Goal: Information Seeking & Learning: Compare options

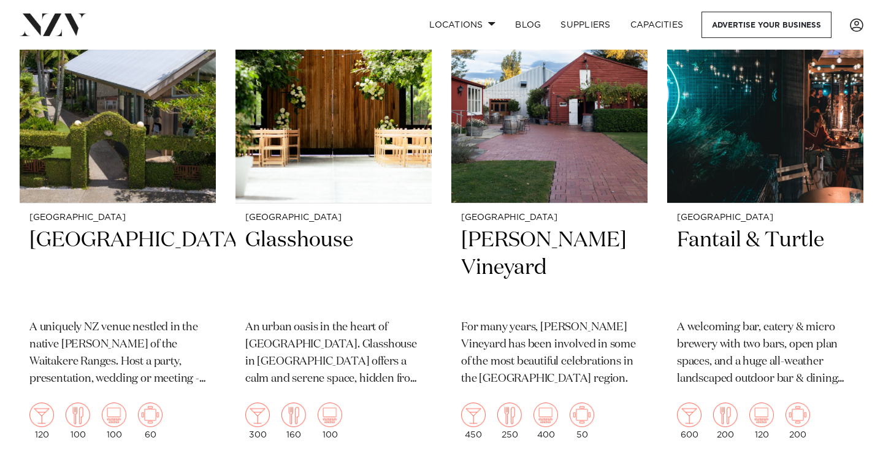
scroll to position [389, 0]
click at [298, 146] on img at bounding box center [333, 70] width 196 height 263
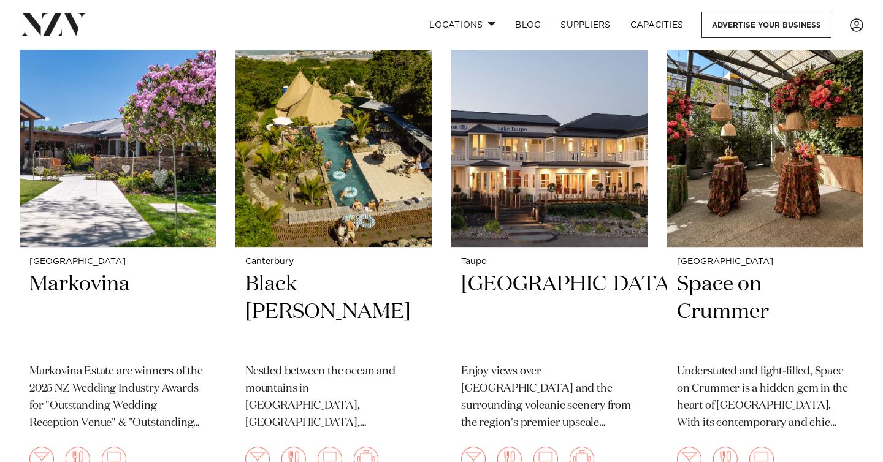
scroll to position [1392, 0]
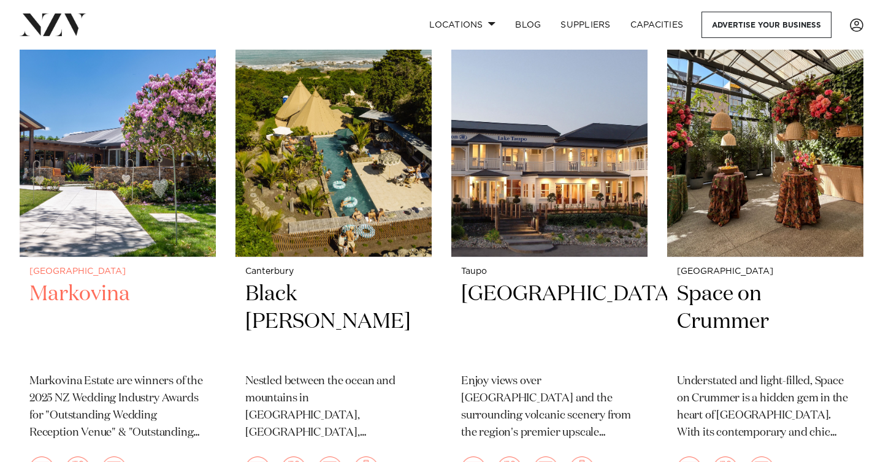
click at [80, 234] on img at bounding box center [118, 125] width 196 height 263
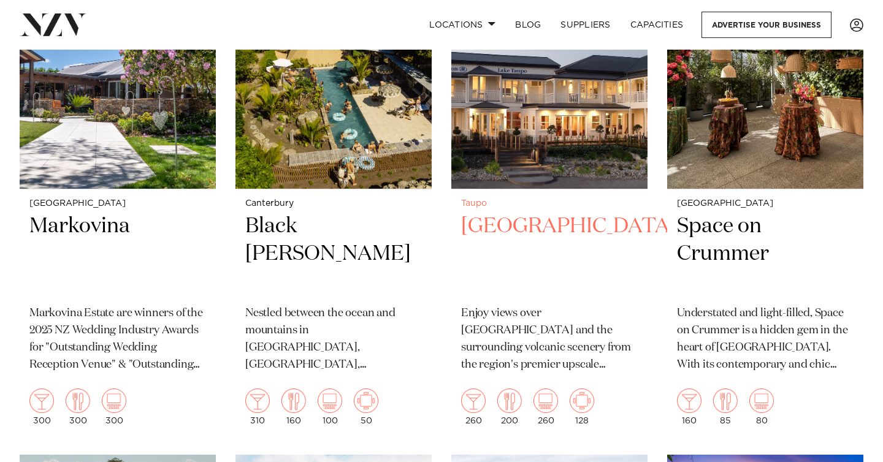
scroll to position [1416, 0]
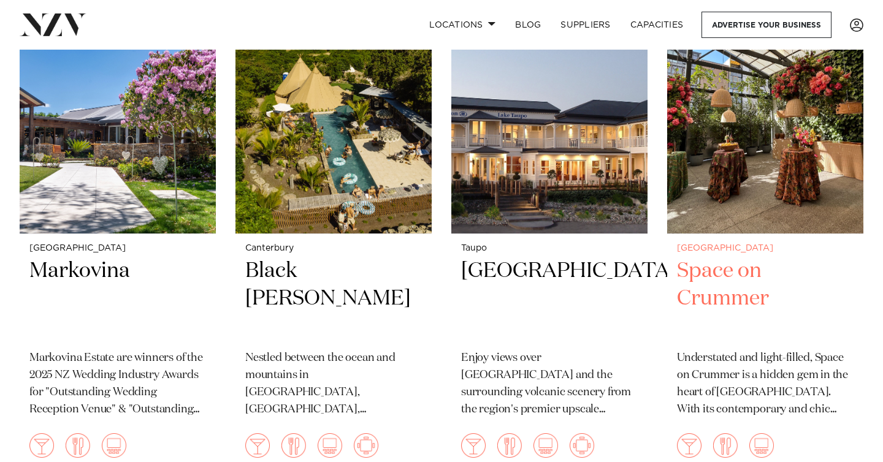
click at [722, 207] on img at bounding box center [765, 102] width 196 height 263
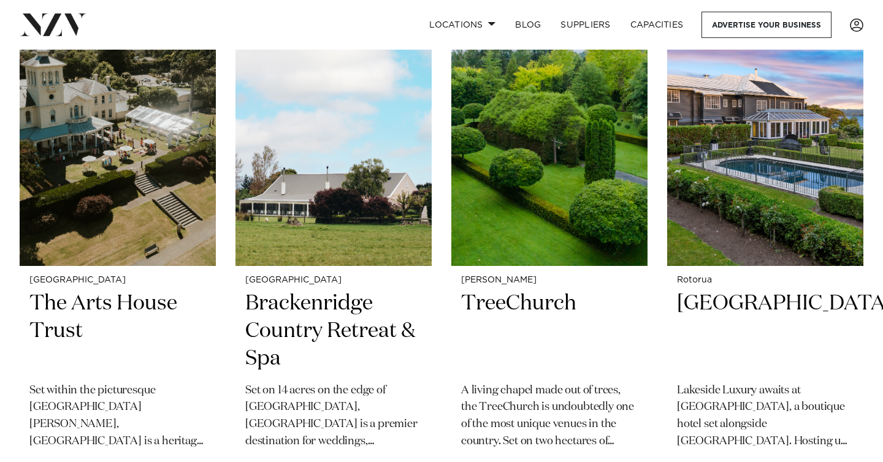
scroll to position [1910, 0]
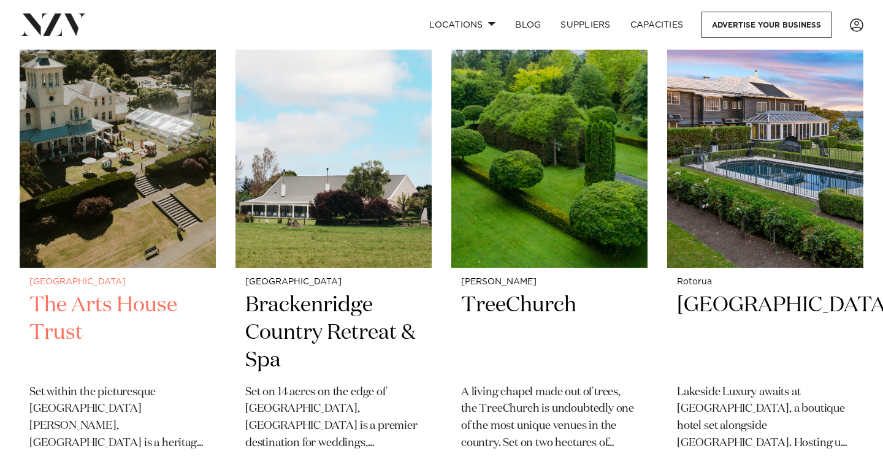
click at [102, 204] on img at bounding box center [118, 136] width 196 height 263
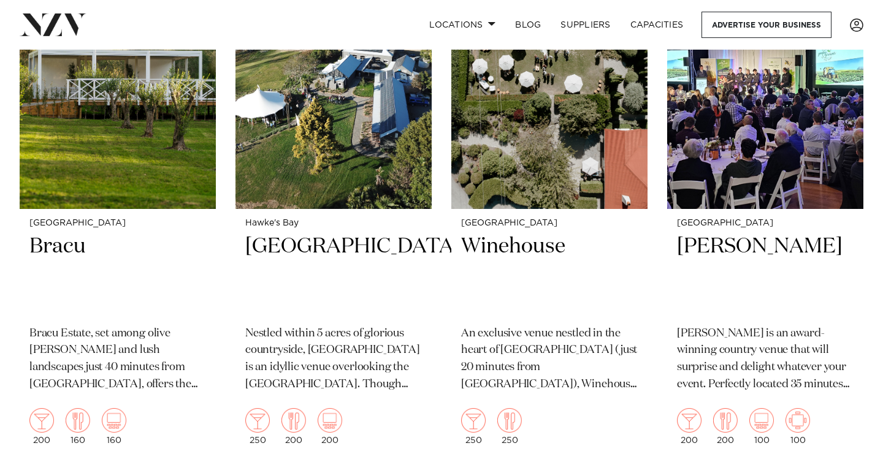
scroll to position [3036, 0]
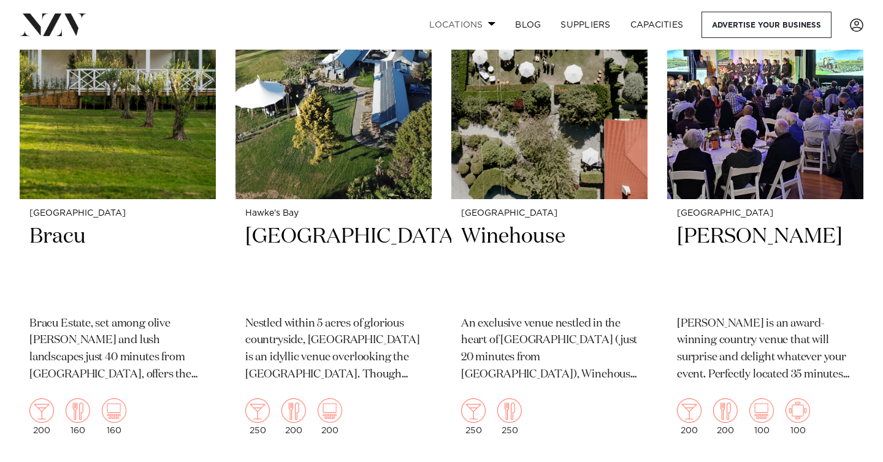
click at [478, 22] on link "Locations" at bounding box center [462, 25] width 86 height 26
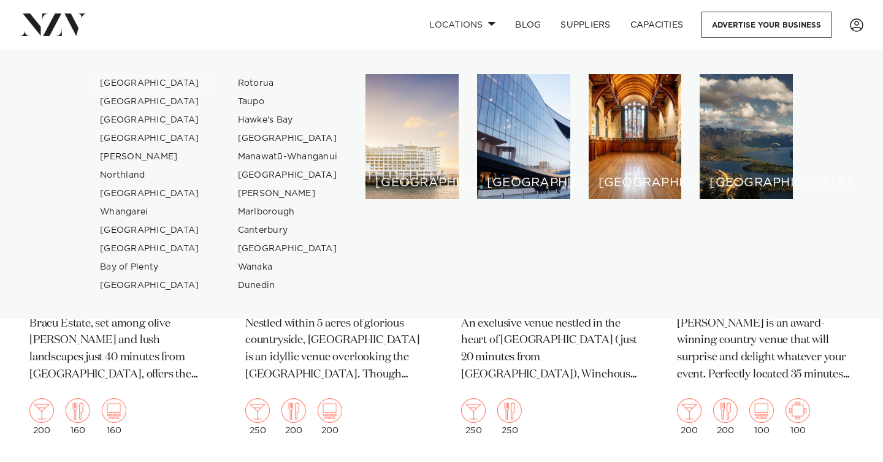
click at [134, 83] on link "[GEOGRAPHIC_DATA]" at bounding box center [150, 83] width 120 height 18
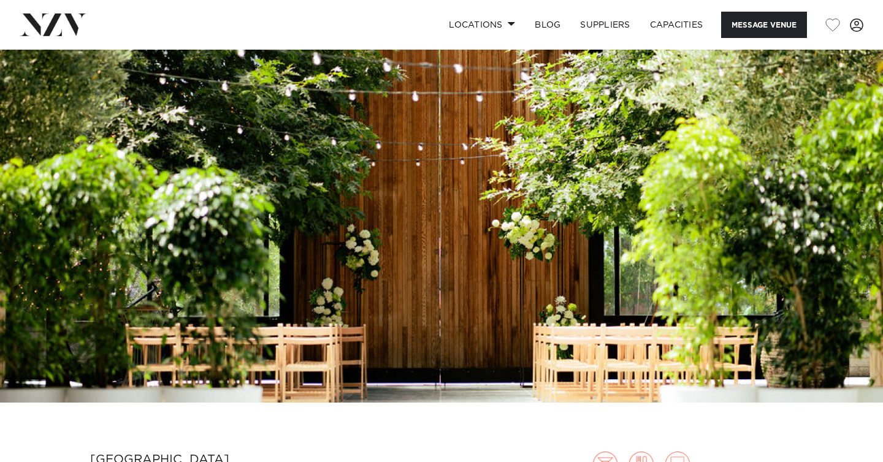
scroll to position [44, 0]
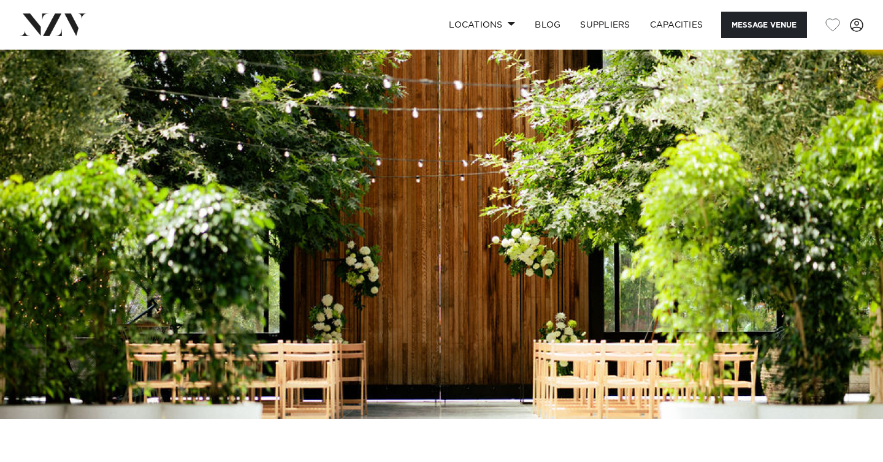
click at [601, 235] on img at bounding box center [441, 213] width 883 height 414
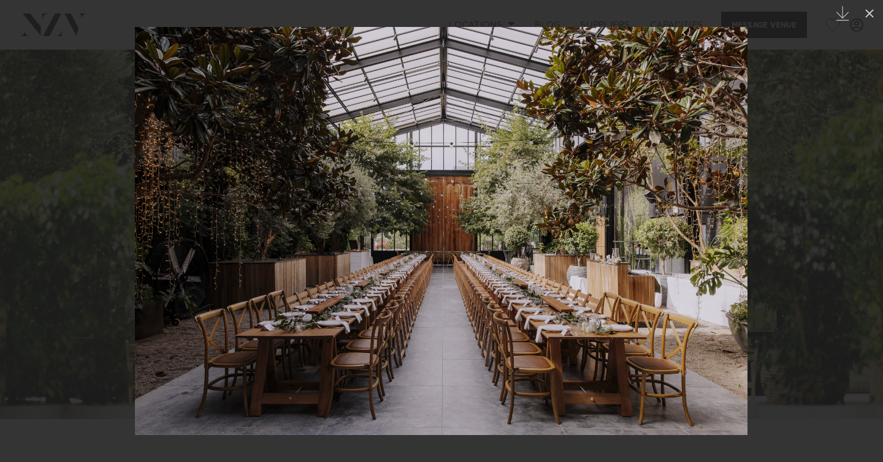
click at [97, 192] on div at bounding box center [441, 231] width 883 height 462
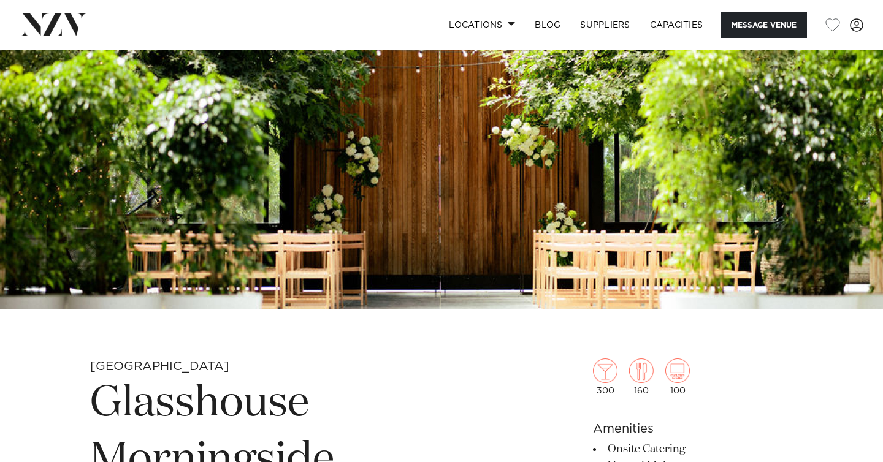
scroll to position [145, 0]
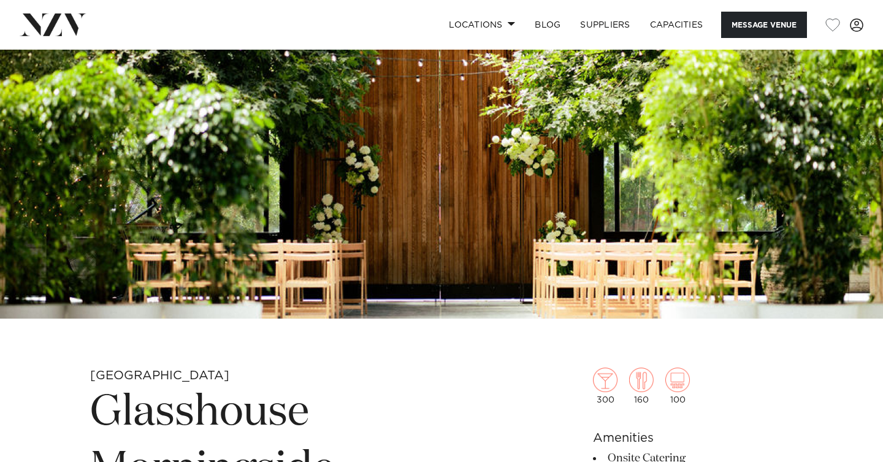
click at [478, 254] on img at bounding box center [441, 112] width 883 height 414
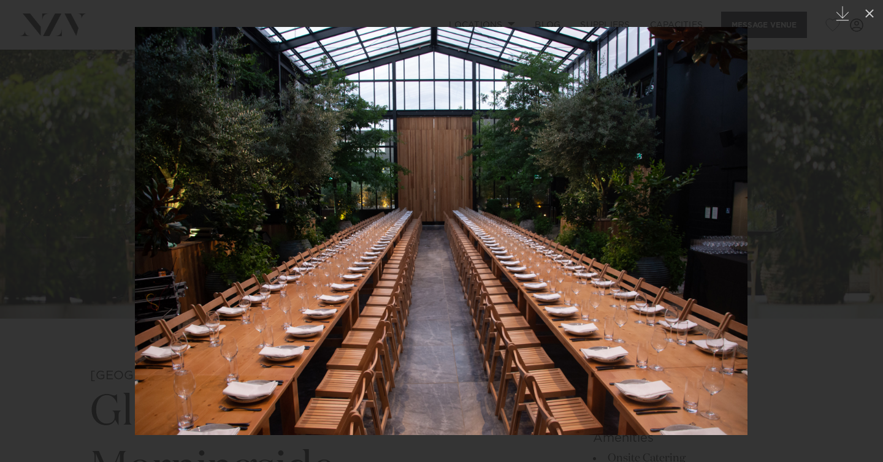
click at [845, 219] on link at bounding box center [861, 230] width 43 height 61
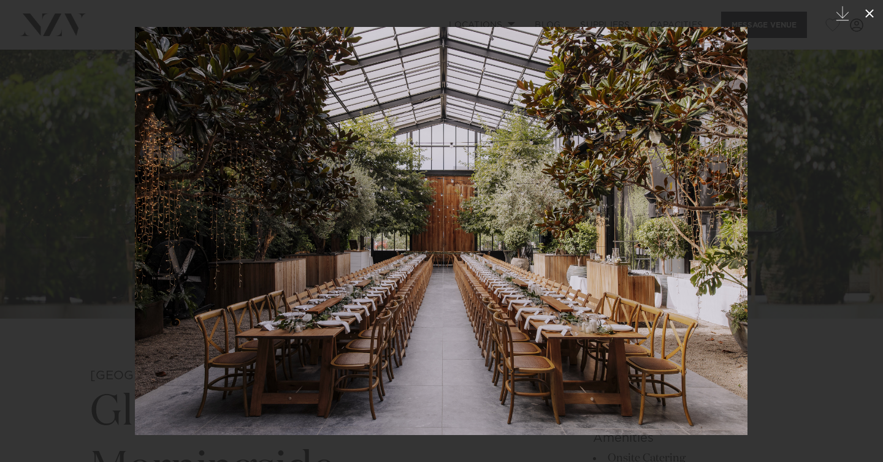
click at [868, 14] on icon at bounding box center [869, 13] width 9 height 9
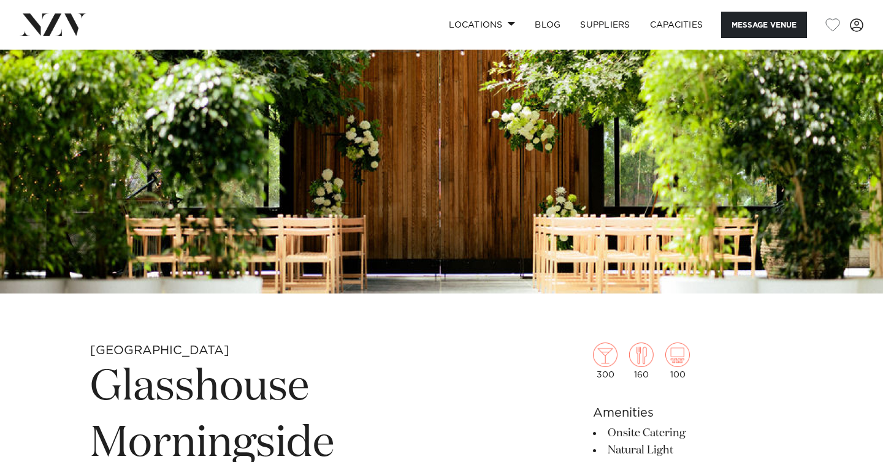
scroll to position [175, 0]
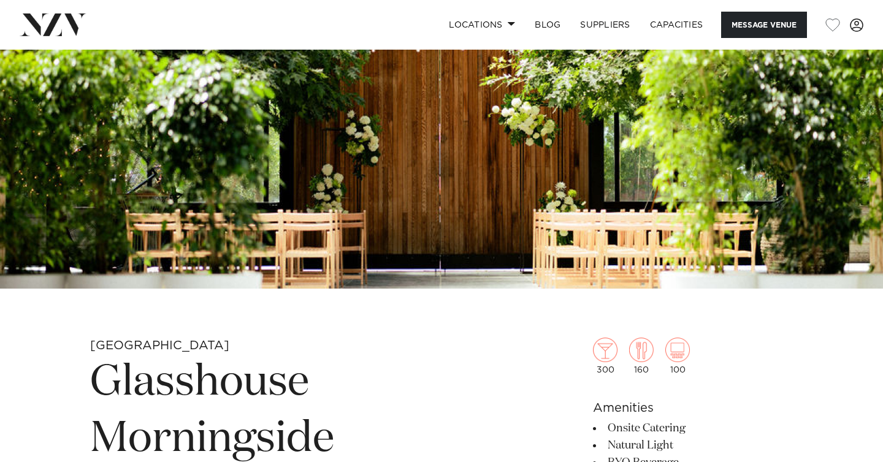
drag, startPoint x: 772, startPoint y: 193, endPoint x: 276, endPoint y: 9, distance: 529.0
click at [212, 381] on h1 "Glasshouse Morningside" at bounding box center [298, 411] width 416 height 113
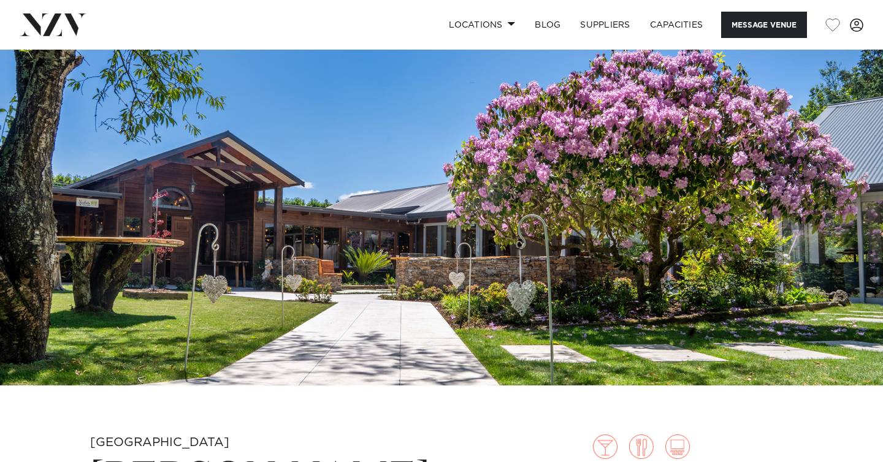
scroll to position [102, 0]
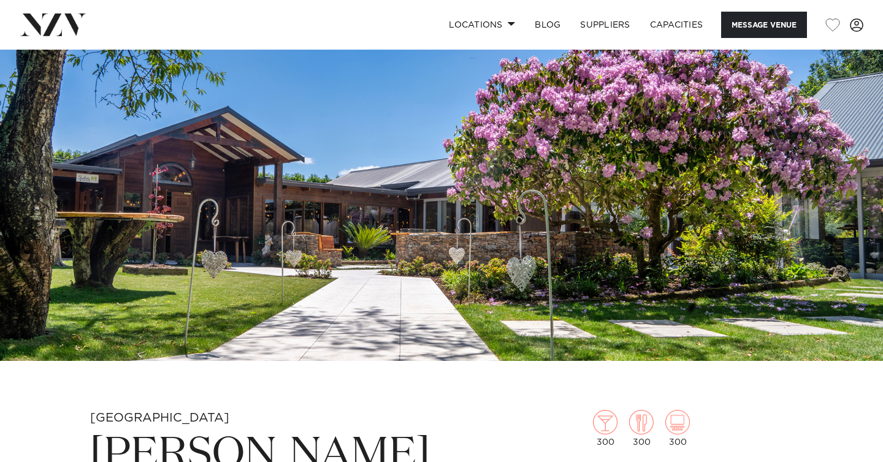
click at [492, 261] on img at bounding box center [441, 154] width 883 height 414
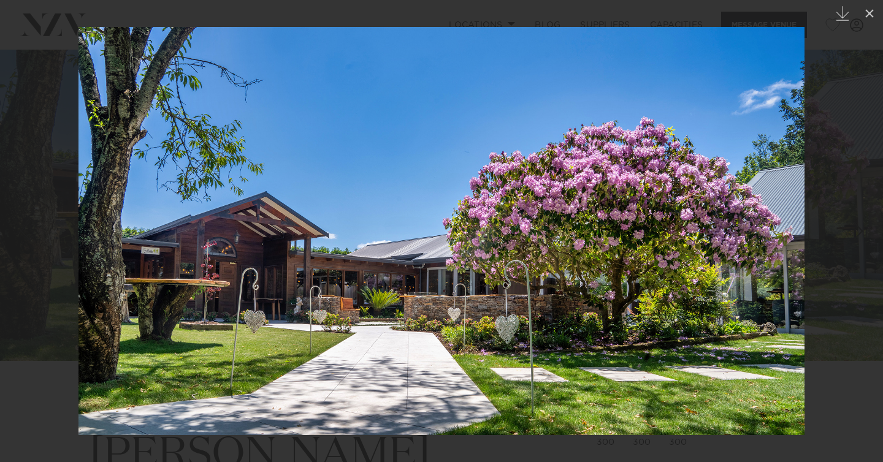
click at [48, 175] on div at bounding box center [441, 231] width 883 height 462
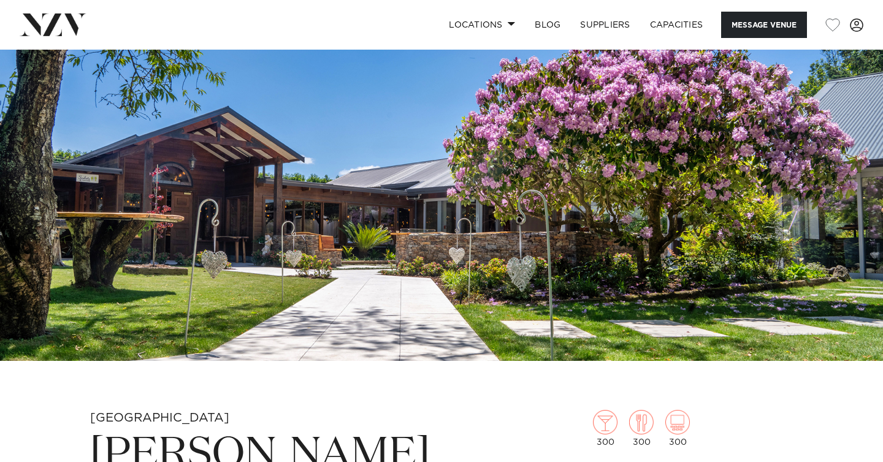
click at [560, 235] on img at bounding box center [441, 154] width 883 height 414
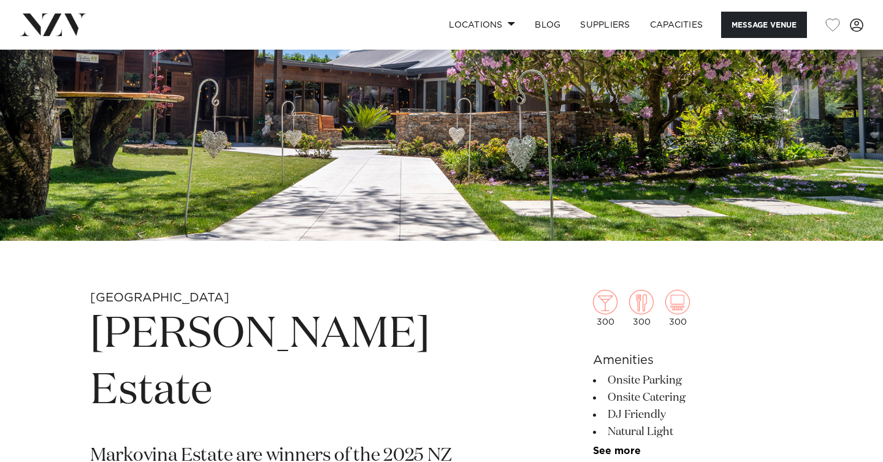
scroll to position [227, 0]
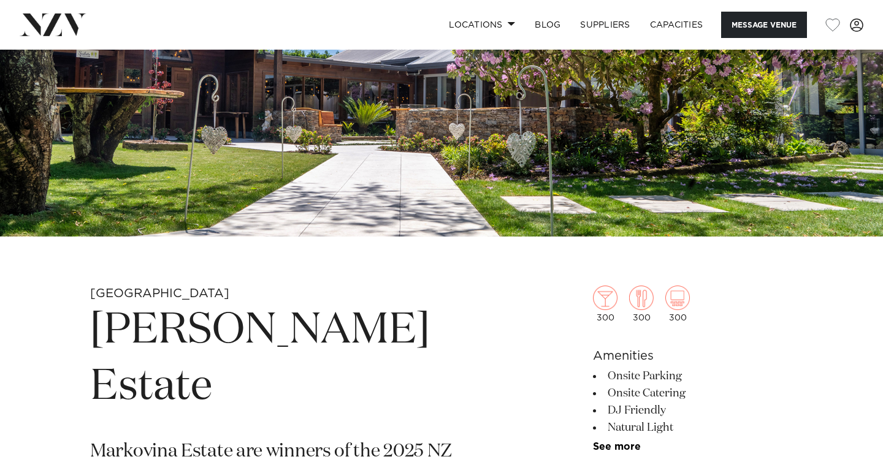
drag, startPoint x: 96, startPoint y: 330, endPoint x: 212, endPoint y: 384, distance: 128.1
click at [212, 385] on h1 "Markovina Vineyard Estate" at bounding box center [298, 359] width 416 height 113
copy h1 "Markovina Vineyard Estate"
click at [212, 381] on h1 "Markovina Vineyard Estate" at bounding box center [298, 359] width 416 height 113
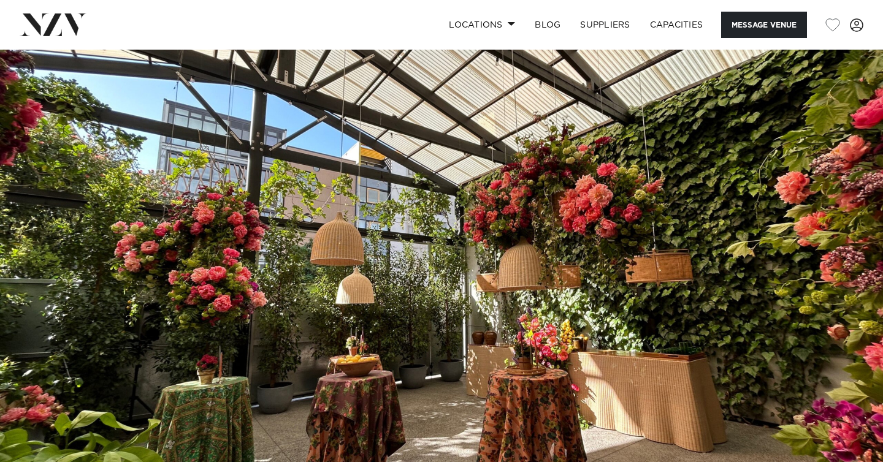
click at [486, 257] on img at bounding box center [441, 257] width 883 height 414
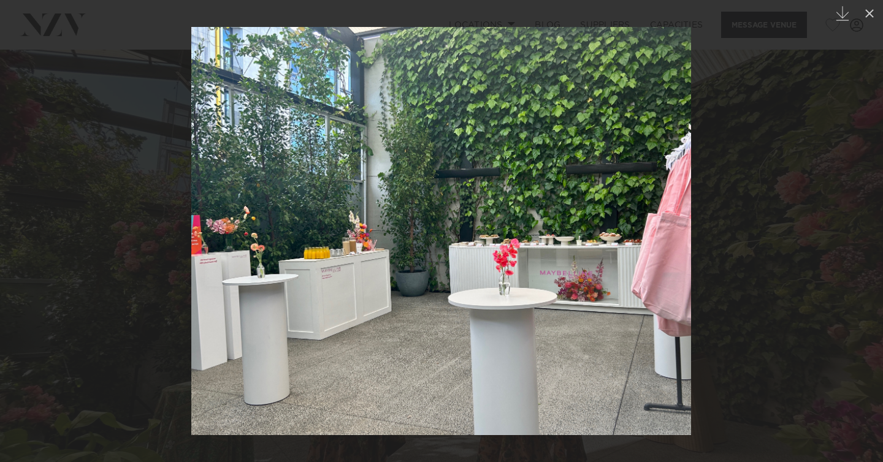
click at [818, 240] on div at bounding box center [441, 231] width 883 height 462
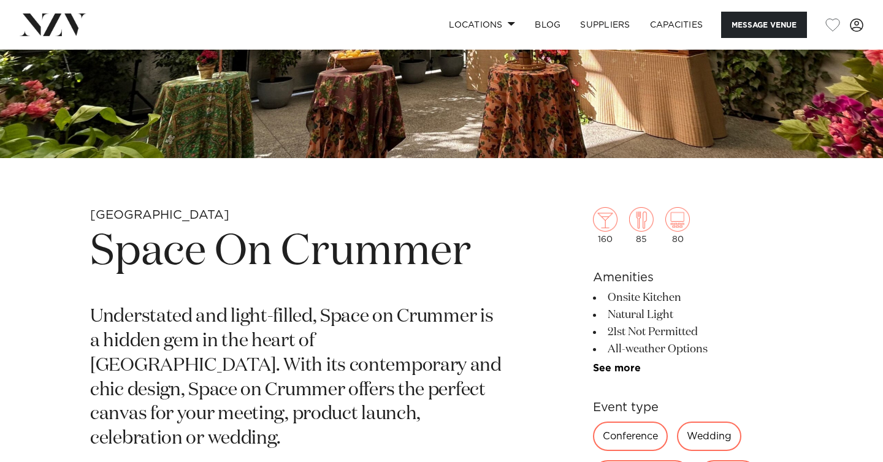
scroll to position [310, 0]
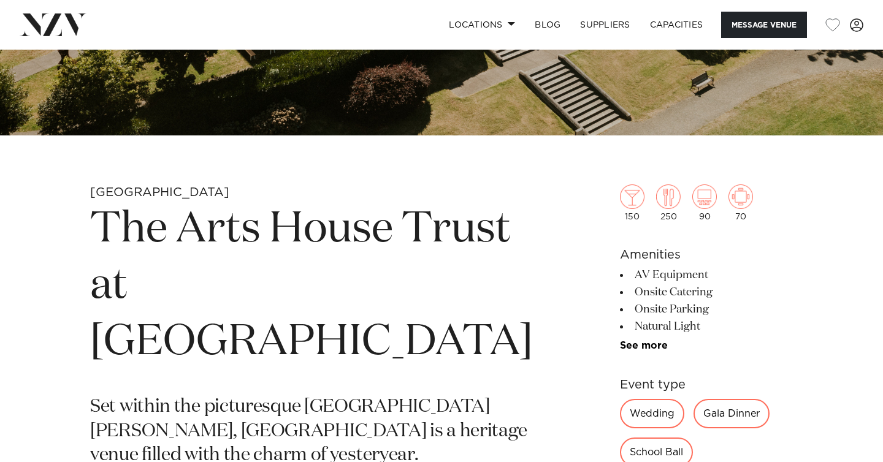
scroll to position [140, 0]
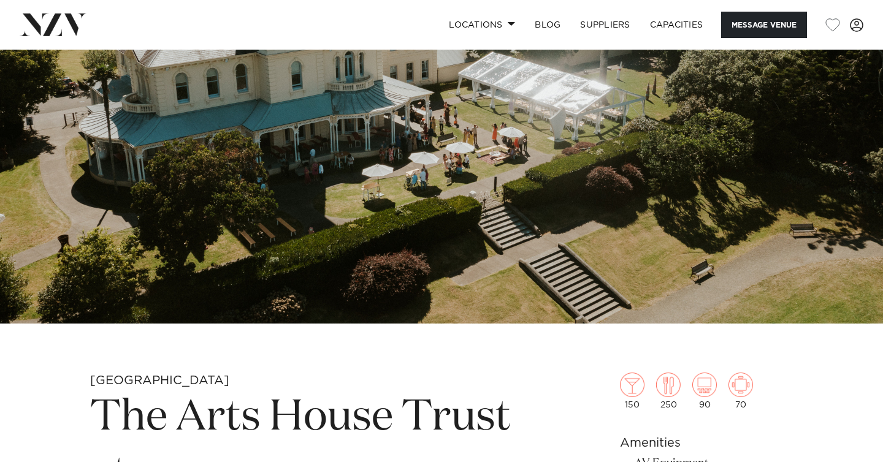
click at [469, 203] on img at bounding box center [441, 117] width 883 height 414
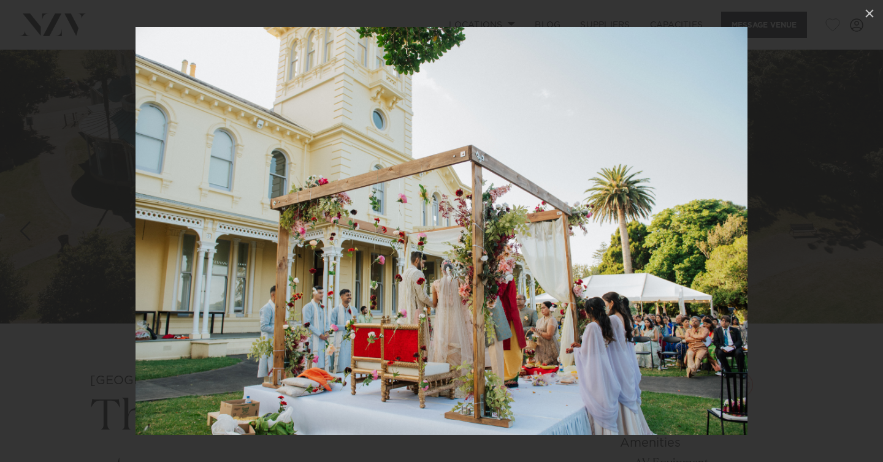
click at [803, 143] on div at bounding box center [441, 231] width 883 height 462
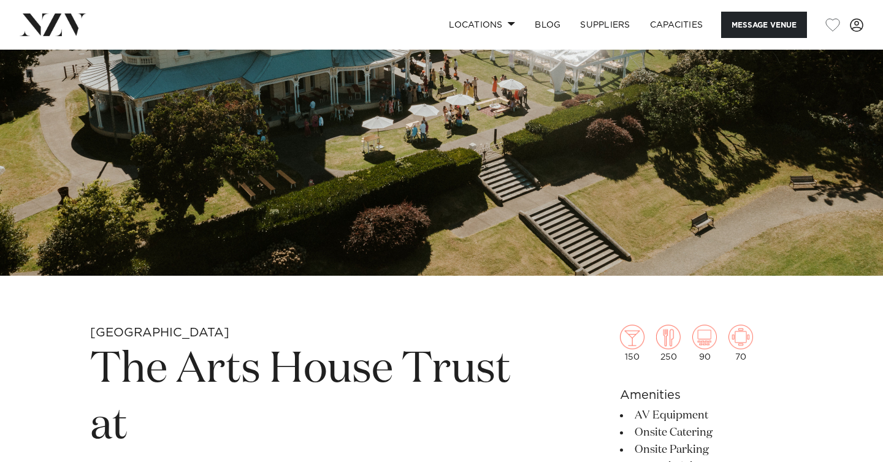
scroll to position [188, 0]
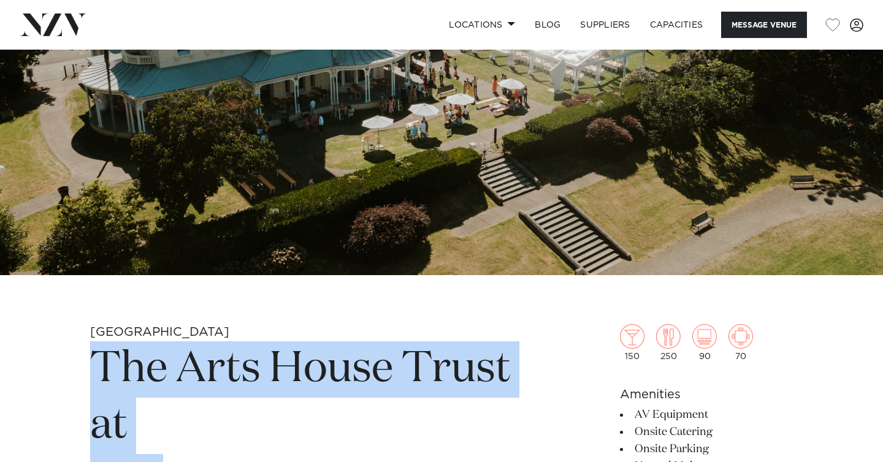
drag, startPoint x: 330, startPoint y: 430, endPoint x: 103, endPoint y: 362, distance: 236.6
click at [103, 362] on h1 "The Arts House Trust at [GEOGRAPHIC_DATA]" at bounding box center [311, 425] width 443 height 169
copy h1 "The Arts House Trust at [GEOGRAPHIC_DATA]"
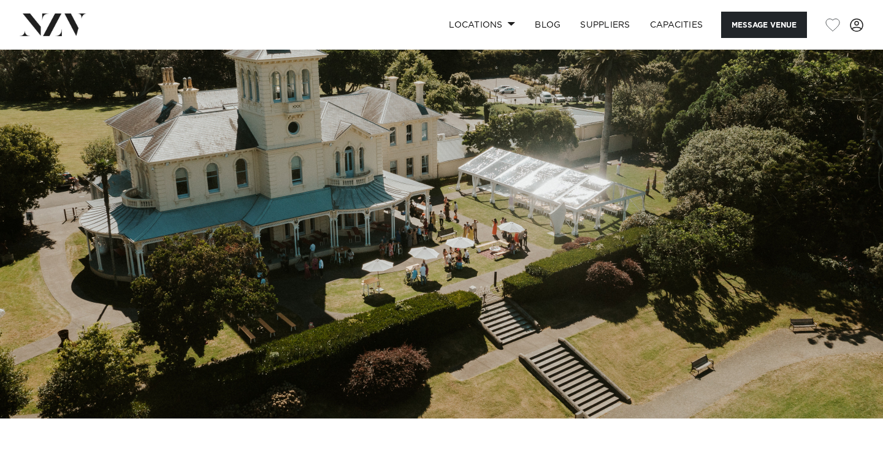
scroll to position [0, 0]
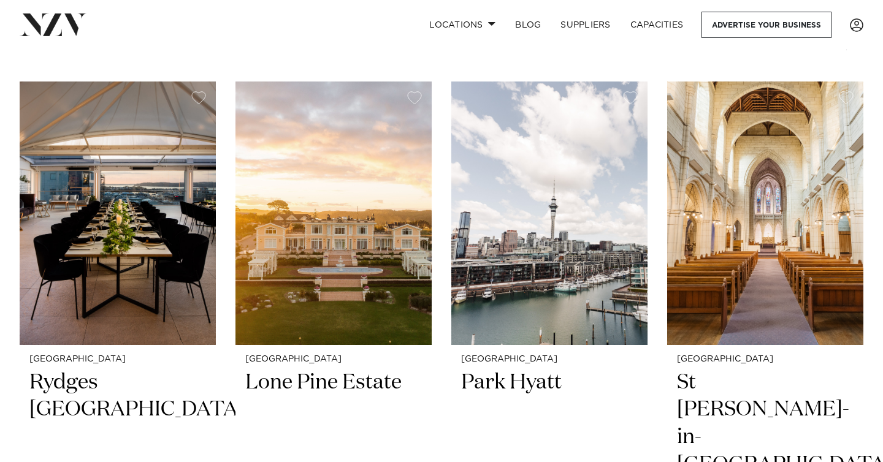
scroll to position [470, 0]
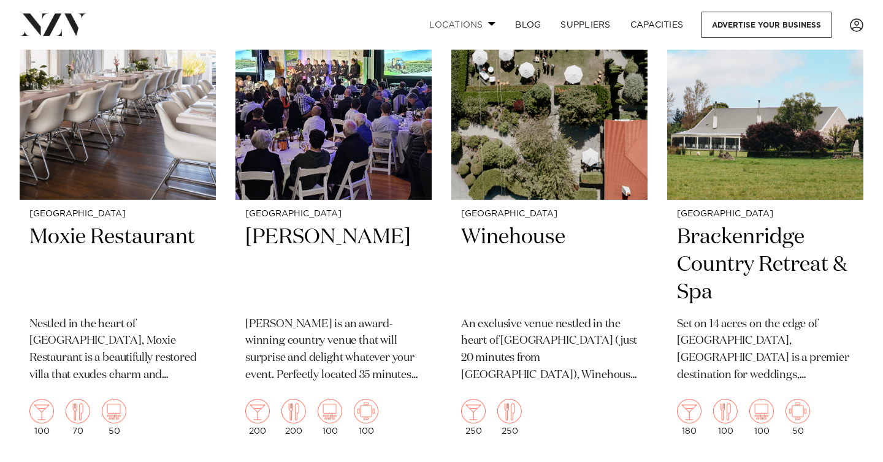
scroll to position [3036, 0]
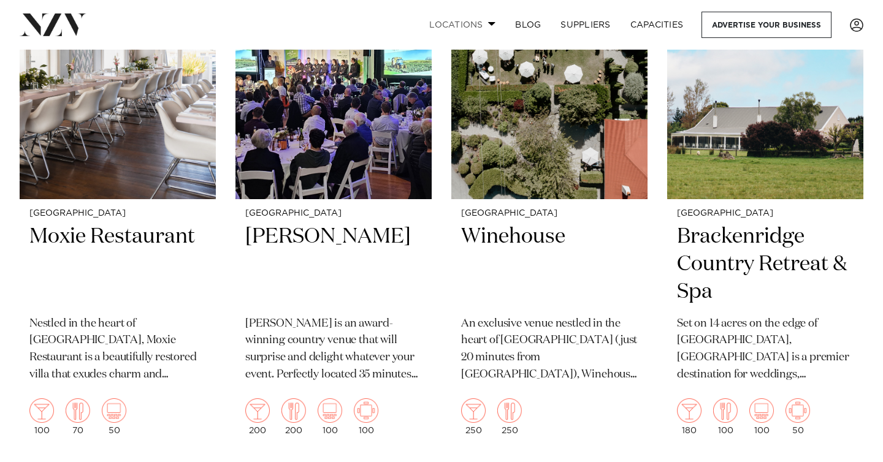
click at [488, 23] on span at bounding box center [492, 23] width 8 height 4
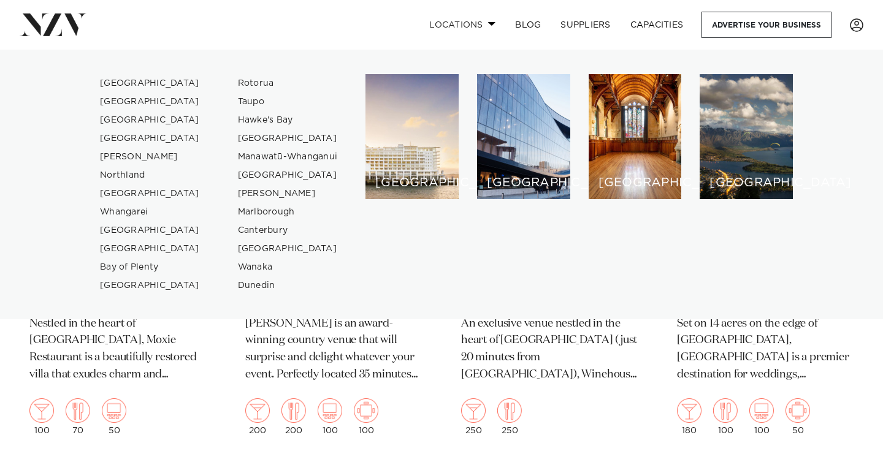
click at [488, 23] on span at bounding box center [492, 23] width 8 height 4
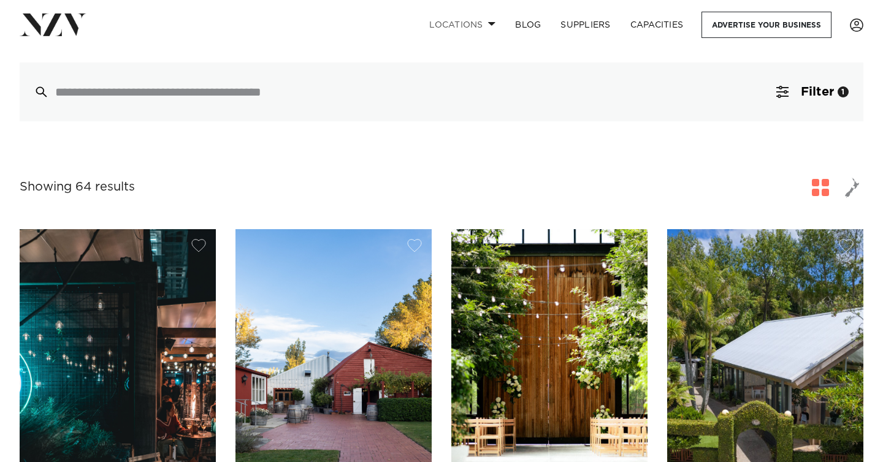
scroll to position [0, 0]
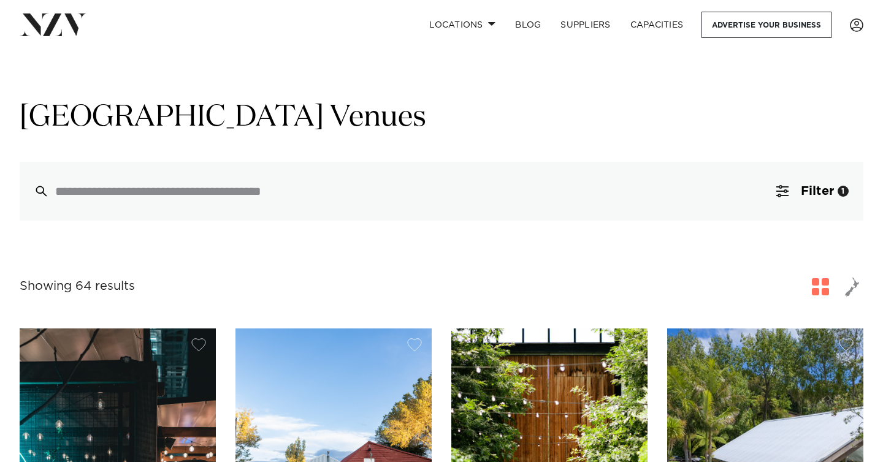
click at [856, 287] on span "button" at bounding box center [852, 286] width 15 height 21
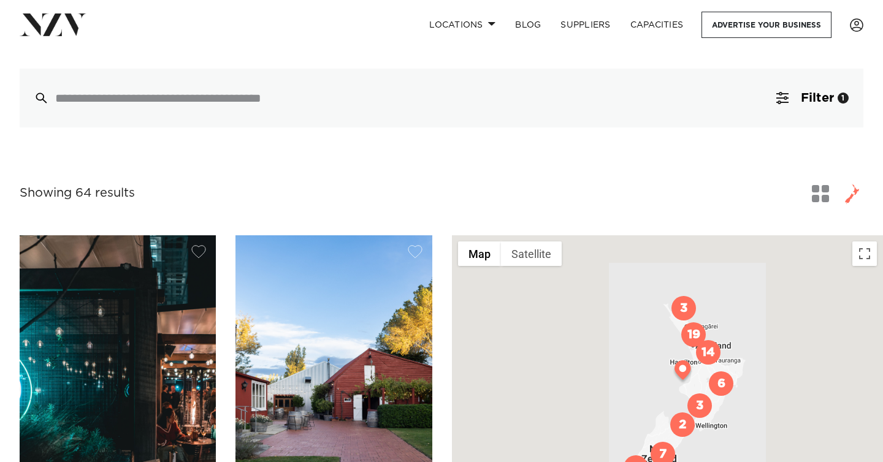
scroll to position [109, 0]
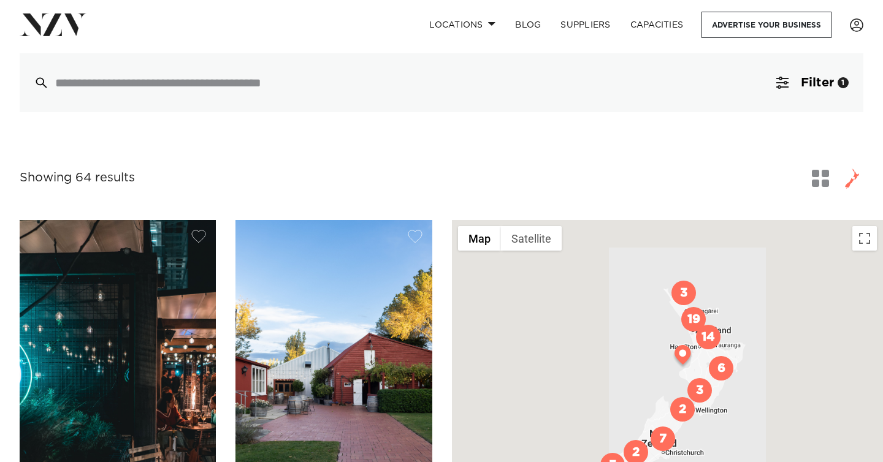
click at [692, 316] on img "19" at bounding box center [693, 319] width 25 height 25
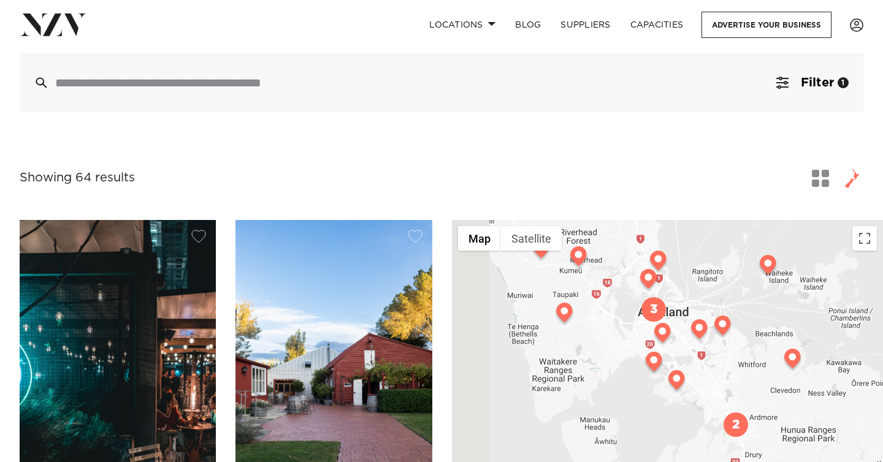
click at [853, 181] on span "button" at bounding box center [852, 178] width 15 height 21
click at [821, 181] on span "button" at bounding box center [820, 178] width 17 height 17
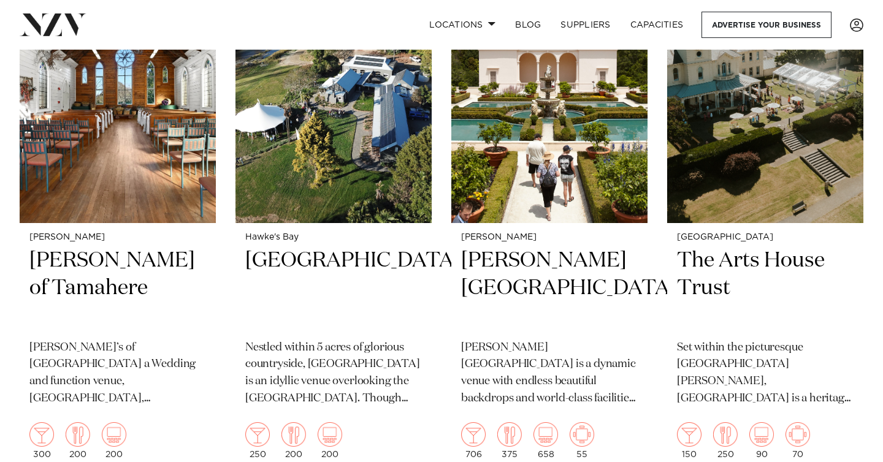
scroll to position [1956, 0]
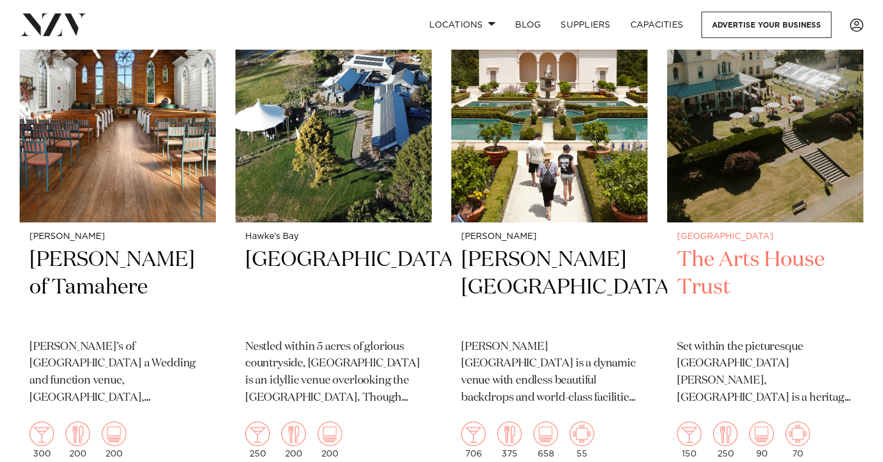
click at [742, 133] on img at bounding box center [765, 91] width 196 height 263
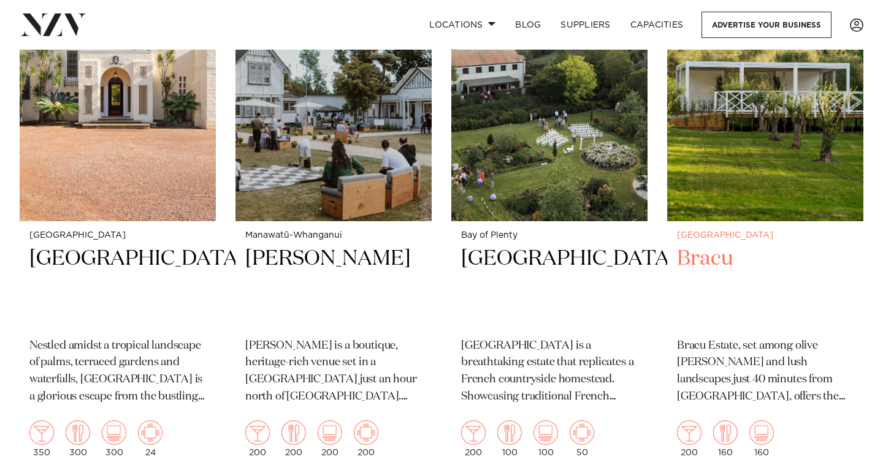
scroll to position [3977, 0]
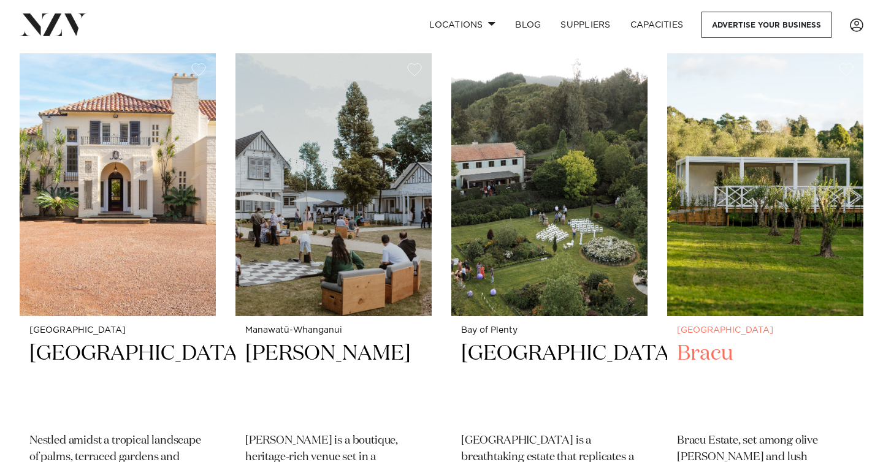
click at [741, 254] on img at bounding box center [765, 184] width 196 height 263
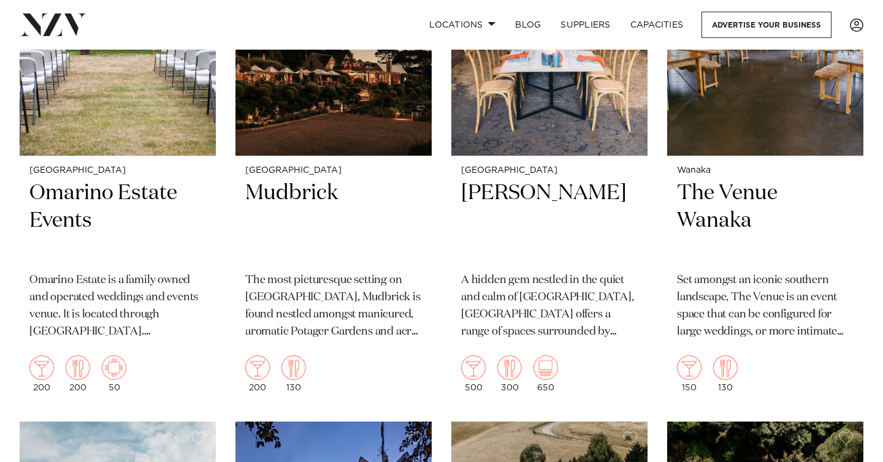
scroll to position [4667, 0]
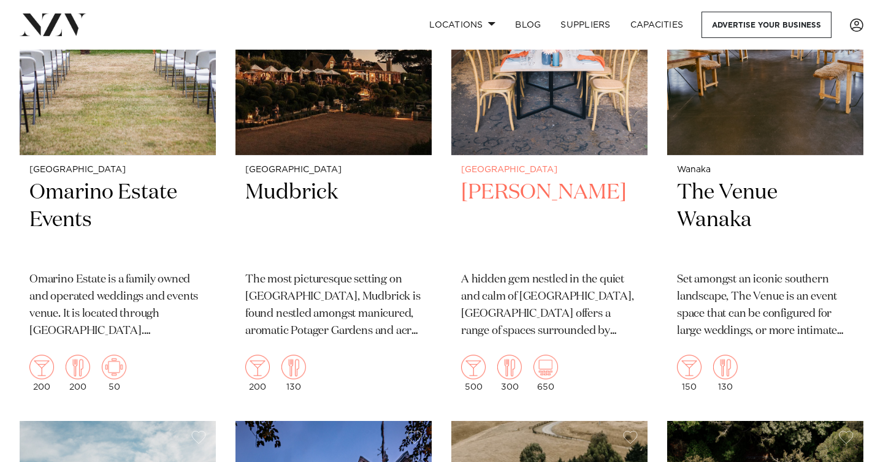
click at [546, 109] on img at bounding box center [549, 23] width 196 height 263
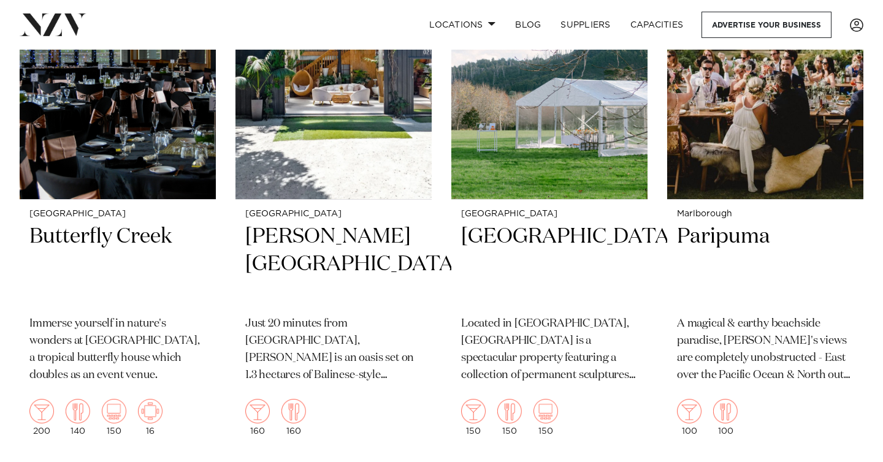
scroll to position [5692, 0]
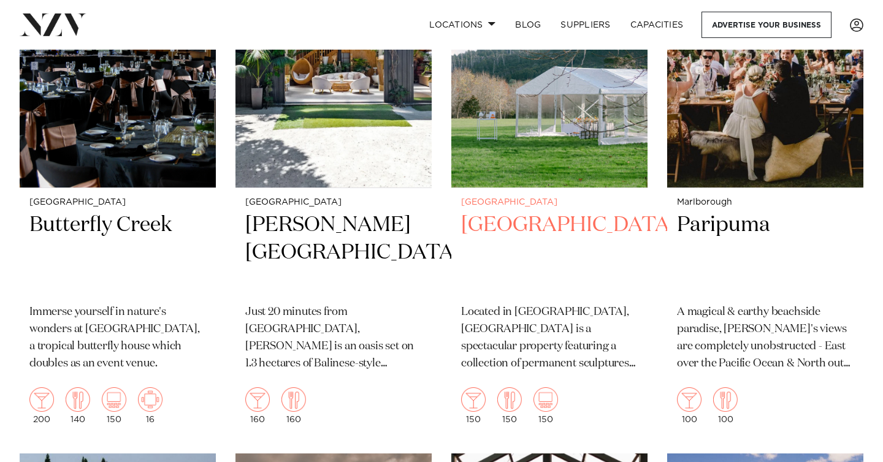
click at [504, 246] on h2 "Riverhaven Artland" at bounding box center [549, 253] width 177 height 83
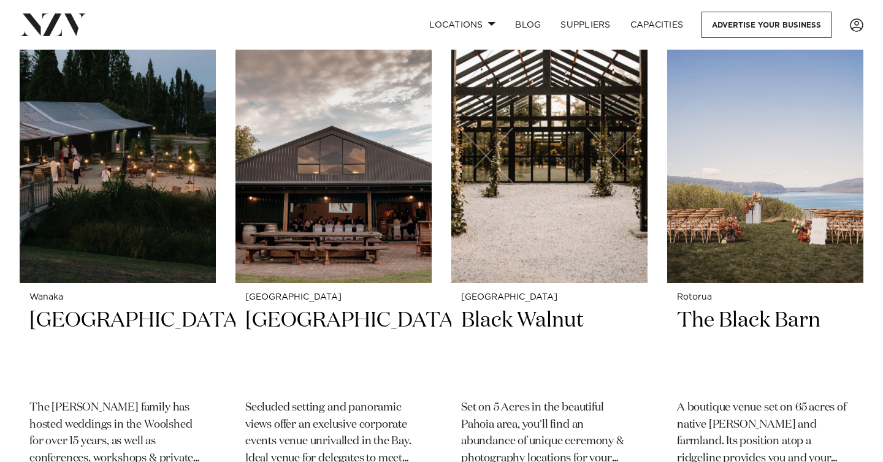
scroll to position [6177, 0]
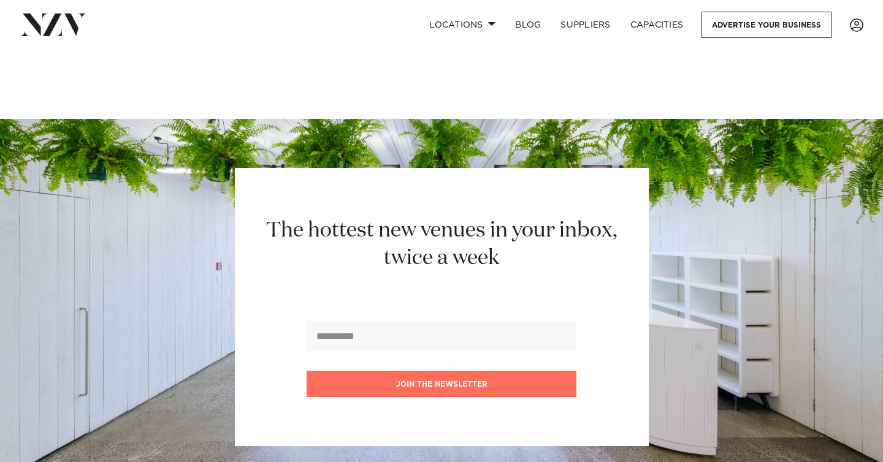
scroll to position [8648, 0]
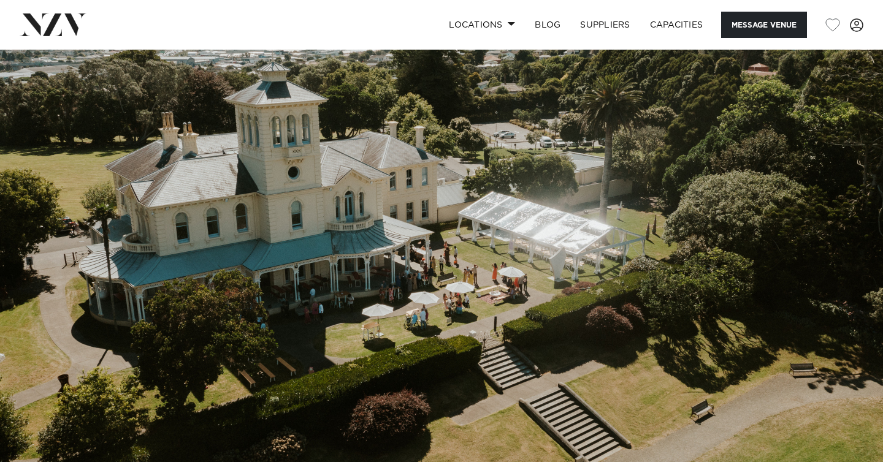
scroll to position [262, 0]
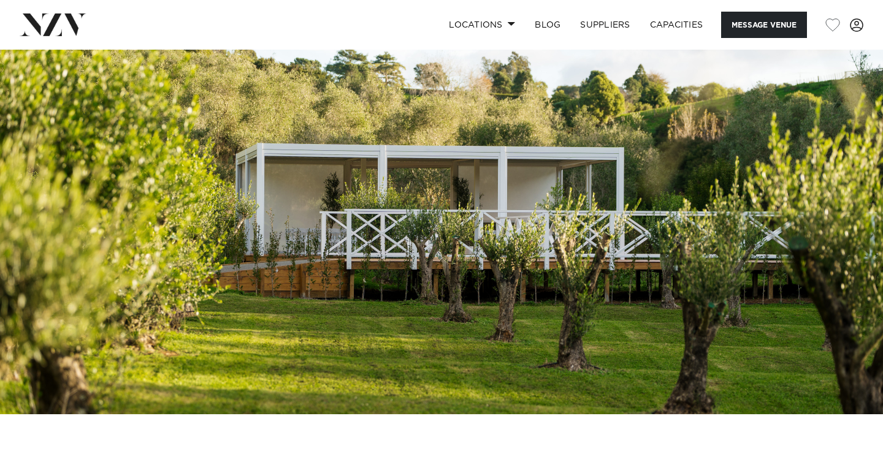
scroll to position [56, 0]
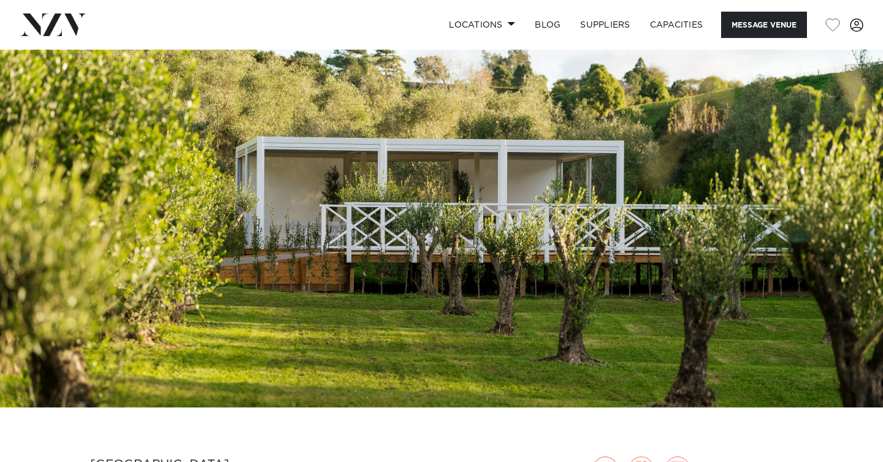
click at [466, 195] on img at bounding box center [441, 201] width 883 height 414
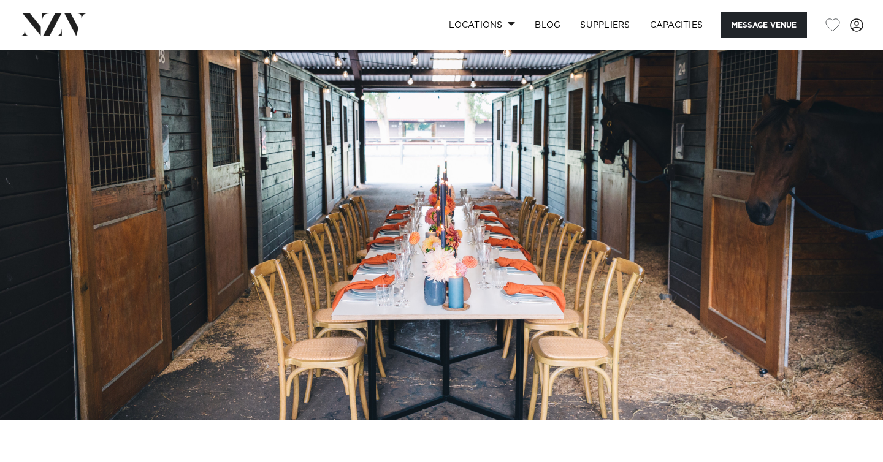
scroll to position [33, 0]
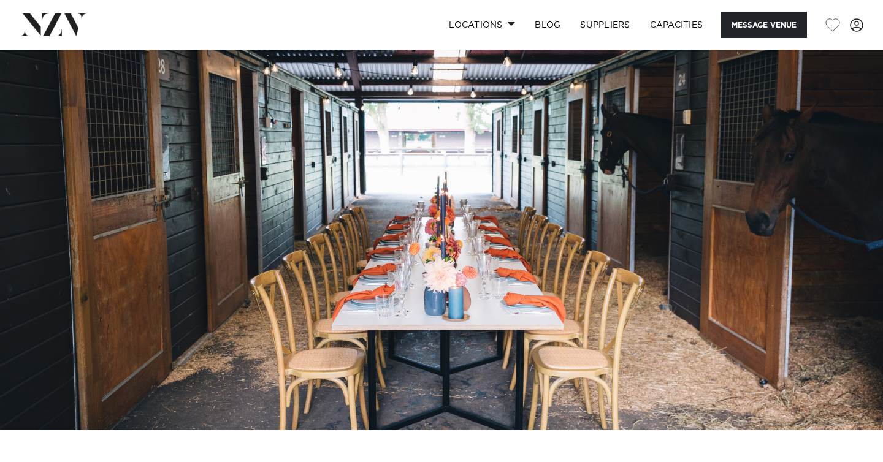
click at [492, 183] on img at bounding box center [441, 224] width 883 height 414
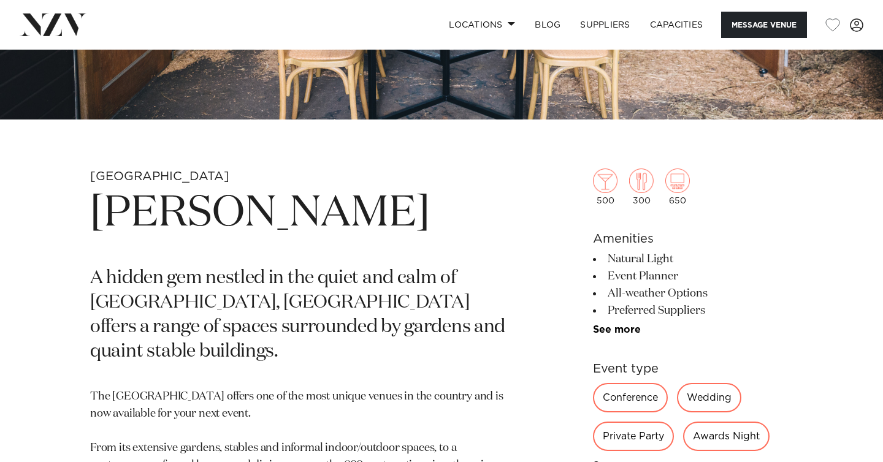
scroll to position [345, 0]
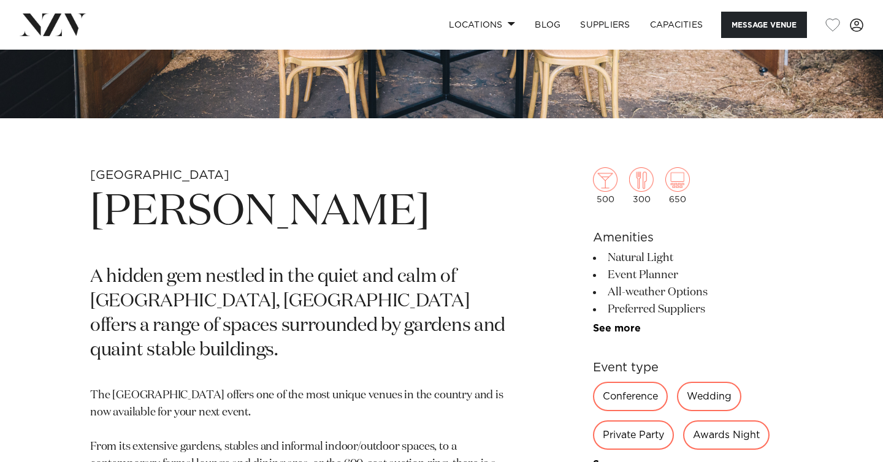
drag, startPoint x: 394, startPoint y: 219, endPoint x: 93, endPoint y: 231, distance: 301.2
click at [93, 231] on h1 "Karaka Pavilion" at bounding box center [298, 213] width 416 height 56
copy h1 "Karaka Pavilion"
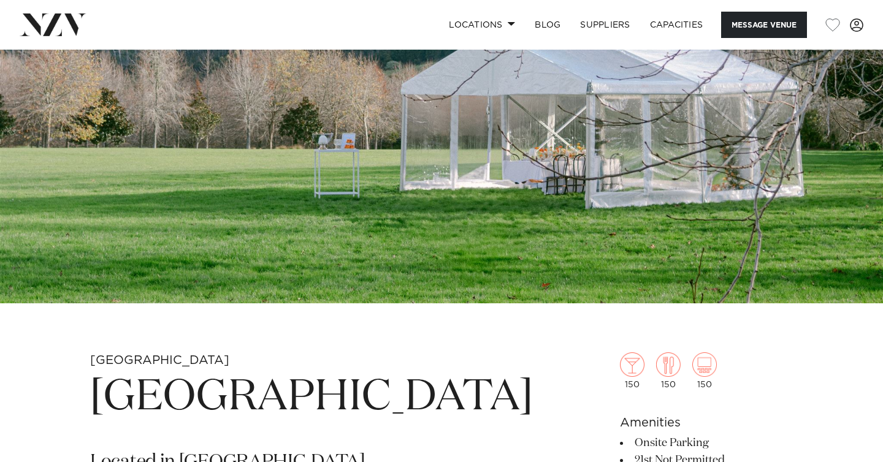
scroll to position [142, 0]
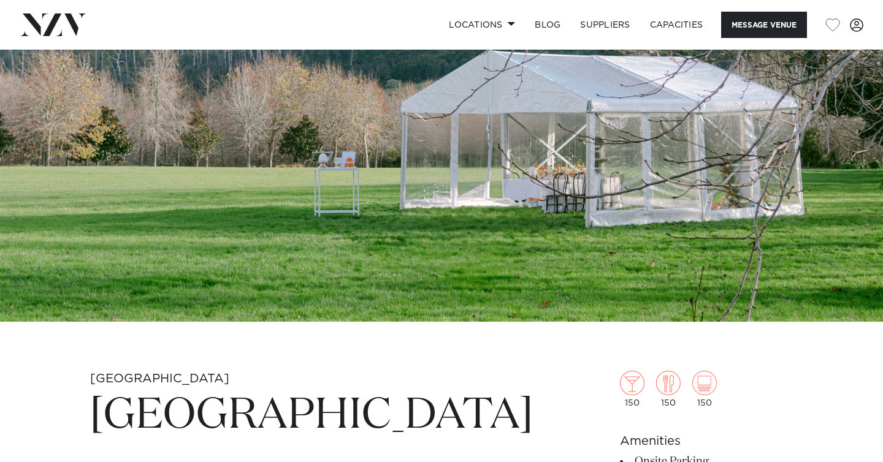
click at [338, 227] on img at bounding box center [441, 115] width 883 height 414
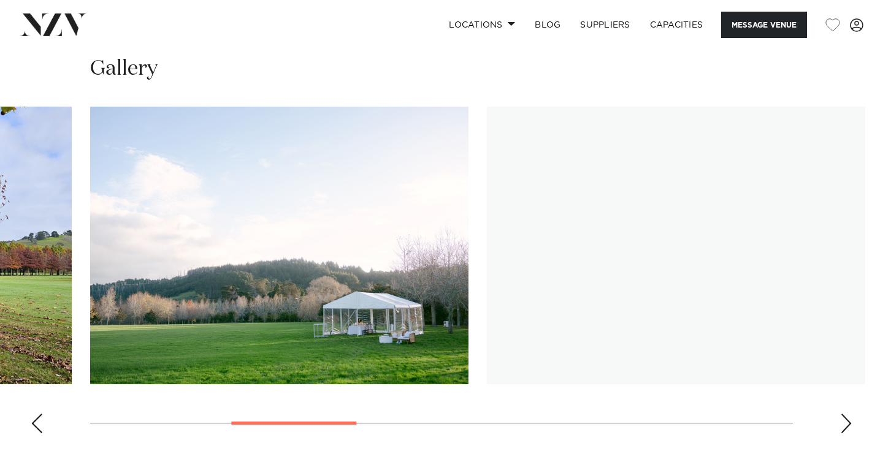
scroll to position [1117, 0]
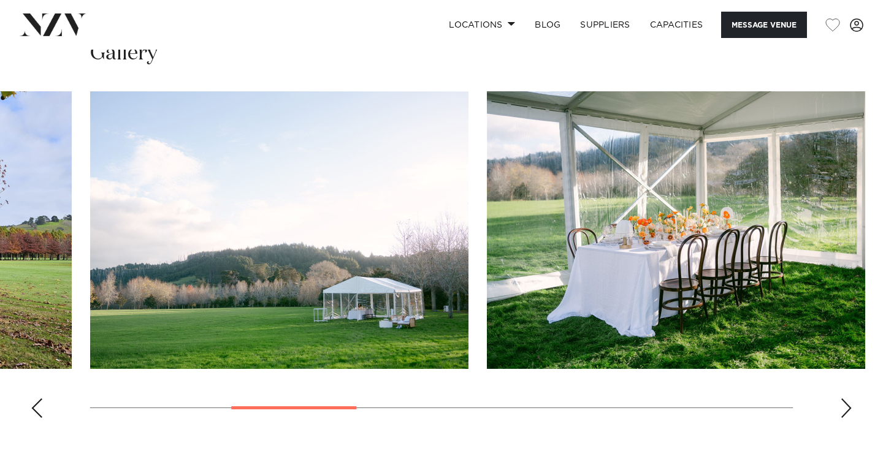
click at [844, 398] on div "Next slide" at bounding box center [846, 408] width 12 height 20
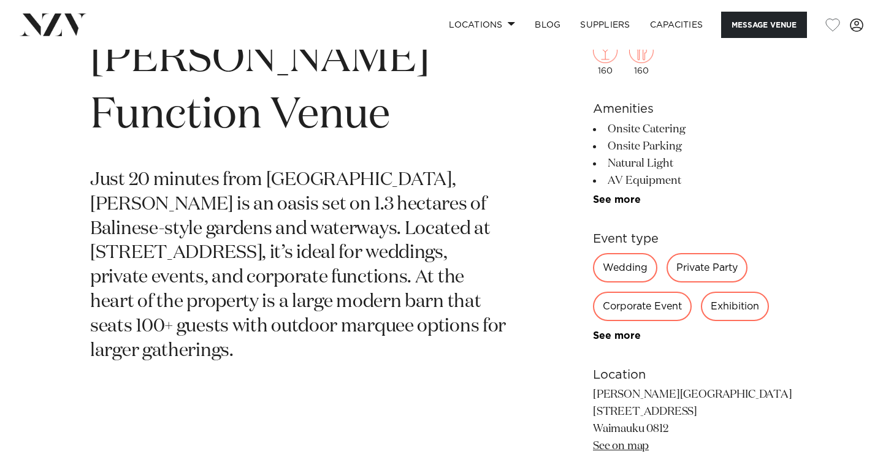
scroll to position [112, 0]
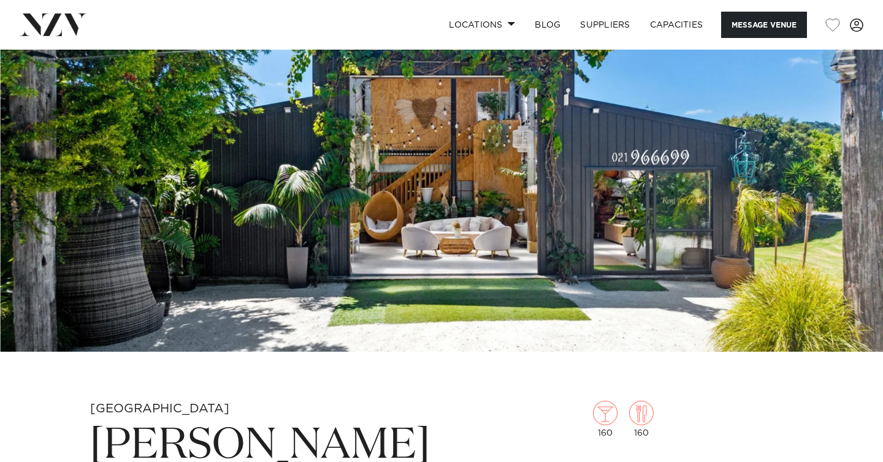
click at [333, 163] on img at bounding box center [441, 145] width 883 height 414
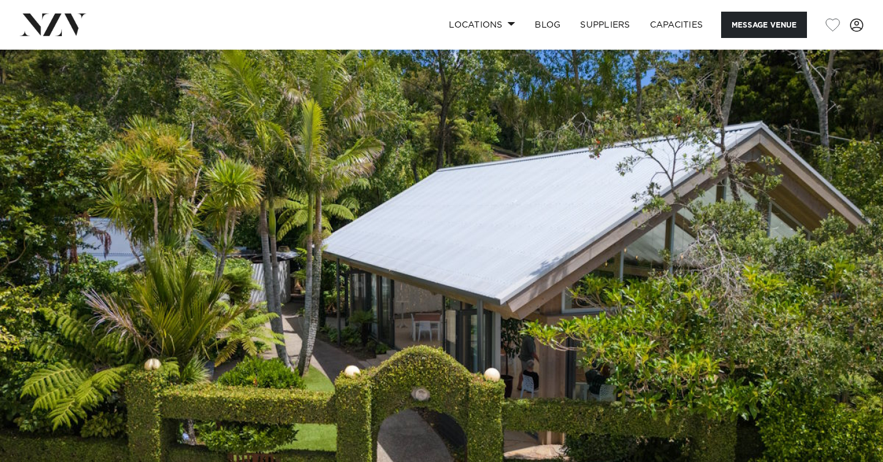
click at [53, 20] on img at bounding box center [53, 24] width 67 height 22
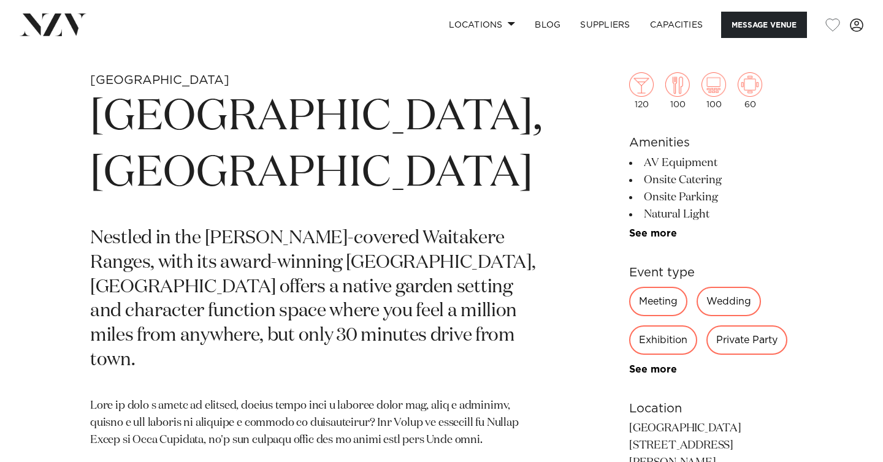
scroll to position [446, 0]
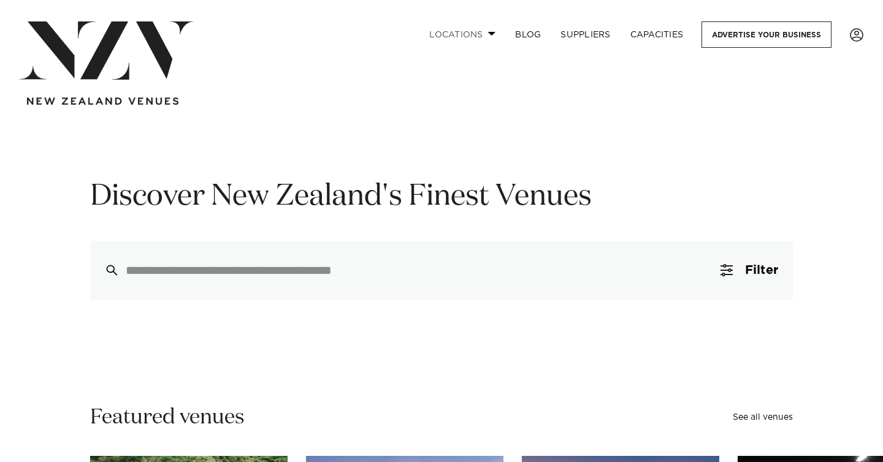
click at [486, 29] on link "Locations" at bounding box center [462, 34] width 86 height 26
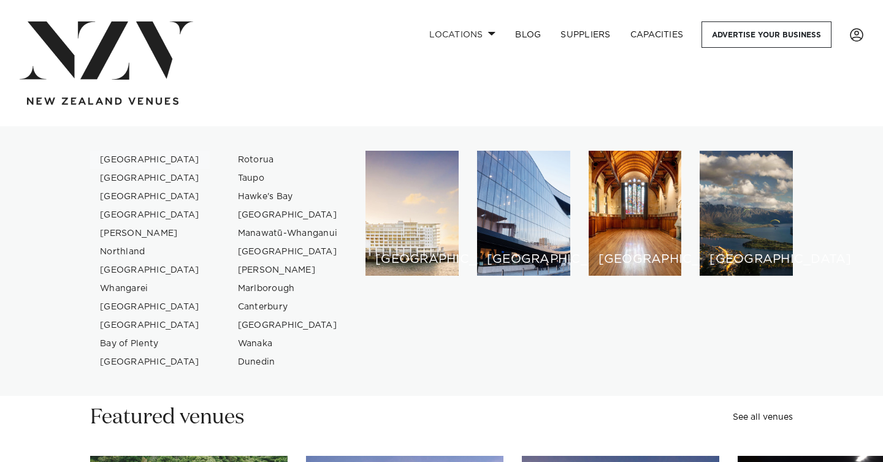
click at [129, 162] on link "[GEOGRAPHIC_DATA]" at bounding box center [150, 160] width 120 height 18
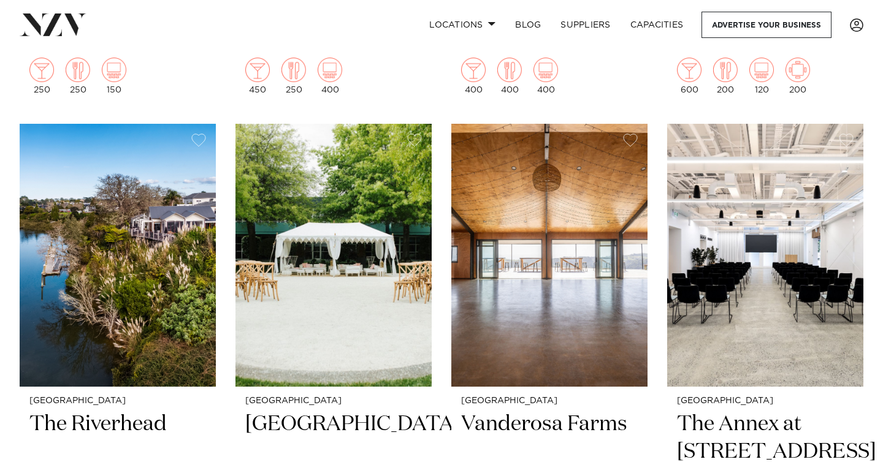
scroll to position [2033, 0]
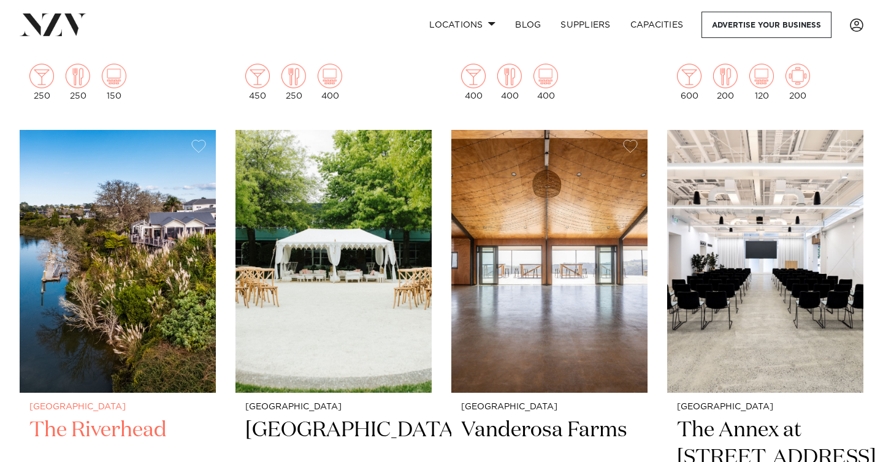
click at [118, 240] on img at bounding box center [118, 261] width 196 height 263
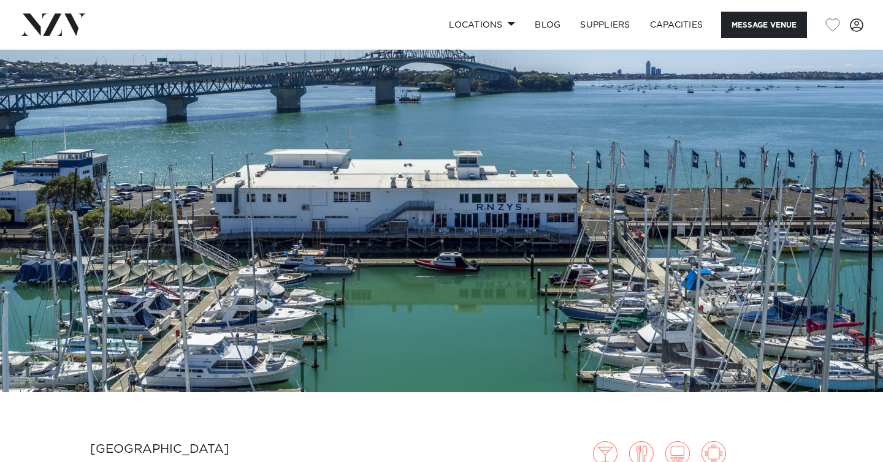
scroll to position [9, 0]
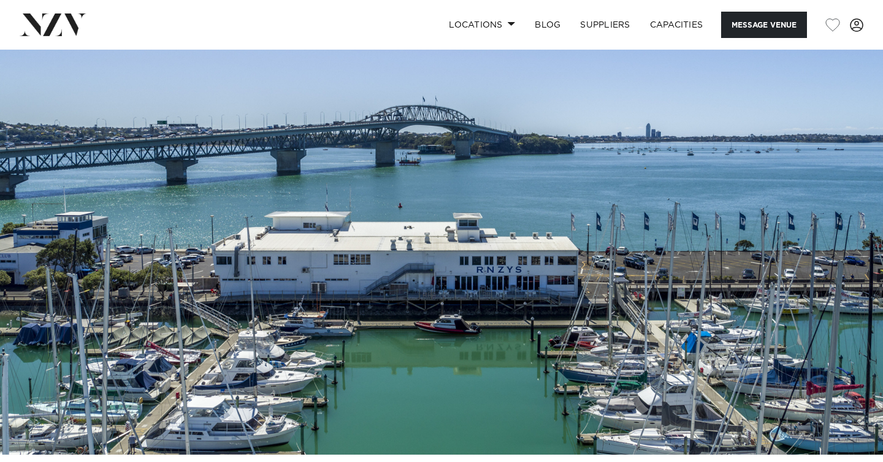
click at [338, 286] on img at bounding box center [441, 248] width 883 height 414
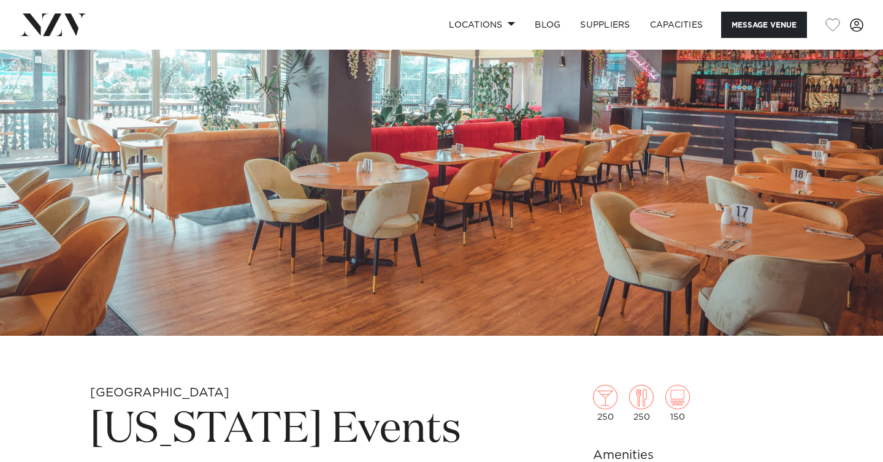
scroll to position [127, 0]
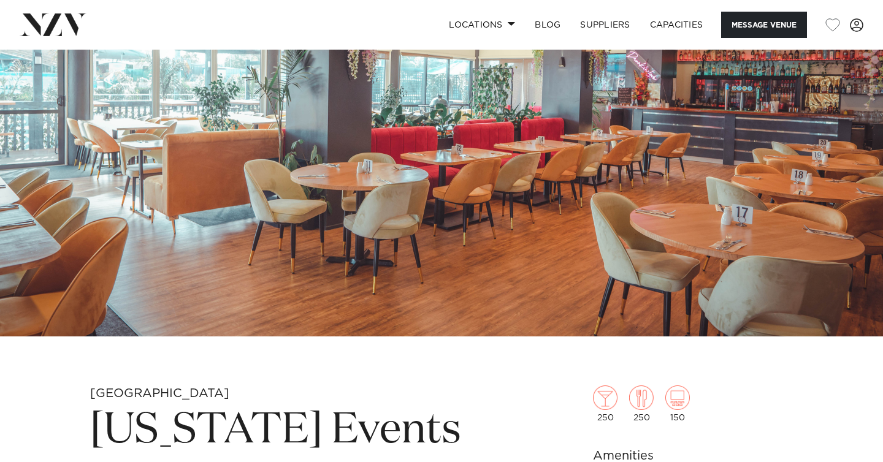
click at [418, 204] on img at bounding box center [441, 130] width 883 height 414
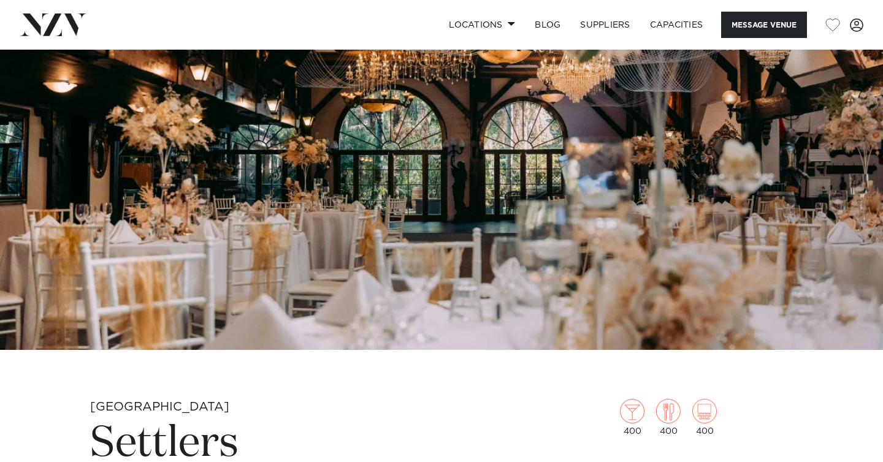
scroll to position [97, 0]
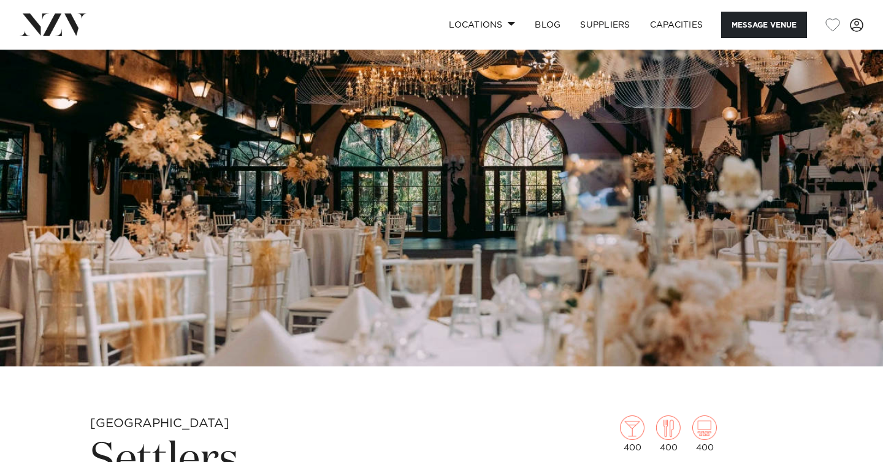
click at [343, 213] on img at bounding box center [441, 160] width 883 height 414
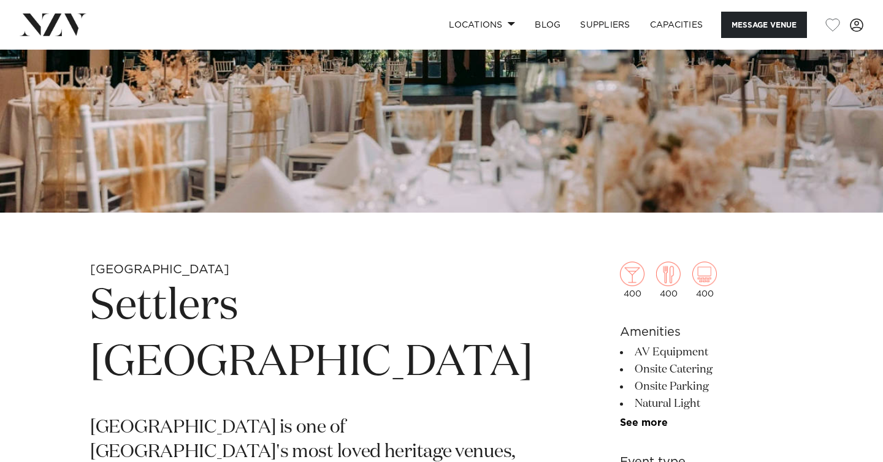
scroll to position [262, 0]
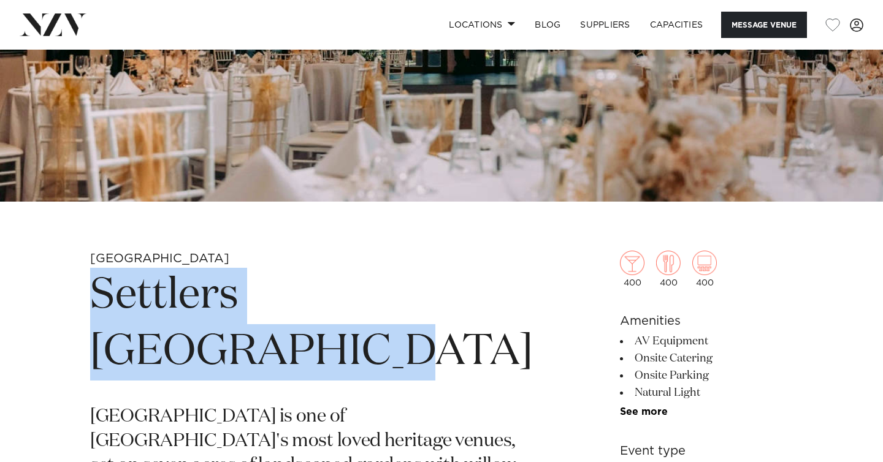
drag, startPoint x: 219, startPoint y: 360, endPoint x: 91, endPoint y: 290, distance: 145.9
click at [91, 290] on h1 "Settlers Country Manor" at bounding box center [311, 324] width 443 height 113
copy h1 "Settlers Country Manor"
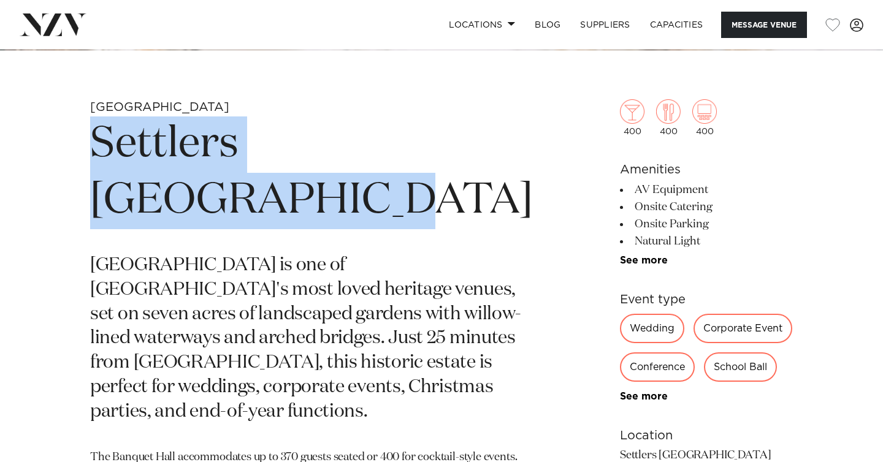
scroll to position [0, 0]
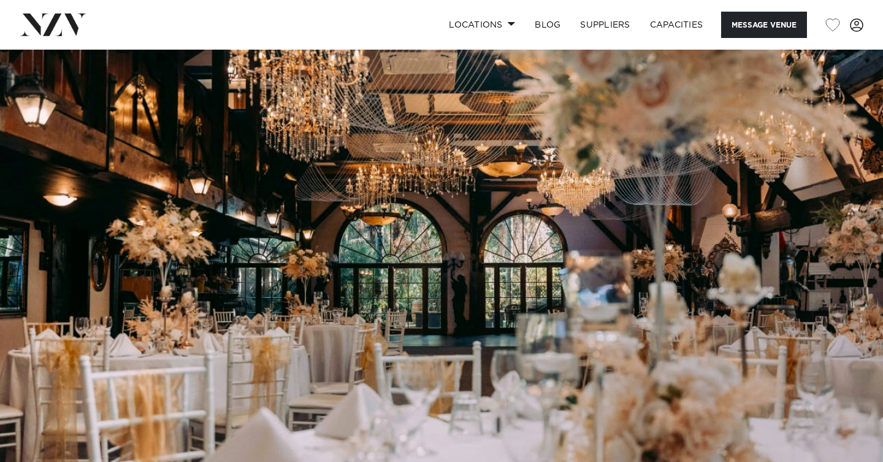
click at [248, 33] on link at bounding box center [142, 24] width 245 height 22
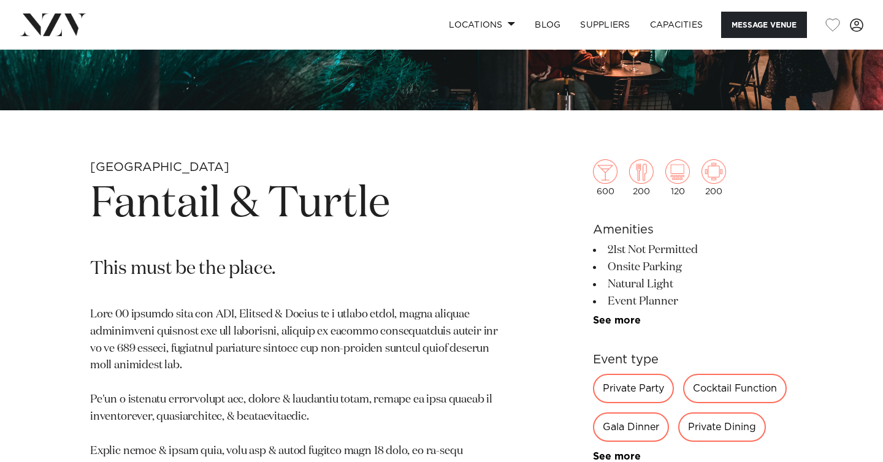
scroll to position [20, 0]
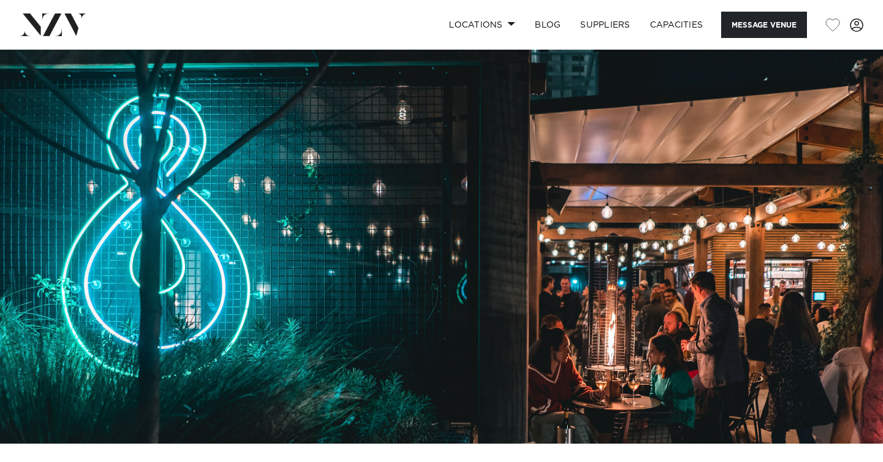
click at [310, 234] on img at bounding box center [441, 237] width 883 height 414
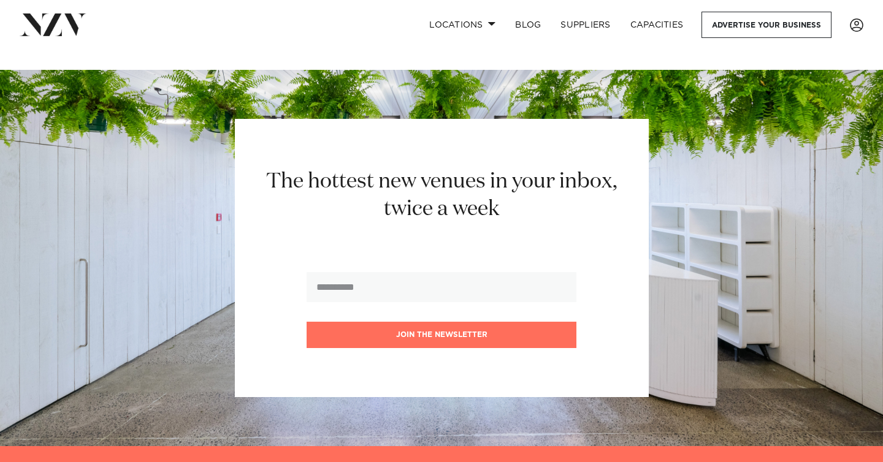
scroll to position [16978, 0]
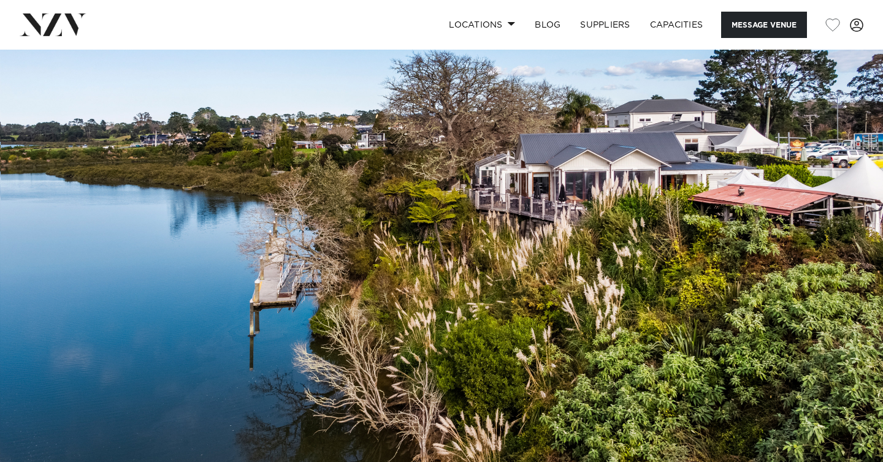
click at [447, 244] on img at bounding box center [441, 257] width 883 height 414
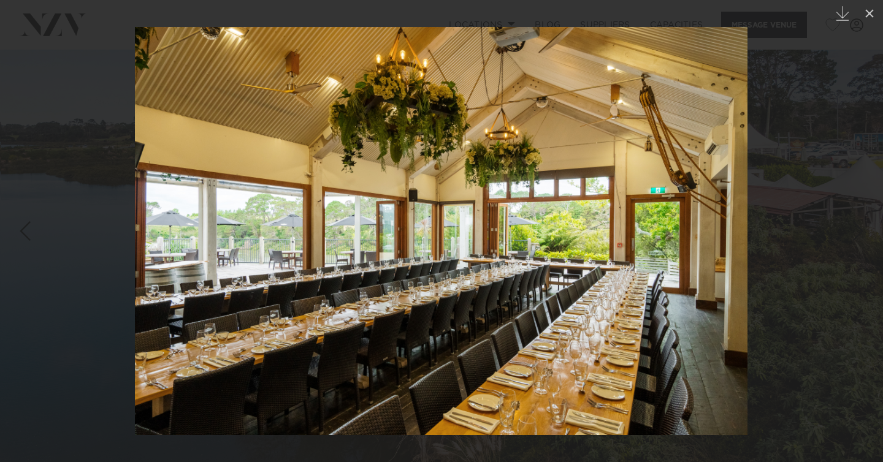
click at [30, 190] on div at bounding box center [441, 231] width 883 height 462
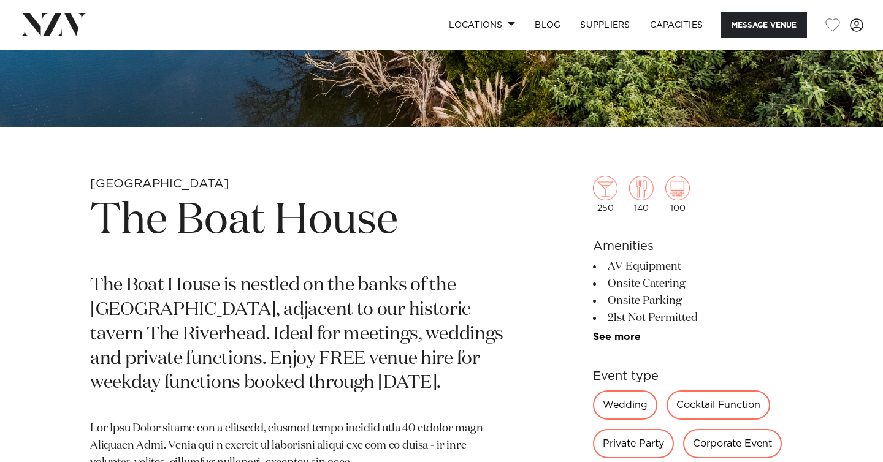
scroll to position [324, 0]
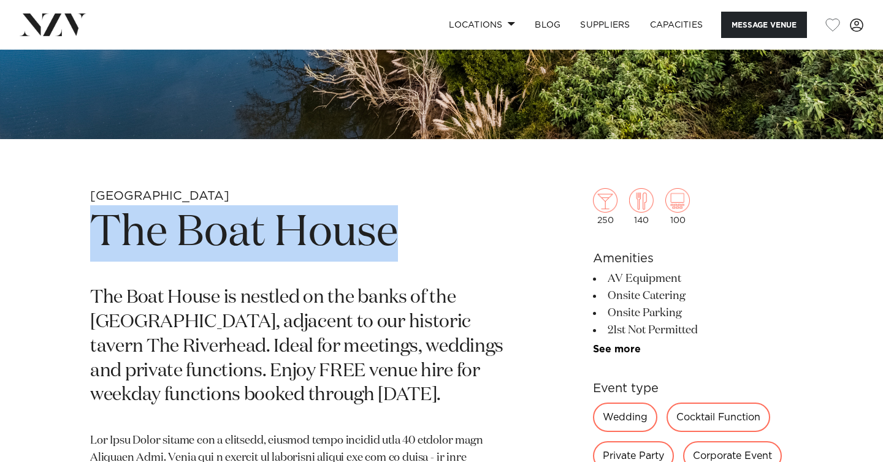
drag, startPoint x: 405, startPoint y: 235, endPoint x: 101, endPoint y: 241, distance: 304.1
click at [101, 241] on h1 "The Boat House" at bounding box center [298, 233] width 416 height 56
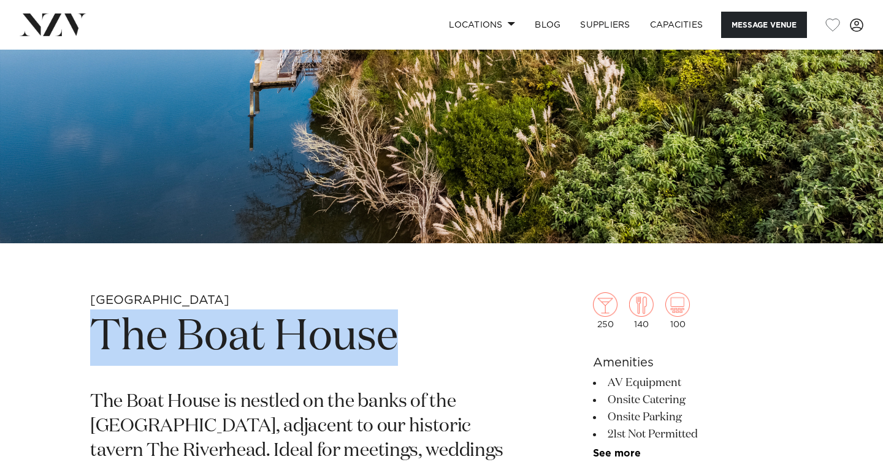
scroll to position [380, 0]
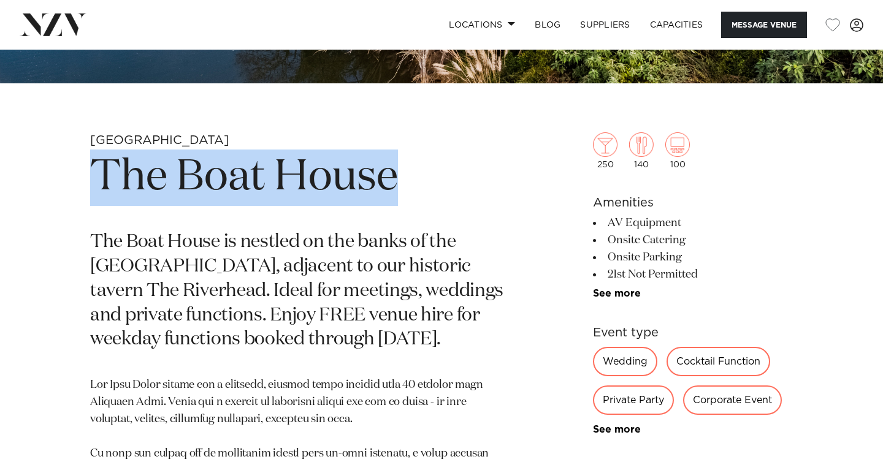
click at [147, 191] on h1 "The Boat House" at bounding box center [298, 178] width 416 height 56
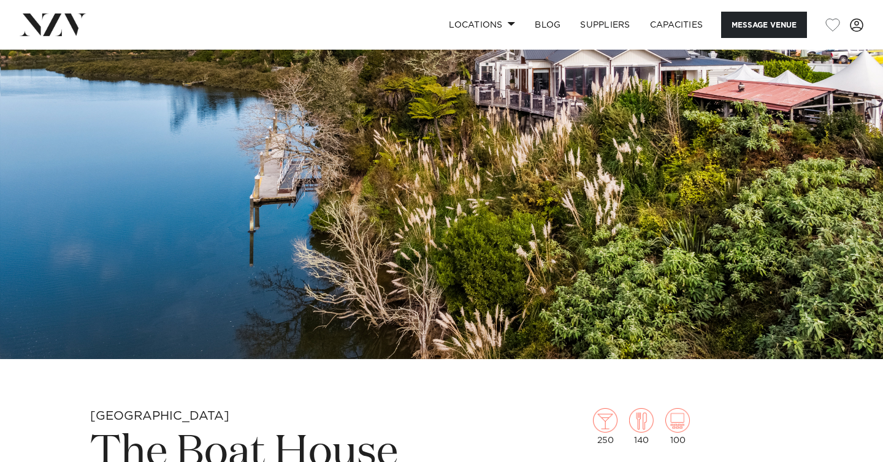
scroll to position [0, 0]
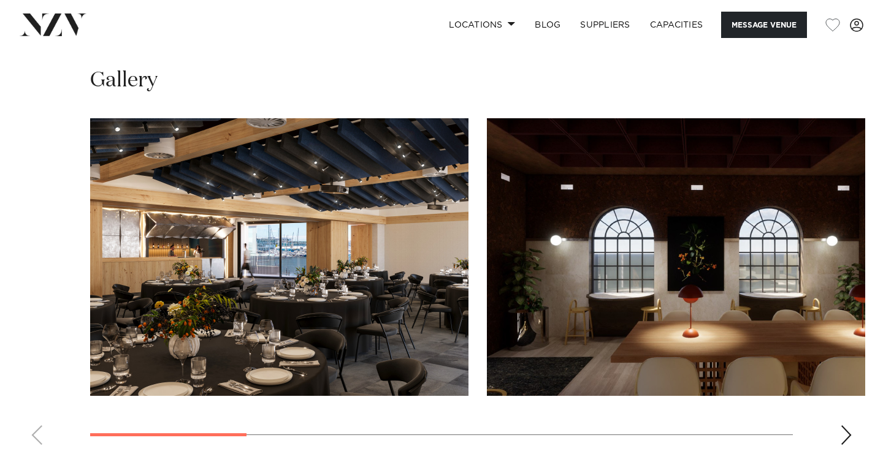
scroll to position [1072, 0]
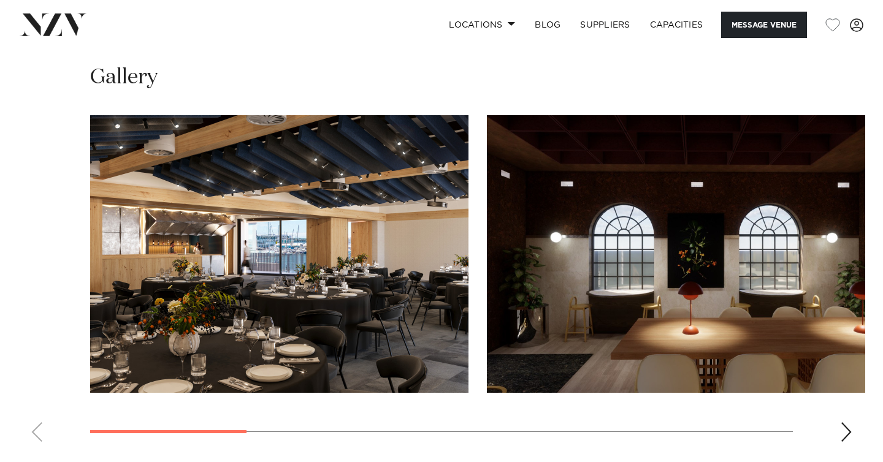
click at [839, 432] on swiper-container at bounding box center [441, 283] width 883 height 337
click at [847, 432] on div "Next slide" at bounding box center [846, 432] width 12 height 20
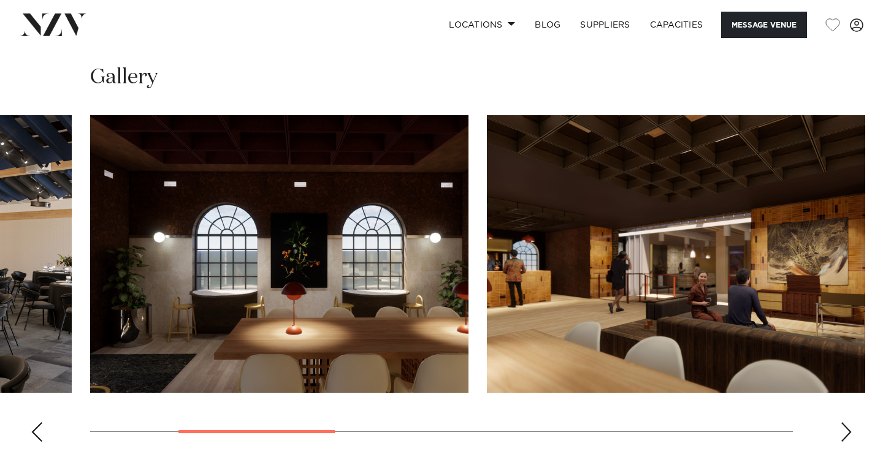
click at [847, 432] on div "Next slide" at bounding box center [846, 432] width 12 height 20
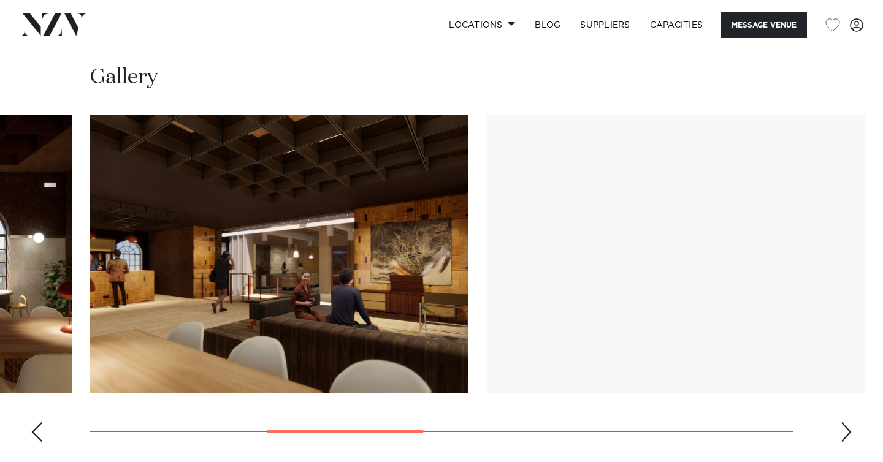
click at [847, 432] on div "Next slide" at bounding box center [846, 432] width 12 height 20
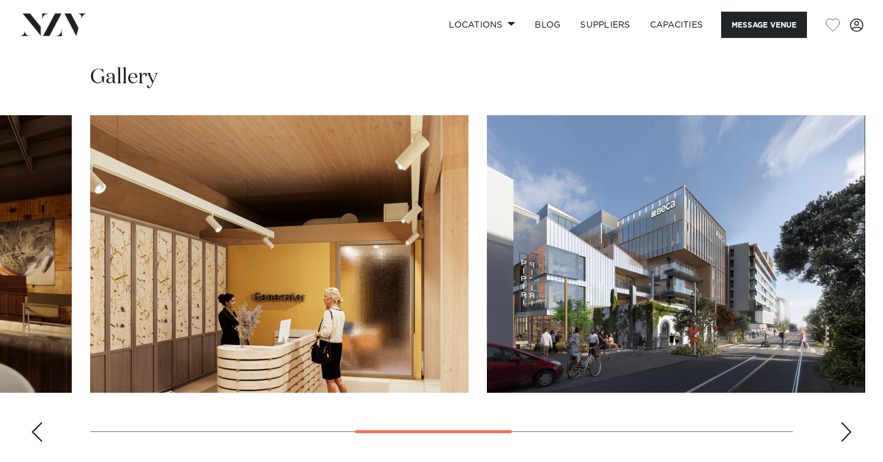
click at [847, 432] on div "Next slide" at bounding box center [846, 432] width 12 height 20
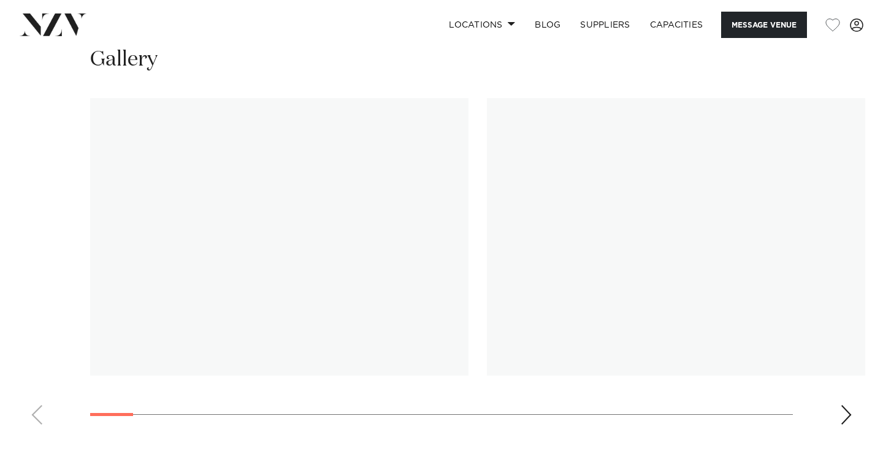
scroll to position [1119, 0]
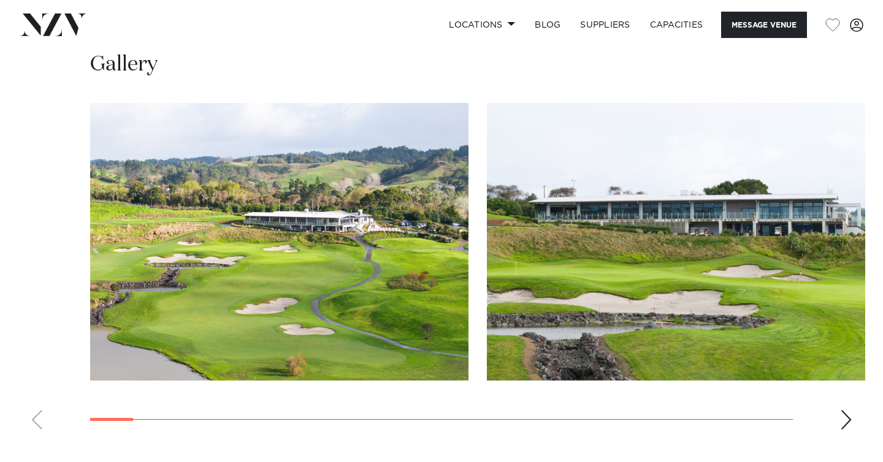
click at [844, 421] on div "Next slide" at bounding box center [846, 420] width 12 height 20
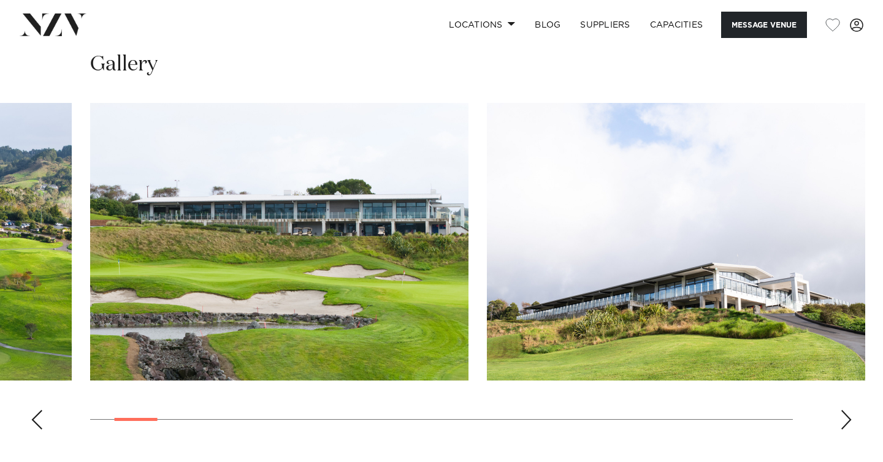
click at [844, 421] on div "Next slide" at bounding box center [846, 420] width 12 height 20
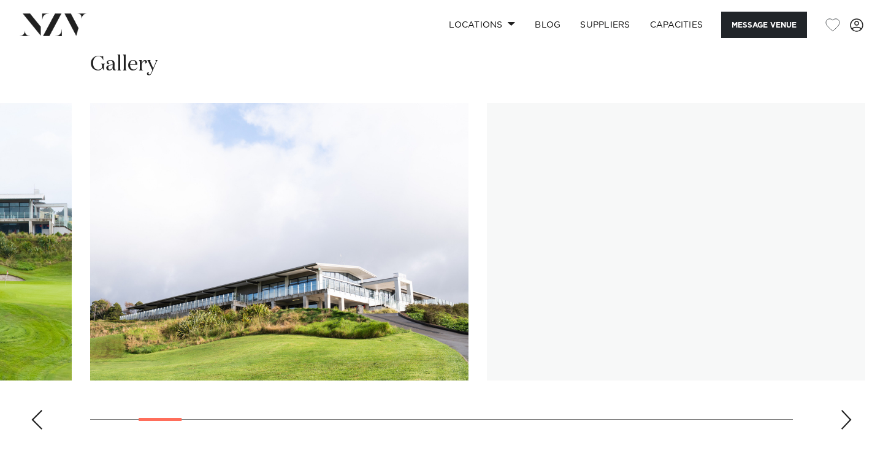
click at [844, 421] on div "Next slide" at bounding box center [846, 420] width 12 height 20
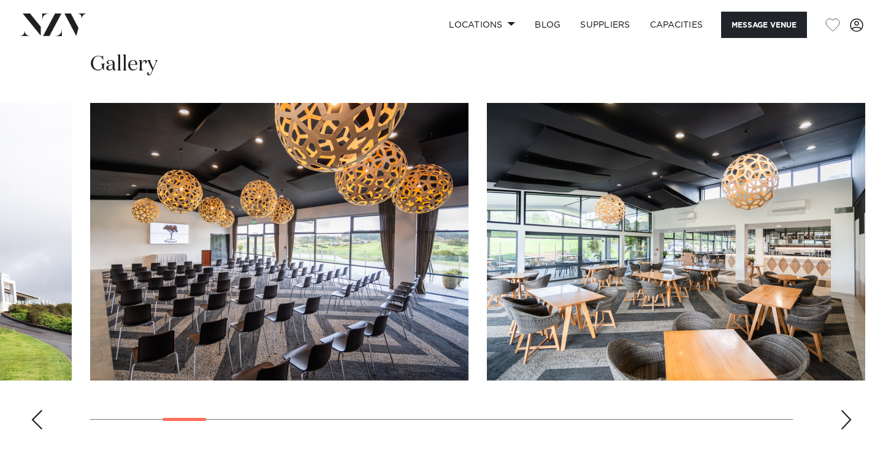
click at [844, 421] on div "Next slide" at bounding box center [846, 420] width 12 height 20
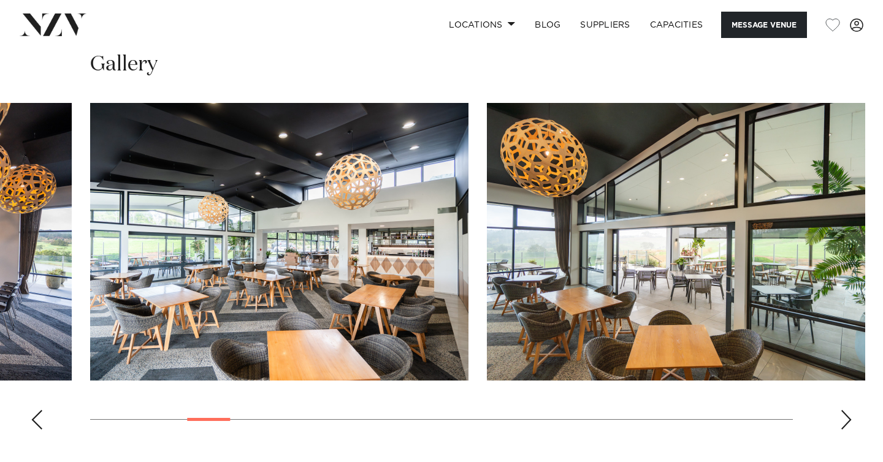
click at [844, 421] on div "Next slide" at bounding box center [846, 420] width 12 height 20
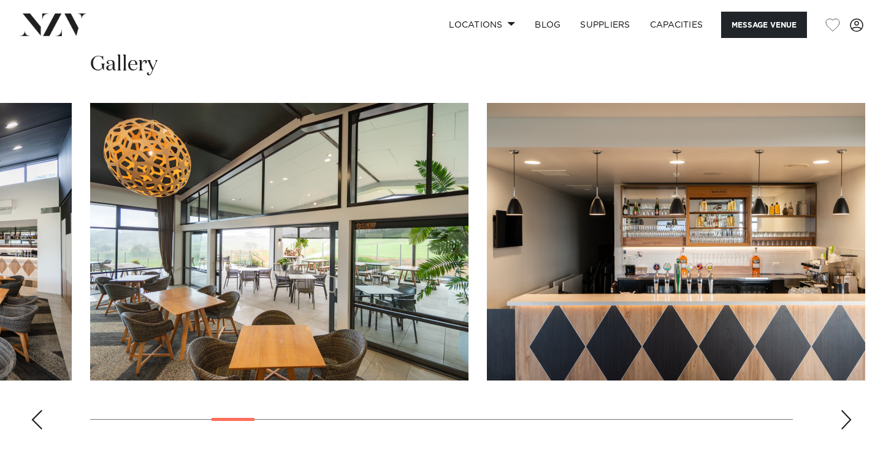
click at [844, 421] on div "Next slide" at bounding box center [846, 420] width 12 height 20
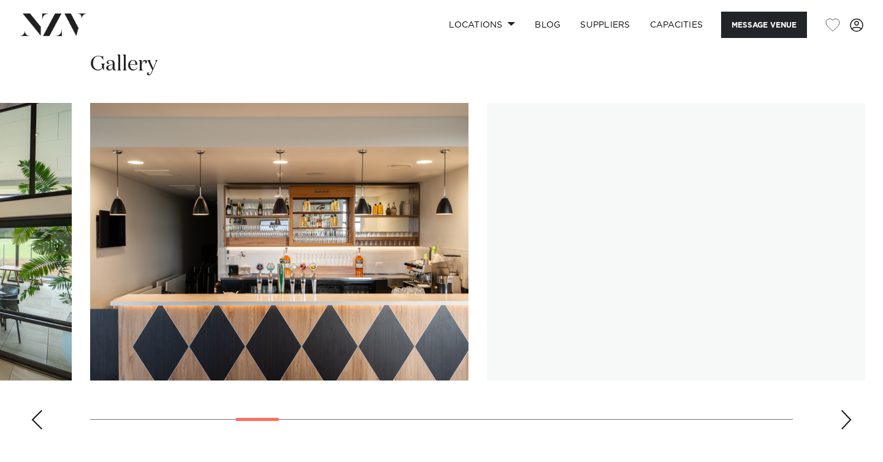
click at [844, 421] on div "Next slide" at bounding box center [846, 420] width 12 height 20
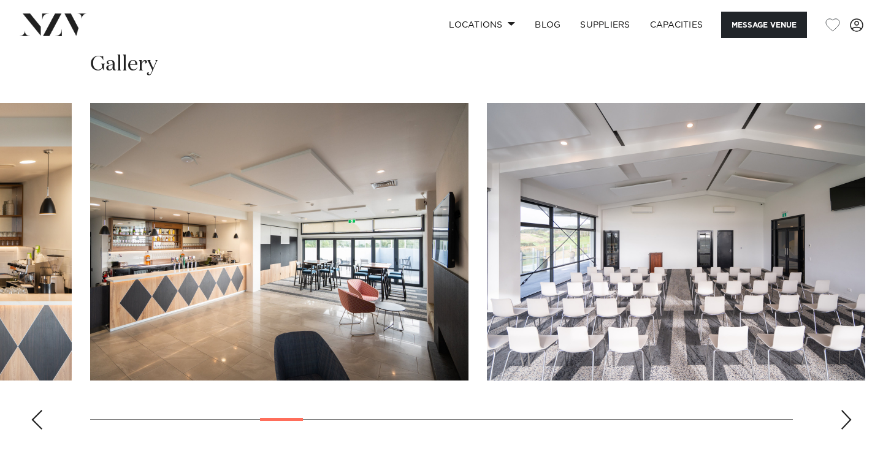
click at [844, 421] on div "Next slide" at bounding box center [846, 420] width 12 height 20
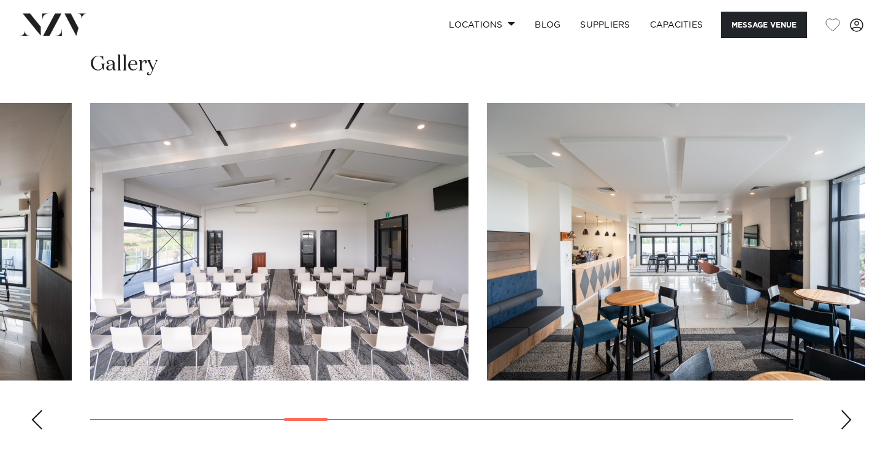
click at [844, 421] on div "Next slide" at bounding box center [846, 420] width 12 height 20
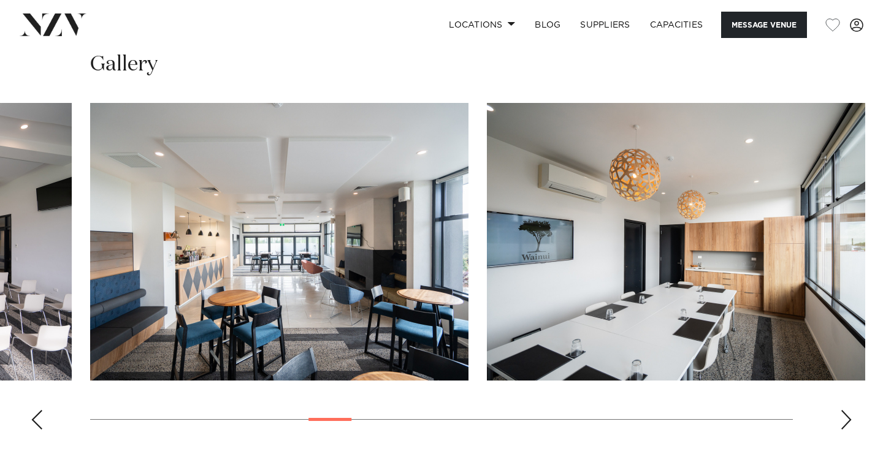
click at [844, 421] on div "Next slide" at bounding box center [846, 420] width 12 height 20
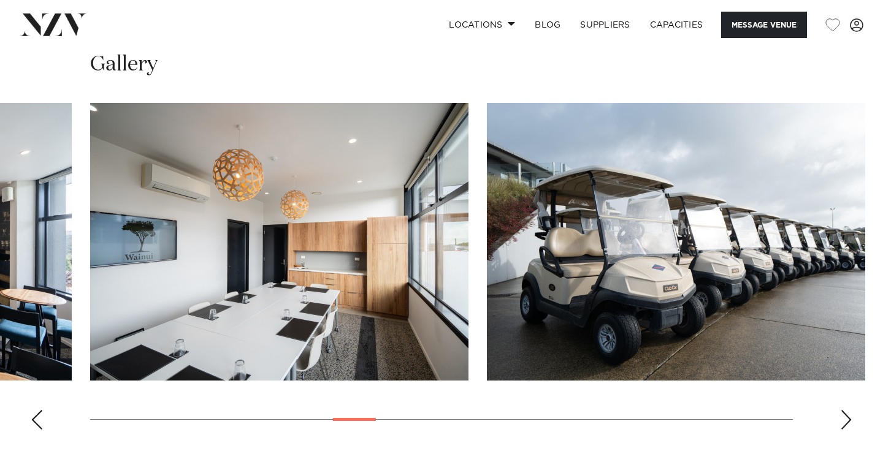
click at [844, 421] on div "Next slide" at bounding box center [846, 420] width 12 height 20
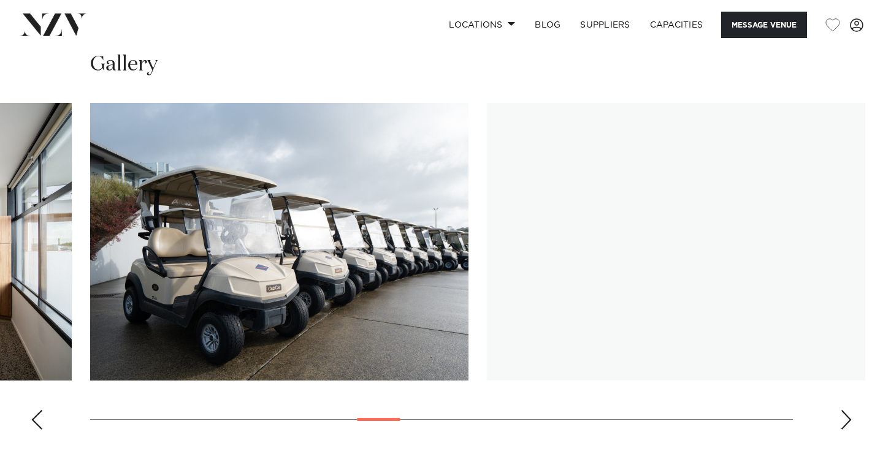
click at [844, 422] on div "Next slide" at bounding box center [846, 420] width 12 height 20
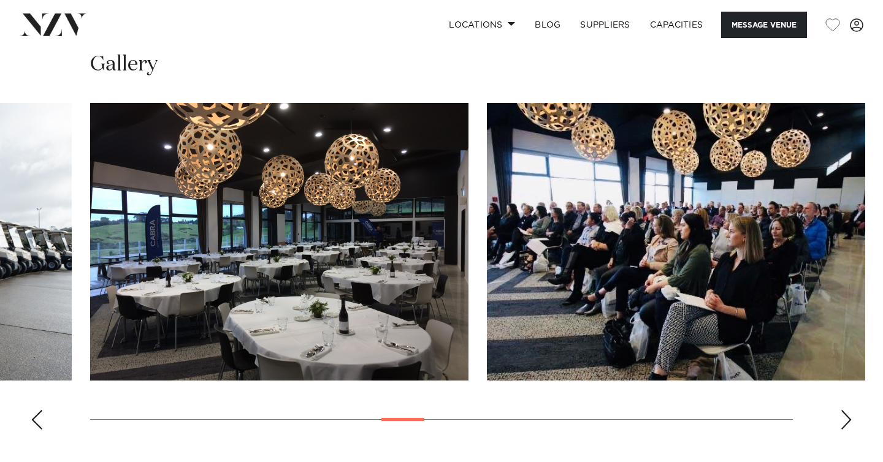
click at [844, 422] on div "Next slide" at bounding box center [846, 420] width 12 height 20
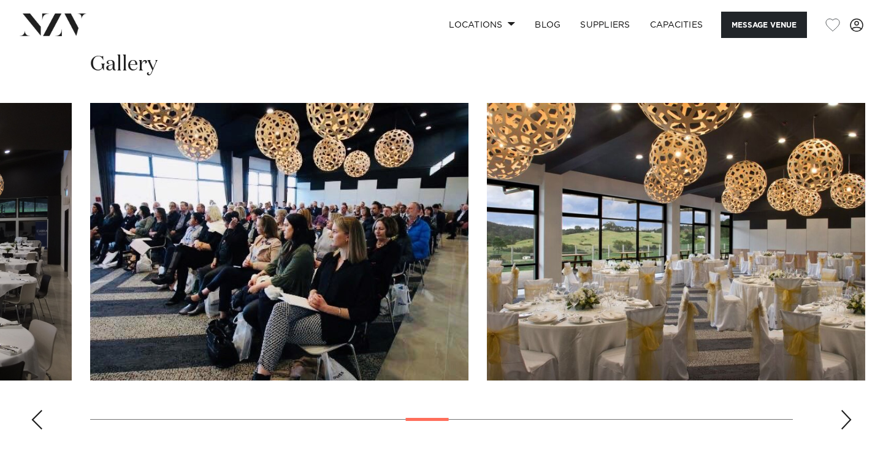
click at [844, 422] on div "Next slide" at bounding box center [846, 420] width 12 height 20
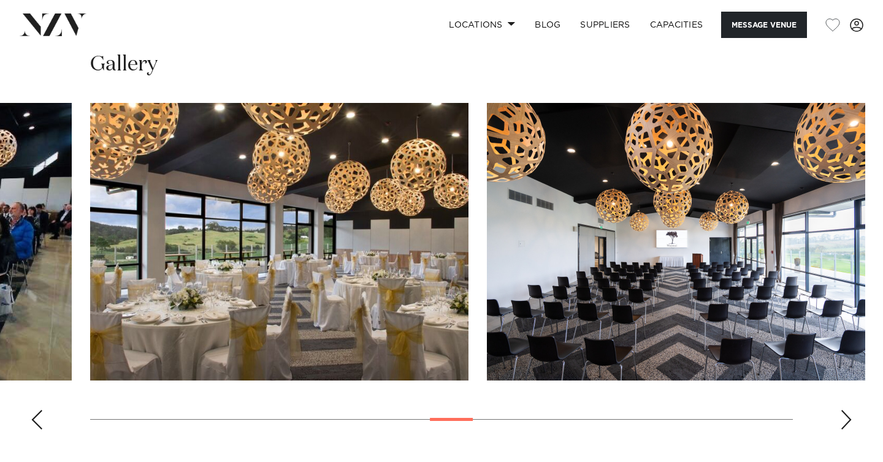
click at [844, 422] on div "Next slide" at bounding box center [846, 420] width 12 height 20
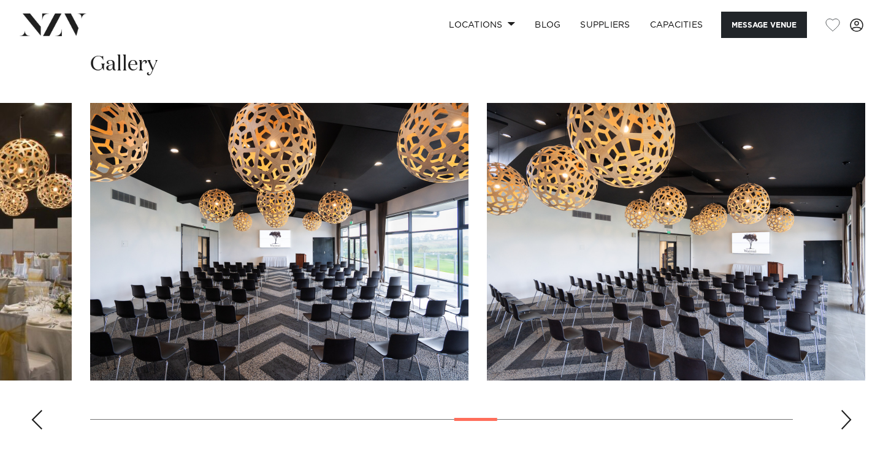
click at [844, 422] on div "Next slide" at bounding box center [846, 420] width 12 height 20
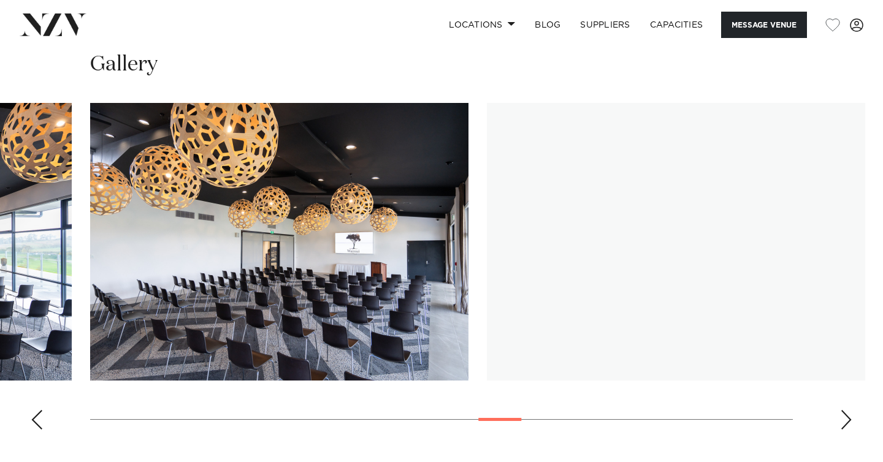
click at [844, 422] on div "Next slide" at bounding box center [846, 420] width 12 height 20
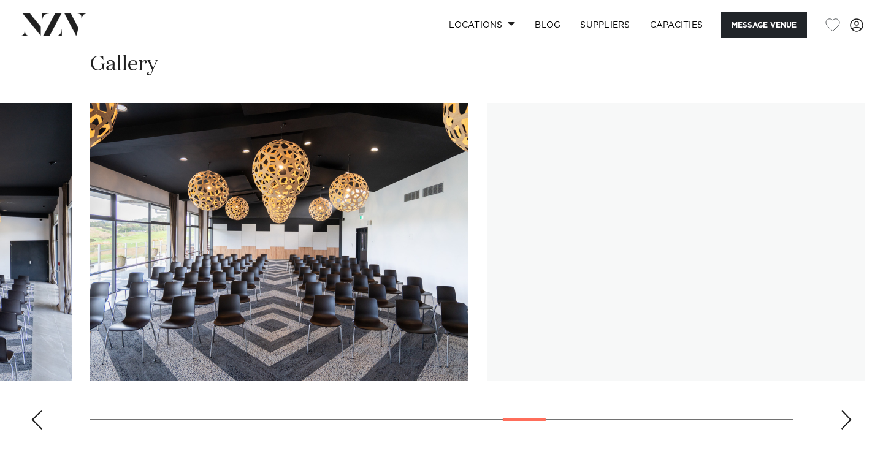
click at [844, 422] on div "Next slide" at bounding box center [846, 420] width 12 height 20
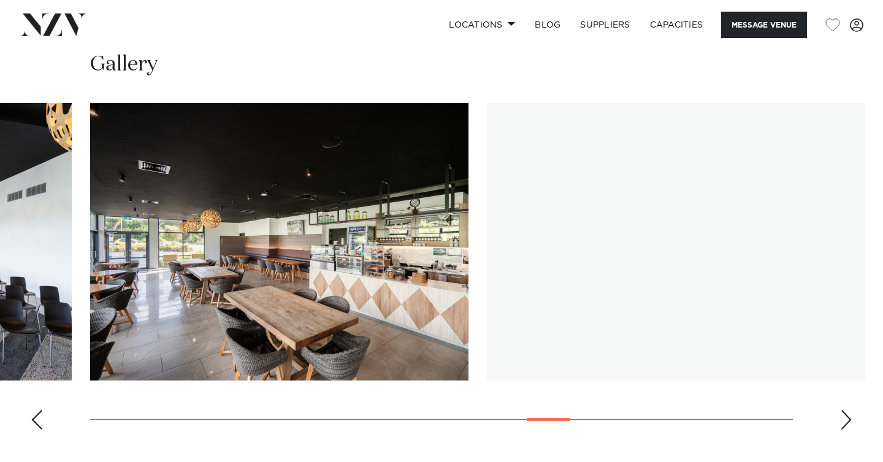
click at [844, 422] on div "Next slide" at bounding box center [846, 420] width 12 height 20
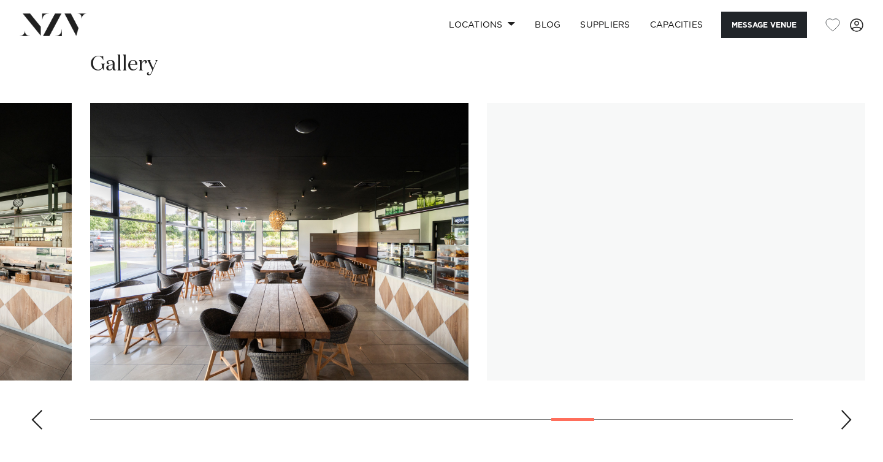
click at [844, 422] on div "Next slide" at bounding box center [846, 420] width 12 height 20
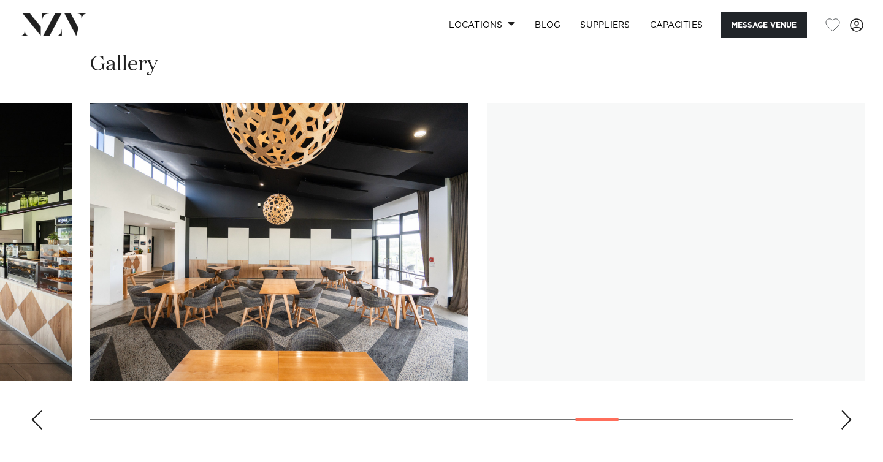
click at [844, 422] on div "Next slide" at bounding box center [846, 420] width 12 height 20
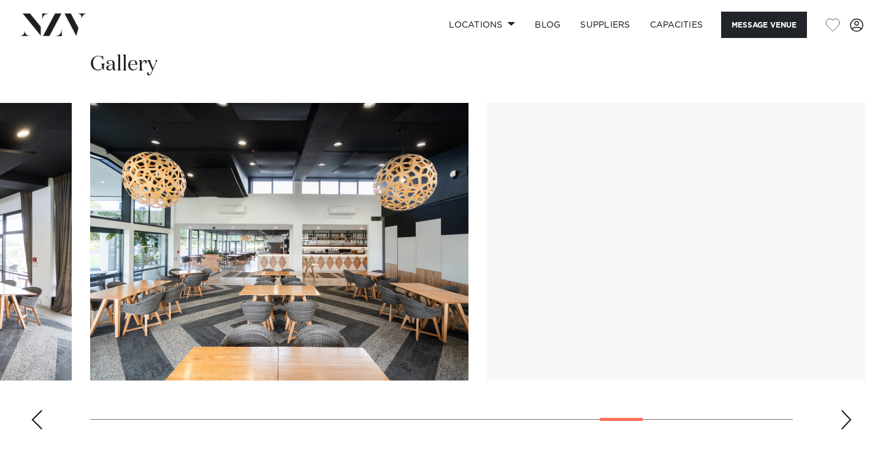
click at [844, 422] on div "Next slide" at bounding box center [846, 420] width 12 height 20
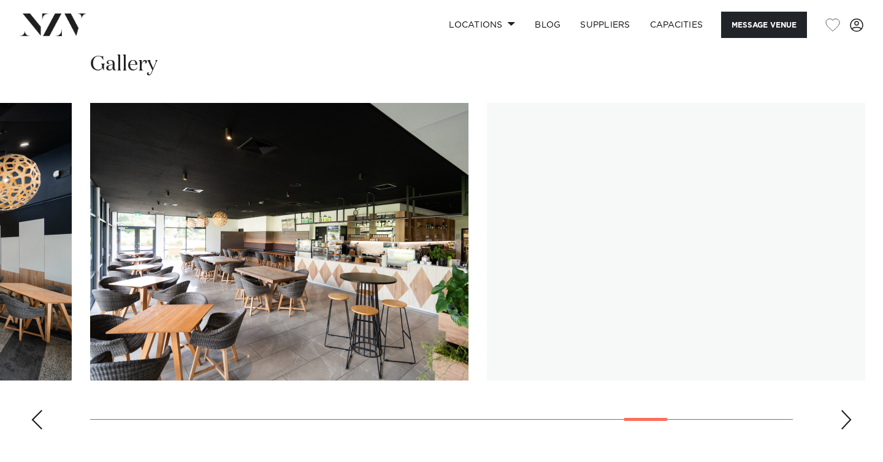
click at [844, 422] on div "Next slide" at bounding box center [846, 420] width 12 height 20
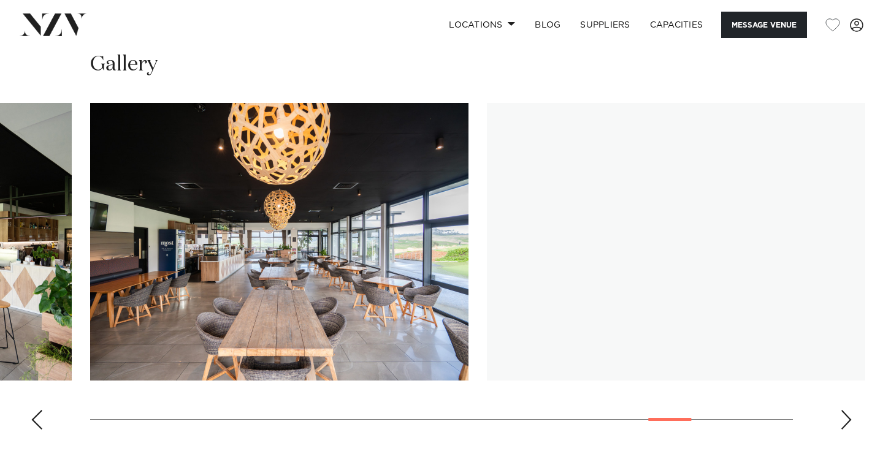
click at [844, 422] on div "Next slide" at bounding box center [846, 420] width 12 height 20
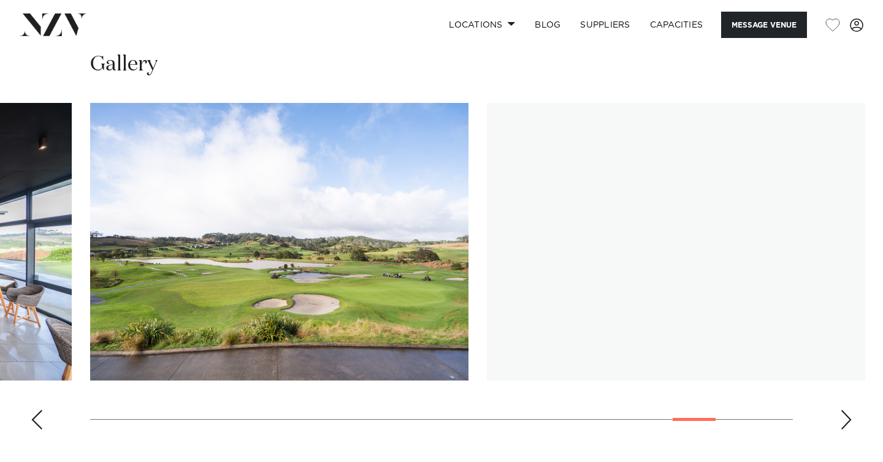
click at [844, 421] on div "Next slide" at bounding box center [846, 420] width 12 height 20
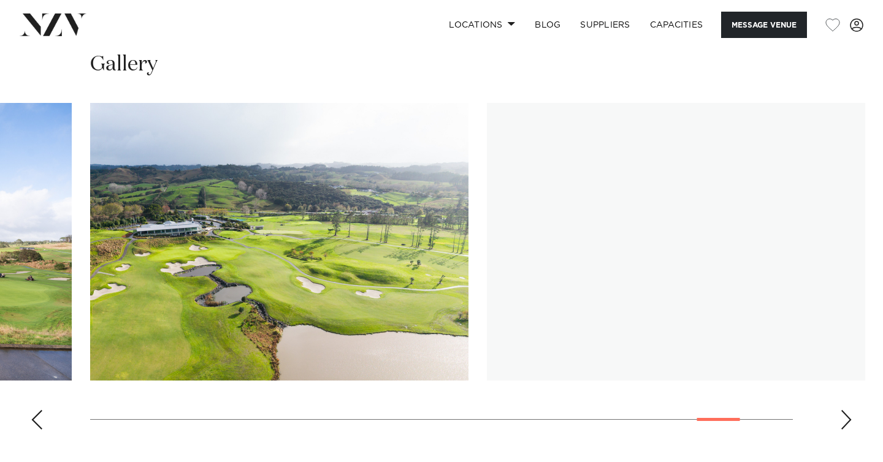
click at [844, 421] on div "Next slide" at bounding box center [846, 420] width 12 height 20
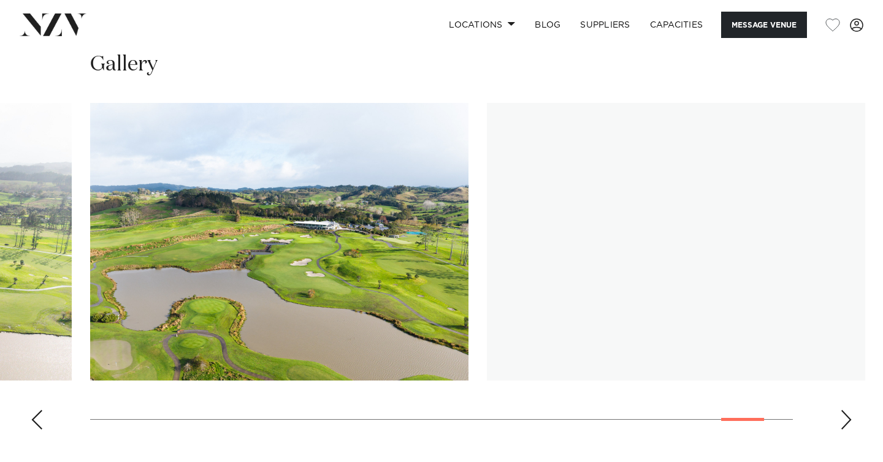
click at [844, 421] on div "Next slide" at bounding box center [846, 420] width 12 height 20
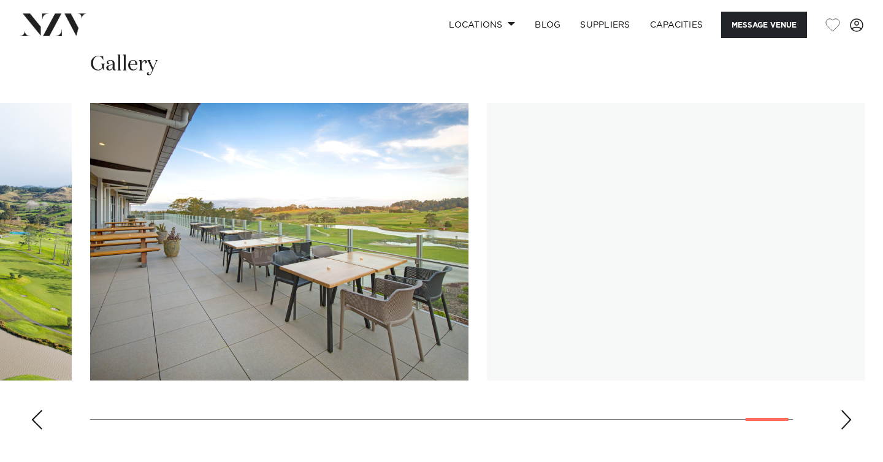
click at [844, 421] on div "Next slide" at bounding box center [846, 420] width 12 height 20
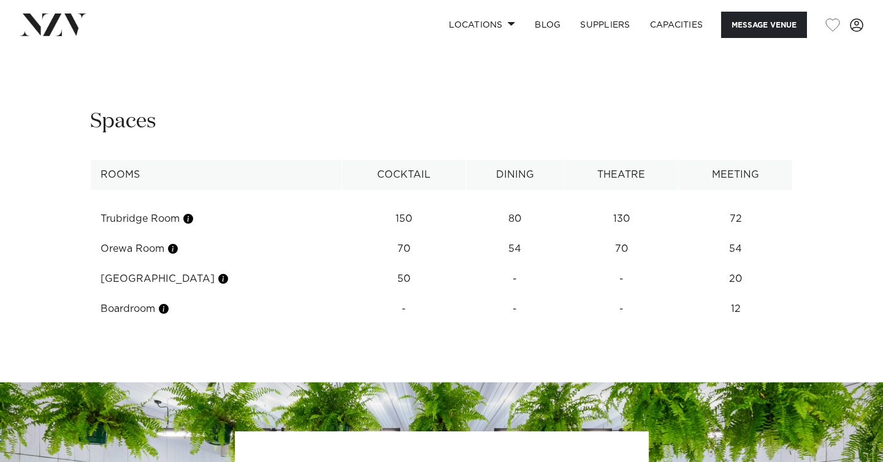
scroll to position [1502, 0]
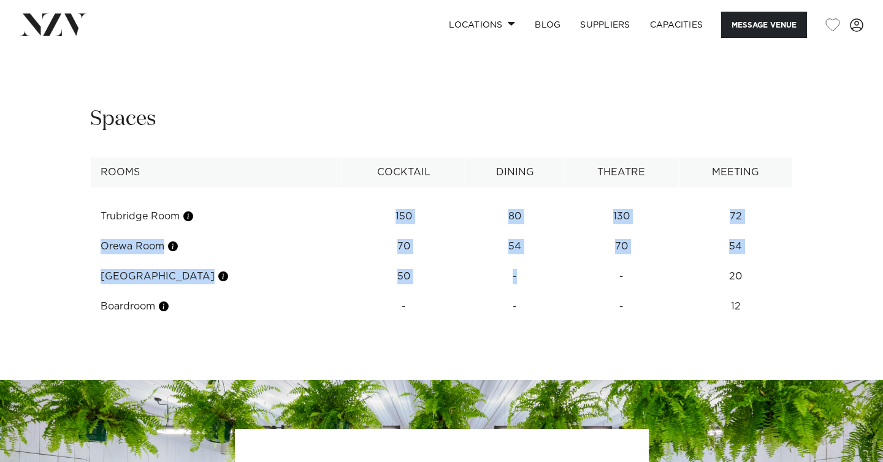
drag, startPoint x: 366, startPoint y: 222, endPoint x: 522, endPoint y: 276, distance: 165.4
click at [522, 276] on tbody "Trubridge Room 150 80 130 72 Orewa Room 70 54 70 54 Peninsula Room 50 - - 20 Bo…" at bounding box center [442, 255] width 702 height 134
click at [522, 232] on td "-" at bounding box center [515, 217] width 98 height 30
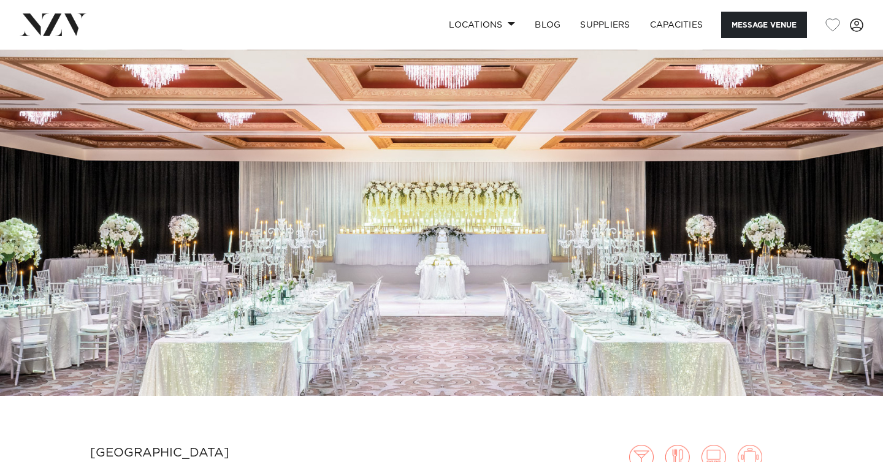
scroll to position [71, 0]
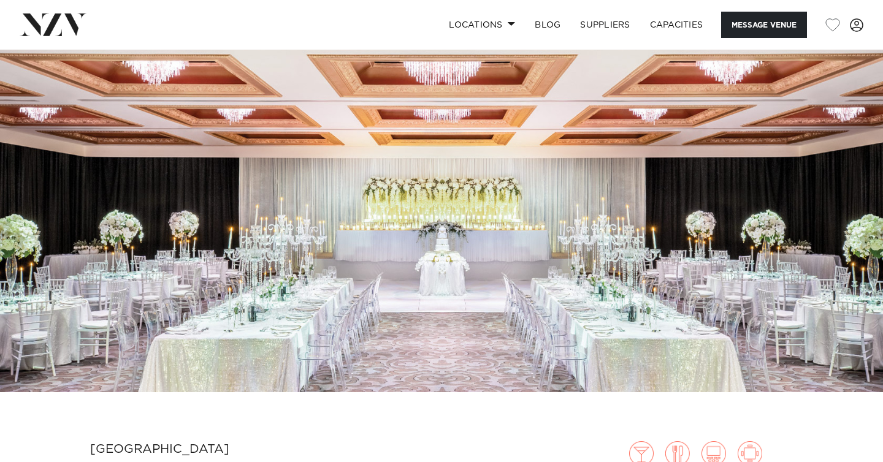
click at [432, 279] on img at bounding box center [441, 186] width 883 height 414
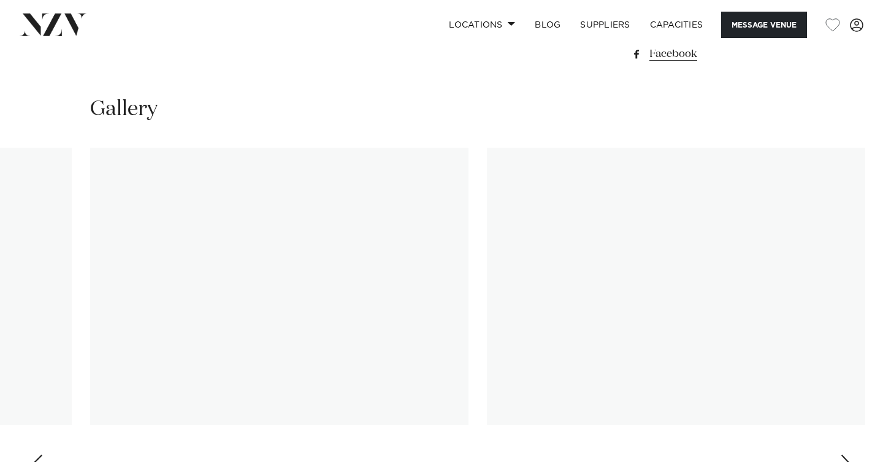
scroll to position [1110, 0]
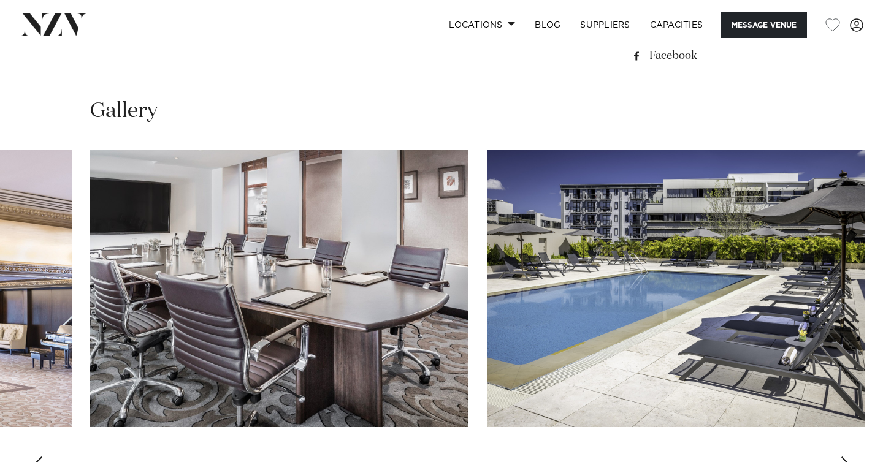
click at [849, 457] on div "Next slide" at bounding box center [846, 467] width 12 height 20
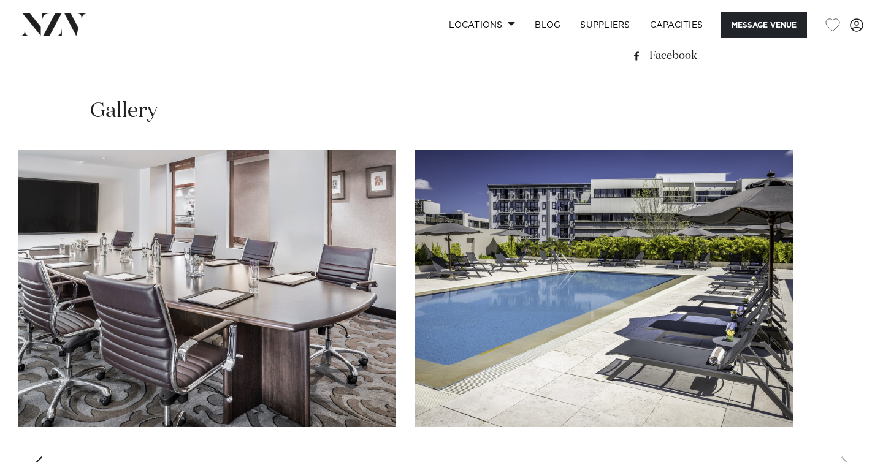
click at [849, 376] on swiper-container at bounding box center [441, 318] width 883 height 337
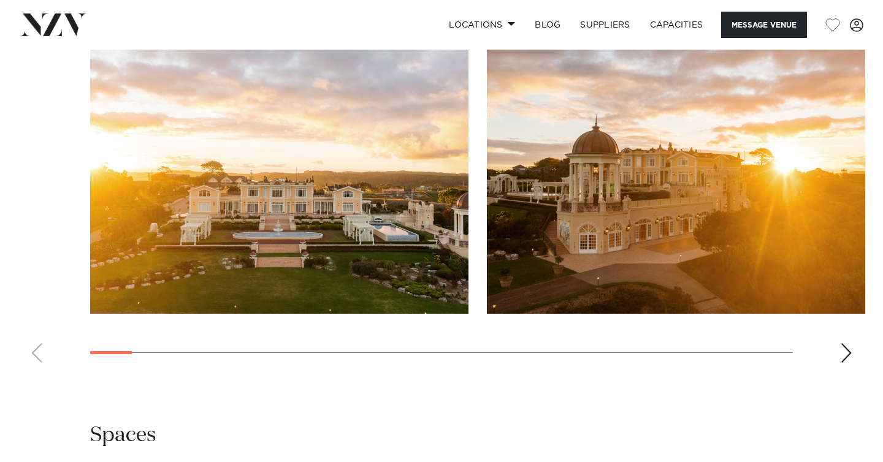
scroll to position [1172, 0]
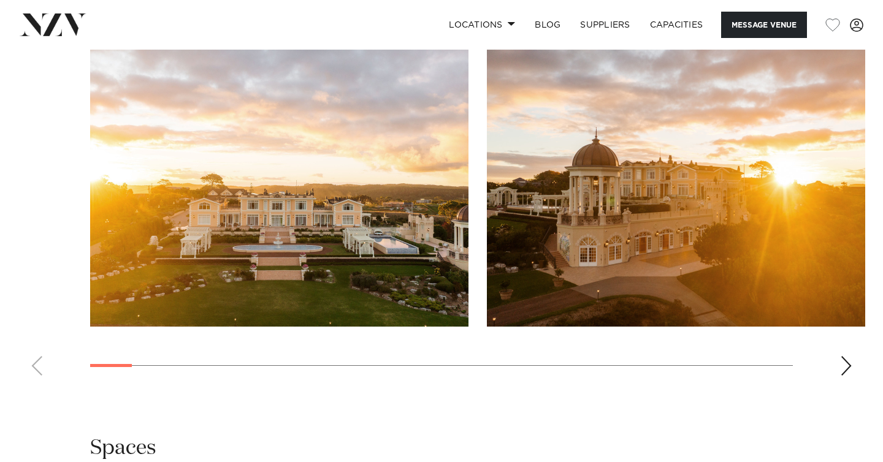
click at [845, 356] on div "Next slide" at bounding box center [846, 366] width 12 height 20
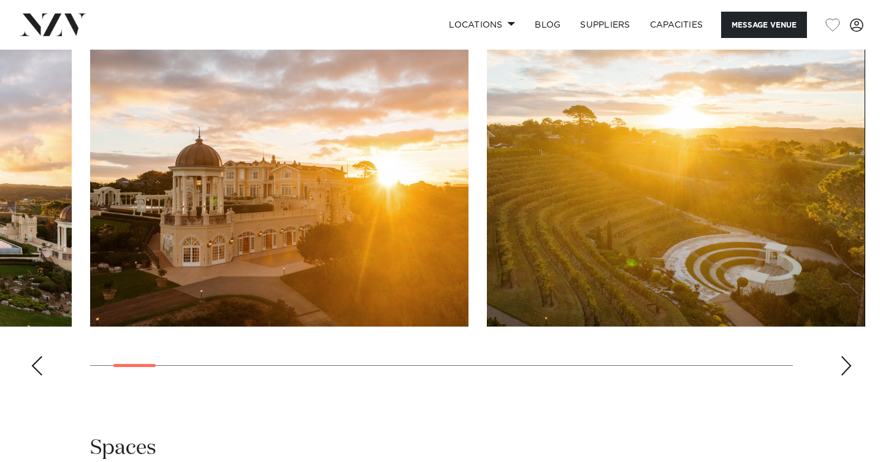
click at [845, 356] on div "Next slide" at bounding box center [846, 366] width 12 height 20
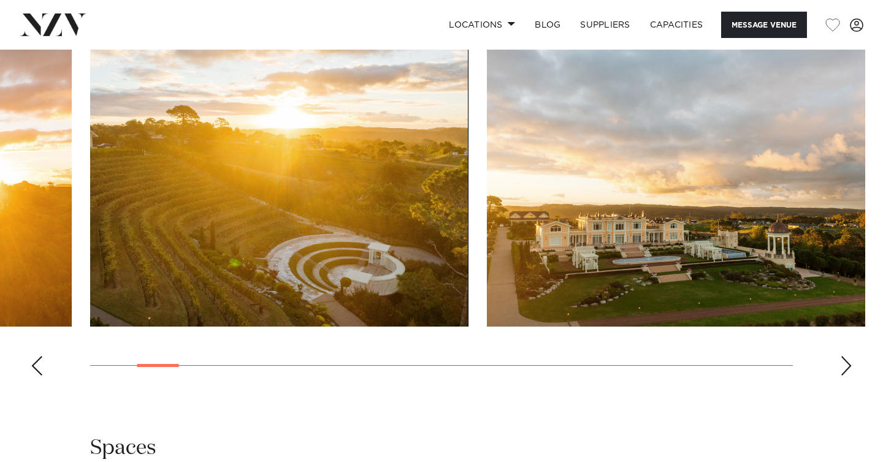
click at [845, 356] on div "Next slide" at bounding box center [846, 366] width 12 height 20
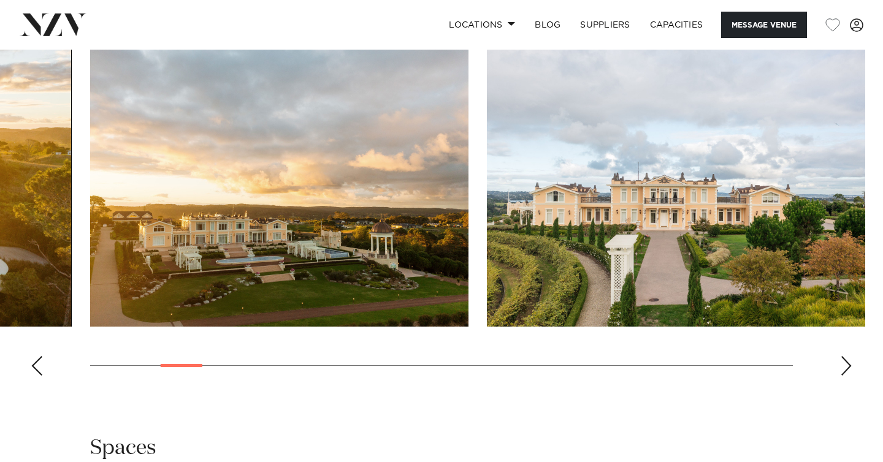
click at [845, 356] on div "Next slide" at bounding box center [846, 366] width 12 height 20
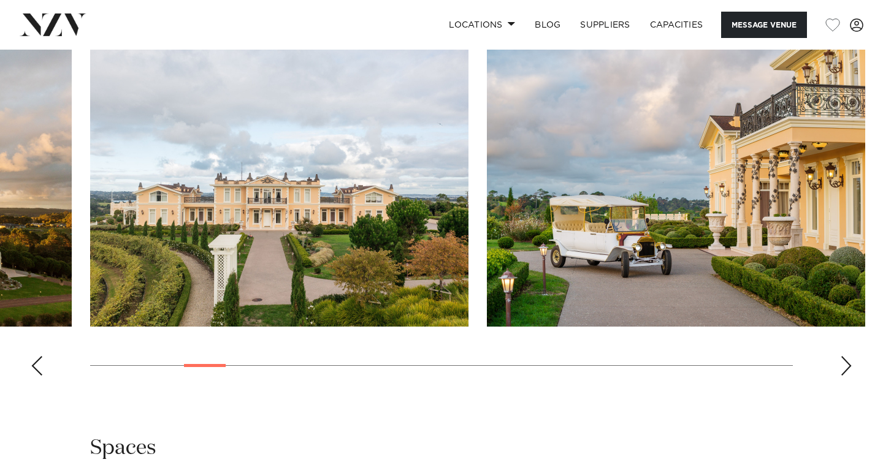
click at [845, 356] on div "Next slide" at bounding box center [846, 366] width 12 height 20
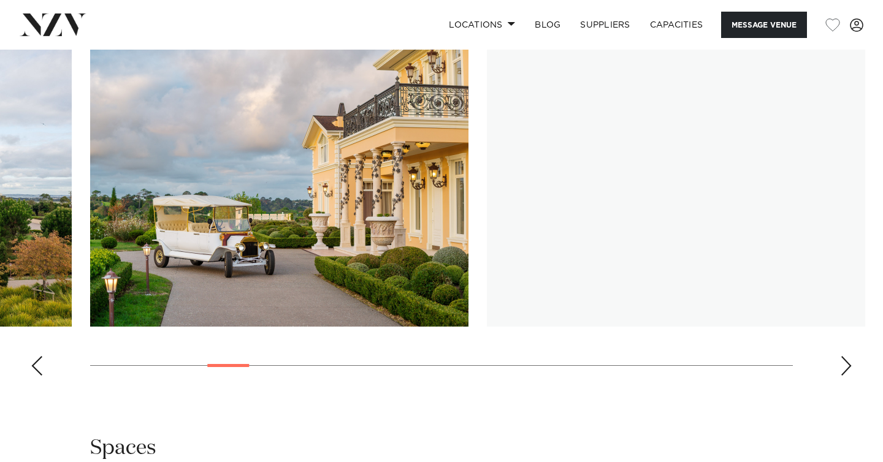
click at [845, 356] on div "Next slide" at bounding box center [846, 366] width 12 height 20
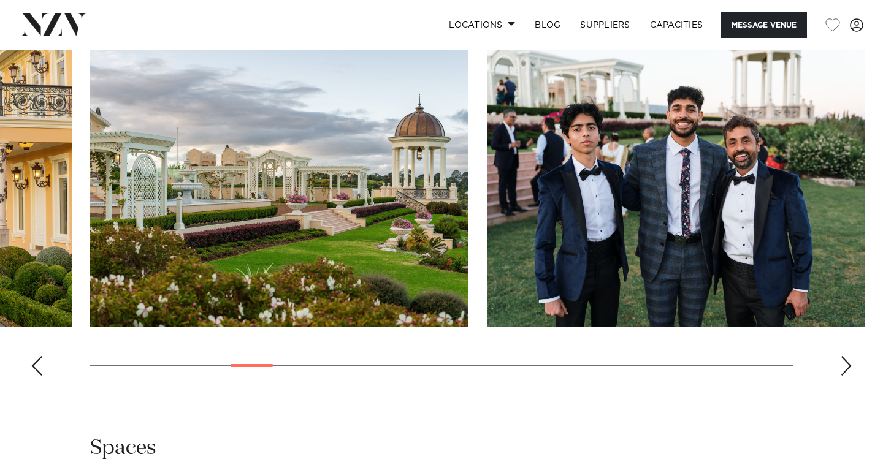
click at [845, 356] on div "Next slide" at bounding box center [846, 366] width 12 height 20
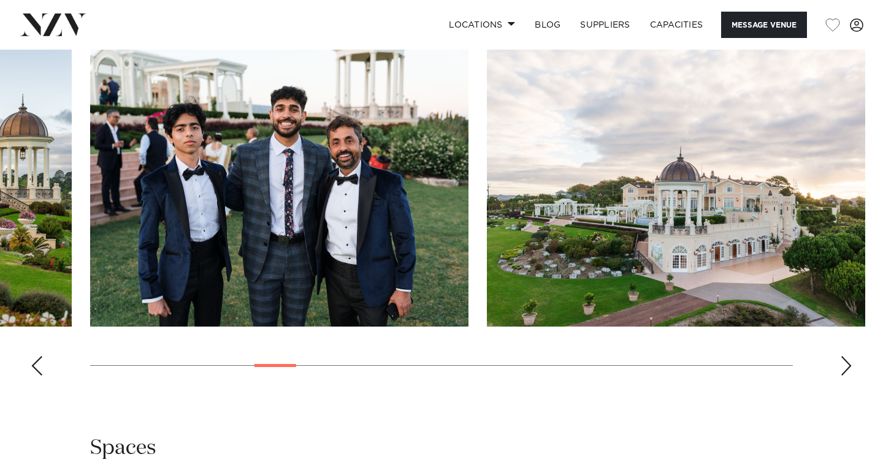
scroll to position [1137, 0]
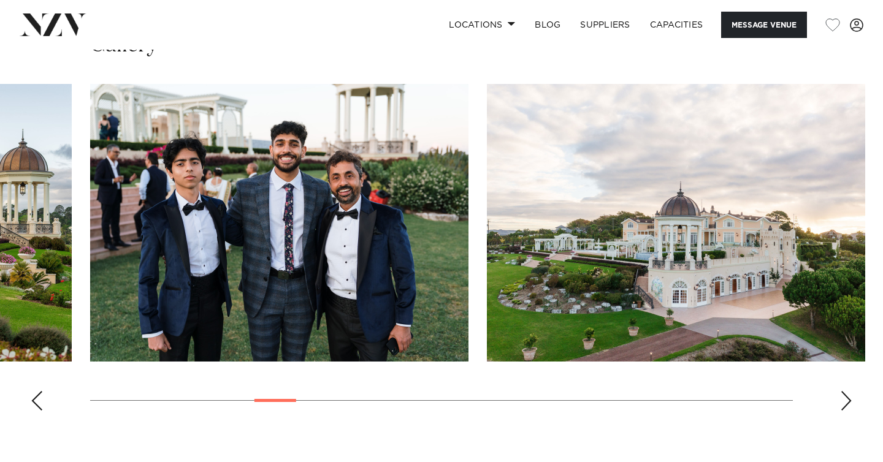
click at [847, 391] on div "Next slide" at bounding box center [846, 401] width 12 height 20
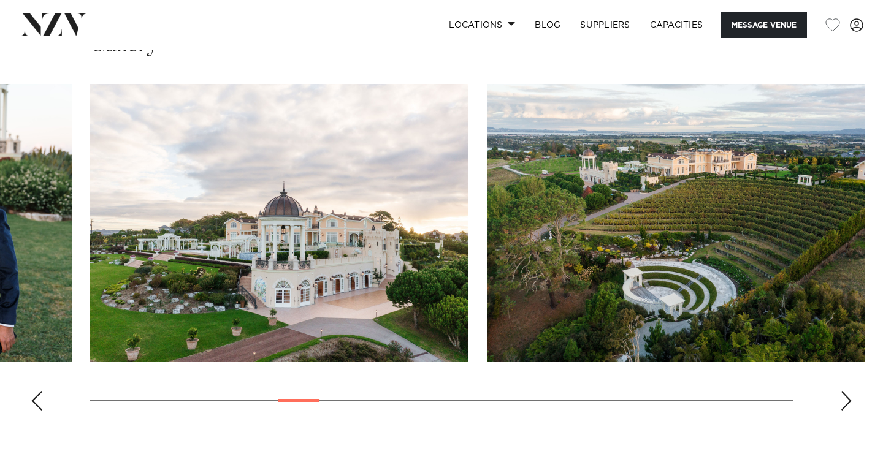
click at [847, 391] on div "Next slide" at bounding box center [846, 401] width 12 height 20
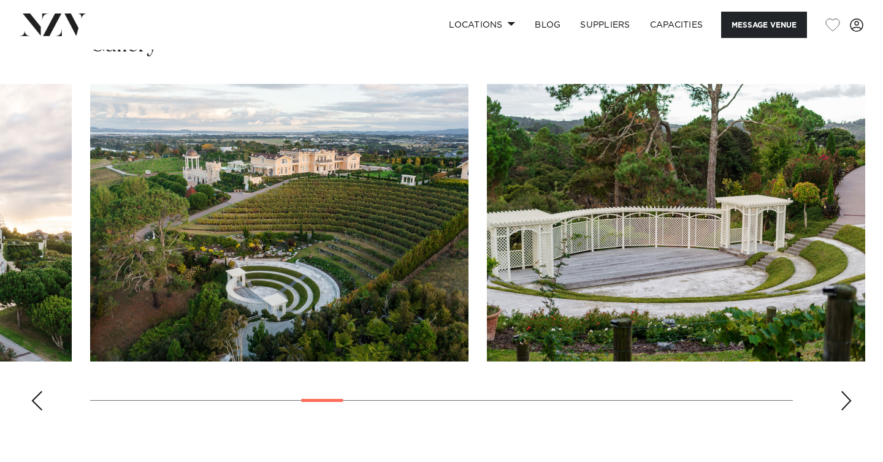
click at [847, 391] on div "Next slide" at bounding box center [846, 401] width 12 height 20
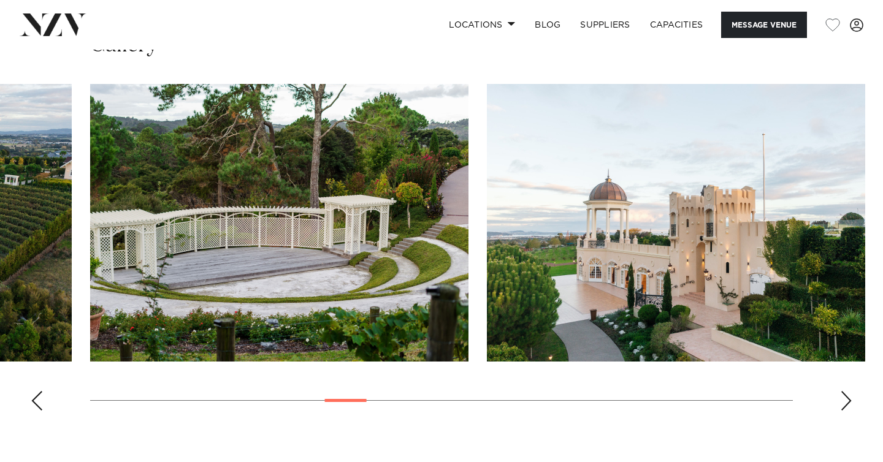
click at [839, 392] on swiper-container at bounding box center [441, 252] width 883 height 337
click at [848, 391] on div "Next slide" at bounding box center [846, 401] width 12 height 20
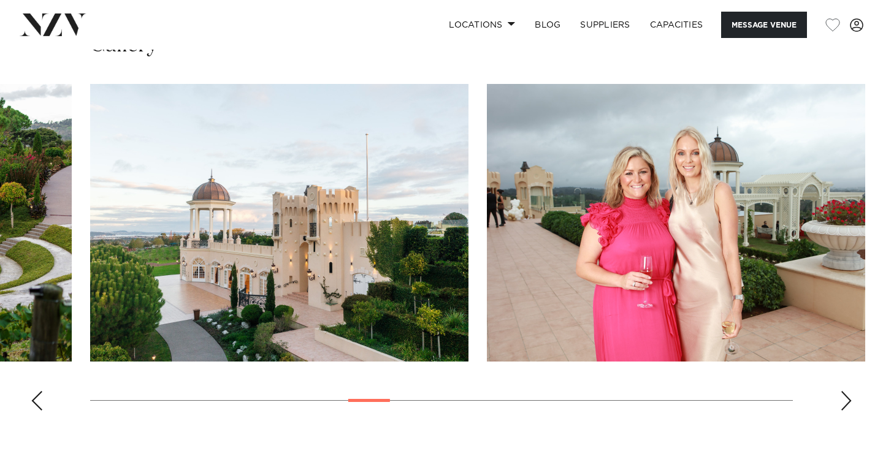
click at [848, 391] on div "Next slide" at bounding box center [846, 401] width 12 height 20
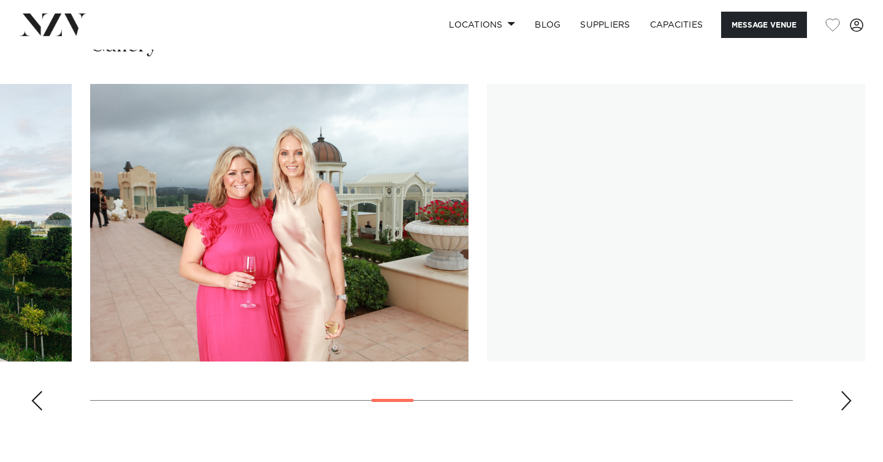
click at [848, 391] on div "Next slide" at bounding box center [846, 401] width 12 height 20
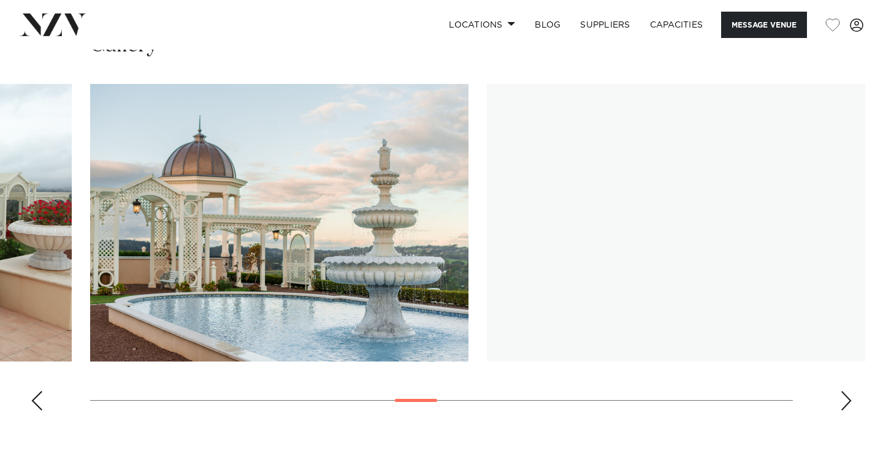
click at [848, 391] on div "Next slide" at bounding box center [846, 401] width 12 height 20
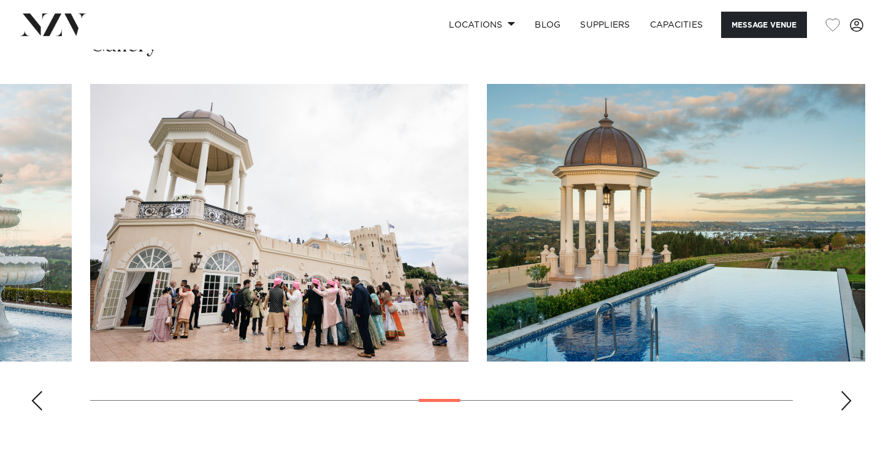
click at [848, 391] on div "Next slide" at bounding box center [846, 401] width 12 height 20
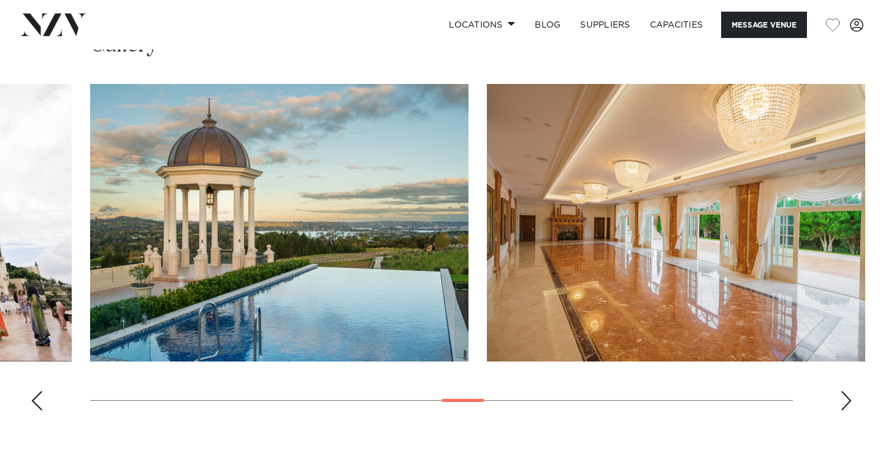
click at [848, 391] on div "Next slide" at bounding box center [846, 401] width 12 height 20
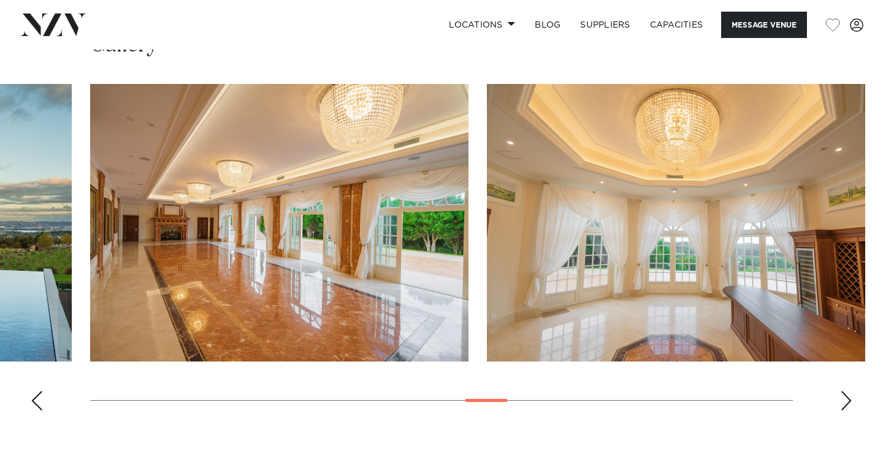
click at [848, 391] on div "Next slide" at bounding box center [846, 401] width 12 height 20
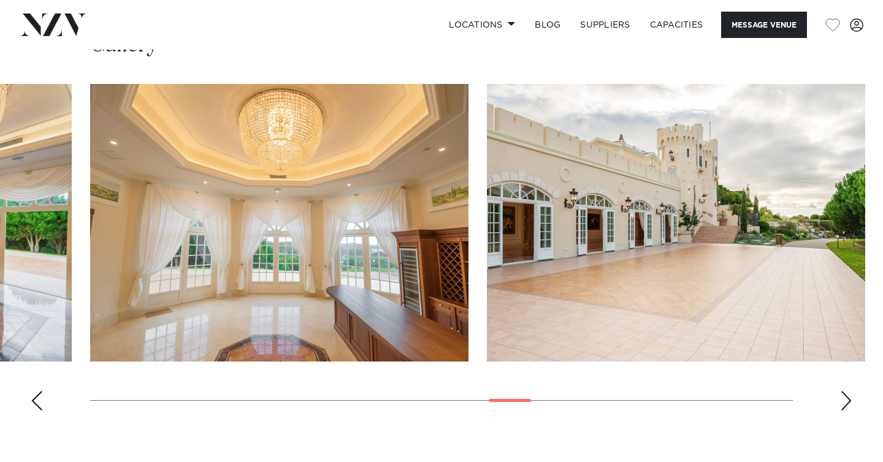
click at [848, 391] on div "Next slide" at bounding box center [846, 401] width 12 height 20
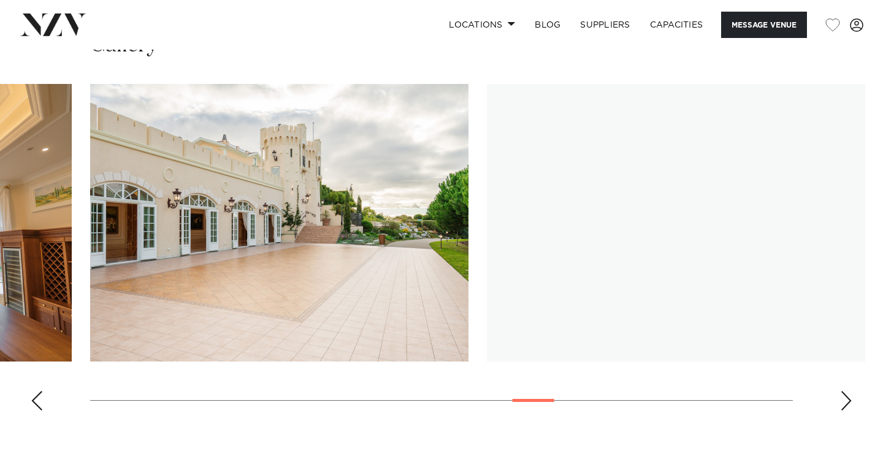
click at [848, 391] on div "Next slide" at bounding box center [846, 401] width 12 height 20
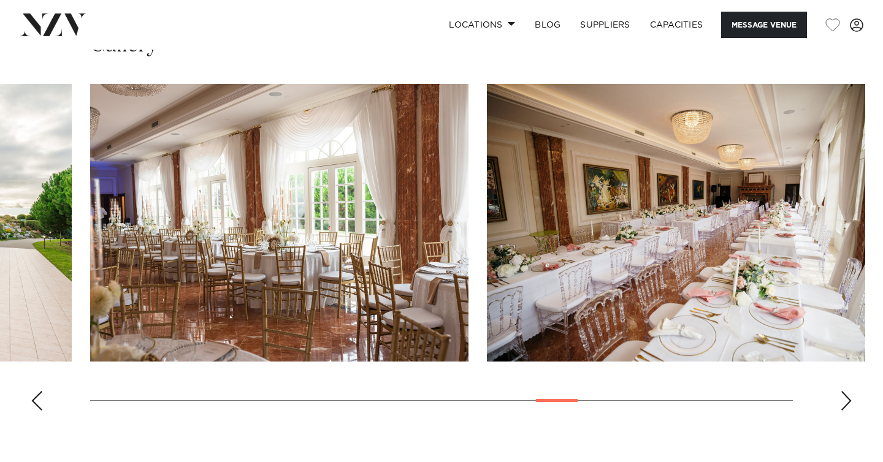
click at [848, 391] on div "Next slide" at bounding box center [846, 401] width 12 height 20
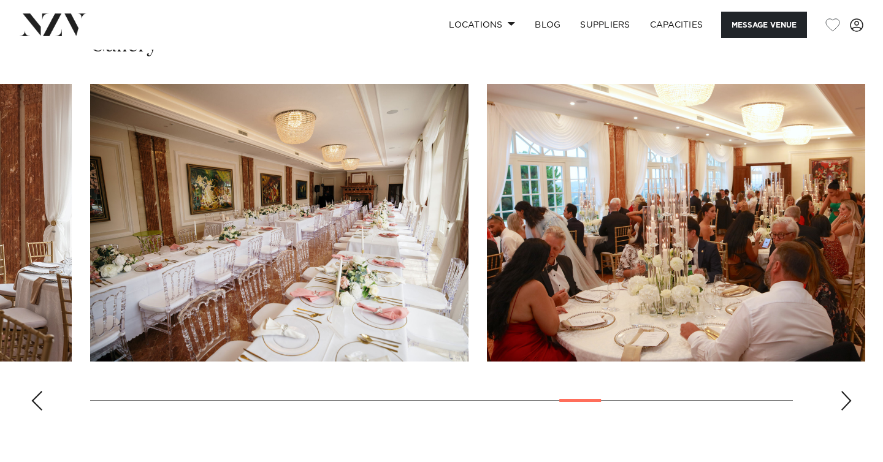
click at [848, 391] on div "Next slide" at bounding box center [846, 401] width 12 height 20
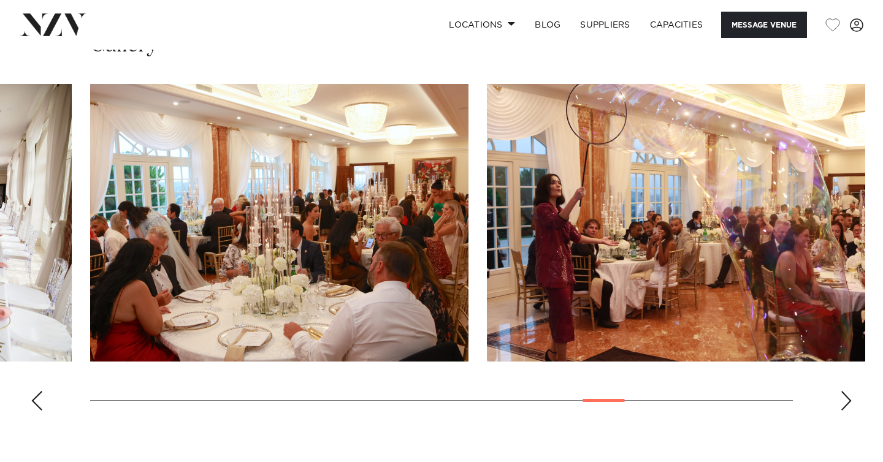
click at [848, 391] on div "Next slide" at bounding box center [846, 401] width 12 height 20
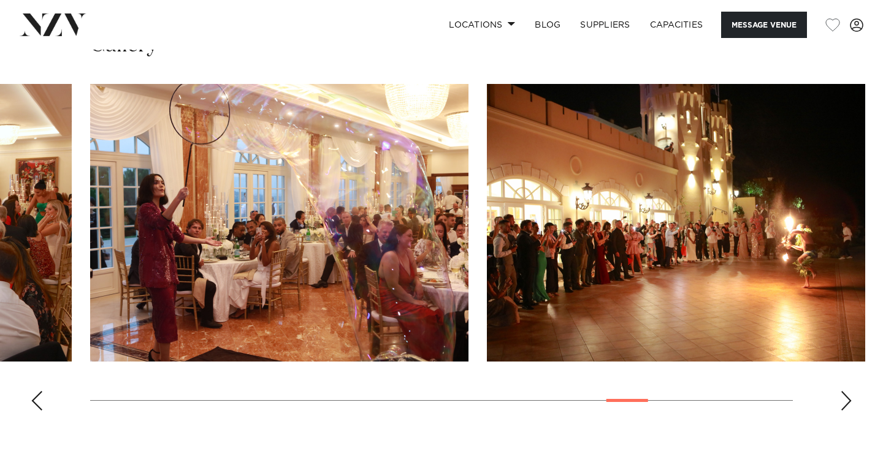
click at [848, 391] on div "Next slide" at bounding box center [846, 401] width 12 height 20
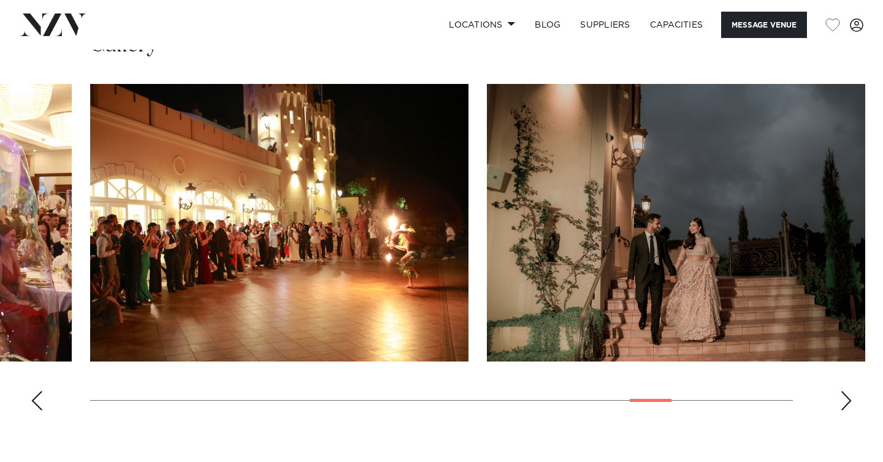
click at [848, 391] on div "Next slide" at bounding box center [846, 401] width 12 height 20
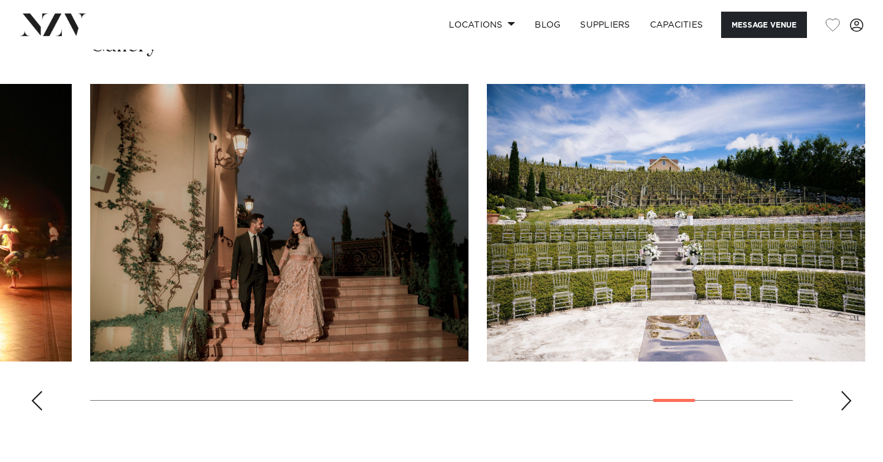
click at [844, 391] on div "Next slide" at bounding box center [846, 401] width 12 height 20
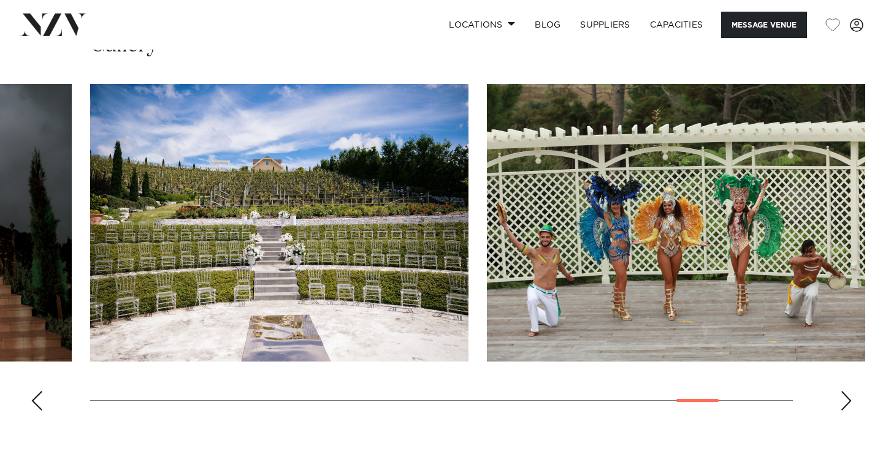
click at [842, 391] on div "Next slide" at bounding box center [846, 401] width 12 height 20
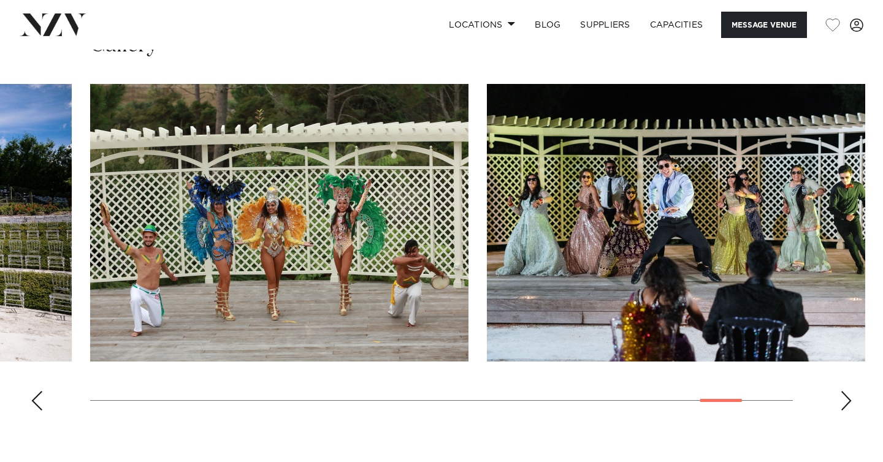
click at [842, 391] on div "Next slide" at bounding box center [846, 401] width 12 height 20
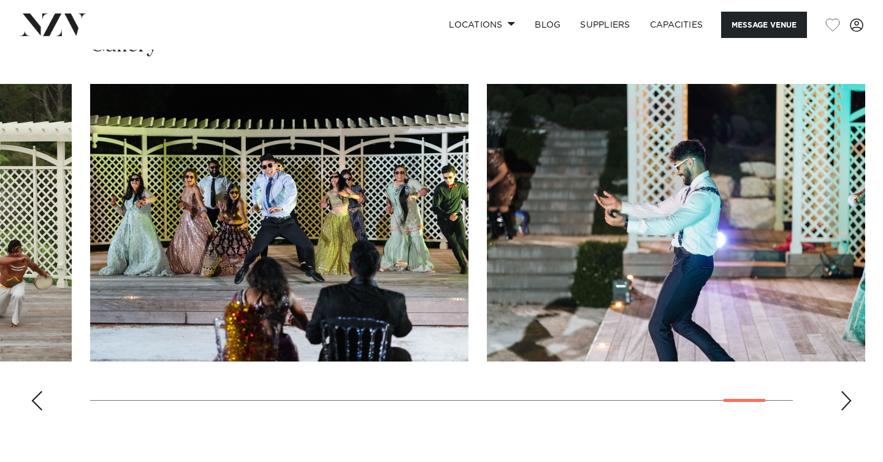
click at [849, 391] on div "Next slide" at bounding box center [846, 401] width 12 height 20
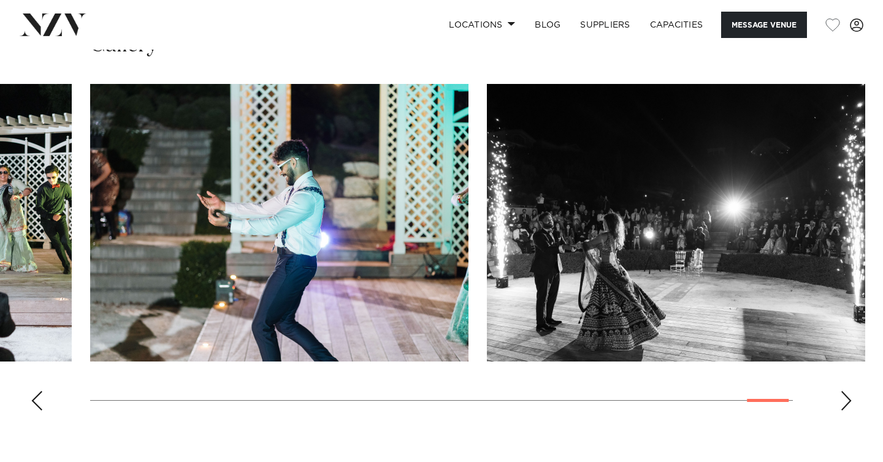
click at [31, 391] on div "Previous slide" at bounding box center [37, 401] width 12 height 20
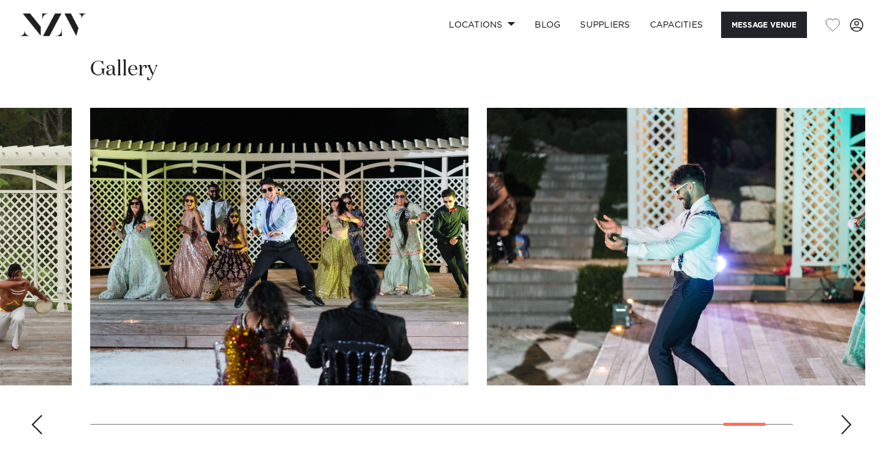
scroll to position [1124, 0]
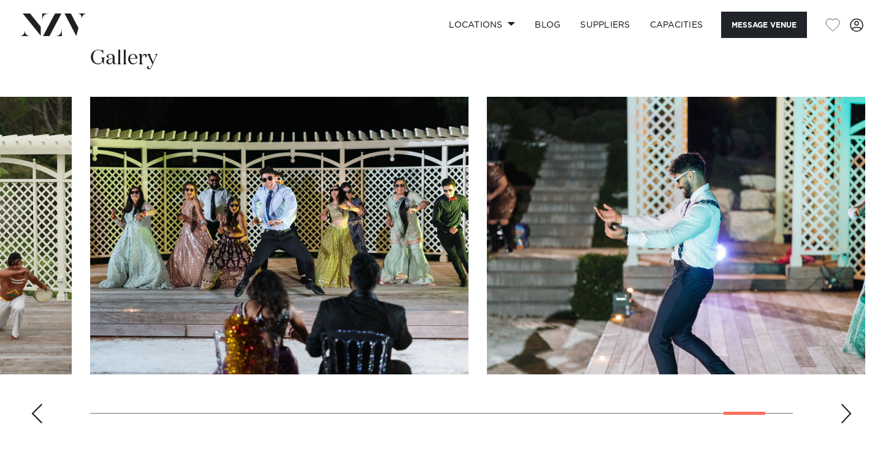
click at [842, 404] on div "Next slide" at bounding box center [846, 414] width 12 height 20
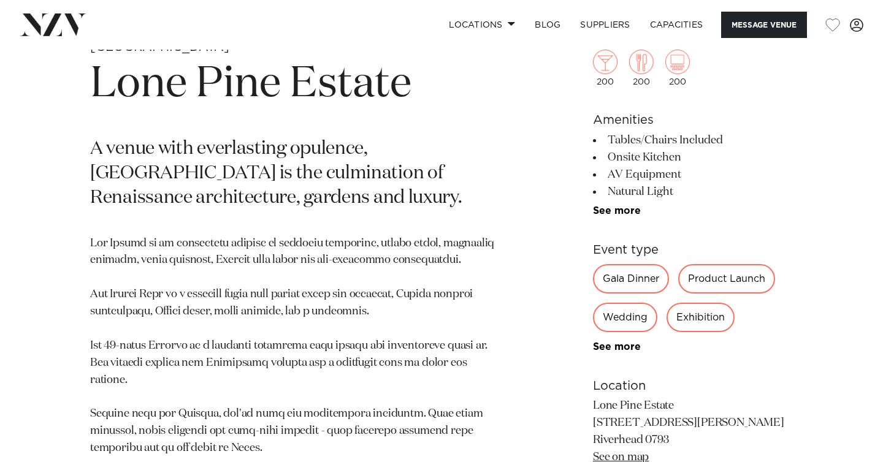
scroll to position [453, 0]
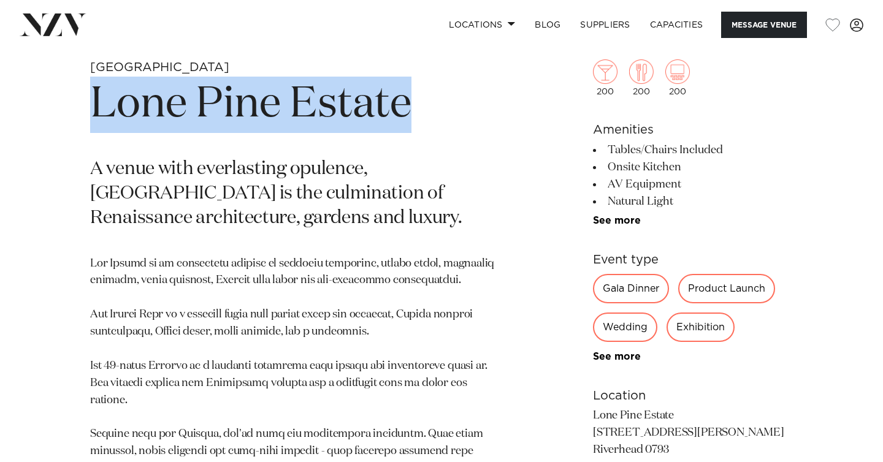
drag, startPoint x: 429, startPoint y: 107, endPoint x: 94, endPoint y: 101, distance: 334.2
click at [94, 101] on h1 "Lone Pine Estate" at bounding box center [298, 105] width 416 height 56
copy h1 "Lone Pine Estate"
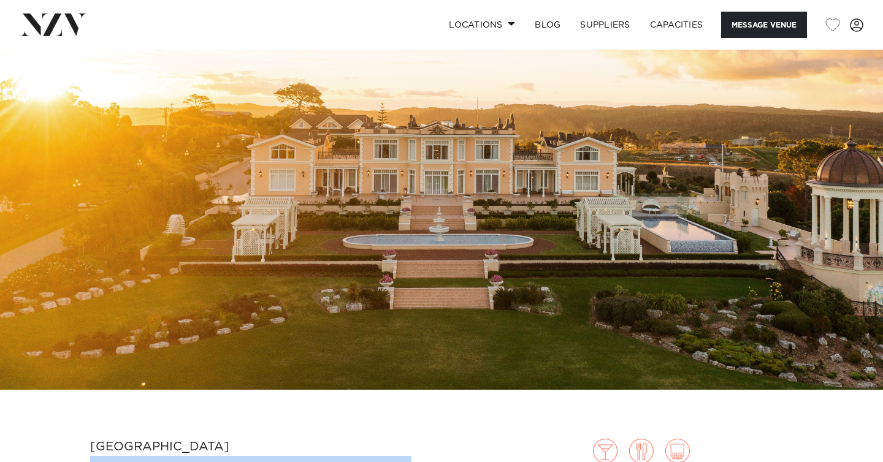
scroll to position [0, 0]
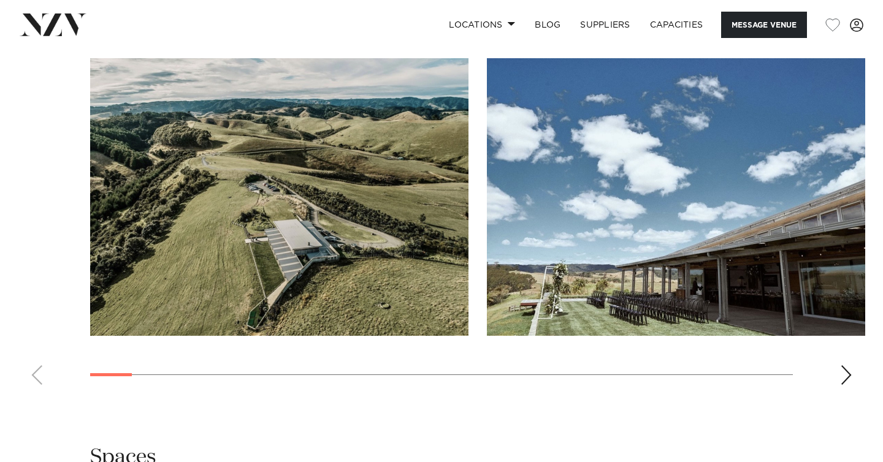
scroll to position [1209, 0]
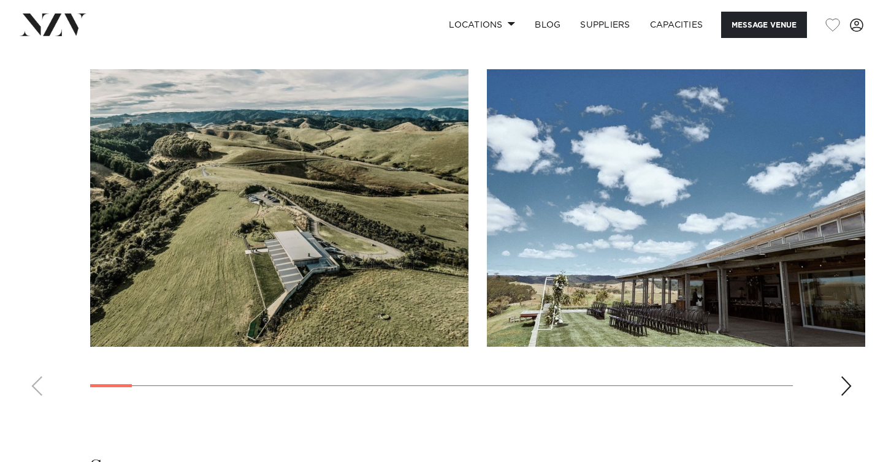
click at [839, 348] on swiper-container at bounding box center [441, 237] width 883 height 337
click at [842, 376] on div "Next slide" at bounding box center [846, 386] width 12 height 20
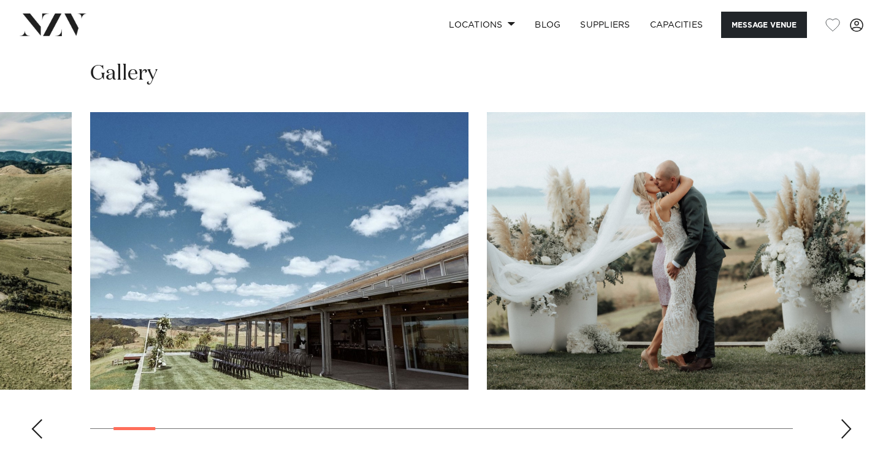
scroll to position [1164, 0]
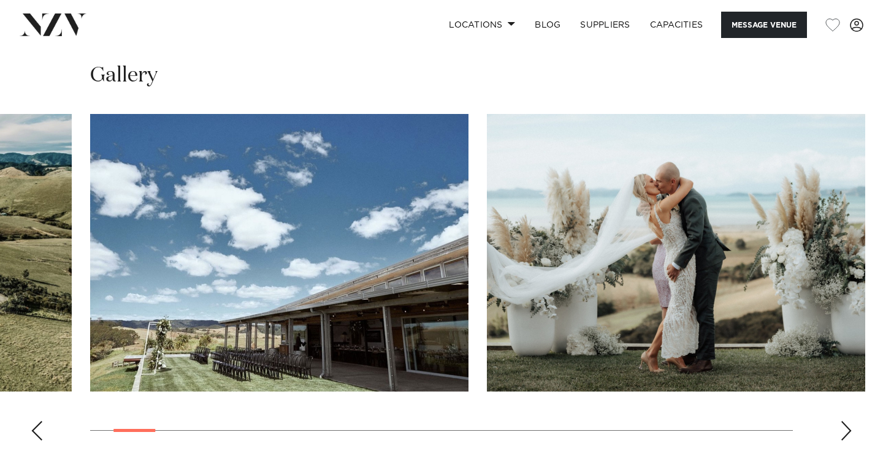
click at [844, 421] on div "Next slide" at bounding box center [846, 431] width 12 height 20
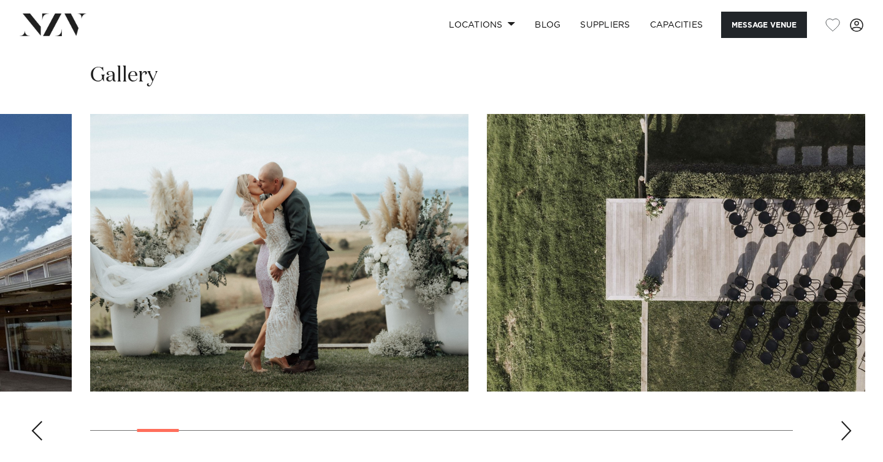
click at [844, 421] on div "Next slide" at bounding box center [846, 431] width 12 height 20
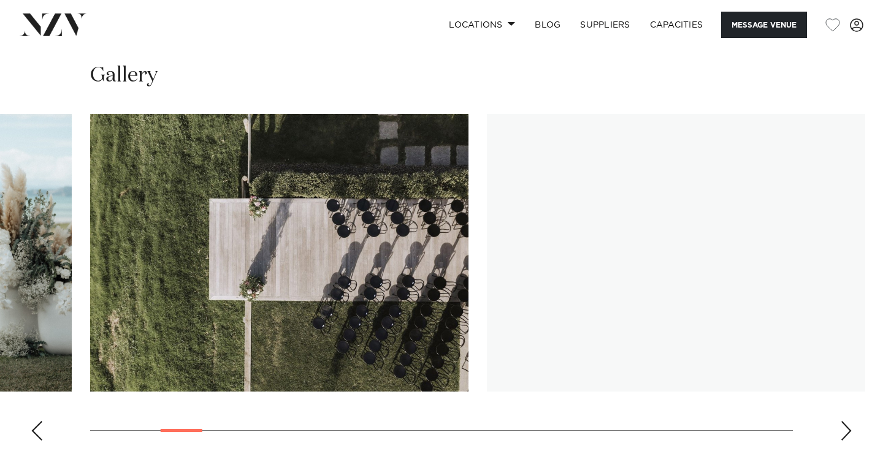
click at [844, 421] on div "Next slide" at bounding box center [846, 431] width 12 height 20
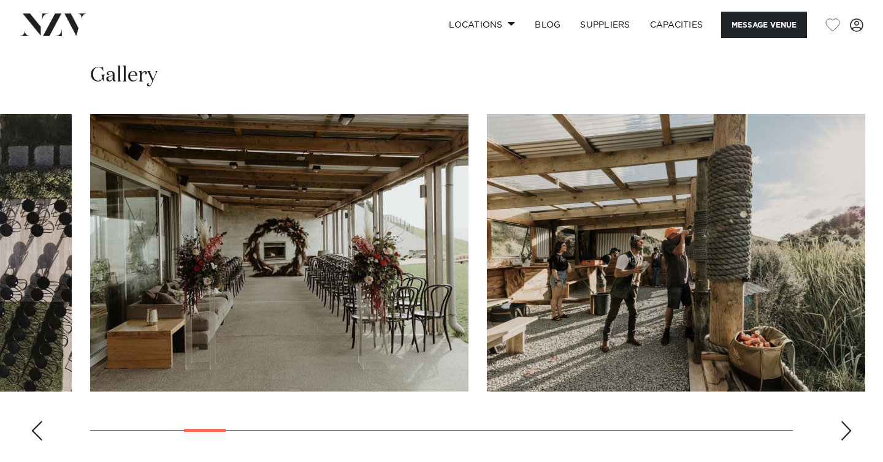
click at [844, 421] on div "Next slide" at bounding box center [846, 431] width 12 height 20
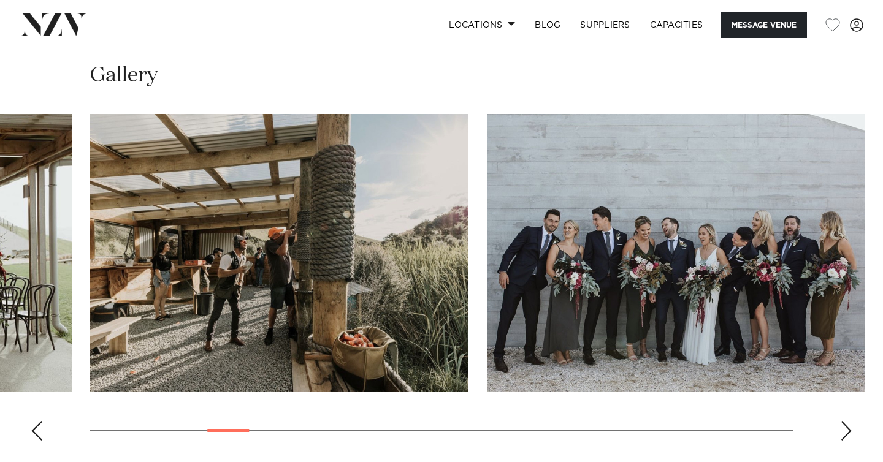
click at [844, 421] on div "Next slide" at bounding box center [846, 431] width 12 height 20
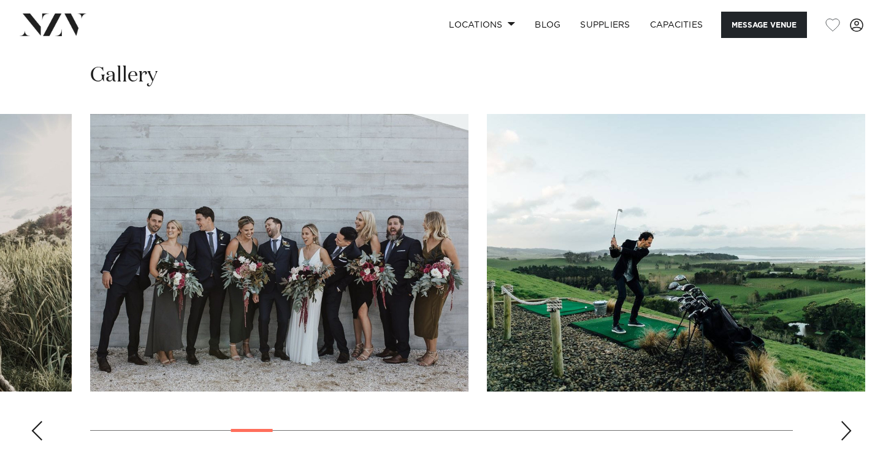
click at [844, 421] on div "Next slide" at bounding box center [846, 431] width 12 height 20
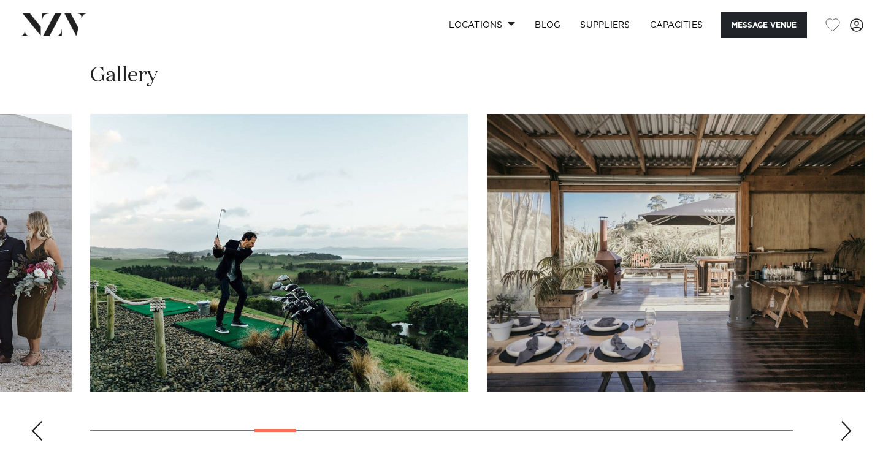
click at [844, 421] on div "Next slide" at bounding box center [846, 431] width 12 height 20
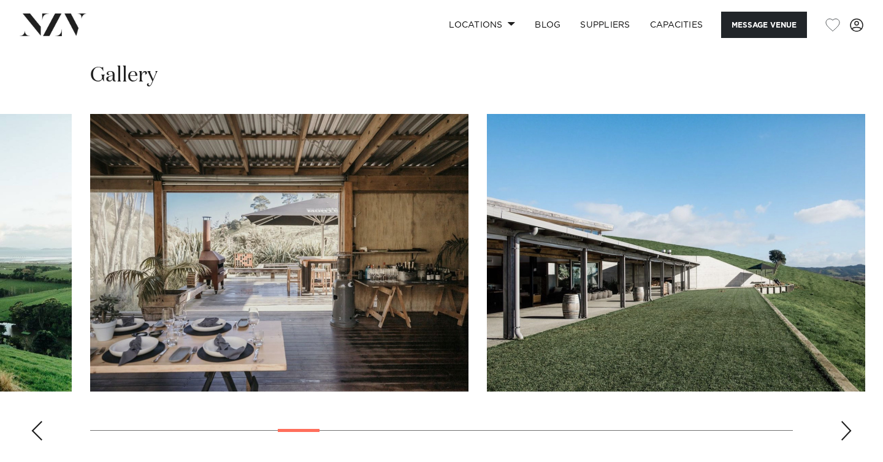
click at [844, 421] on div "Next slide" at bounding box center [846, 431] width 12 height 20
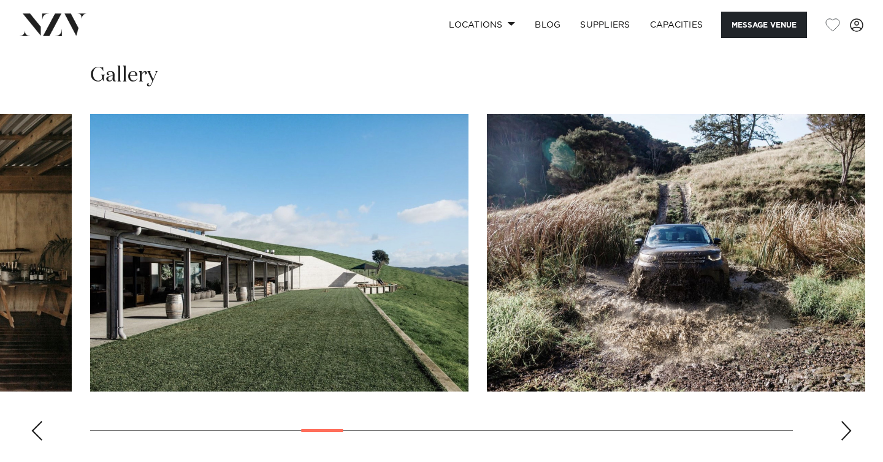
click at [844, 421] on div "Next slide" at bounding box center [846, 431] width 12 height 20
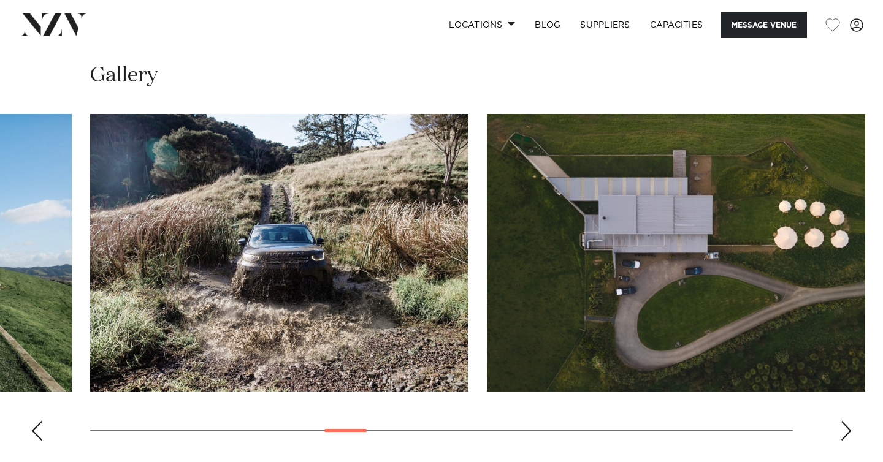
click at [844, 421] on div "Next slide" at bounding box center [846, 431] width 12 height 20
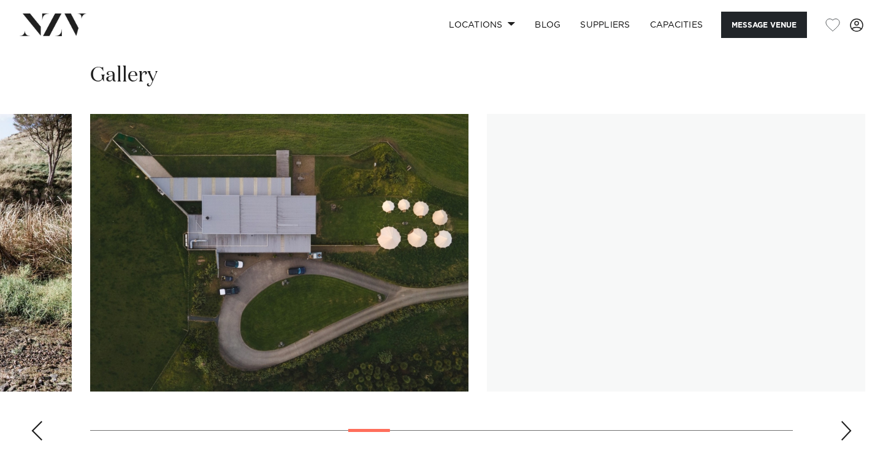
click at [844, 421] on div "Next slide" at bounding box center [846, 431] width 12 height 20
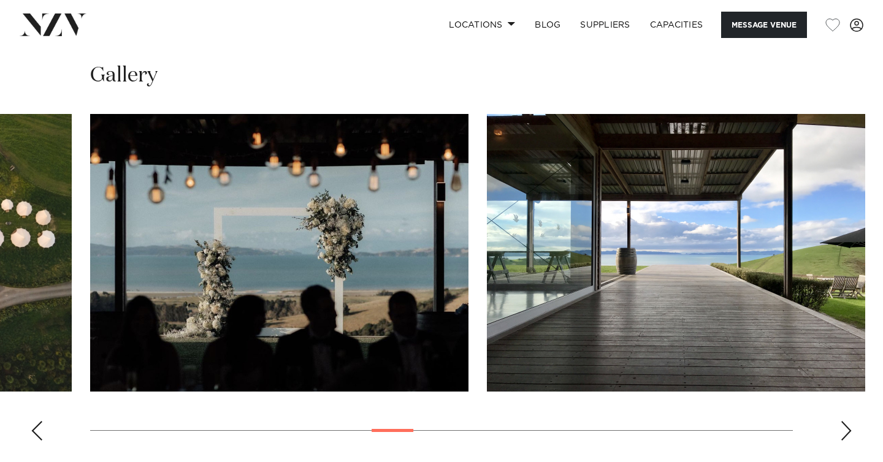
click at [844, 421] on div "Next slide" at bounding box center [846, 431] width 12 height 20
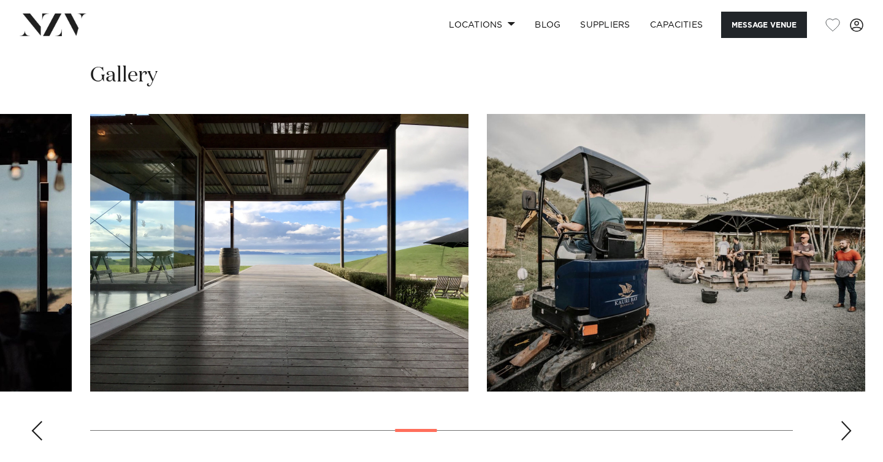
click at [844, 421] on div "Next slide" at bounding box center [846, 431] width 12 height 20
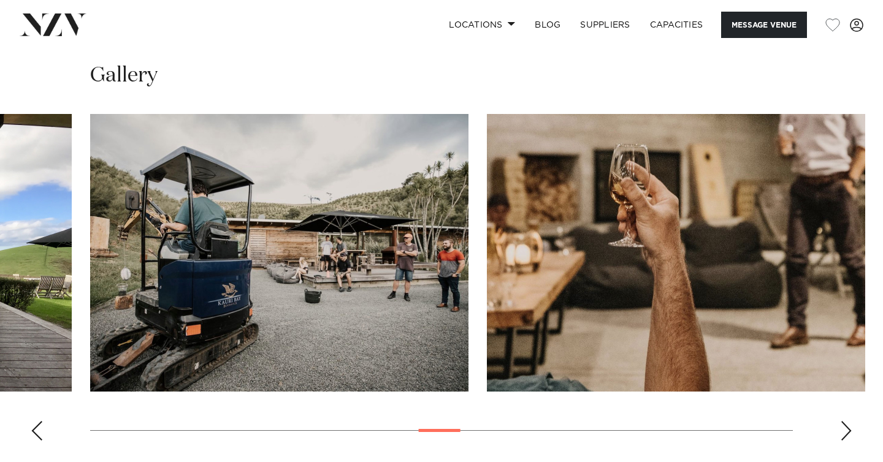
click at [844, 421] on div "Next slide" at bounding box center [846, 431] width 12 height 20
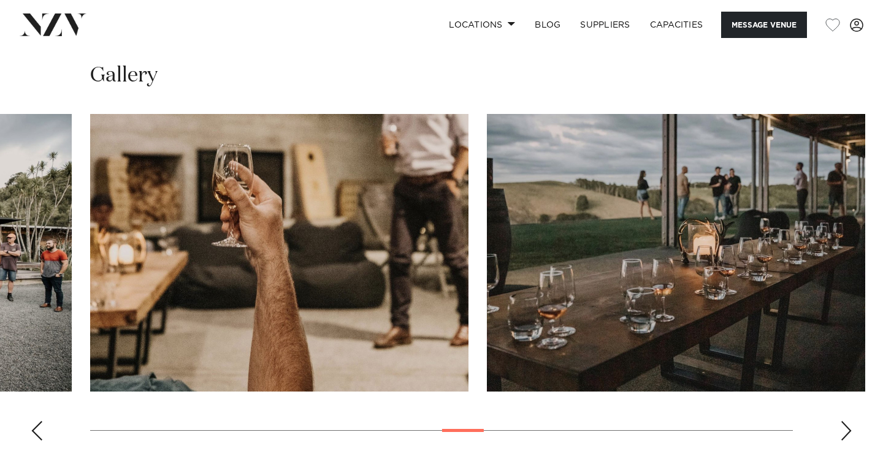
click at [844, 421] on div "Next slide" at bounding box center [846, 431] width 12 height 20
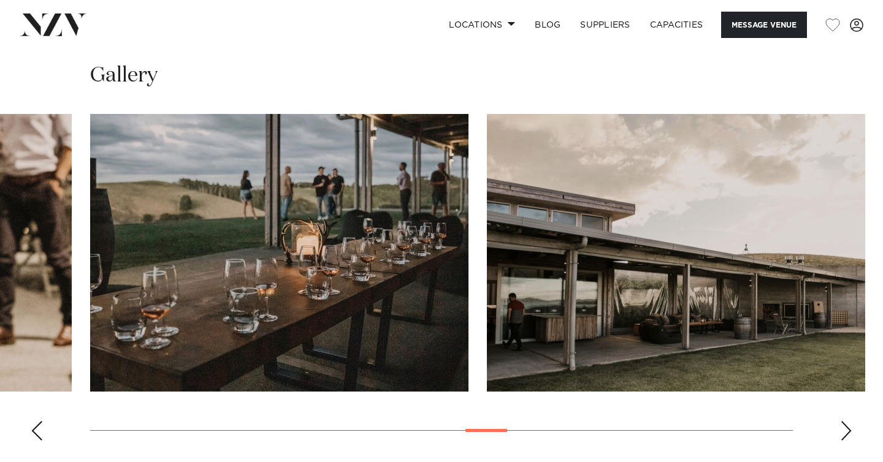
click at [844, 421] on div "Next slide" at bounding box center [846, 431] width 12 height 20
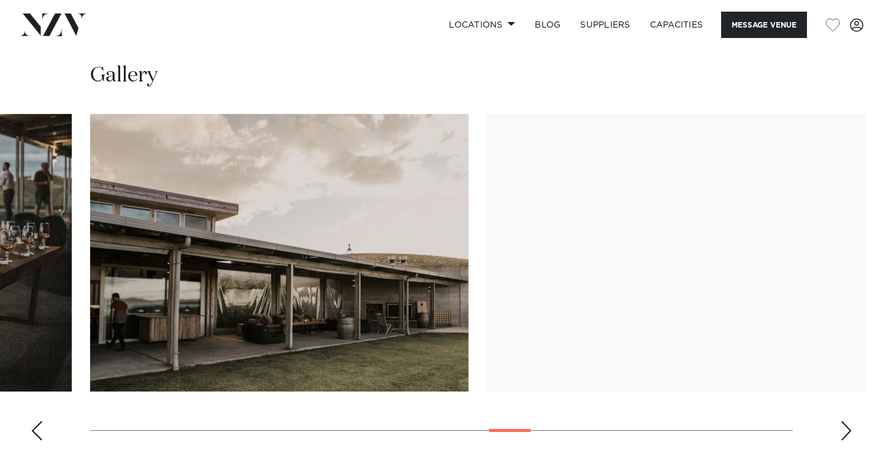
click at [844, 421] on div "Next slide" at bounding box center [846, 431] width 12 height 20
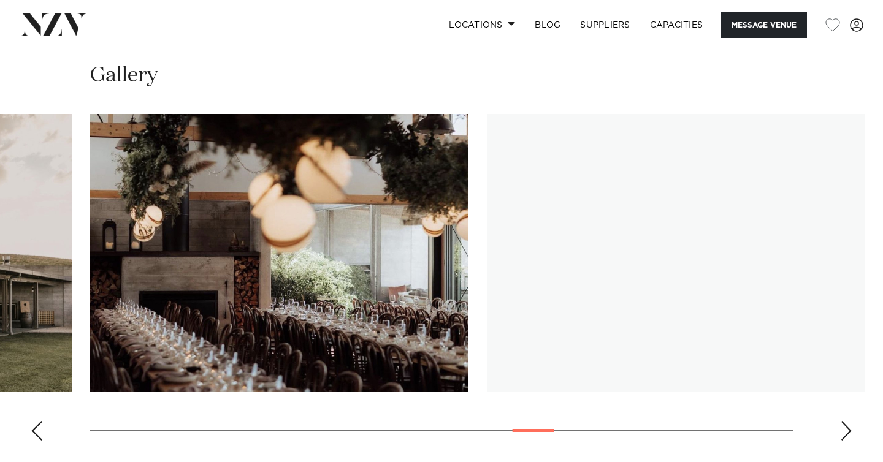
click at [844, 421] on div "Next slide" at bounding box center [846, 431] width 12 height 20
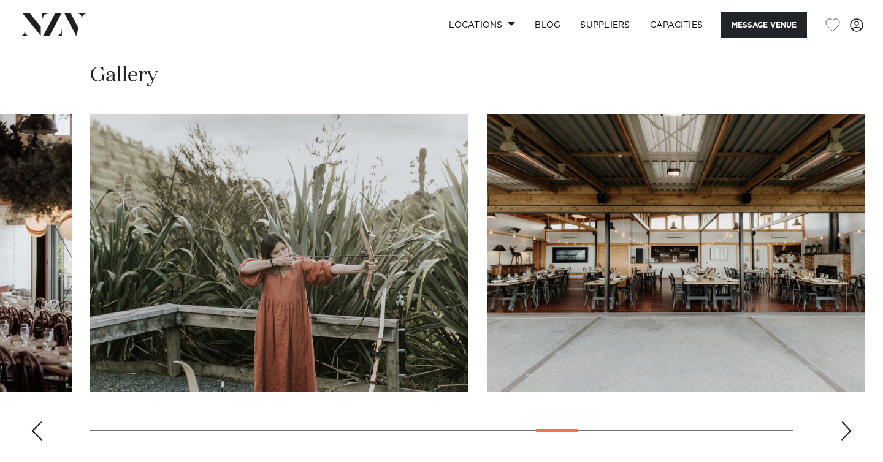
click at [844, 421] on div "Next slide" at bounding box center [846, 431] width 12 height 20
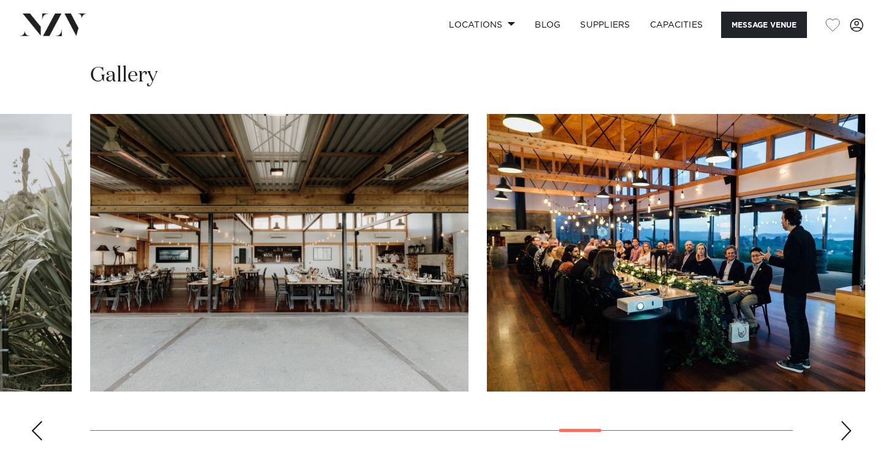
click at [844, 421] on div "Next slide" at bounding box center [846, 431] width 12 height 20
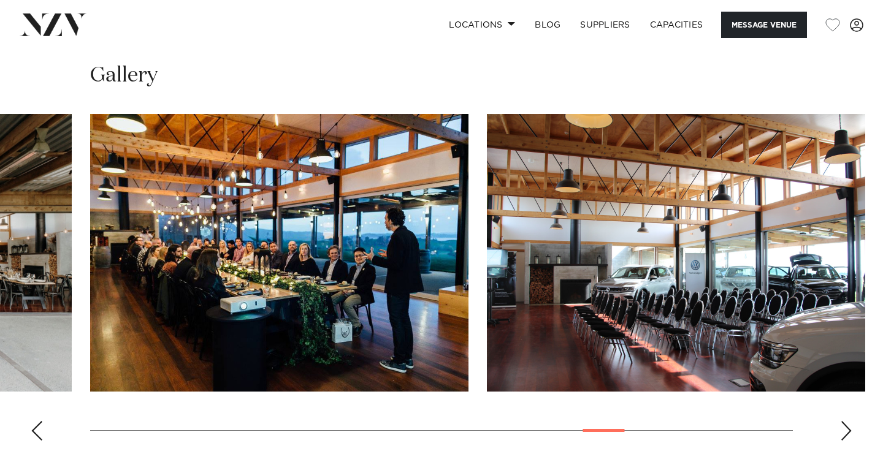
click at [839, 378] on swiper-container at bounding box center [441, 282] width 883 height 337
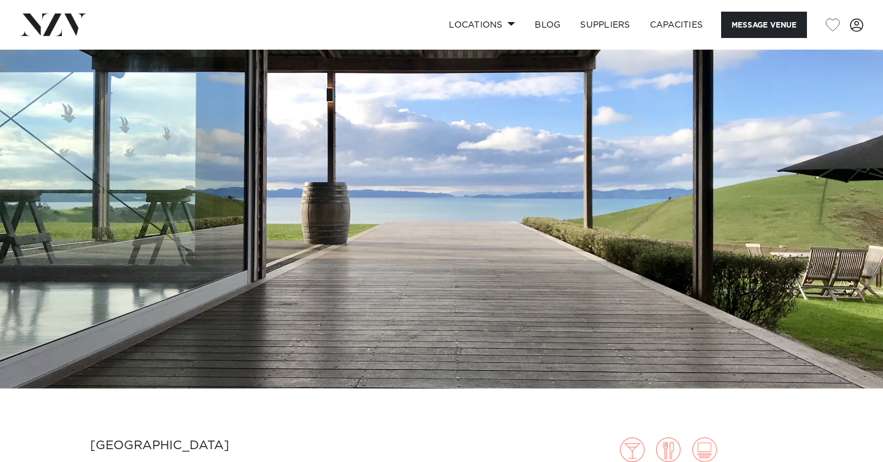
scroll to position [210, 0]
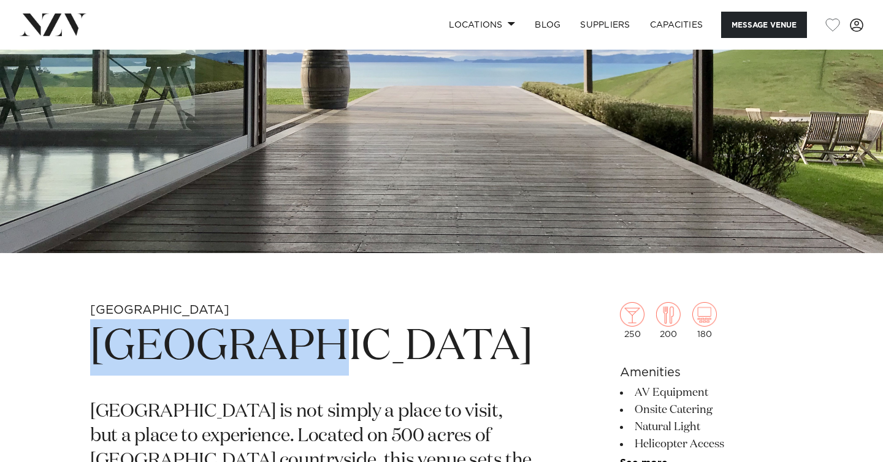
drag, startPoint x: 287, startPoint y: 348, endPoint x: 88, endPoint y: 341, distance: 198.7
copy h1 "Kauri Bay"
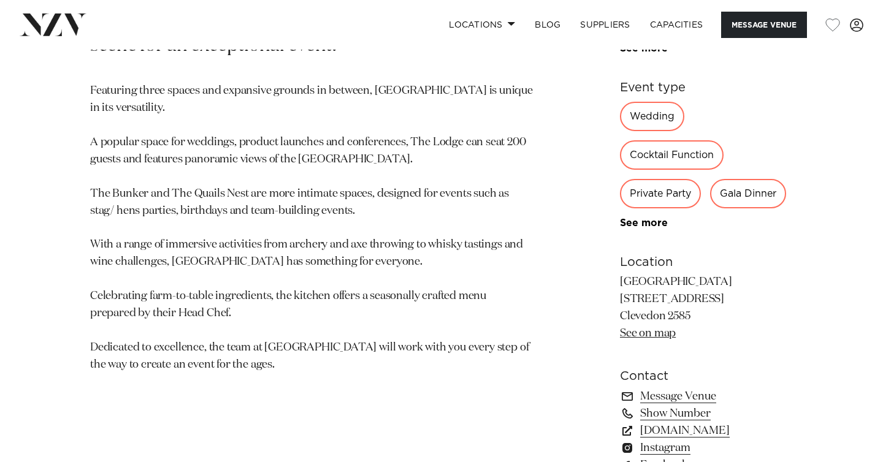
scroll to position [0, 0]
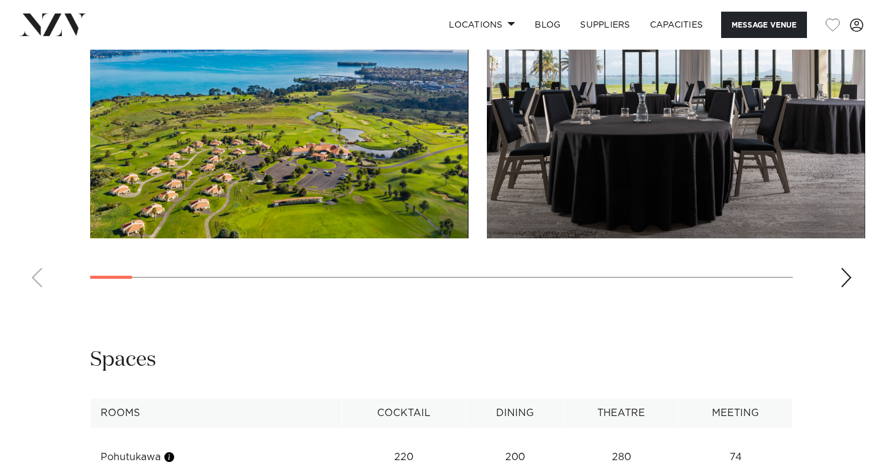
scroll to position [1715, 0]
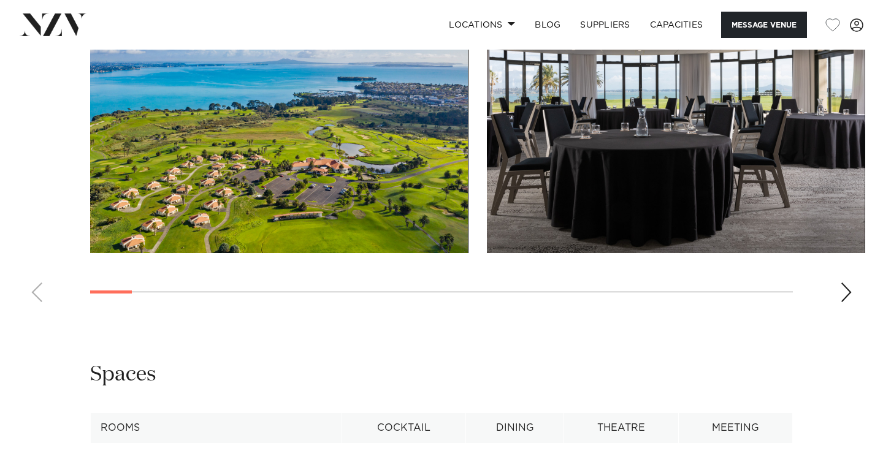
click at [847, 302] on div "Next slide" at bounding box center [846, 293] width 12 height 20
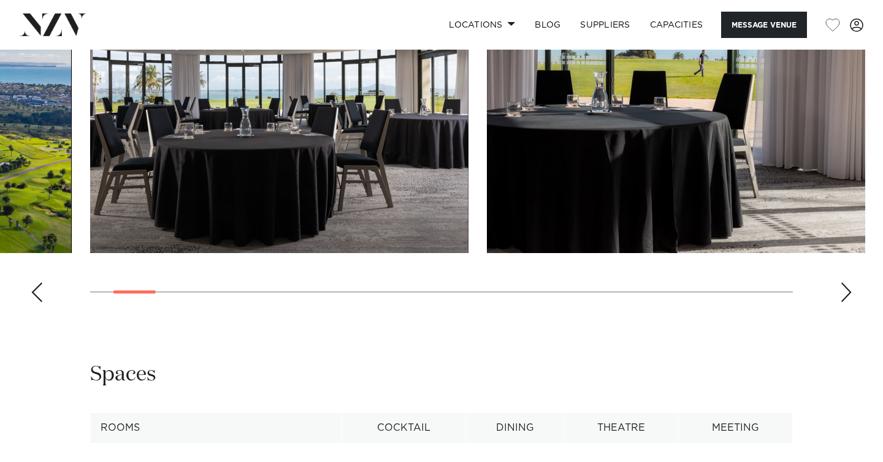
click at [847, 302] on div "Next slide" at bounding box center [846, 293] width 12 height 20
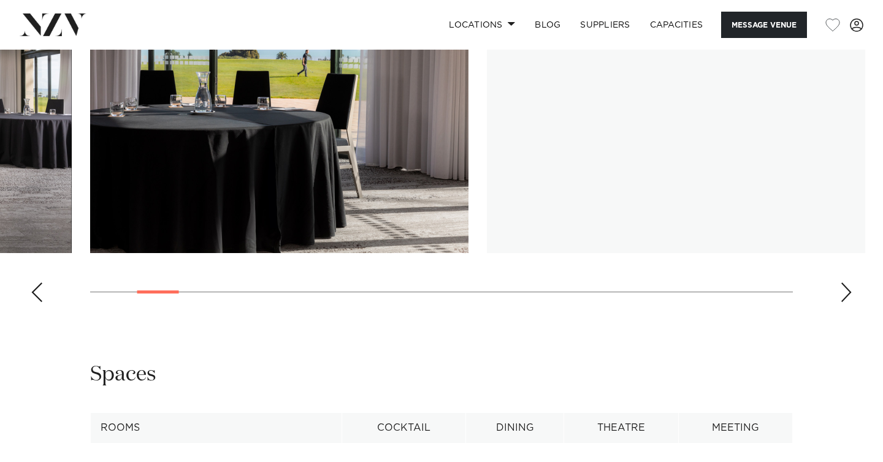
click at [847, 302] on div "Next slide" at bounding box center [846, 293] width 12 height 20
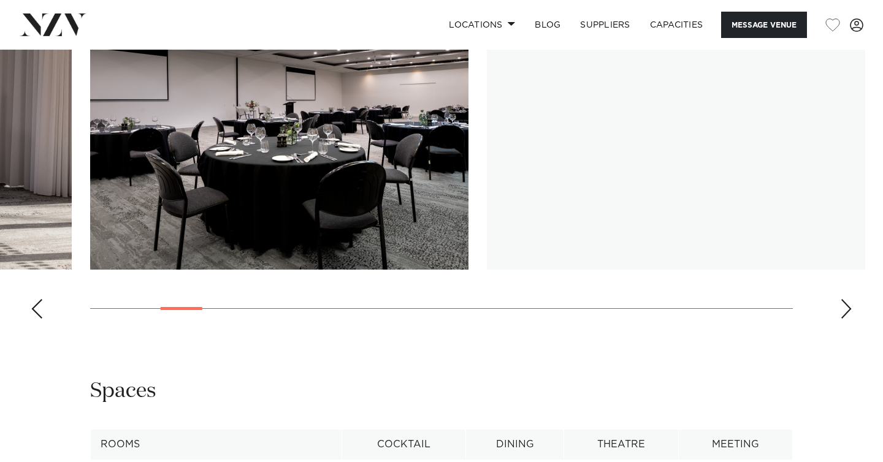
scroll to position [1696, 0]
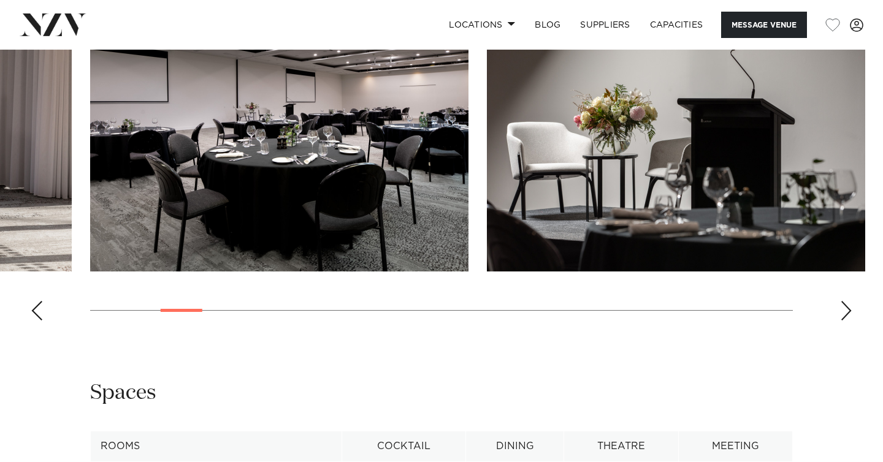
click at [847, 321] on div "Next slide" at bounding box center [846, 311] width 12 height 20
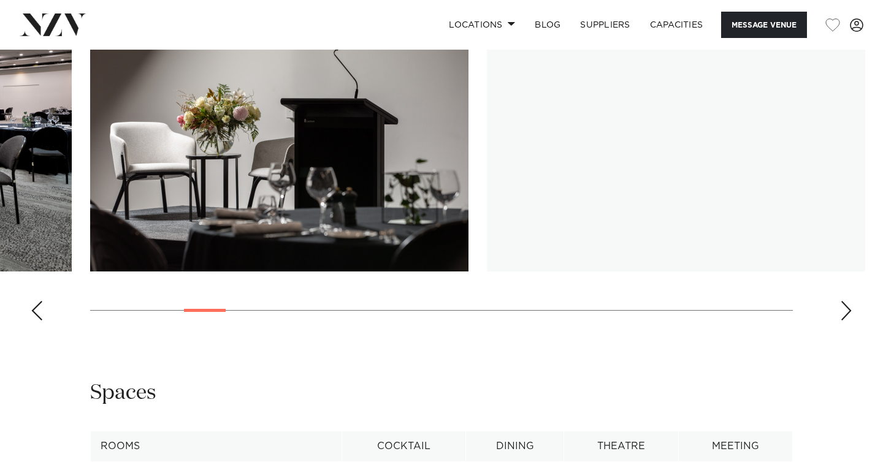
click at [847, 321] on div "Next slide" at bounding box center [846, 311] width 12 height 20
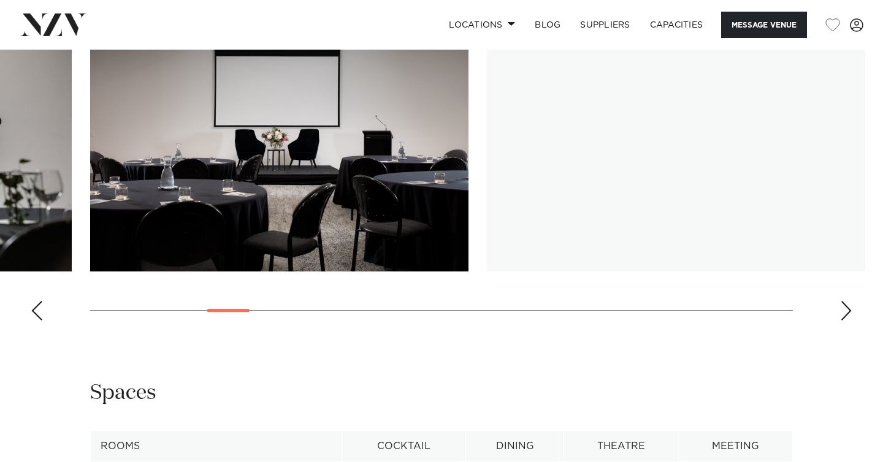
click at [847, 321] on div "Next slide" at bounding box center [846, 311] width 12 height 20
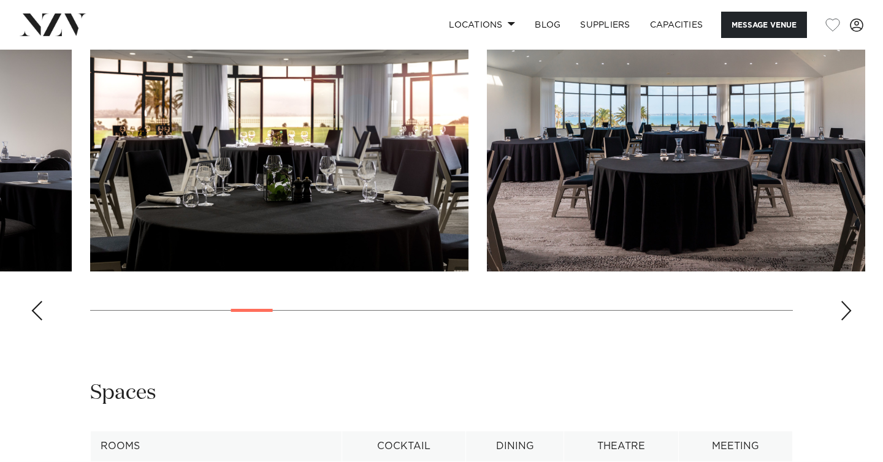
click at [847, 321] on div "Next slide" at bounding box center [846, 311] width 12 height 20
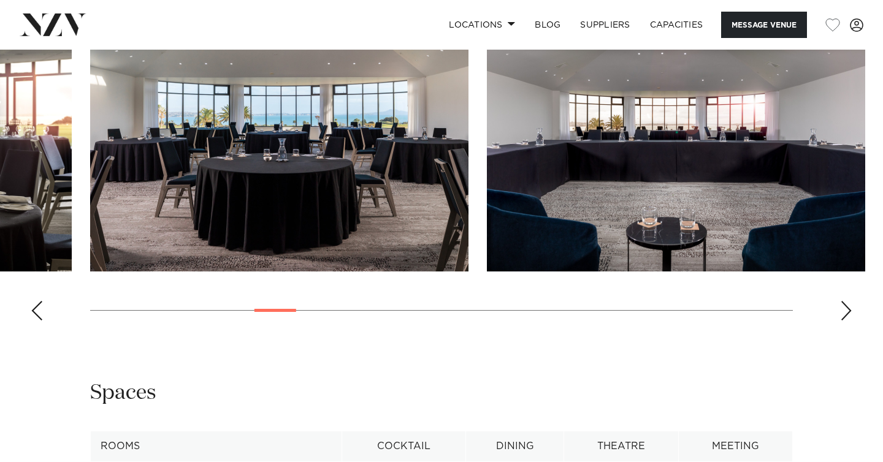
click at [847, 321] on div "Next slide" at bounding box center [846, 311] width 12 height 20
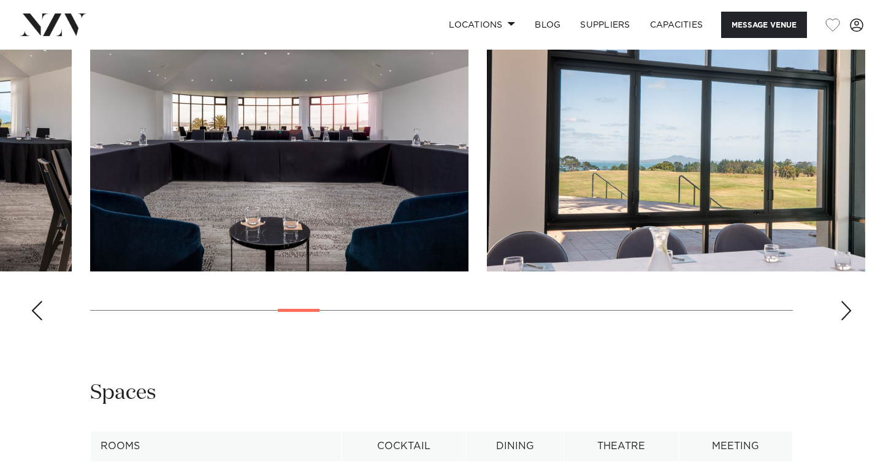
click at [847, 321] on div "Next slide" at bounding box center [846, 311] width 12 height 20
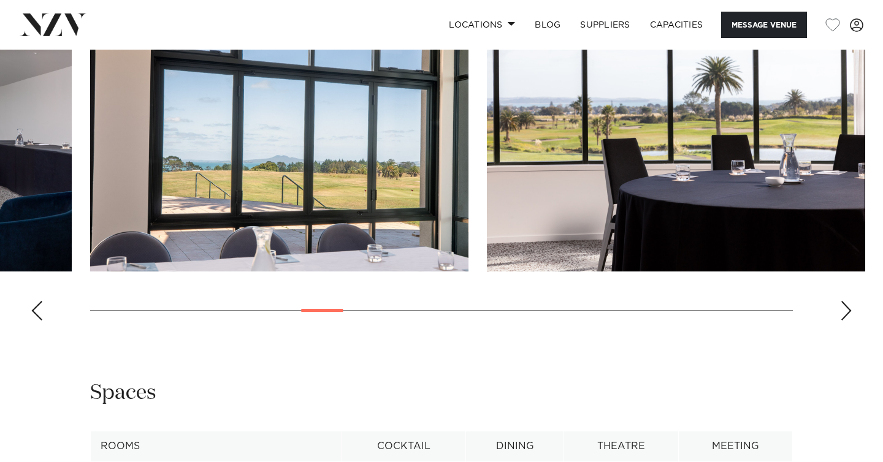
click at [847, 321] on div "Next slide" at bounding box center [846, 311] width 12 height 20
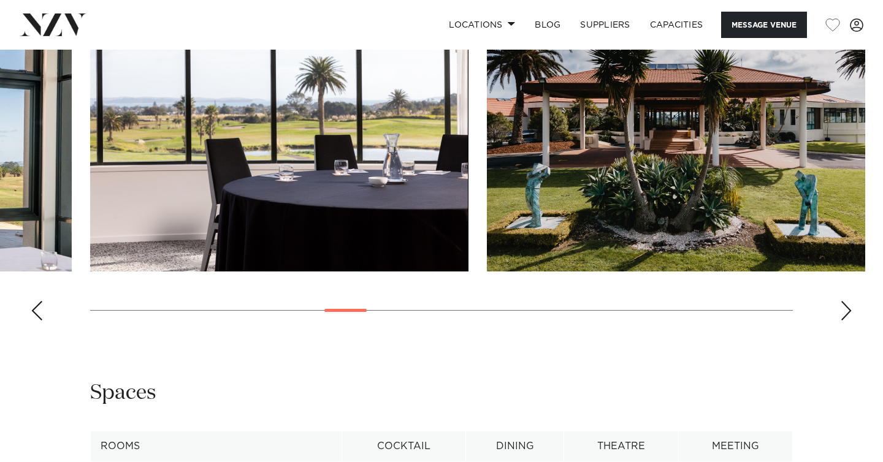
click at [847, 321] on div "Next slide" at bounding box center [846, 311] width 12 height 20
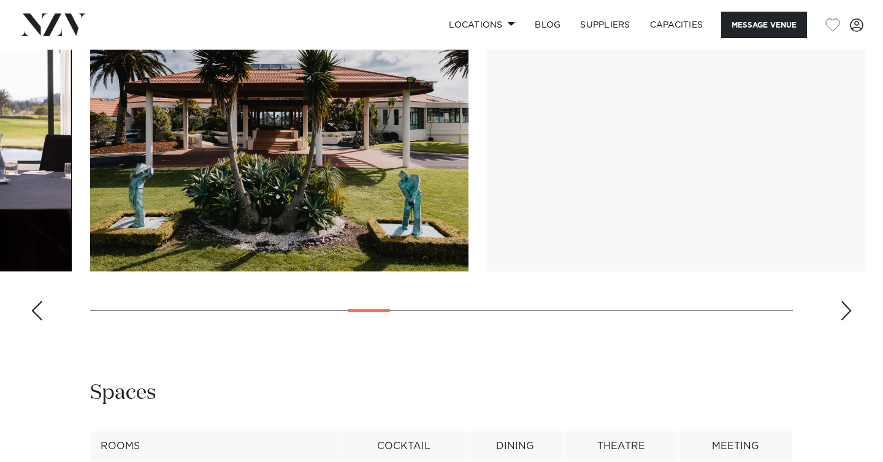
click at [847, 321] on div "Next slide" at bounding box center [846, 311] width 12 height 20
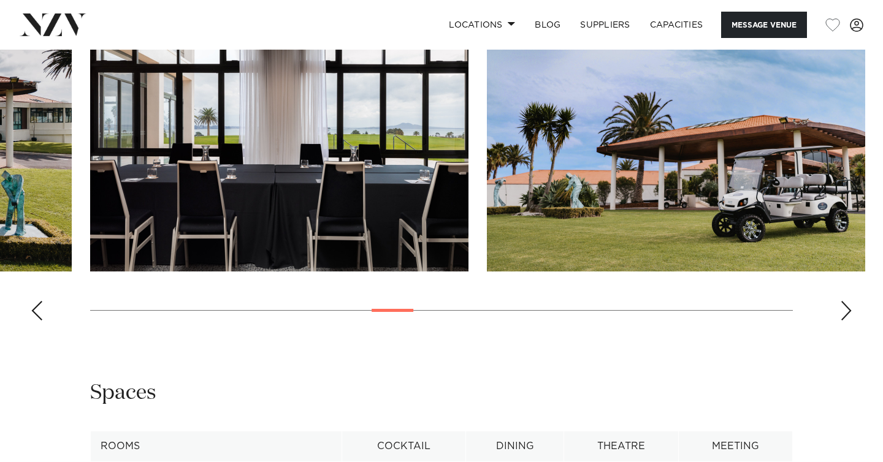
click at [847, 321] on div "Next slide" at bounding box center [846, 311] width 12 height 20
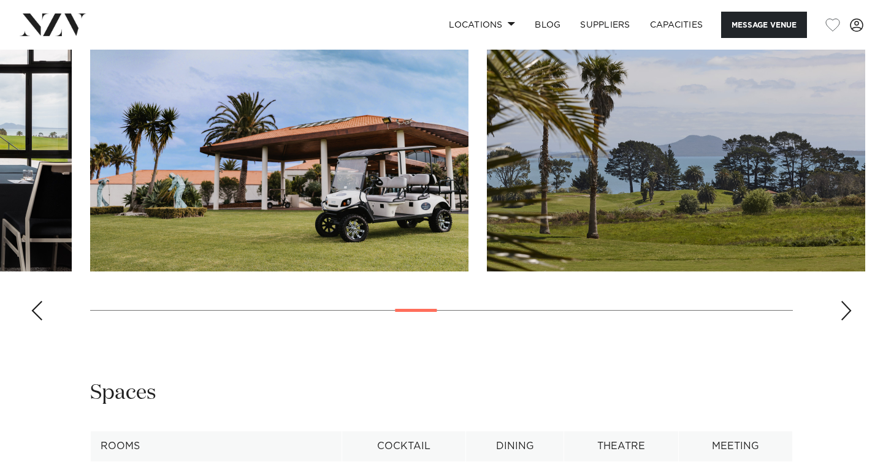
click at [847, 321] on div "Next slide" at bounding box center [846, 311] width 12 height 20
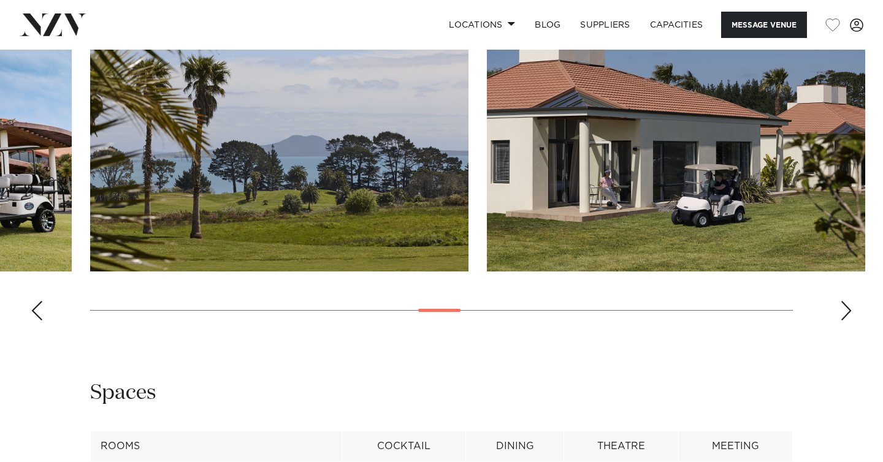
click at [847, 321] on div "Next slide" at bounding box center [846, 311] width 12 height 20
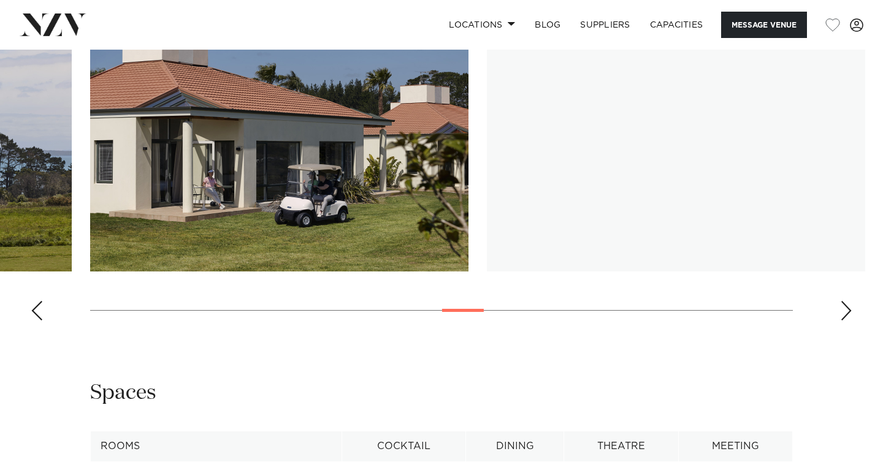
click at [847, 321] on div "Next slide" at bounding box center [846, 311] width 12 height 20
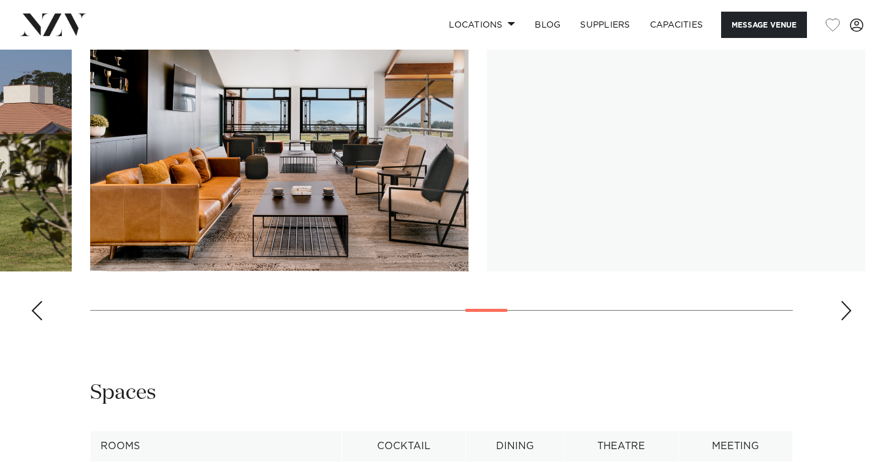
click at [847, 321] on div "Next slide" at bounding box center [846, 311] width 12 height 20
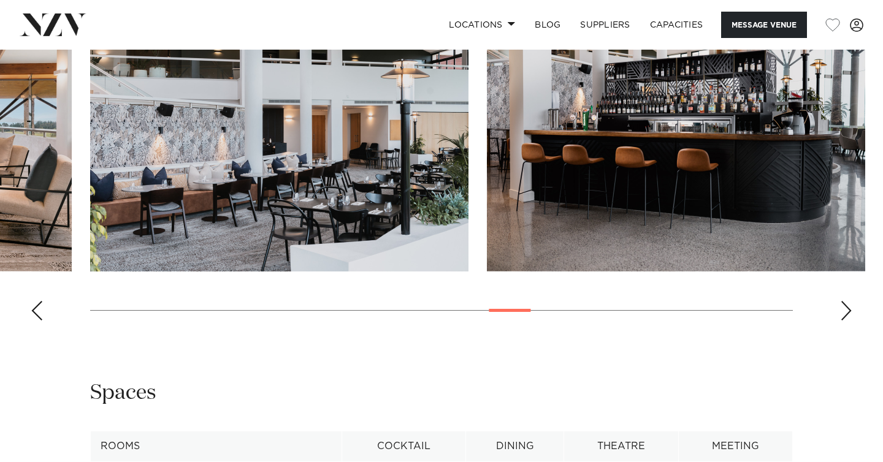
click at [847, 321] on div "Next slide" at bounding box center [846, 311] width 12 height 20
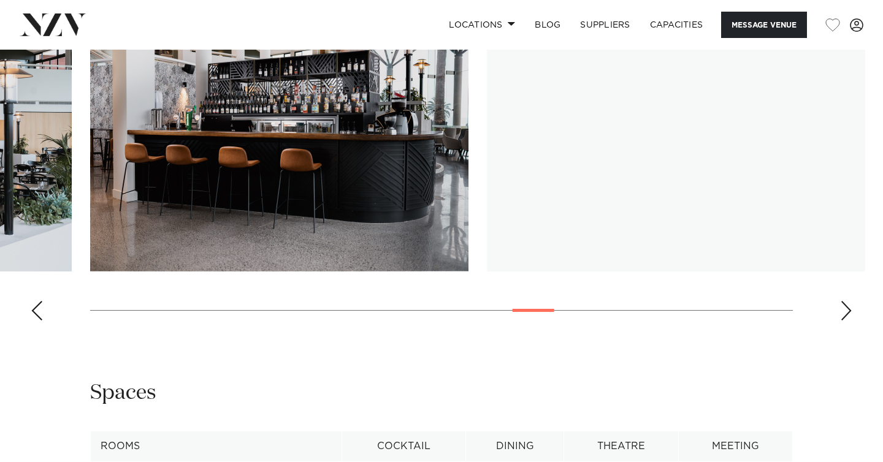
click at [847, 321] on div "Next slide" at bounding box center [846, 311] width 12 height 20
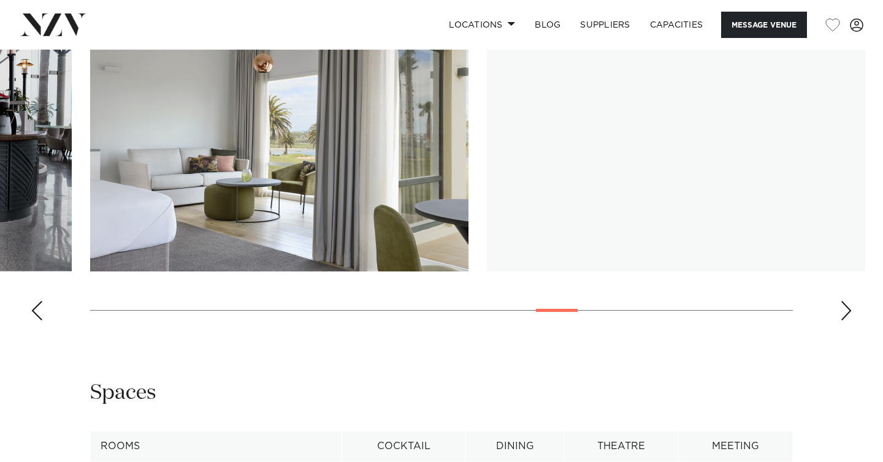
click at [847, 321] on div "Next slide" at bounding box center [846, 311] width 12 height 20
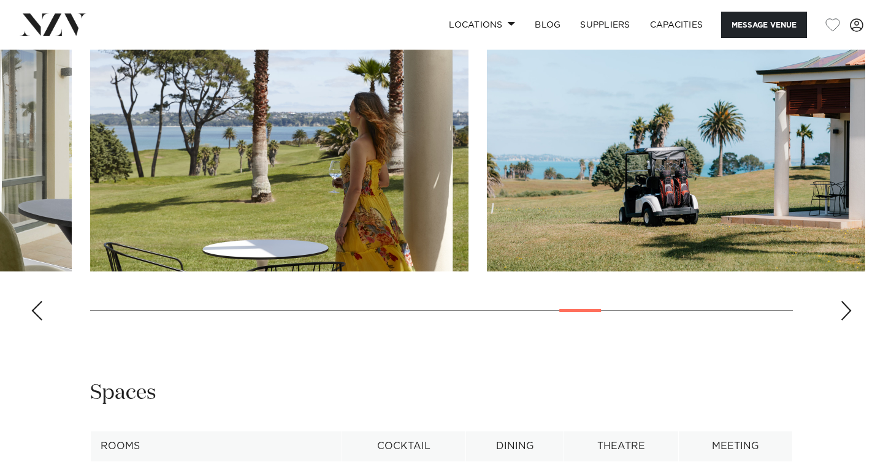
click at [847, 321] on div "Next slide" at bounding box center [846, 311] width 12 height 20
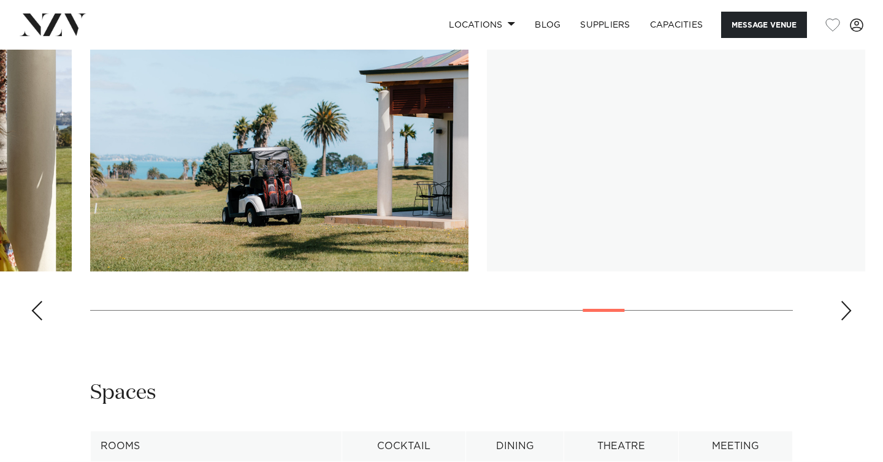
click at [847, 321] on div "Next slide" at bounding box center [846, 311] width 12 height 20
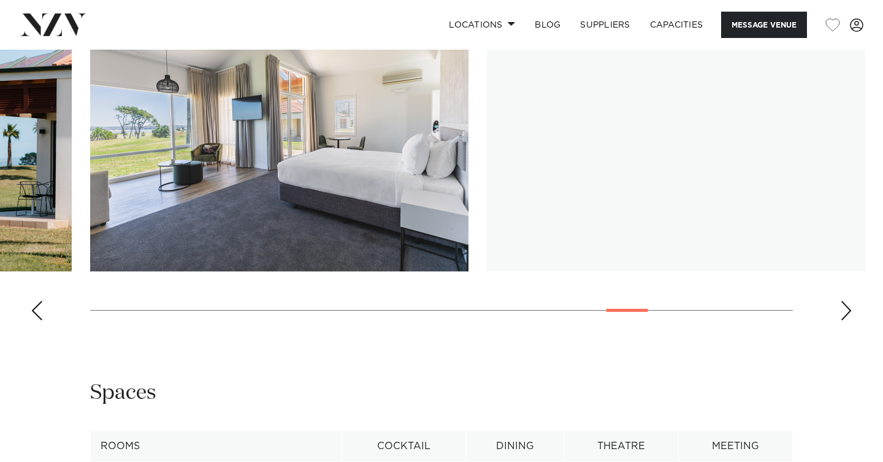
click at [847, 321] on div "Next slide" at bounding box center [846, 311] width 12 height 20
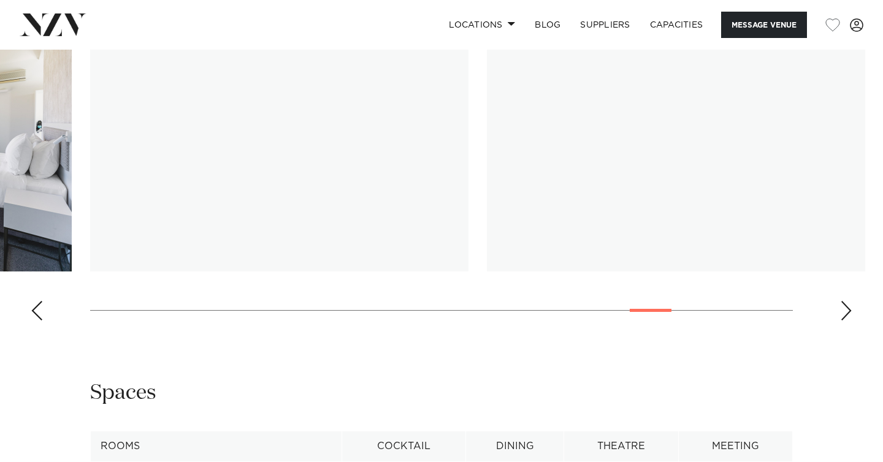
click at [847, 321] on div "Next slide" at bounding box center [846, 311] width 12 height 20
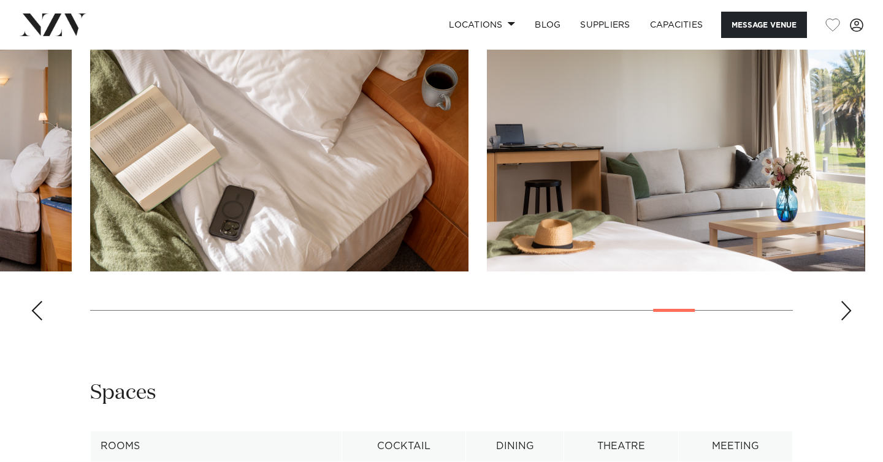
click at [847, 321] on div "Next slide" at bounding box center [846, 311] width 12 height 20
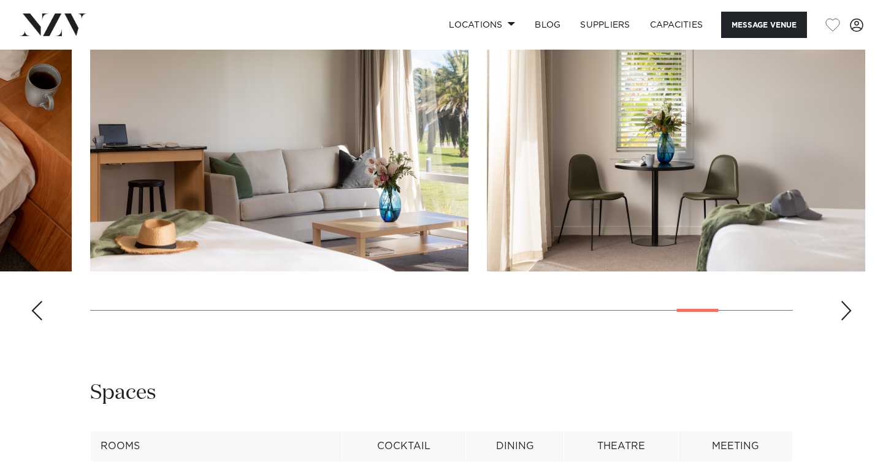
click at [847, 321] on div "Next slide" at bounding box center [846, 311] width 12 height 20
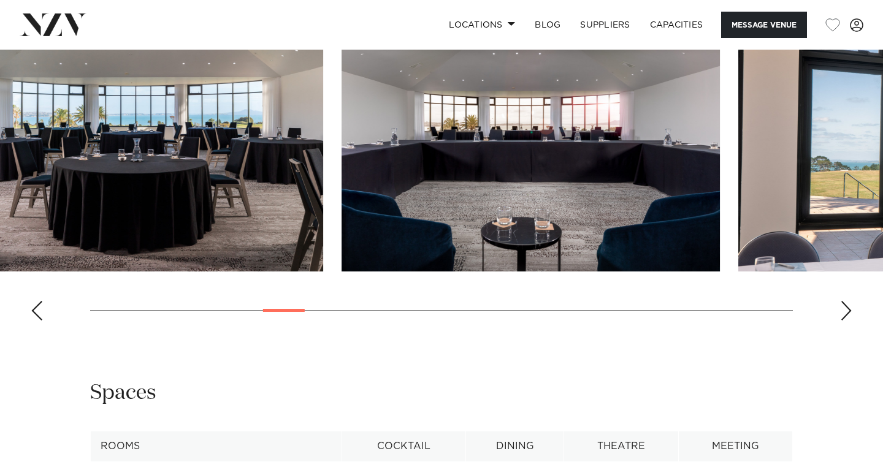
click at [286, 330] on swiper-container at bounding box center [441, 162] width 883 height 337
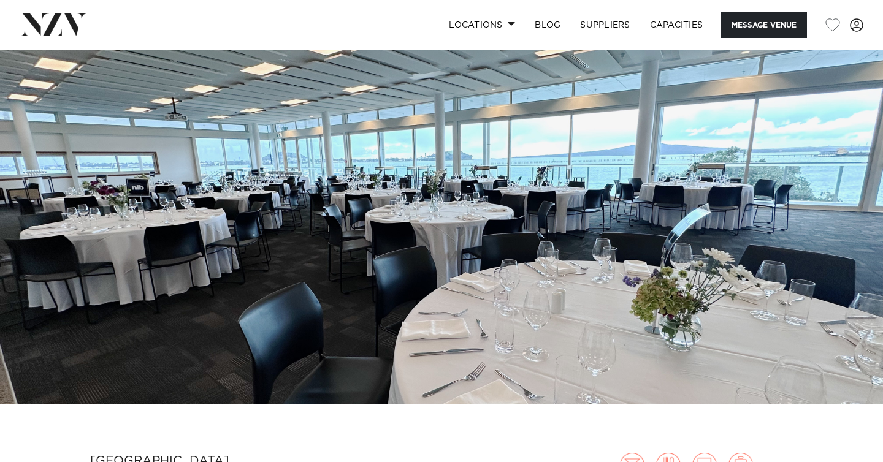
scroll to position [58, 0]
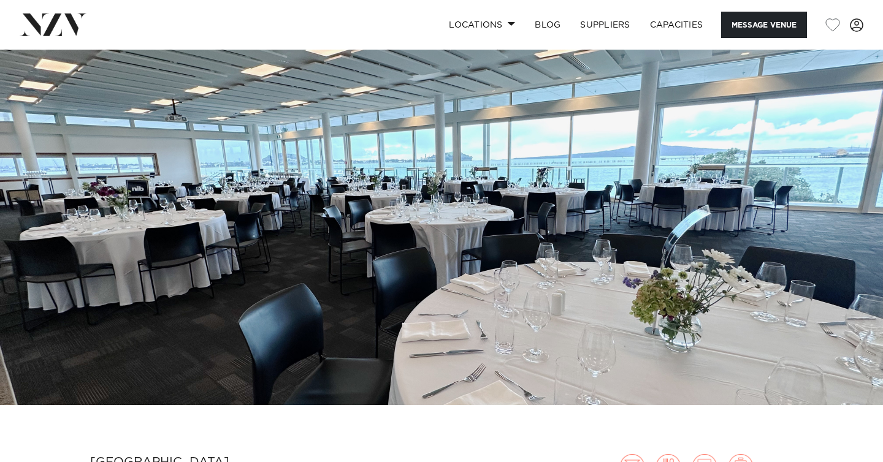
click at [459, 231] on img at bounding box center [441, 198] width 883 height 414
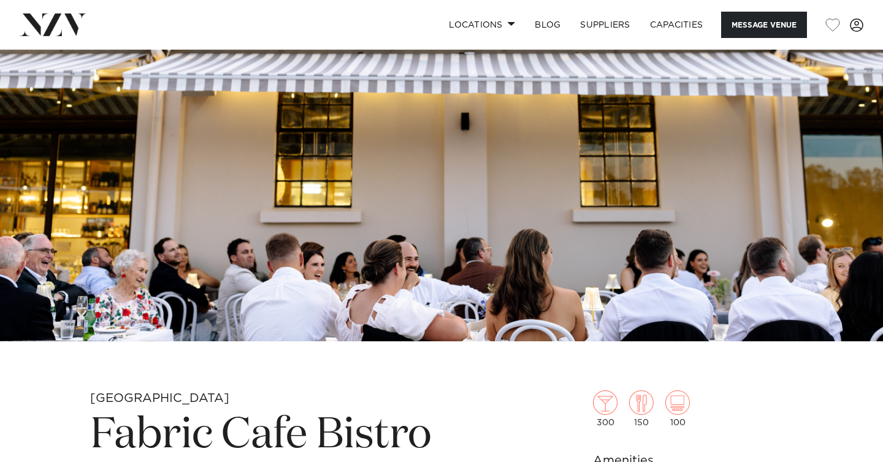
scroll to position [63, 0]
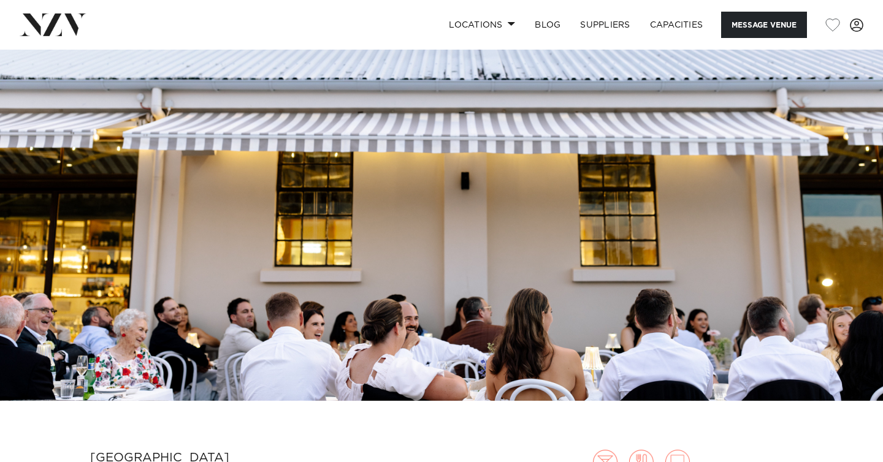
click at [472, 218] on img at bounding box center [441, 194] width 883 height 414
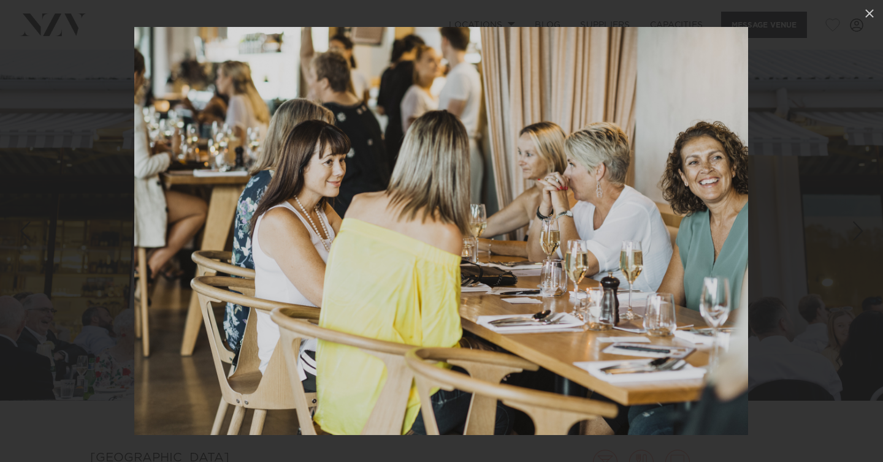
click at [88, 315] on div at bounding box center [441, 231] width 883 height 462
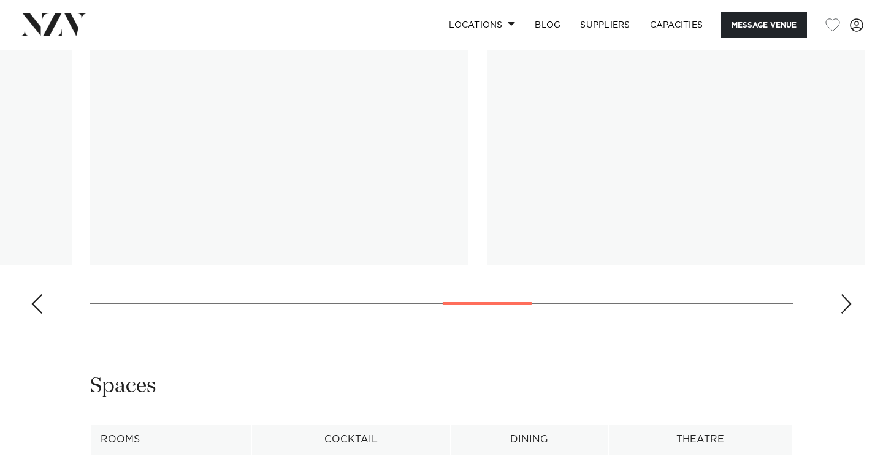
scroll to position [1163, 0]
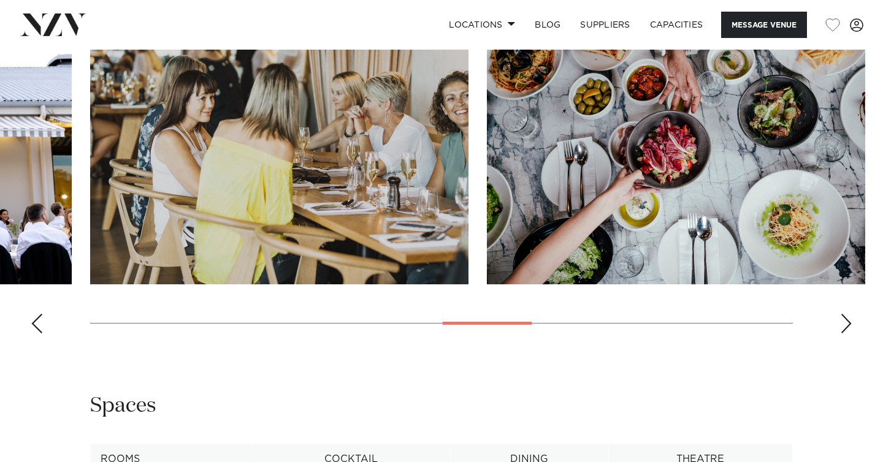
click at [106, 322] on swiper-container at bounding box center [441, 175] width 883 height 337
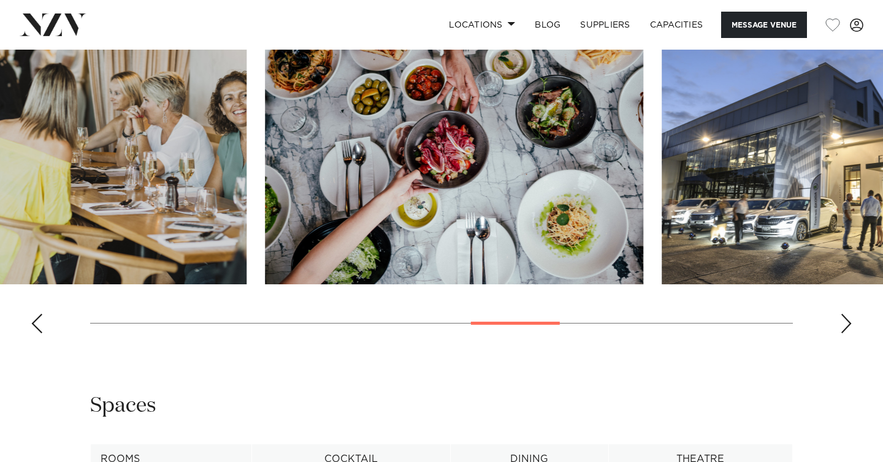
click at [222, 296] on swiper-container at bounding box center [441, 175] width 883 height 337
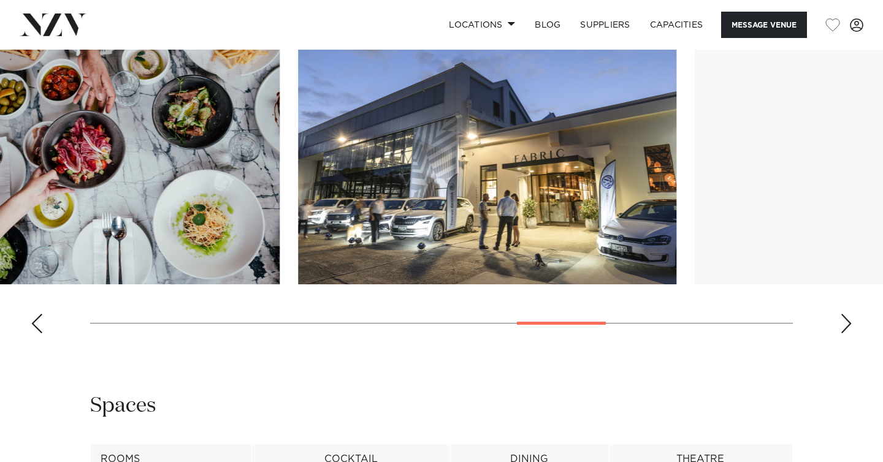
click at [539, 295] on swiper-container at bounding box center [441, 175] width 883 height 337
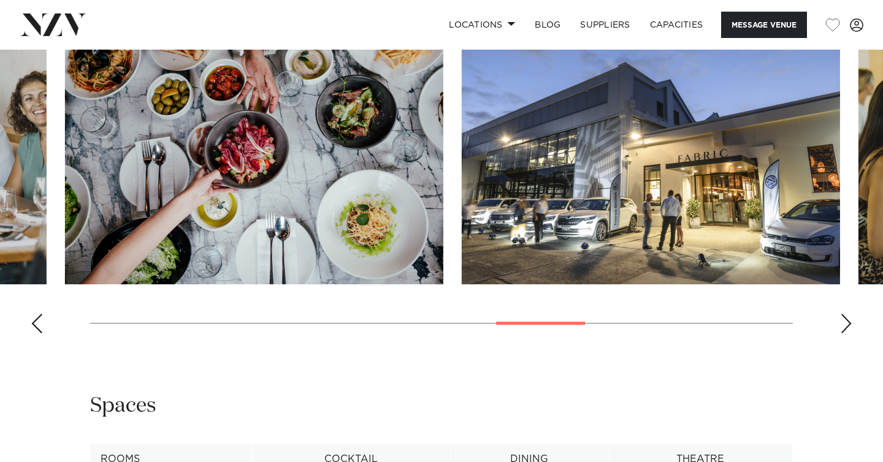
click at [272, 305] on swiper-container at bounding box center [441, 175] width 883 height 337
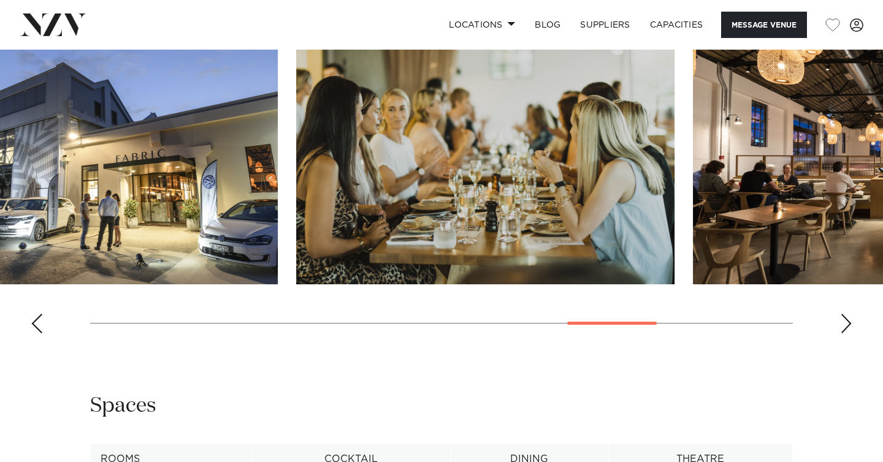
click at [432, 321] on swiper-container at bounding box center [441, 175] width 883 height 337
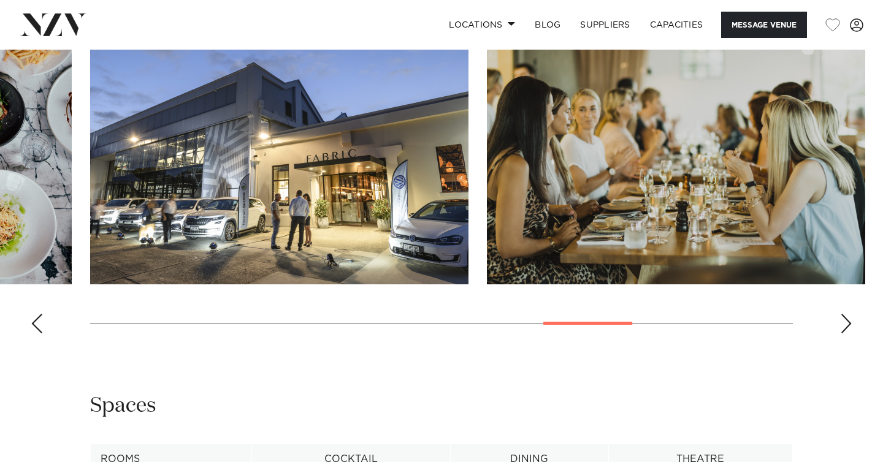
click at [853, 325] on swiper-container at bounding box center [441, 175] width 883 height 337
click at [850, 325] on div "Next slide" at bounding box center [846, 324] width 12 height 20
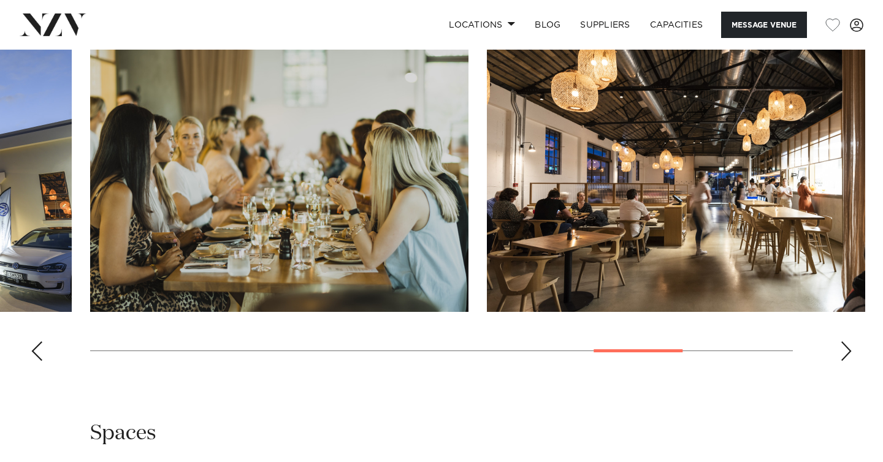
scroll to position [1134, 0]
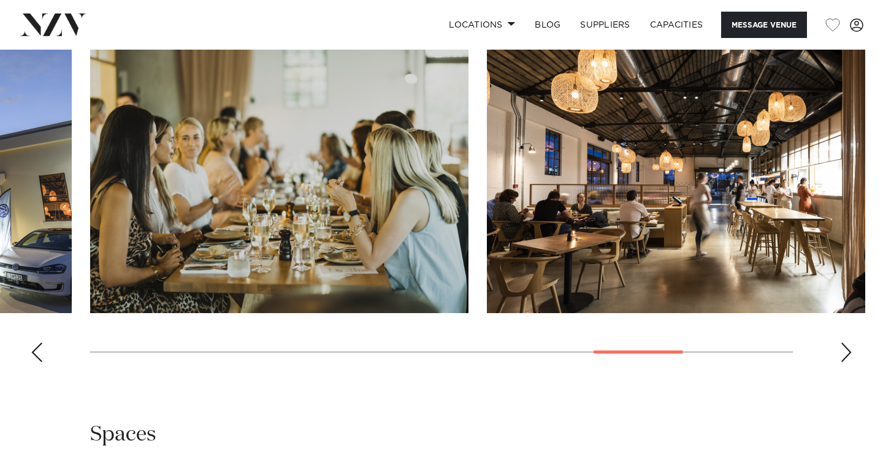
click at [848, 353] on div "Next slide" at bounding box center [846, 353] width 12 height 20
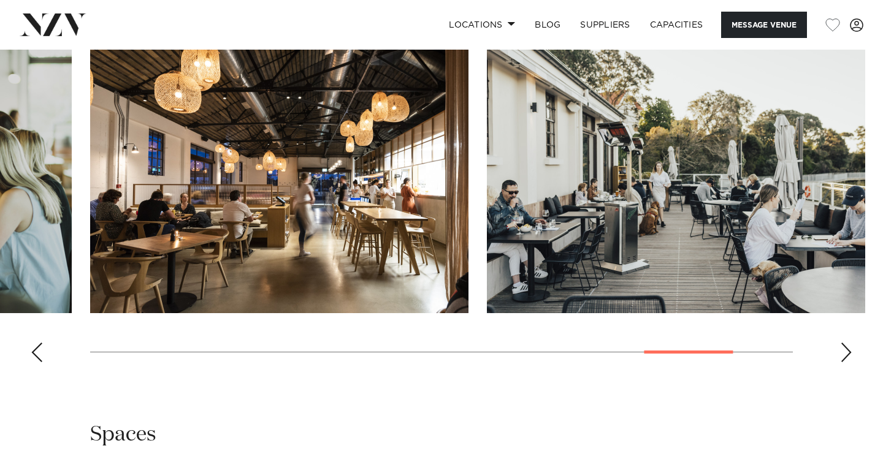
click at [848, 353] on div "Next slide" at bounding box center [846, 353] width 12 height 20
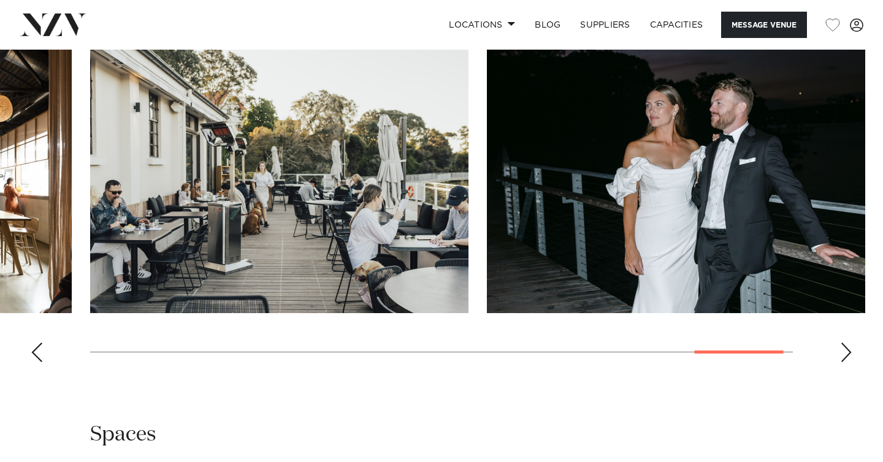
click at [848, 353] on div "Next slide" at bounding box center [846, 353] width 12 height 20
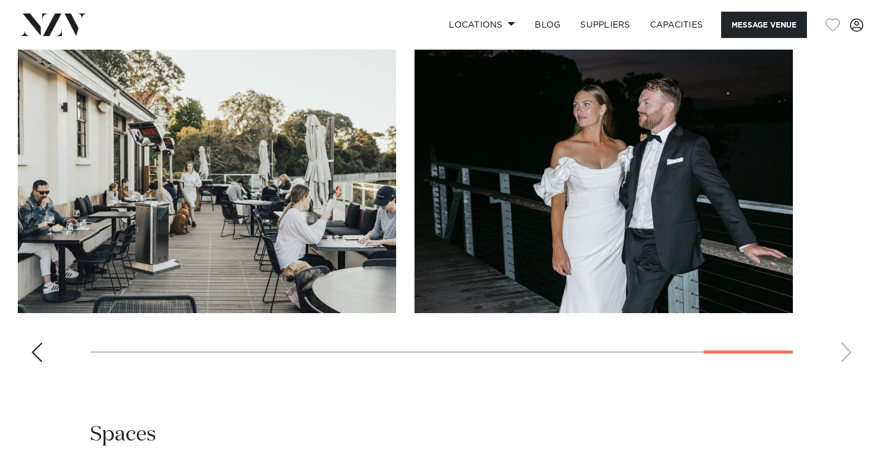
click at [36, 350] on div "Previous slide" at bounding box center [37, 353] width 12 height 20
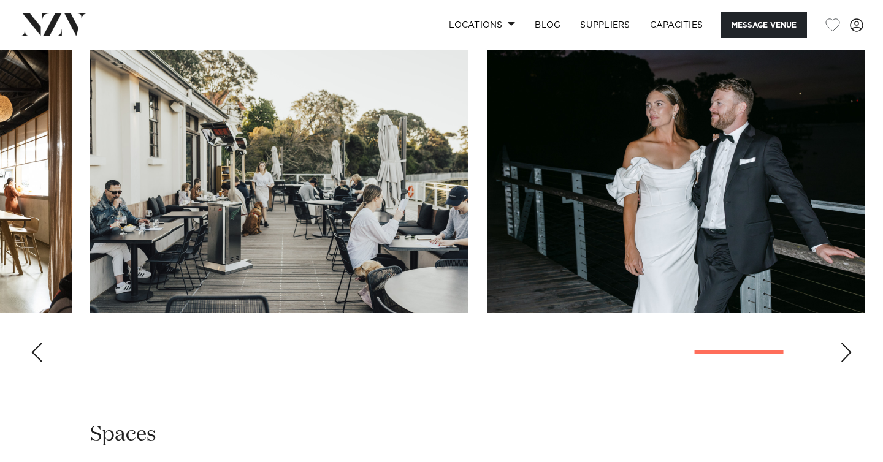
click at [36, 350] on div "Previous slide" at bounding box center [37, 353] width 12 height 20
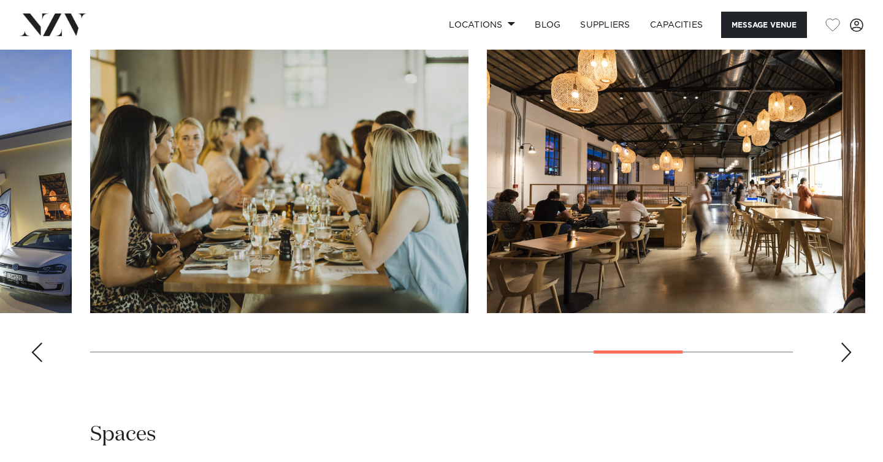
click at [36, 350] on div "Previous slide" at bounding box center [37, 353] width 12 height 20
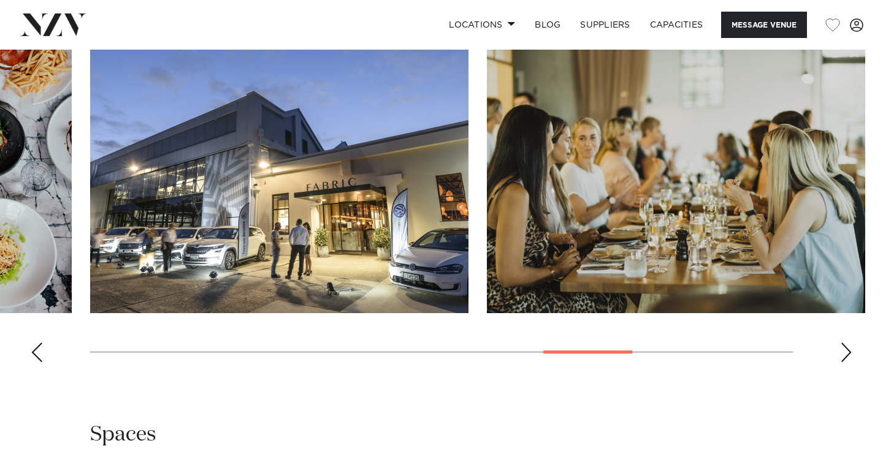
click at [36, 350] on div "Previous slide" at bounding box center [37, 353] width 12 height 20
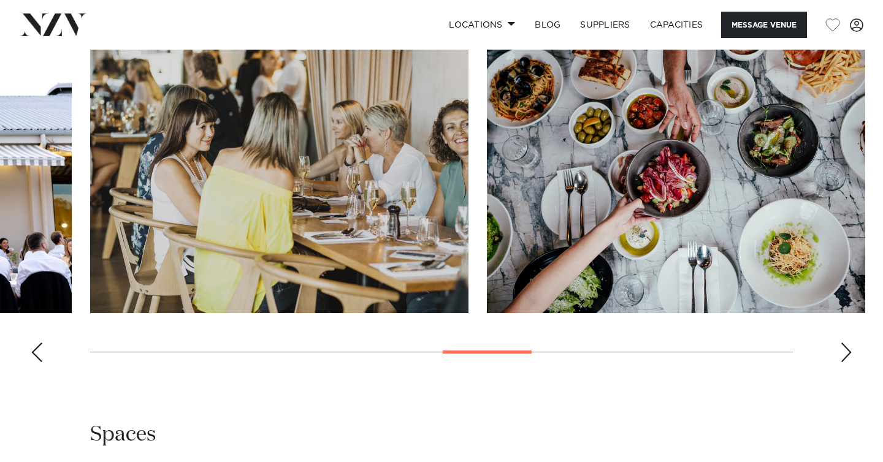
click at [36, 350] on div "Previous slide" at bounding box center [37, 353] width 12 height 20
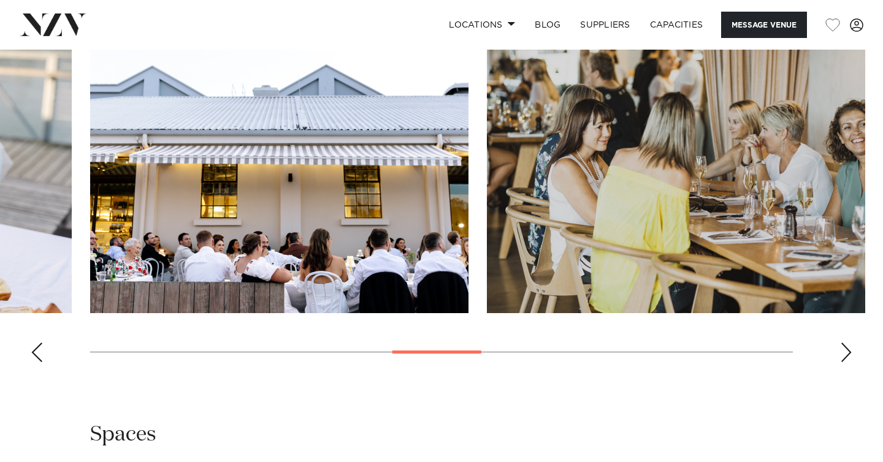
click at [36, 350] on div "Previous slide" at bounding box center [37, 353] width 12 height 20
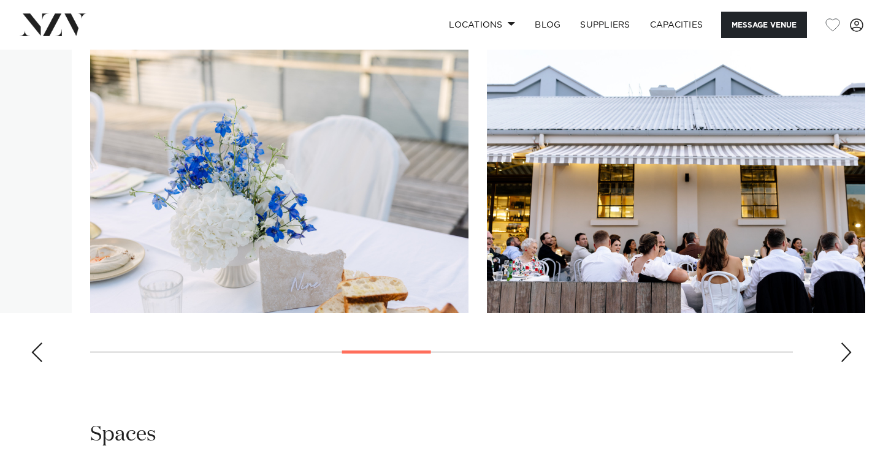
click at [36, 350] on div "Previous slide" at bounding box center [37, 353] width 12 height 20
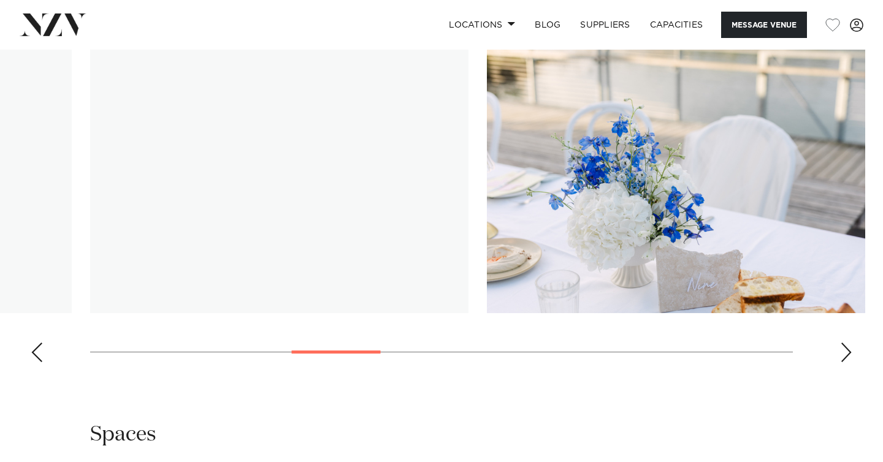
click at [36, 350] on div "Previous slide" at bounding box center [37, 353] width 12 height 20
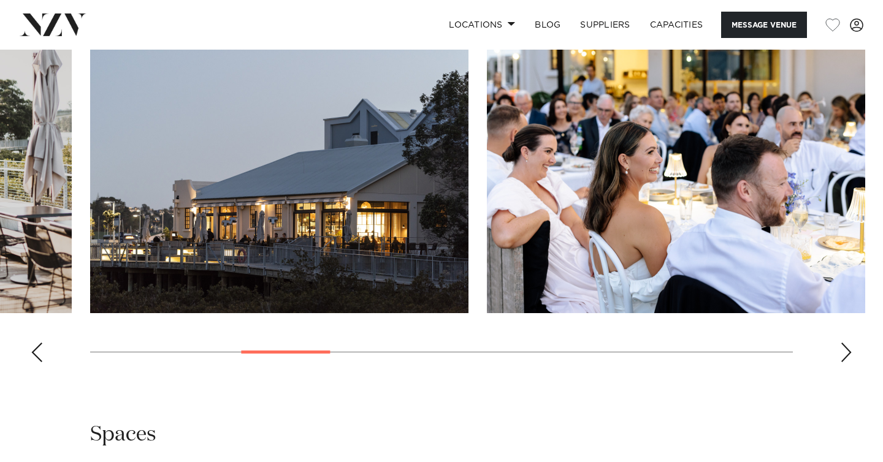
click at [36, 350] on div "Previous slide" at bounding box center [37, 353] width 12 height 20
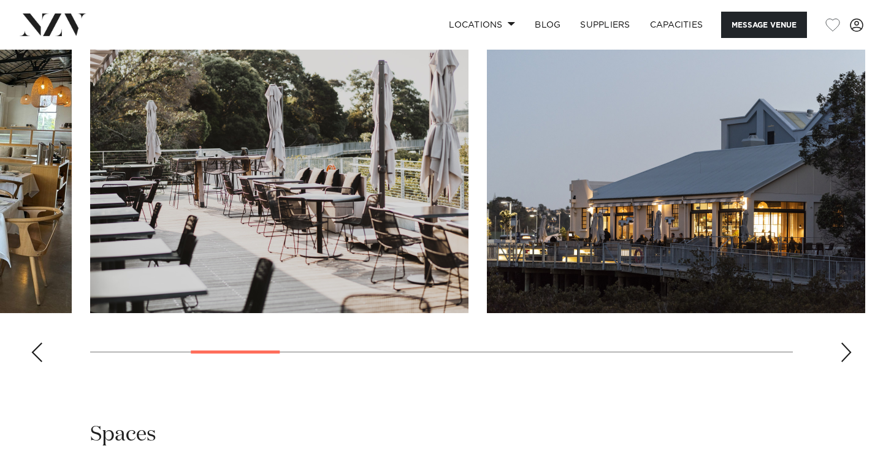
click at [36, 350] on div "Previous slide" at bounding box center [37, 353] width 12 height 20
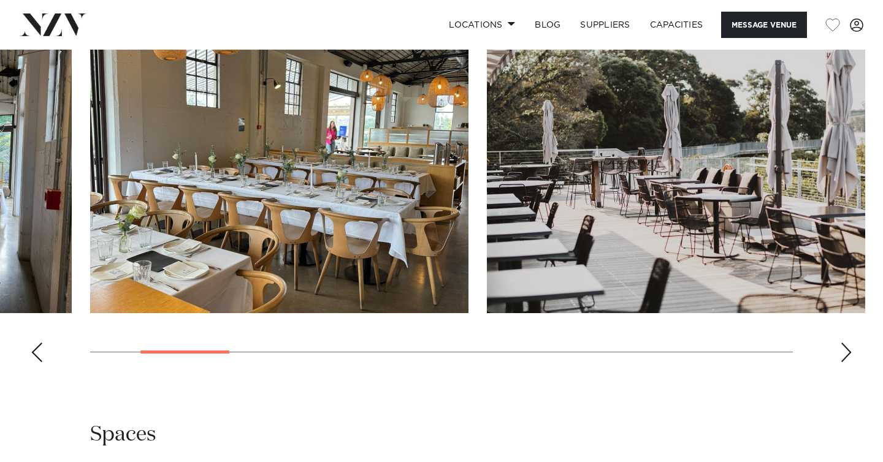
click at [36, 350] on div "Previous slide" at bounding box center [37, 353] width 12 height 20
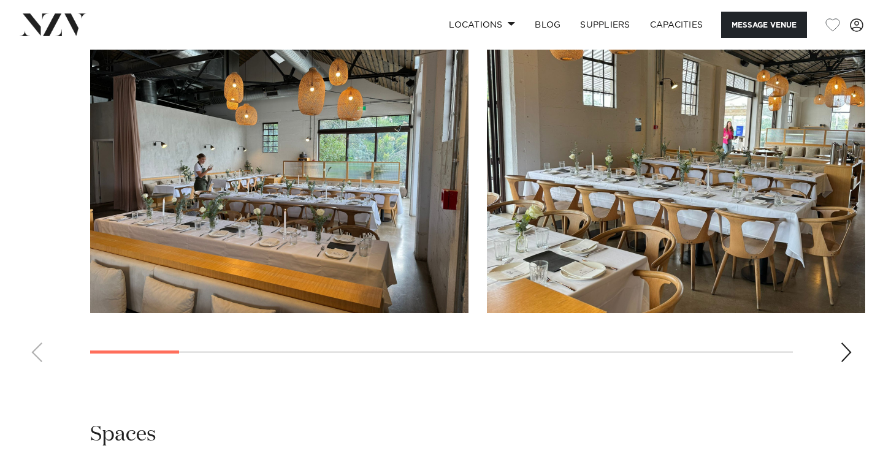
click at [36, 350] on swiper-container at bounding box center [441, 204] width 883 height 337
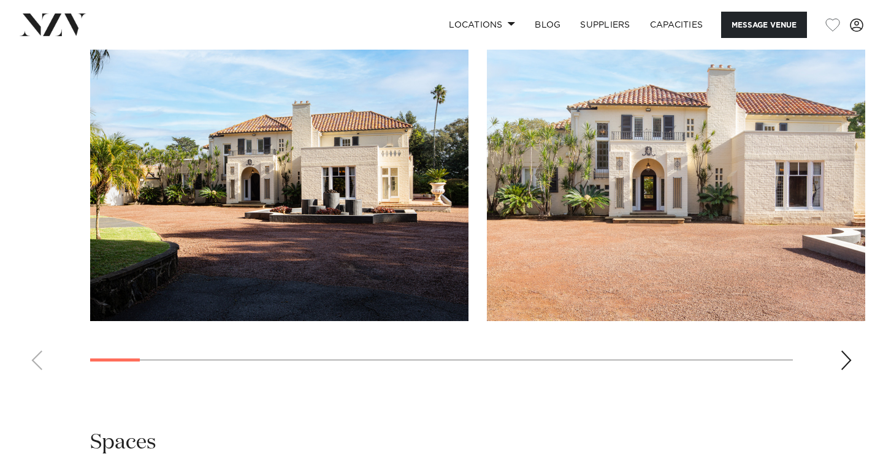
scroll to position [1161, 0]
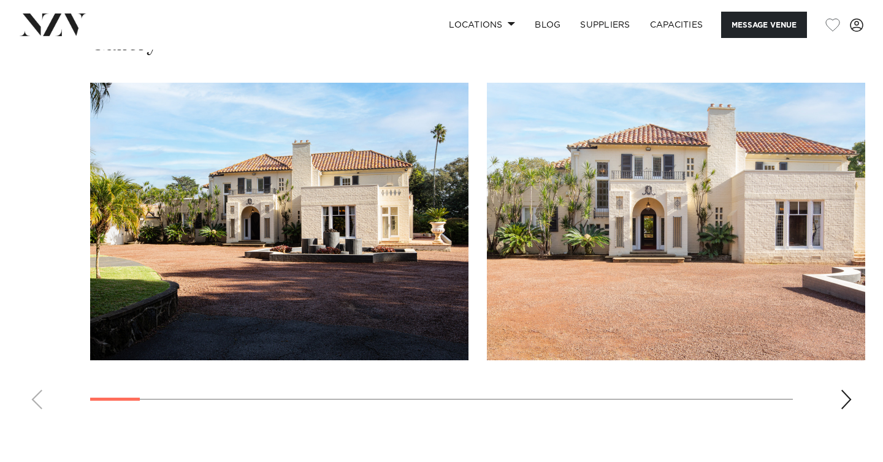
click at [850, 390] on div "Next slide" at bounding box center [846, 400] width 12 height 20
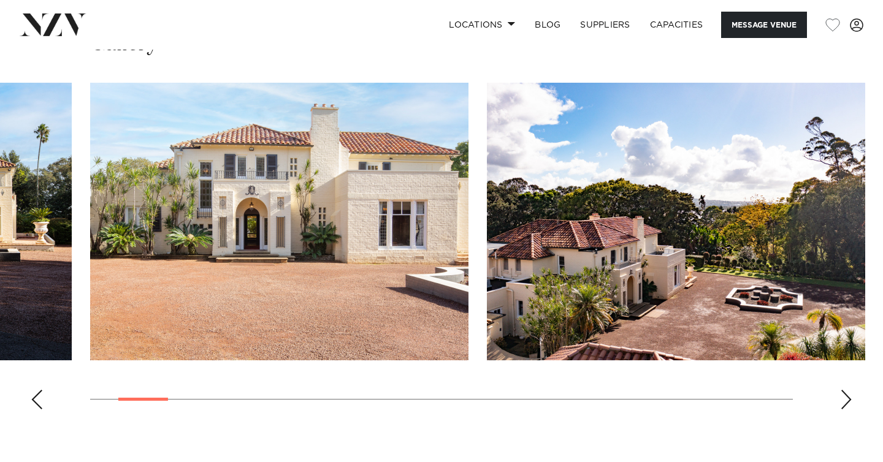
click at [850, 390] on div "Next slide" at bounding box center [846, 400] width 12 height 20
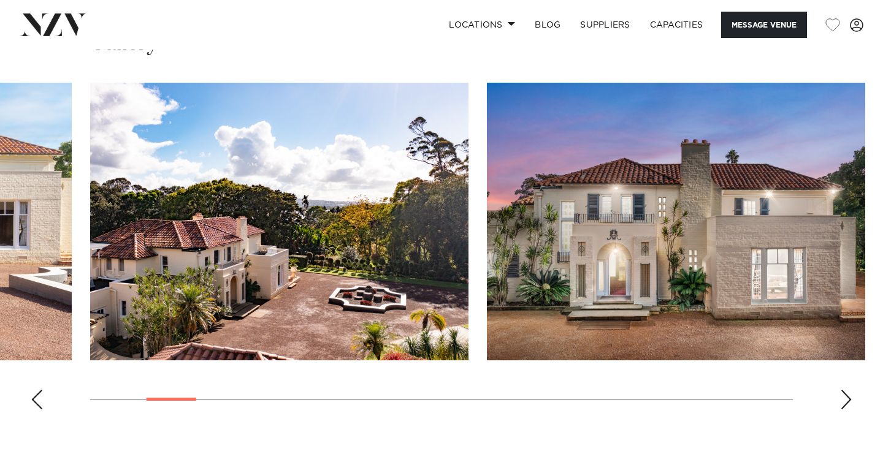
click at [850, 390] on div "Next slide" at bounding box center [846, 400] width 12 height 20
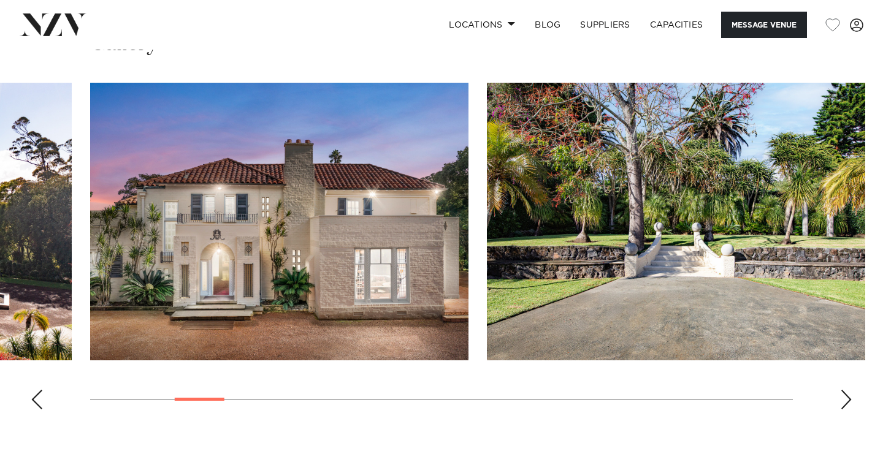
click at [850, 390] on div "Next slide" at bounding box center [846, 400] width 12 height 20
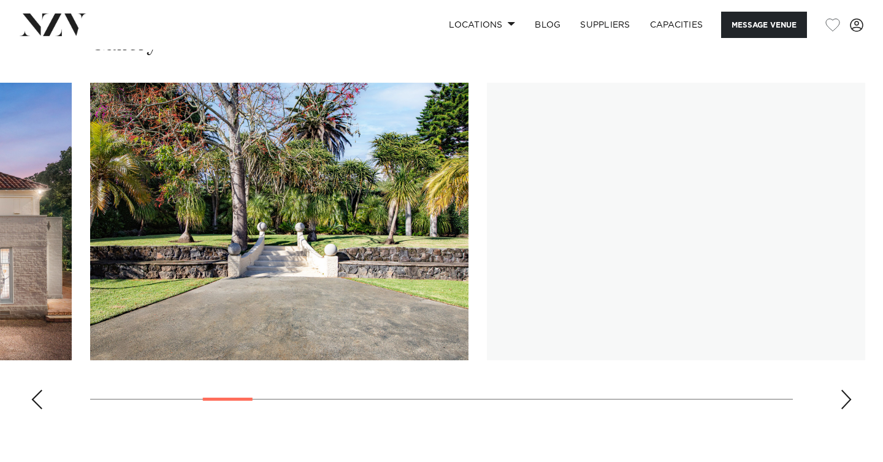
click at [850, 390] on div "Next slide" at bounding box center [846, 400] width 12 height 20
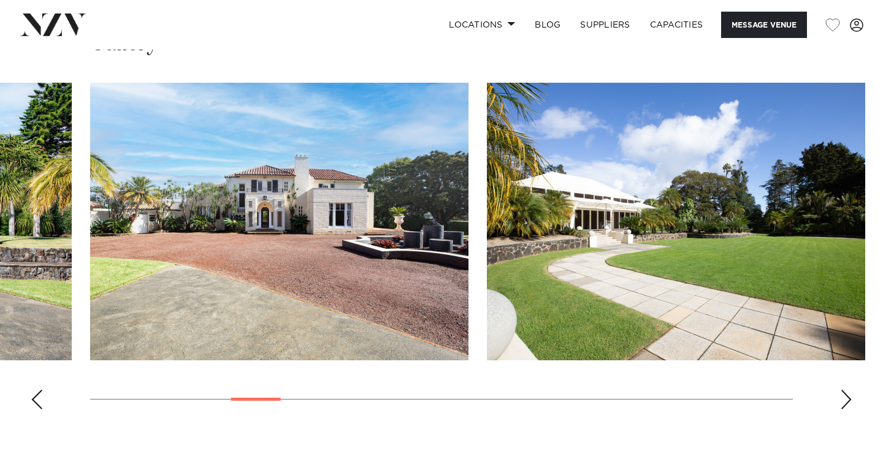
click at [850, 390] on div "Next slide" at bounding box center [846, 400] width 12 height 20
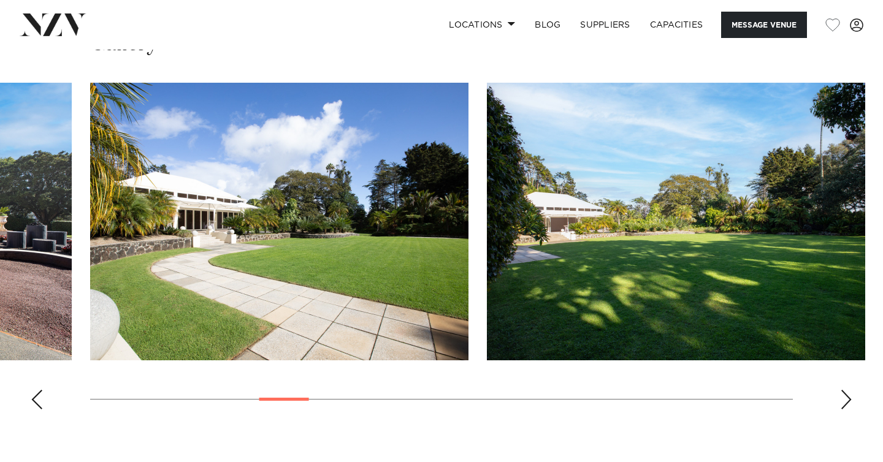
click at [850, 390] on div "Next slide" at bounding box center [846, 400] width 12 height 20
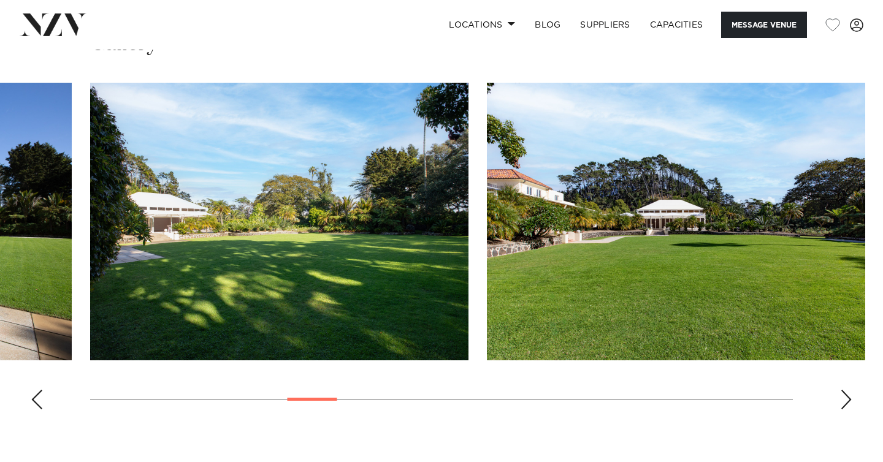
click at [850, 390] on div "Next slide" at bounding box center [846, 400] width 12 height 20
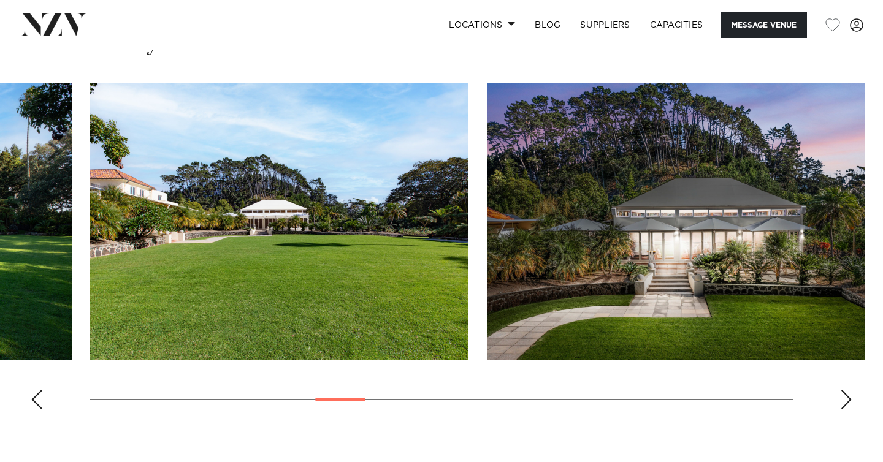
click at [850, 390] on div "Next slide" at bounding box center [846, 400] width 12 height 20
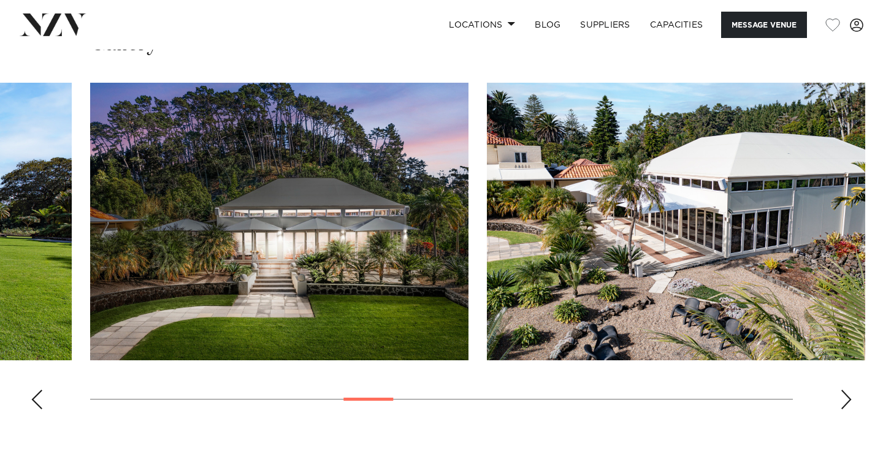
click at [850, 390] on div "Next slide" at bounding box center [846, 400] width 12 height 20
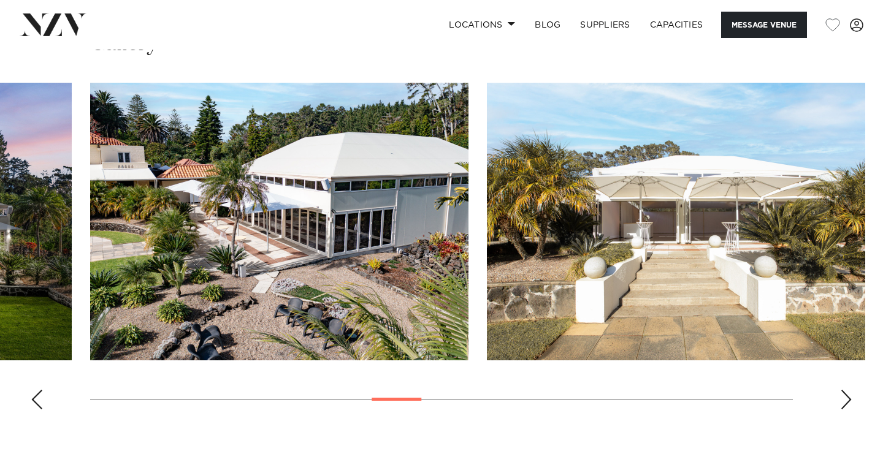
click at [850, 390] on div "Next slide" at bounding box center [846, 400] width 12 height 20
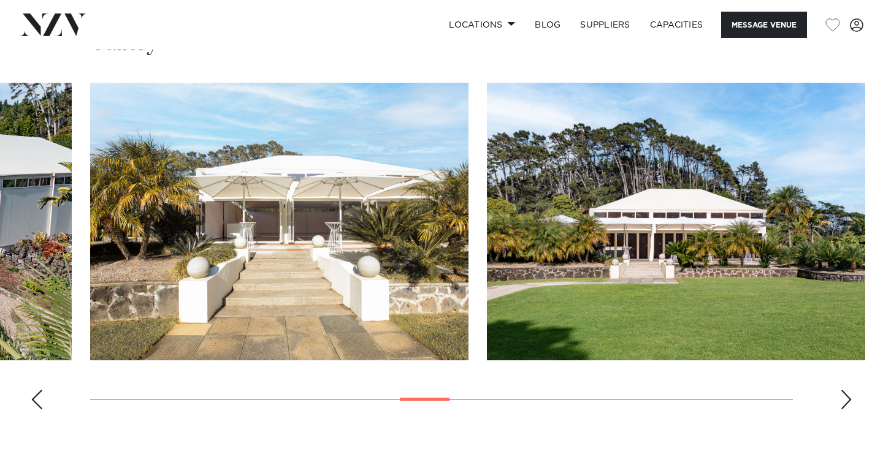
click at [850, 390] on div "Next slide" at bounding box center [846, 400] width 12 height 20
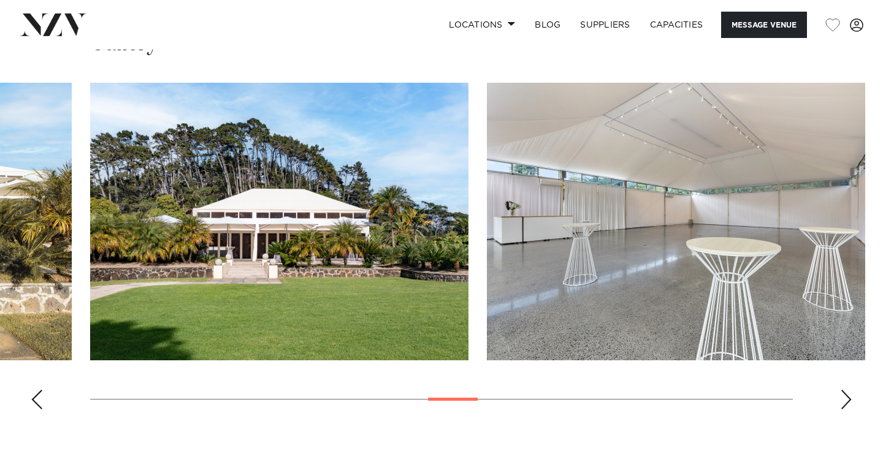
click at [850, 390] on div "Next slide" at bounding box center [846, 400] width 12 height 20
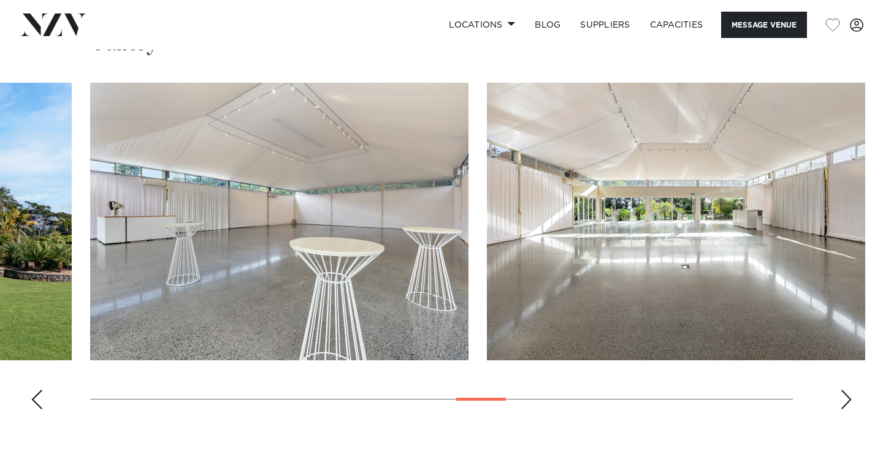
click at [850, 390] on div "Next slide" at bounding box center [846, 400] width 12 height 20
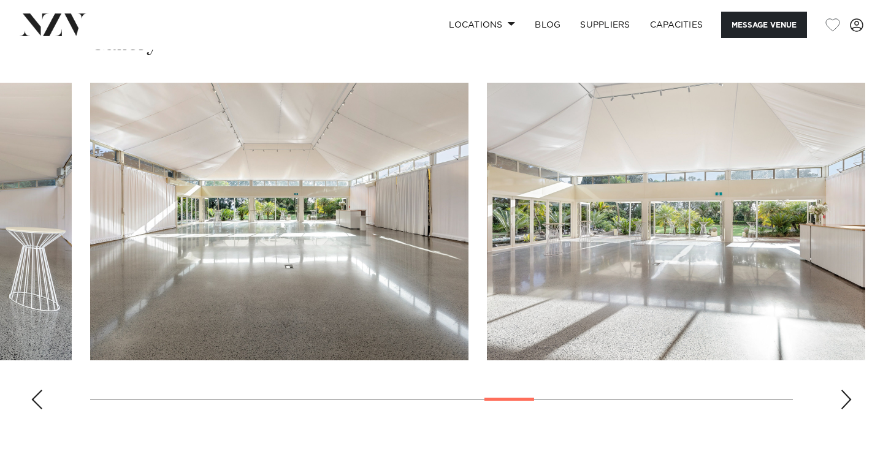
click at [850, 390] on div "Next slide" at bounding box center [846, 400] width 12 height 20
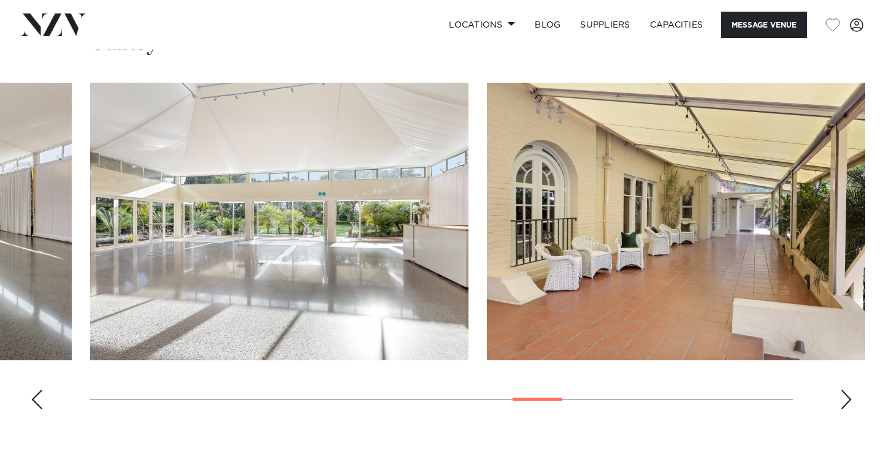
click at [850, 390] on div "Next slide" at bounding box center [846, 400] width 12 height 20
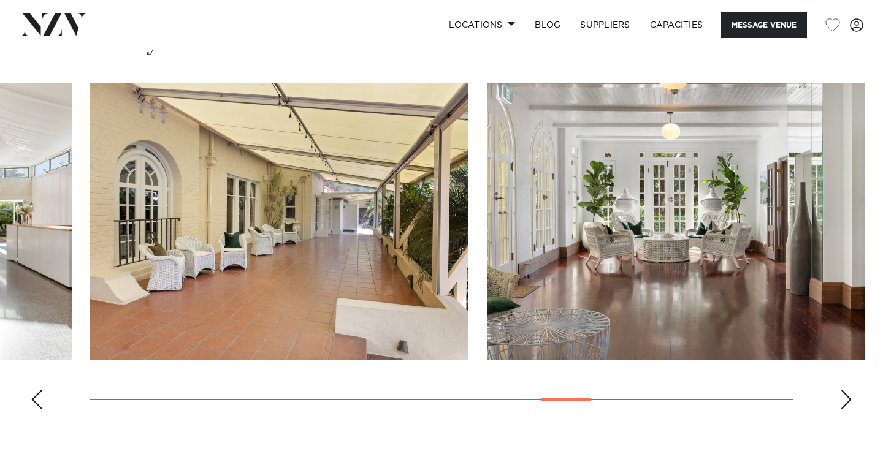
click at [850, 390] on div "Next slide" at bounding box center [846, 400] width 12 height 20
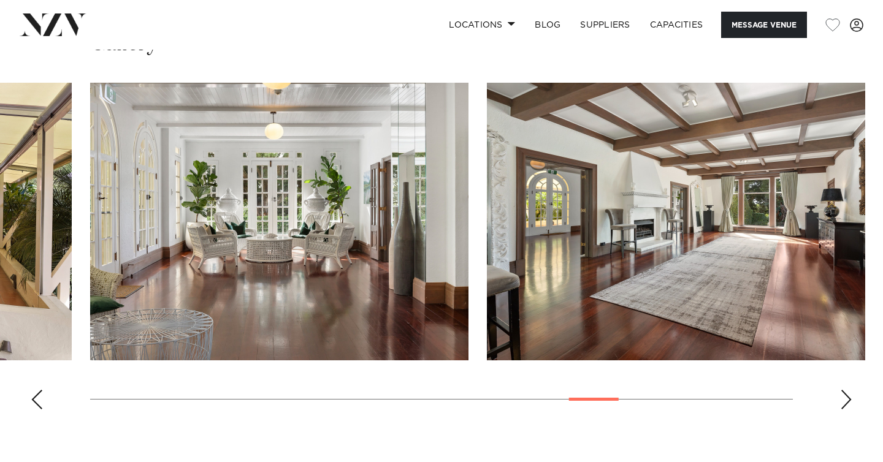
click at [850, 390] on div "Next slide" at bounding box center [846, 400] width 12 height 20
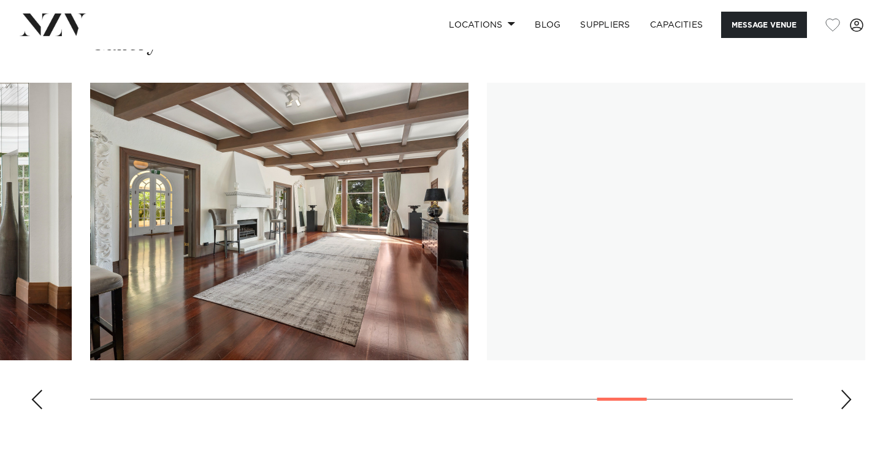
click at [850, 390] on div "Next slide" at bounding box center [846, 400] width 12 height 20
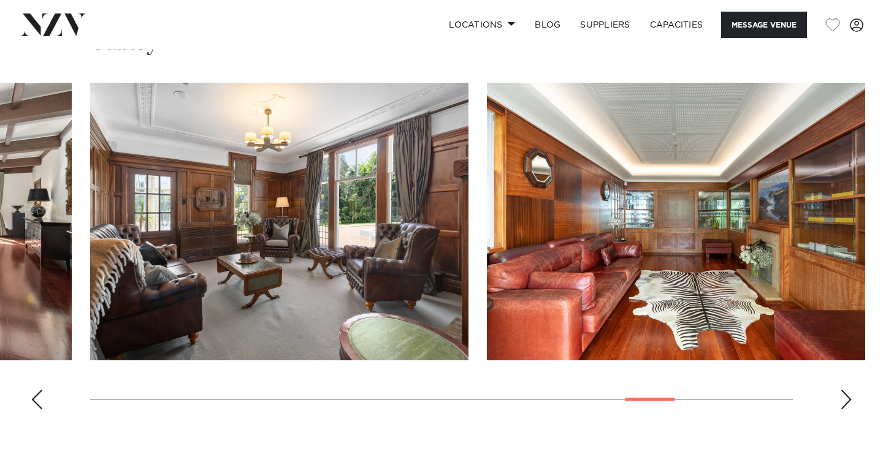
click at [851, 390] on div "Next slide" at bounding box center [846, 400] width 12 height 20
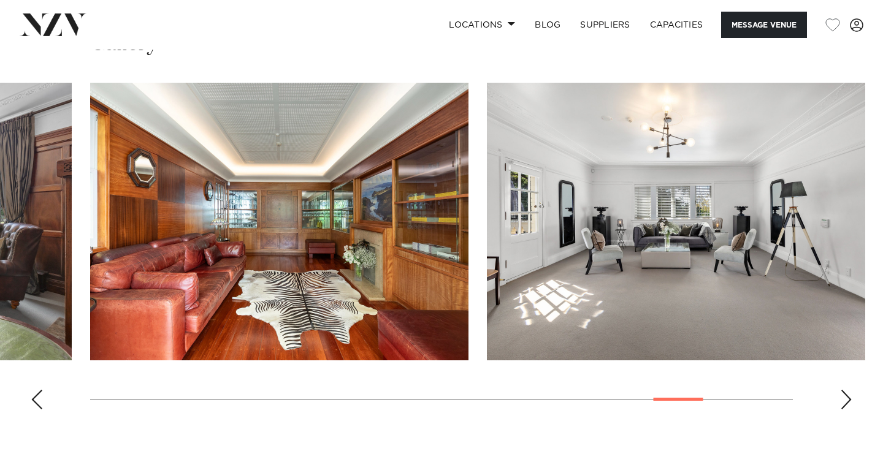
click at [851, 390] on div "Next slide" at bounding box center [846, 400] width 12 height 20
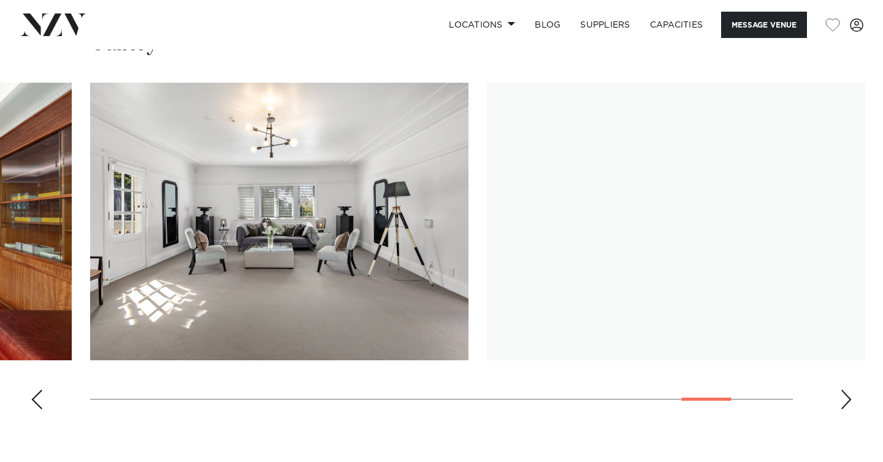
click at [851, 390] on div "Next slide" at bounding box center [846, 400] width 12 height 20
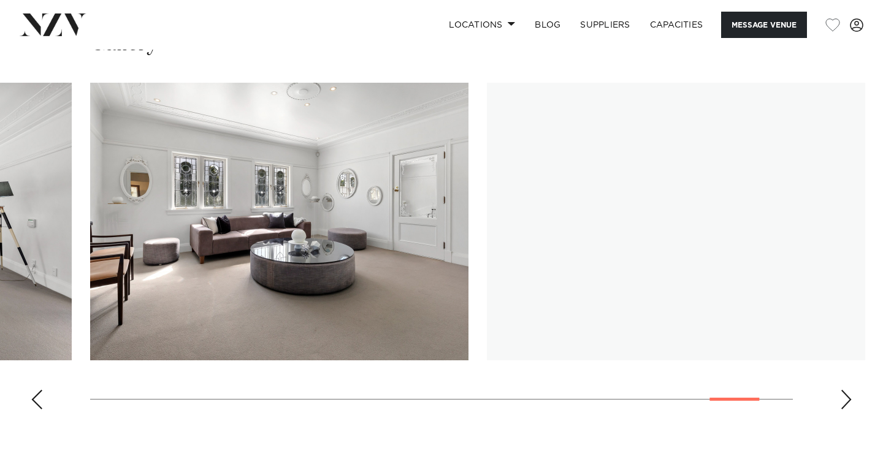
click at [851, 390] on div "Next slide" at bounding box center [846, 400] width 12 height 20
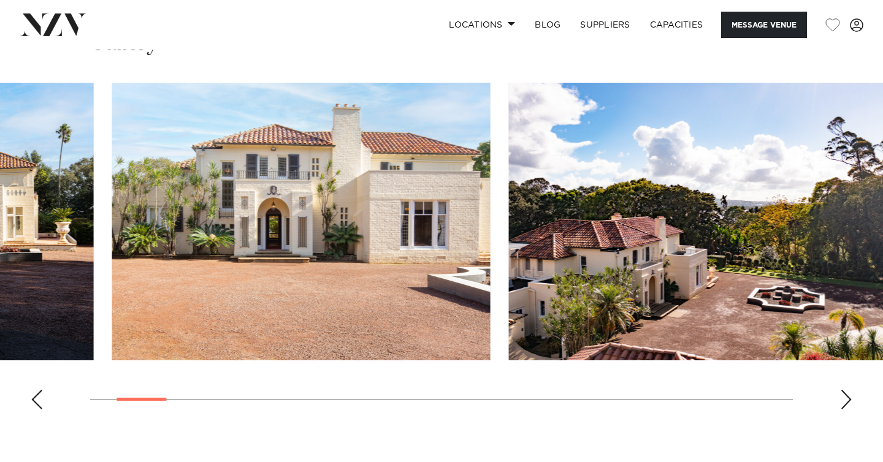
click at [150, 406] on div "Auckland Puketutu Island Estate Message Venue Auckland Puketutu Island Estate N…" at bounding box center [441, 123] width 883 height 2469
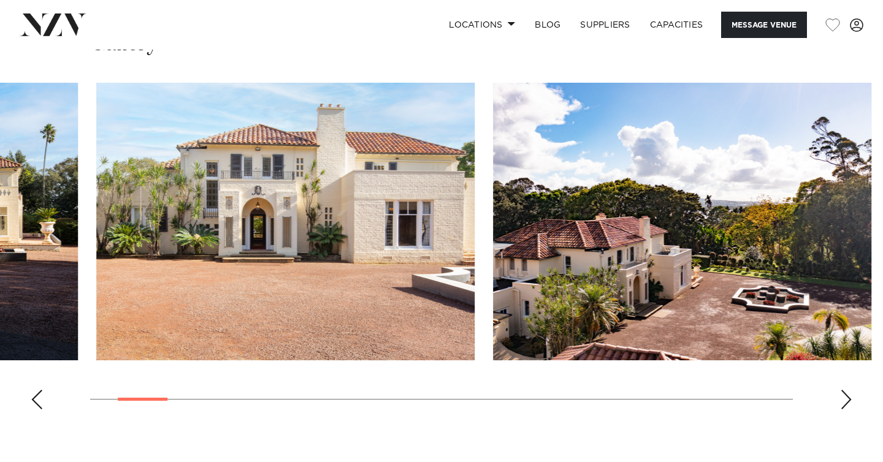
click at [475, 288] on img "2 / 25" at bounding box center [285, 222] width 378 height 278
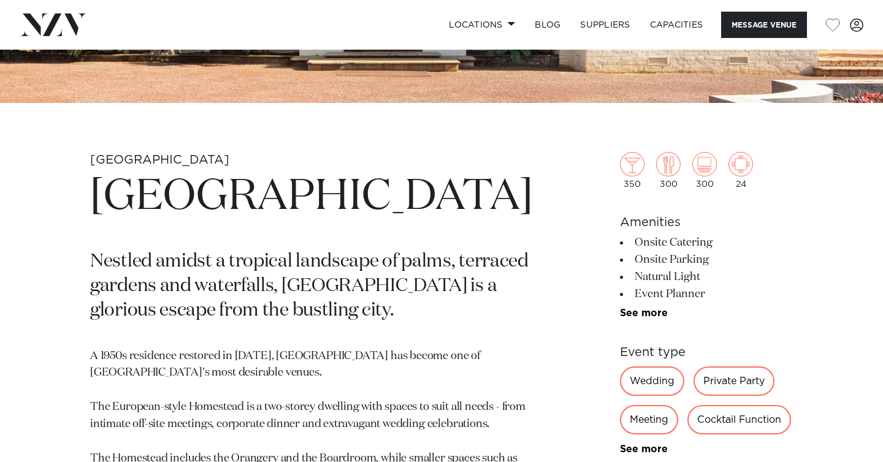
scroll to position [319, 0]
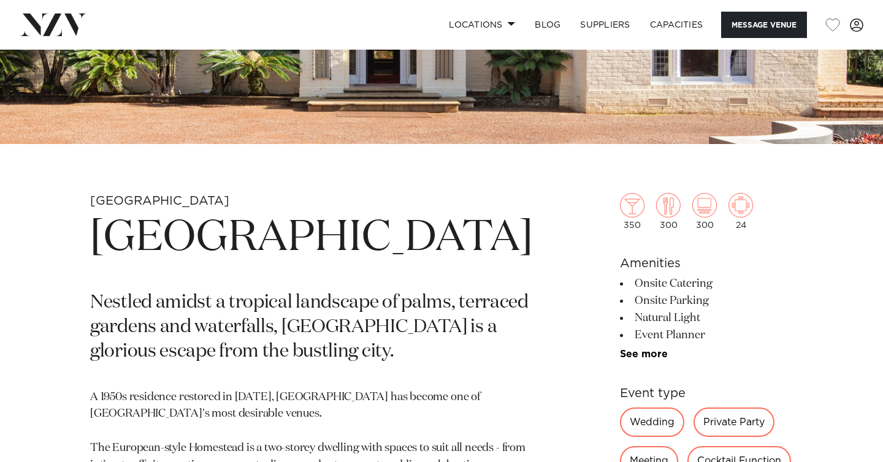
drag, startPoint x: 221, startPoint y: 299, endPoint x: 98, endPoint y: 234, distance: 138.8
click at [98, 234] on h1 "Puketutu Island Estate" at bounding box center [311, 238] width 443 height 56
copy h1 "Puketutu Island Estate"
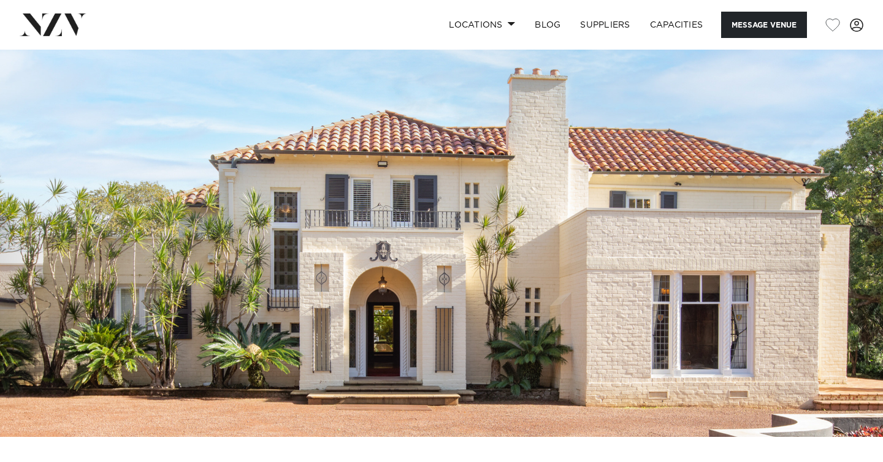
scroll to position [9, 0]
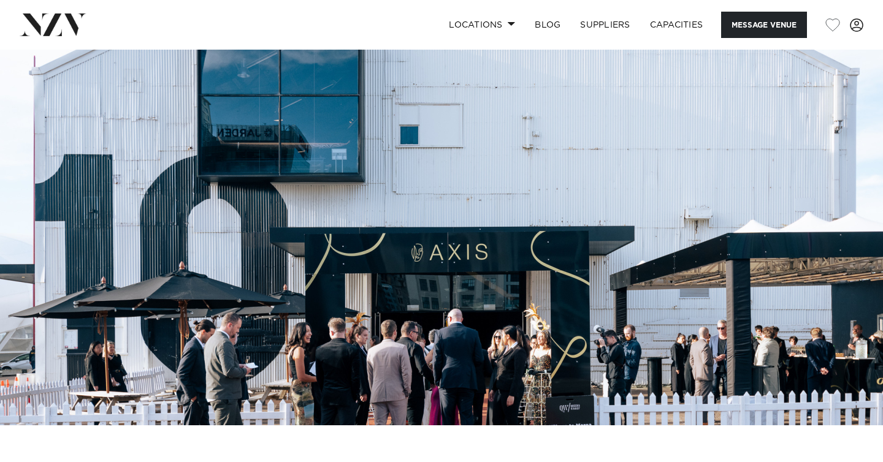
scroll to position [36, 0]
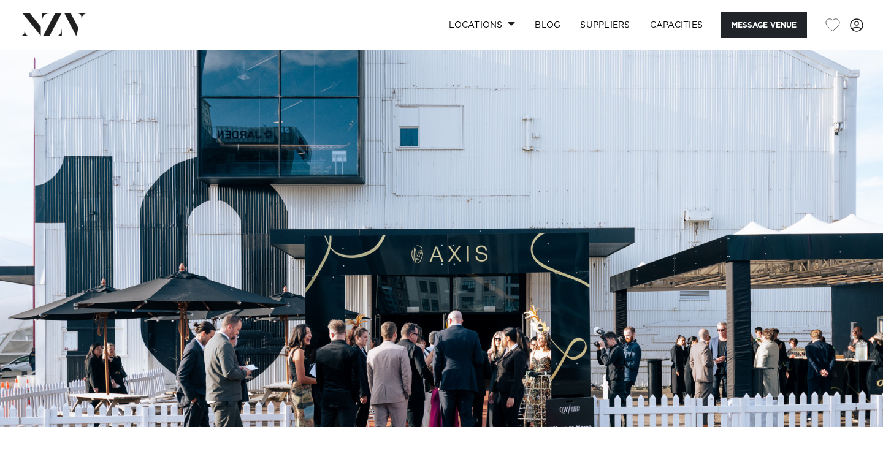
click at [640, 213] on img at bounding box center [441, 220] width 883 height 414
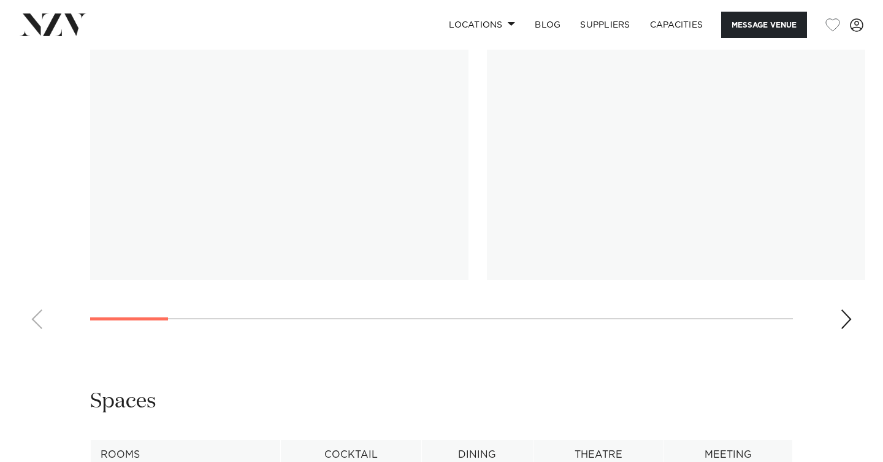
scroll to position [1194, 0]
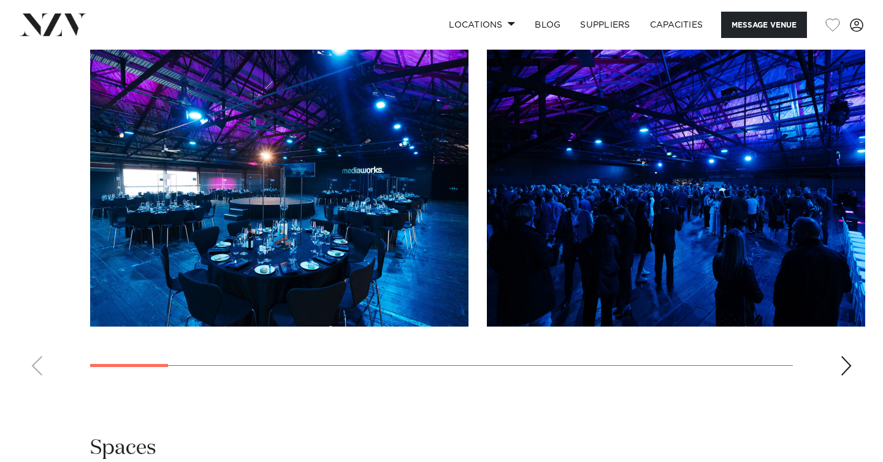
click at [846, 376] on div "Next slide" at bounding box center [846, 366] width 12 height 20
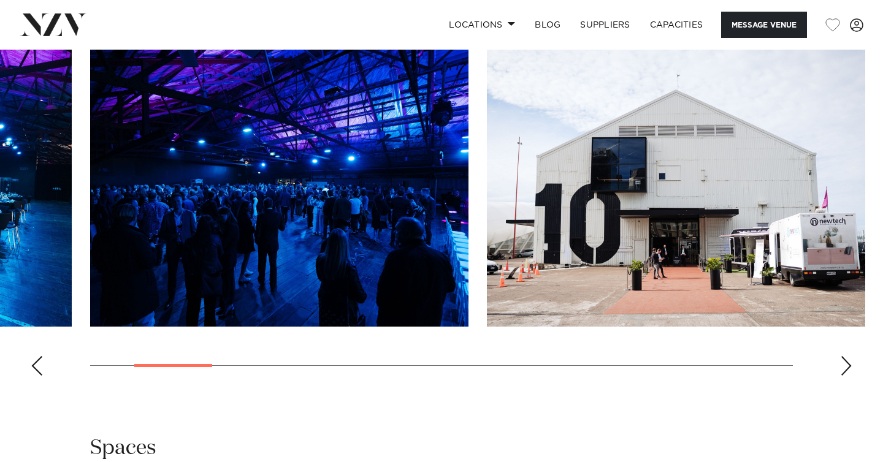
click at [846, 376] on div "Next slide" at bounding box center [846, 366] width 12 height 20
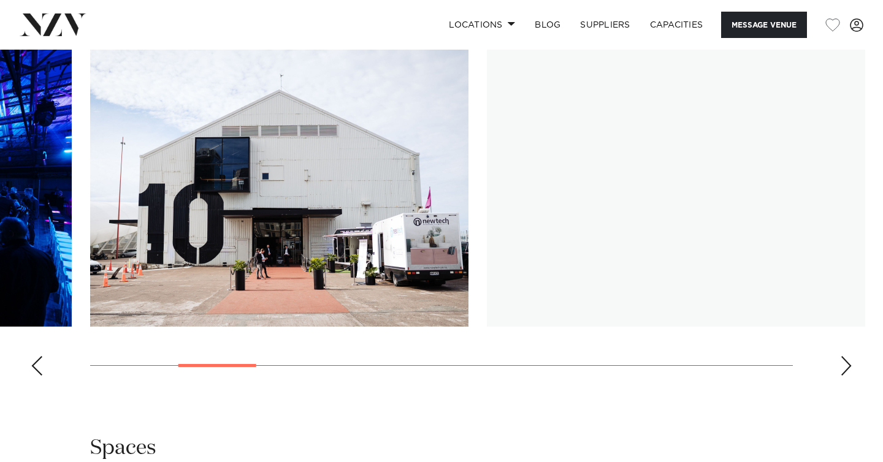
click at [846, 376] on div "Next slide" at bounding box center [846, 366] width 12 height 20
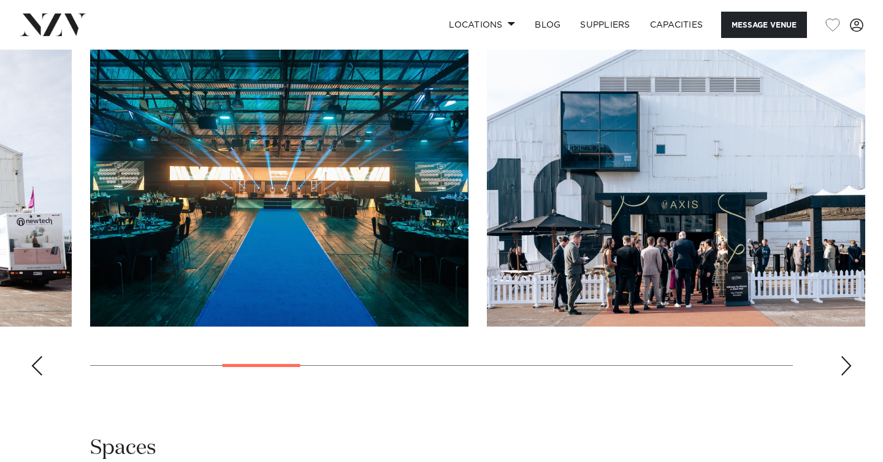
click at [846, 376] on div "Next slide" at bounding box center [846, 366] width 12 height 20
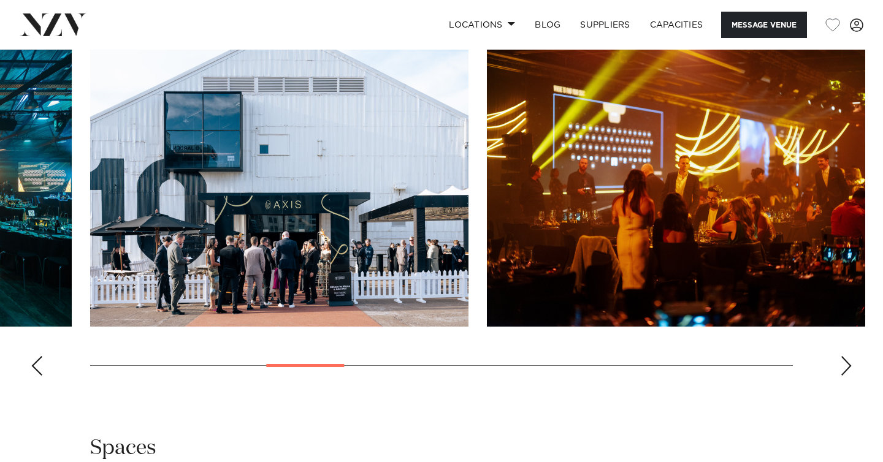
click at [846, 376] on div "Next slide" at bounding box center [846, 366] width 12 height 20
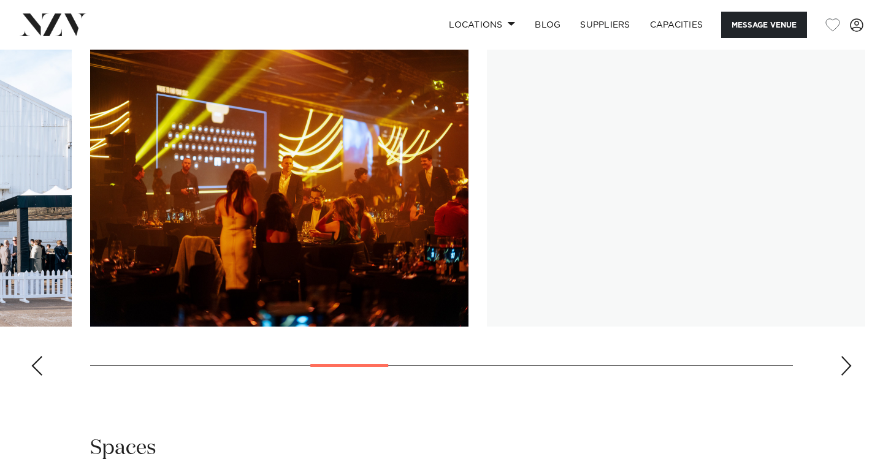
click at [846, 376] on div "Next slide" at bounding box center [846, 366] width 12 height 20
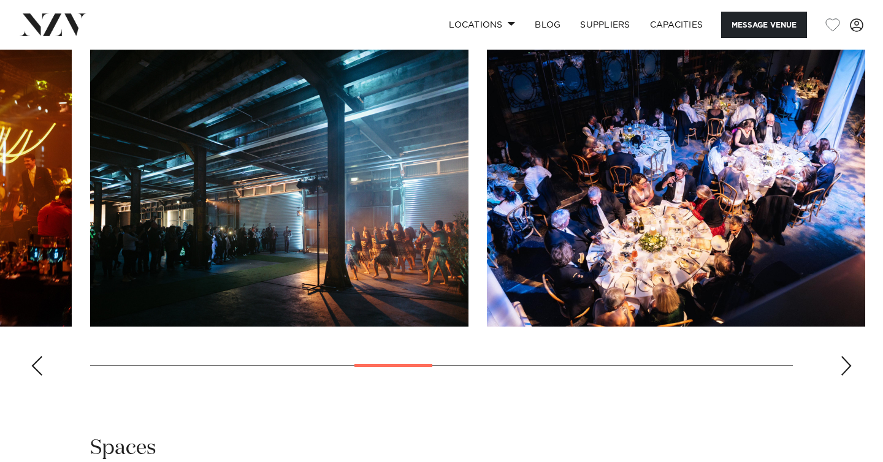
click at [846, 376] on div "Next slide" at bounding box center [846, 366] width 12 height 20
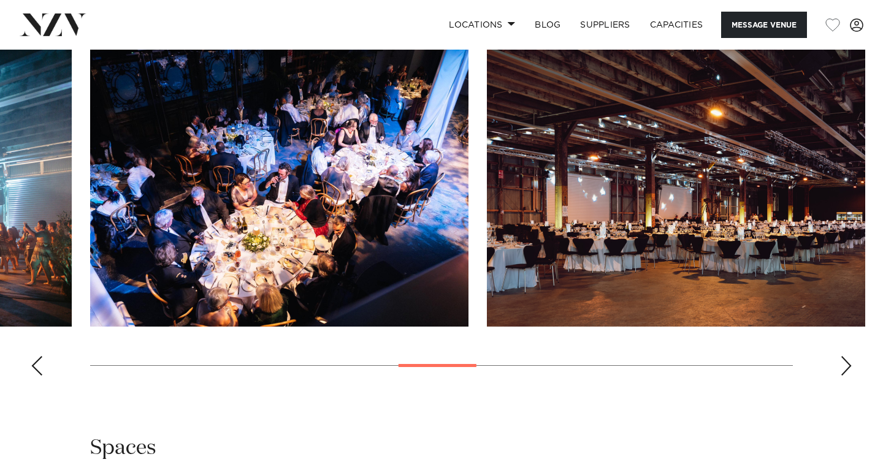
click at [846, 376] on div "Next slide" at bounding box center [846, 366] width 12 height 20
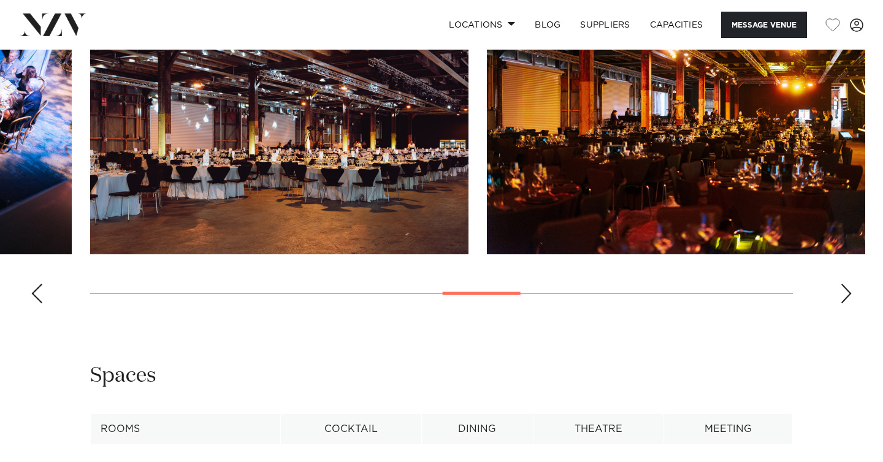
scroll to position [1265, 0]
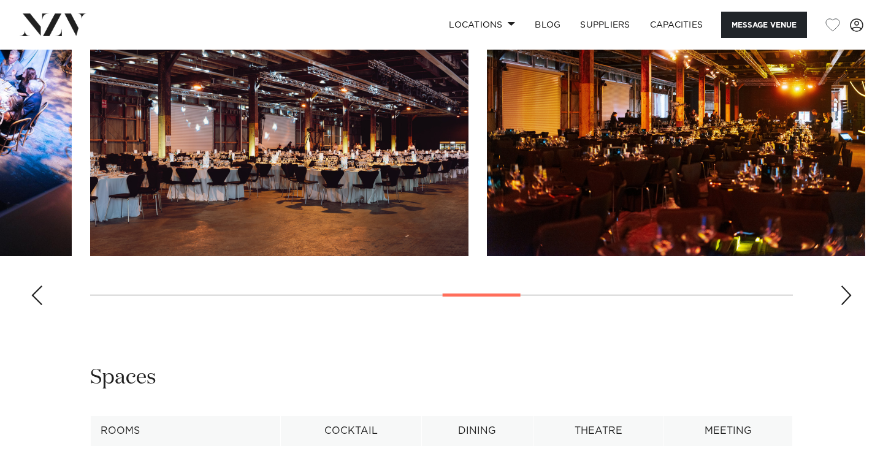
click at [840, 305] on div "Next slide" at bounding box center [846, 296] width 12 height 20
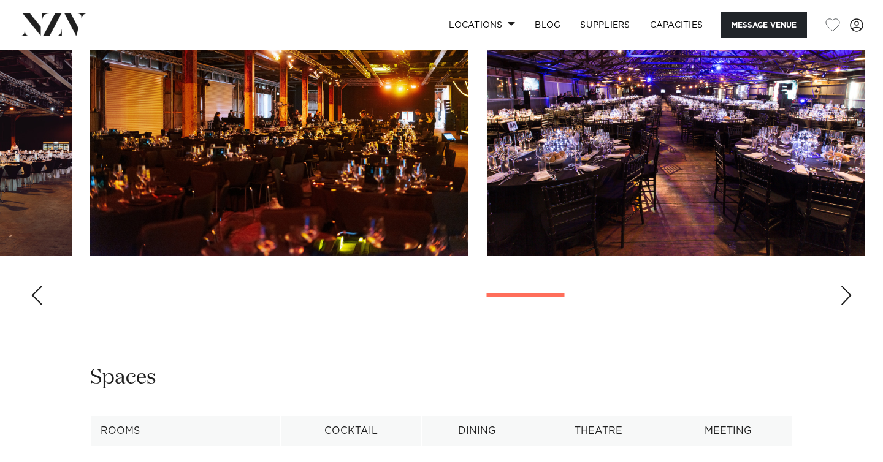
click at [842, 305] on div "Next slide" at bounding box center [846, 296] width 12 height 20
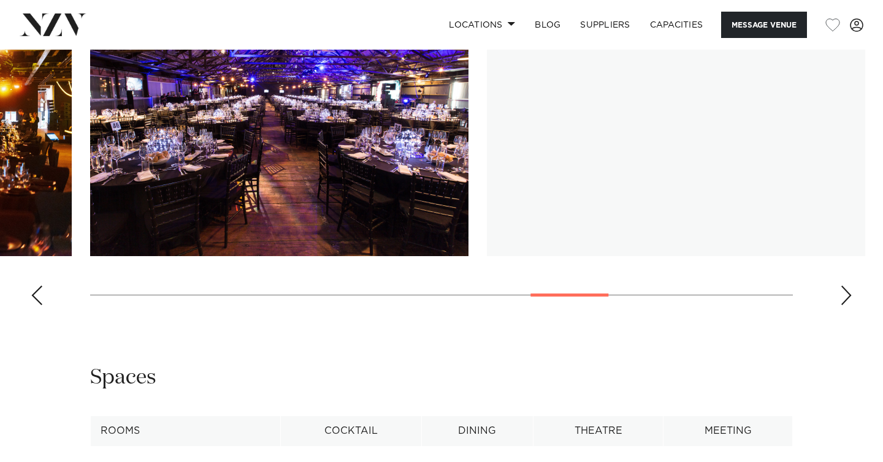
click at [842, 305] on div "Next slide" at bounding box center [846, 296] width 12 height 20
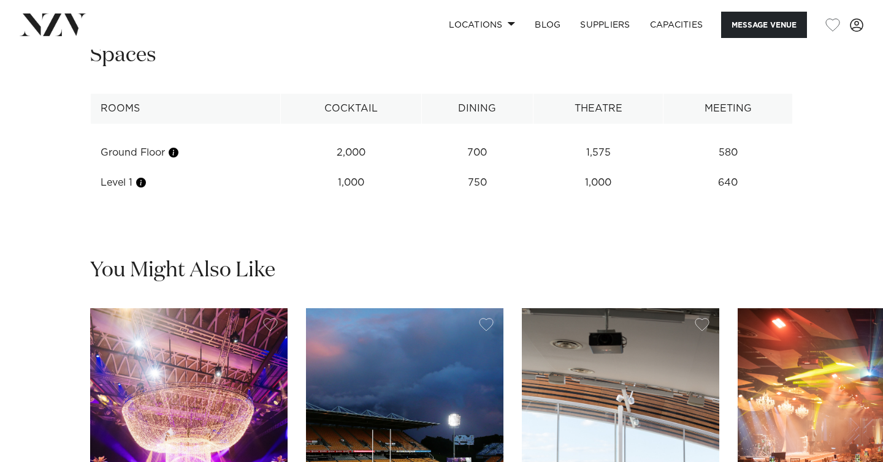
scroll to position [1595, 0]
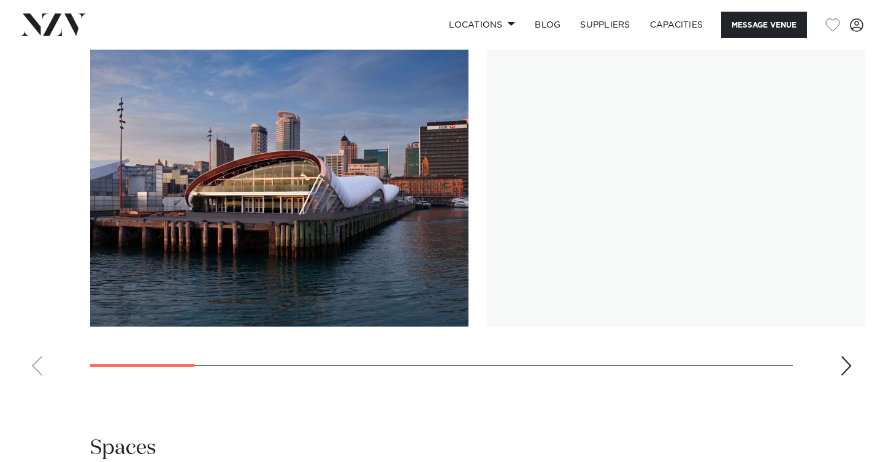
scroll to position [1170, 0]
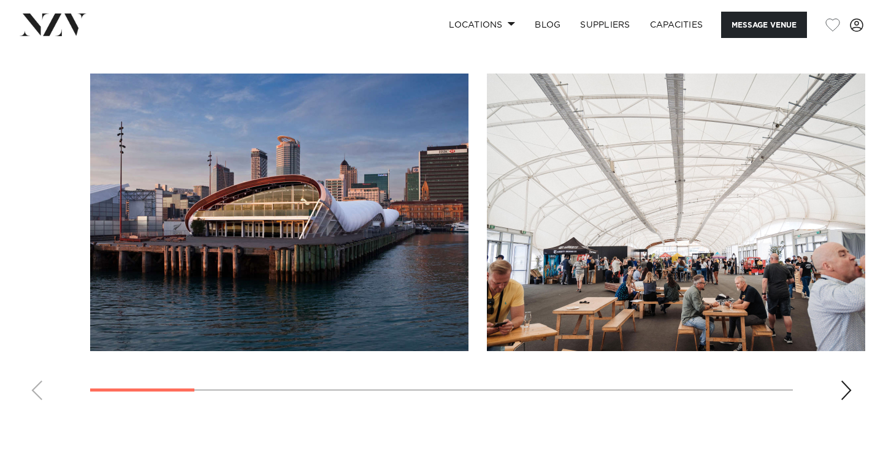
click at [843, 387] on div "Next slide" at bounding box center [846, 391] width 12 height 20
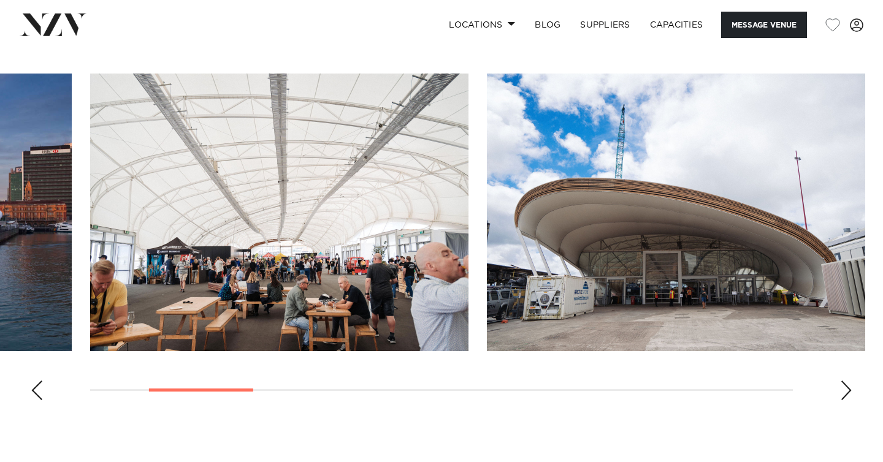
click at [843, 387] on div "Next slide" at bounding box center [846, 391] width 12 height 20
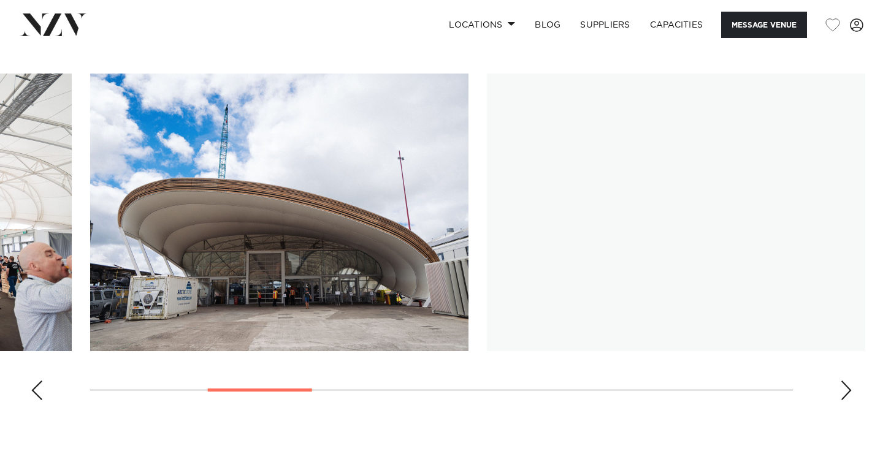
click at [843, 387] on div "Next slide" at bounding box center [846, 391] width 12 height 20
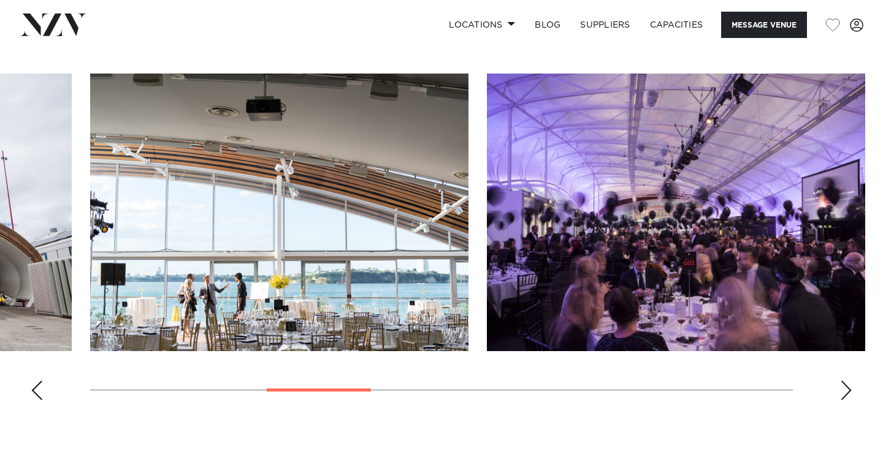
click at [843, 387] on div "Next slide" at bounding box center [846, 391] width 12 height 20
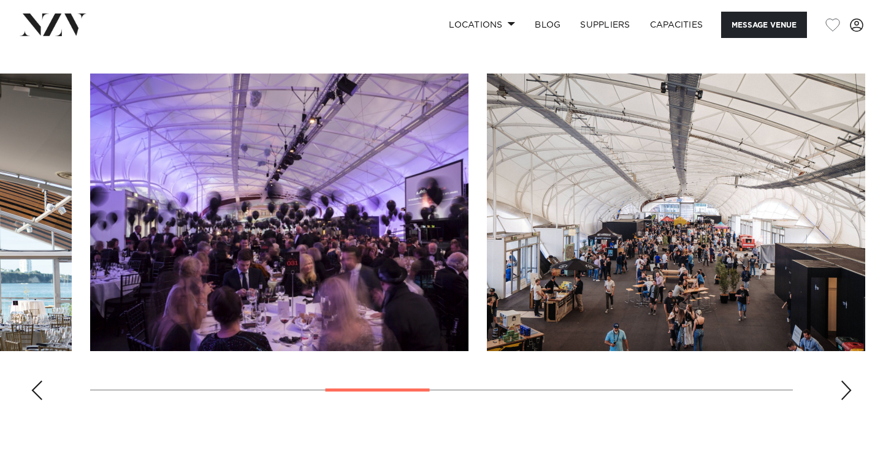
click at [843, 387] on div "Next slide" at bounding box center [846, 391] width 12 height 20
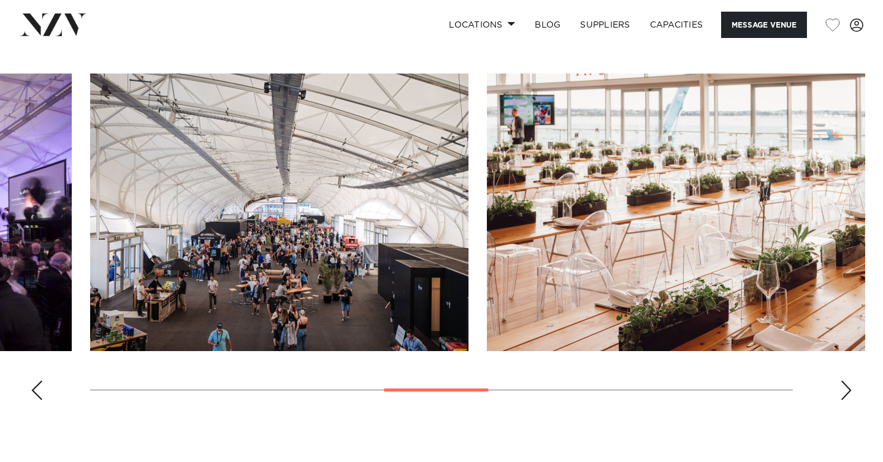
click at [843, 387] on div "Next slide" at bounding box center [846, 391] width 12 height 20
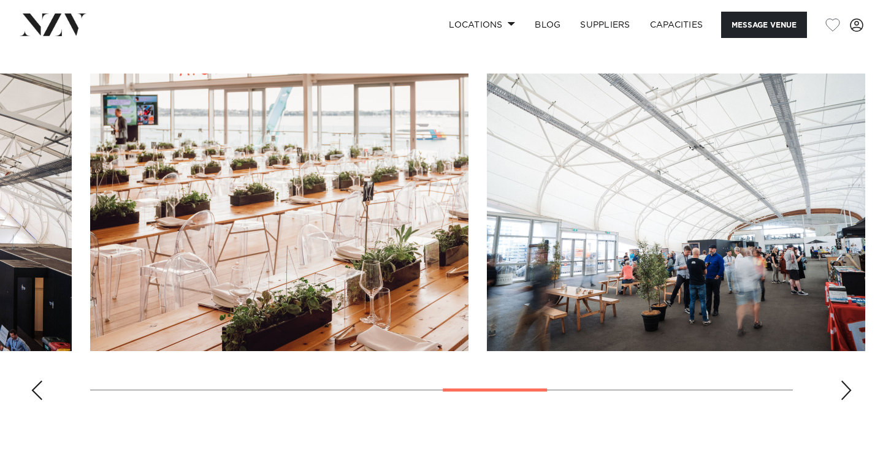
click at [843, 387] on div "Next slide" at bounding box center [846, 391] width 12 height 20
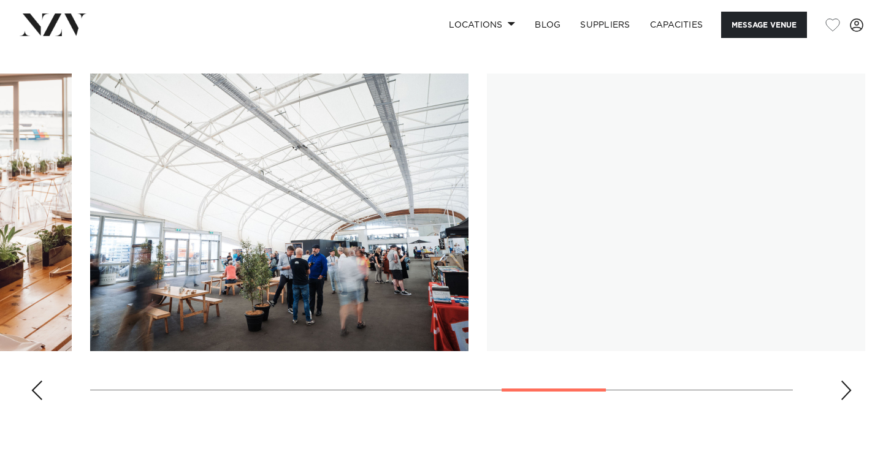
click at [843, 387] on div "Next slide" at bounding box center [846, 391] width 12 height 20
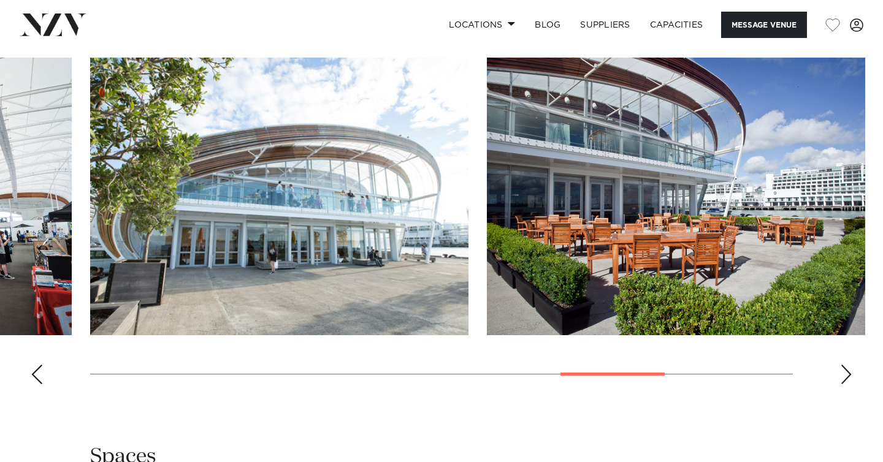
scroll to position [1187, 0]
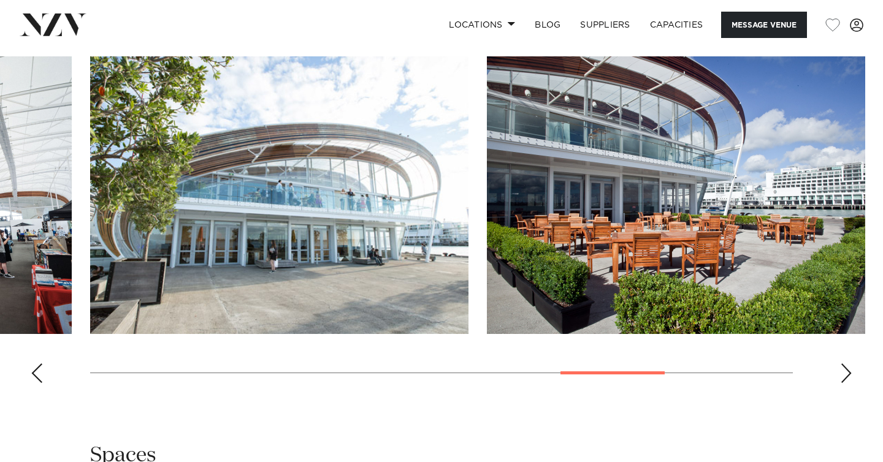
click at [846, 370] on div "Next slide" at bounding box center [846, 374] width 12 height 20
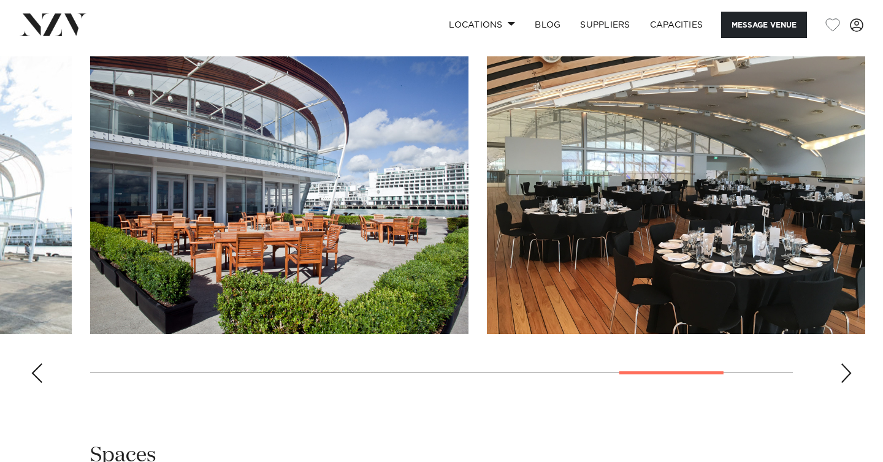
click at [846, 370] on div "Next slide" at bounding box center [846, 374] width 12 height 20
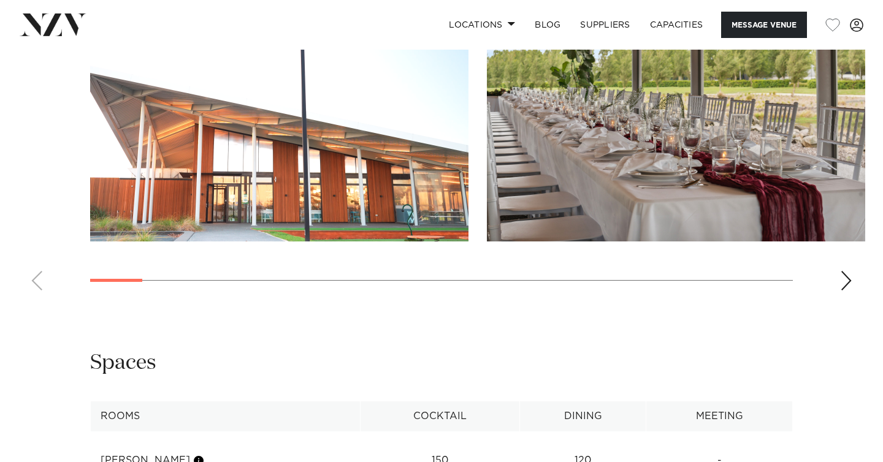
scroll to position [1162, 0]
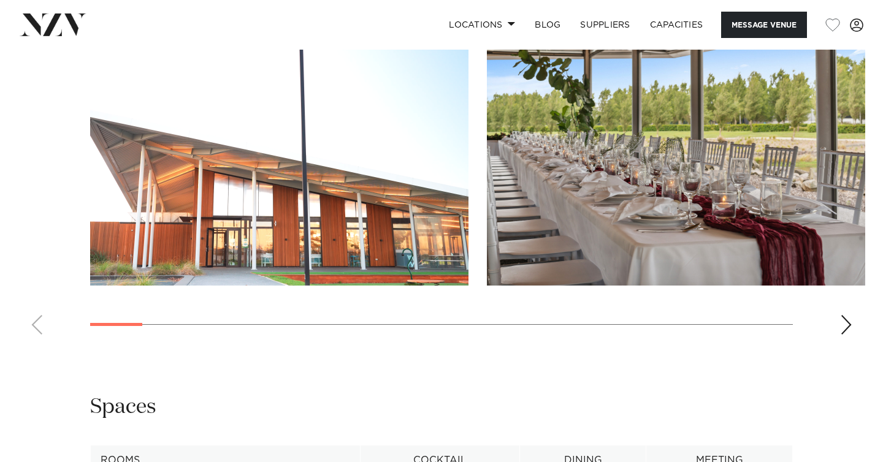
click at [301, 208] on img "1 / 24" at bounding box center [279, 147] width 378 height 278
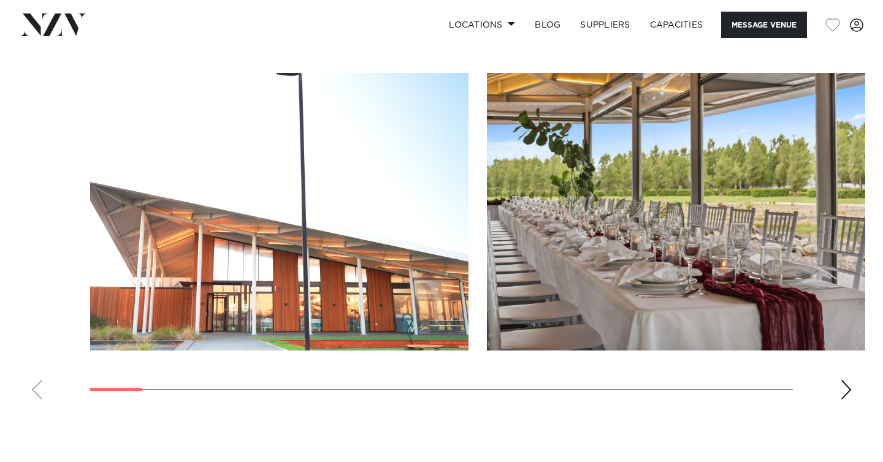
scroll to position [1094, 0]
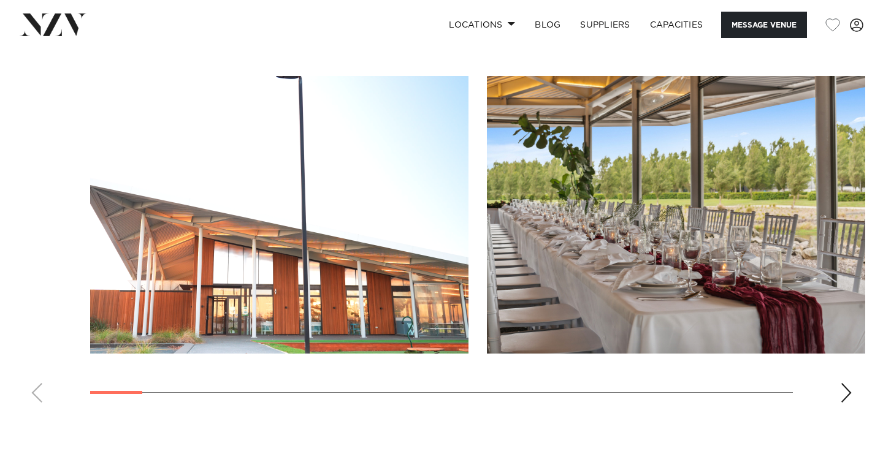
click at [847, 392] on div "Next slide" at bounding box center [846, 393] width 12 height 20
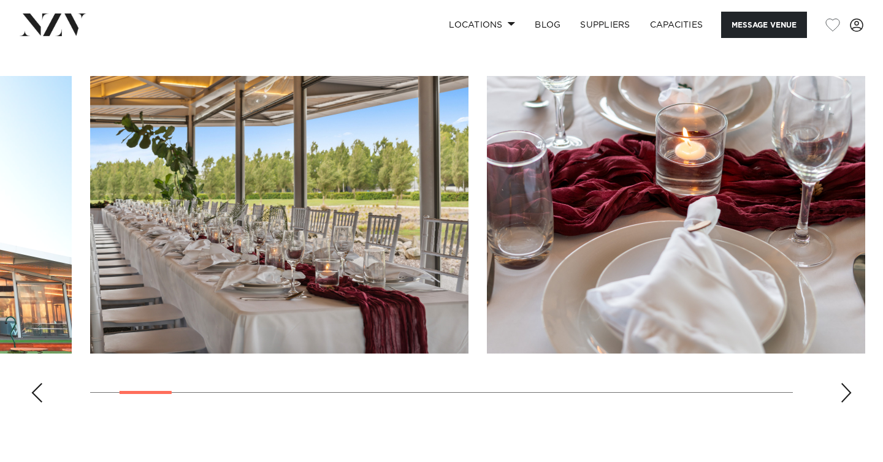
click at [847, 393] on div "Next slide" at bounding box center [846, 393] width 12 height 20
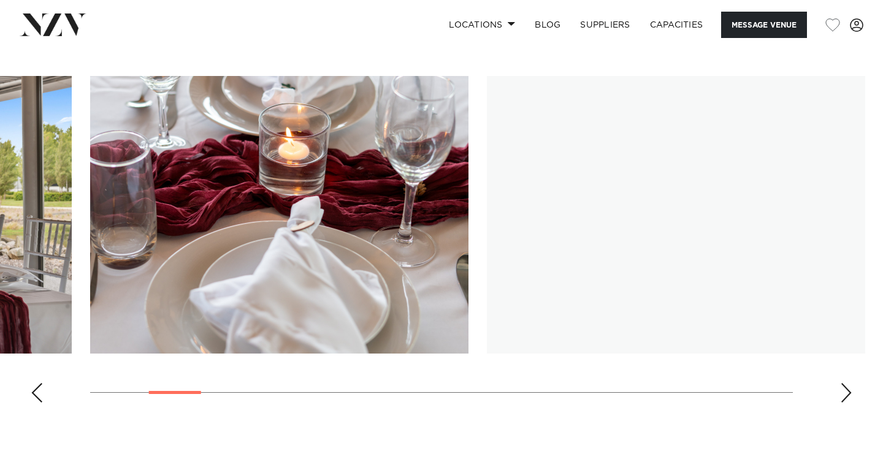
click at [847, 393] on div "Next slide" at bounding box center [846, 393] width 12 height 20
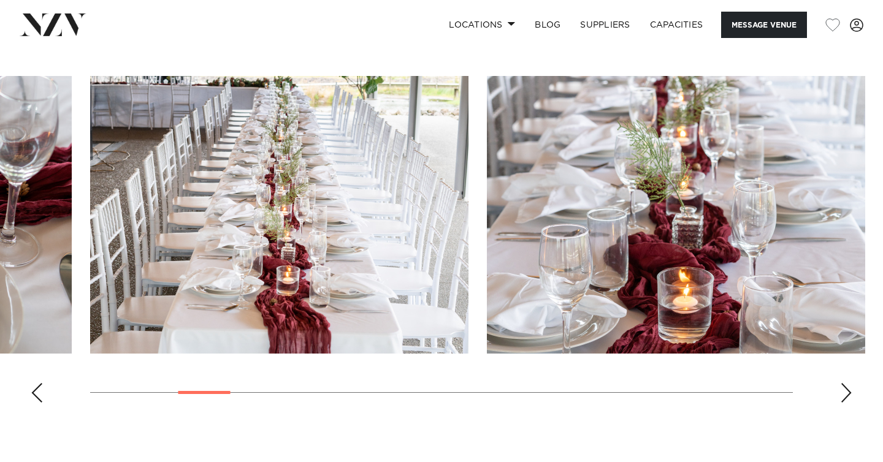
click at [847, 394] on div "Next slide" at bounding box center [846, 393] width 12 height 20
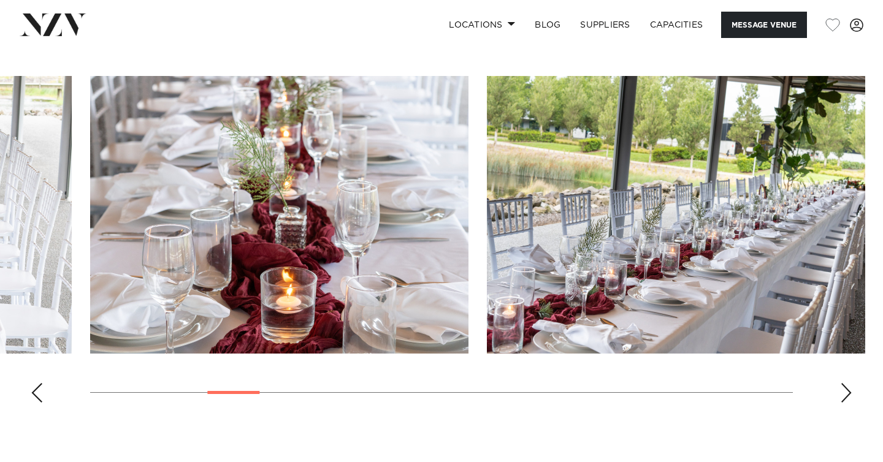
click at [847, 394] on div "Next slide" at bounding box center [846, 393] width 12 height 20
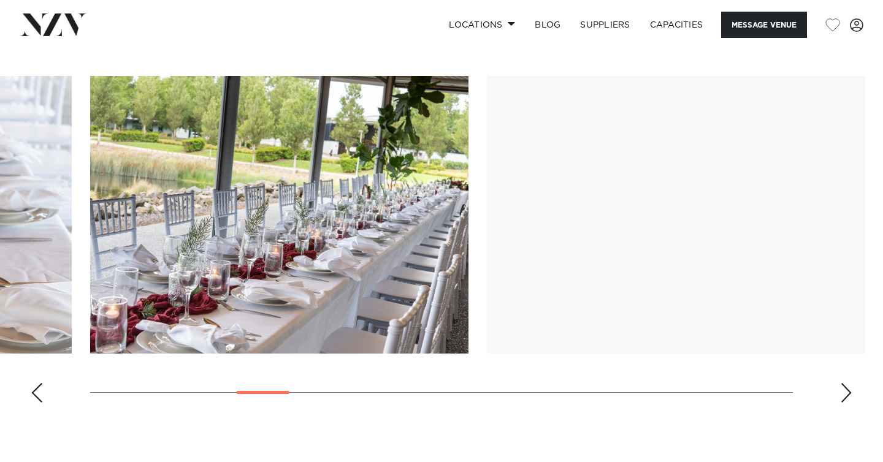
click at [847, 394] on div "Next slide" at bounding box center [846, 393] width 12 height 20
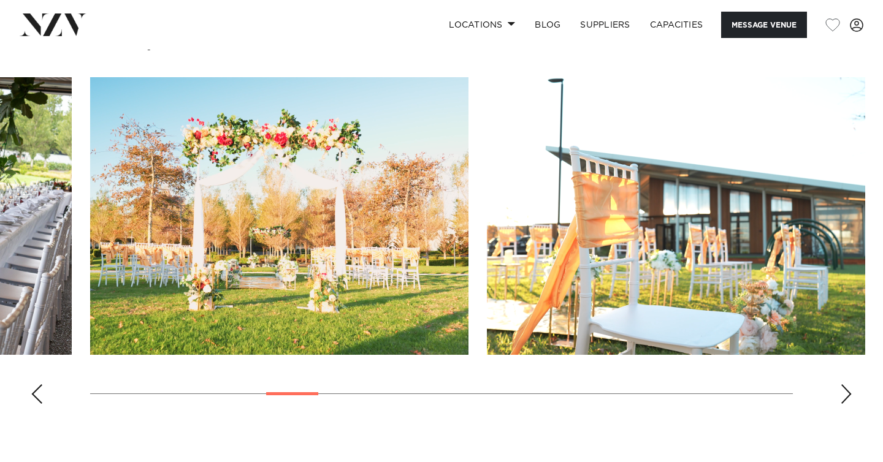
scroll to position [1093, 0]
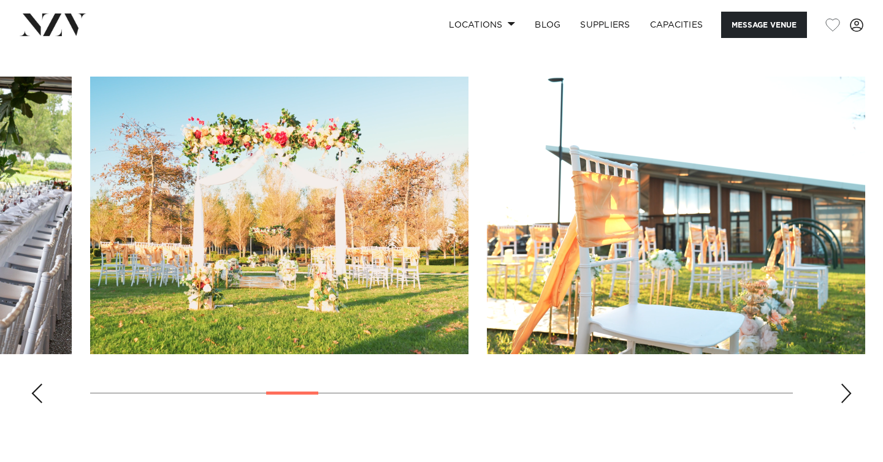
click at [848, 391] on div "Next slide" at bounding box center [846, 394] width 12 height 20
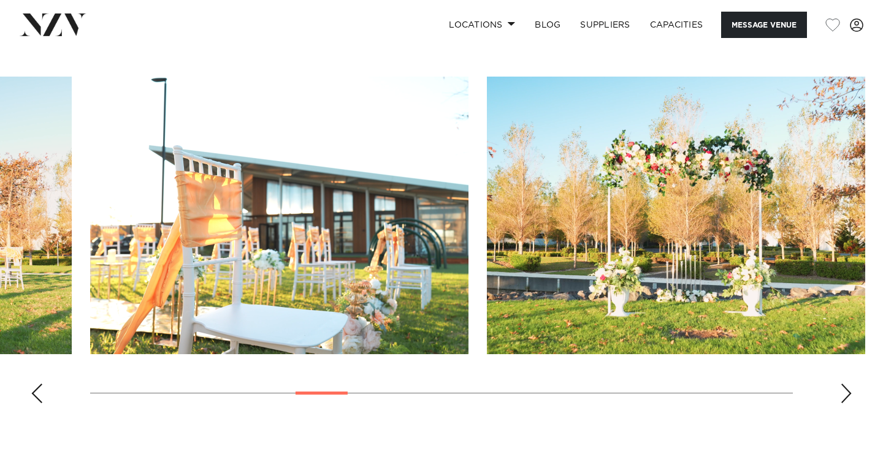
click at [848, 391] on div "Next slide" at bounding box center [846, 394] width 12 height 20
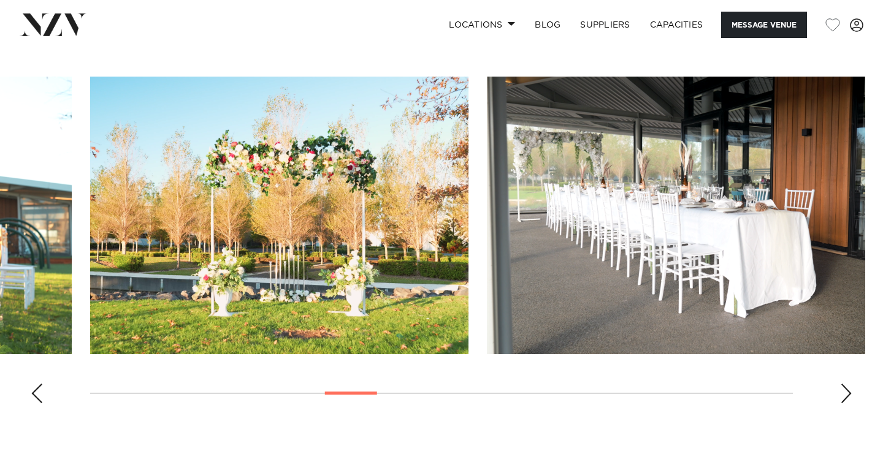
click at [848, 391] on div "Next slide" at bounding box center [846, 394] width 12 height 20
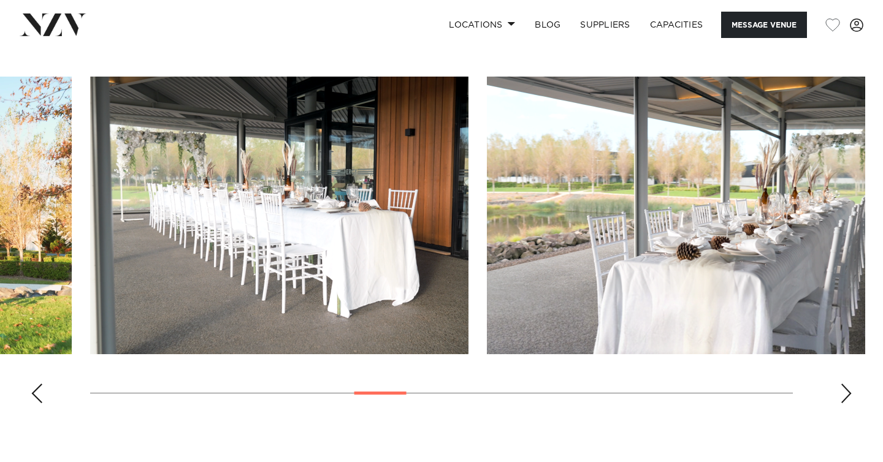
click at [848, 391] on div "Next slide" at bounding box center [846, 394] width 12 height 20
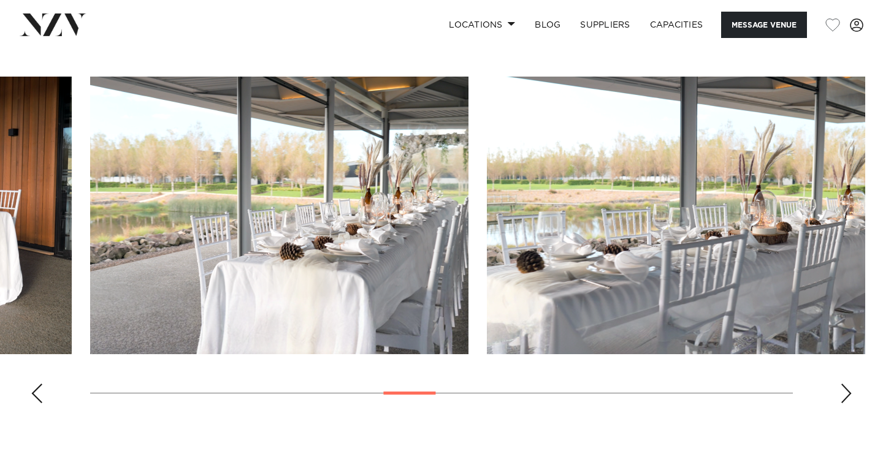
click at [848, 391] on div "Next slide" at bounding box center [846, 394] width 12 height 20
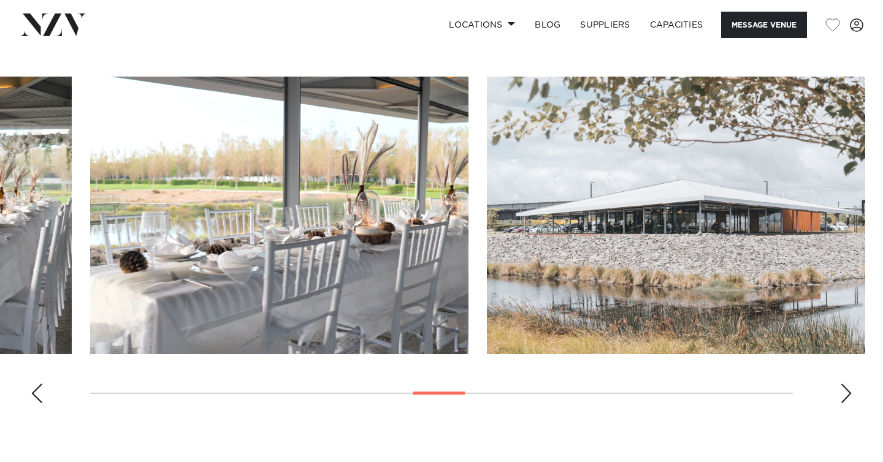
click at [848, 391] on div "Next slide" at bounding box center [846, 394] width 12 height 20
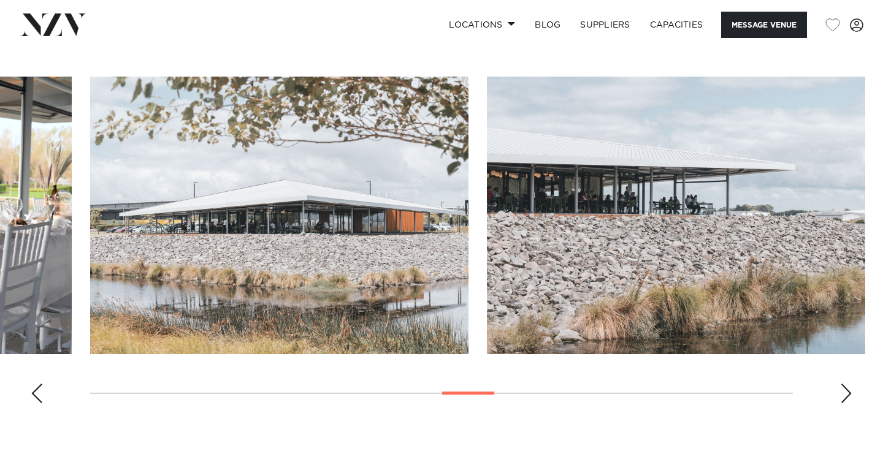
click at [848, 391] on div "Next slide" at bounding box center [846, 394] width 12 height 20
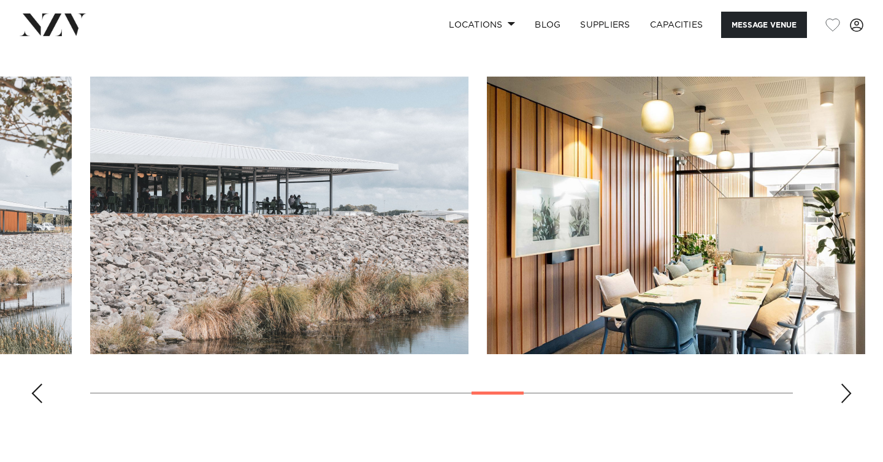
click at [848, 391] on div "Next slide" at bounding box center [846, 394] width 12 height 20
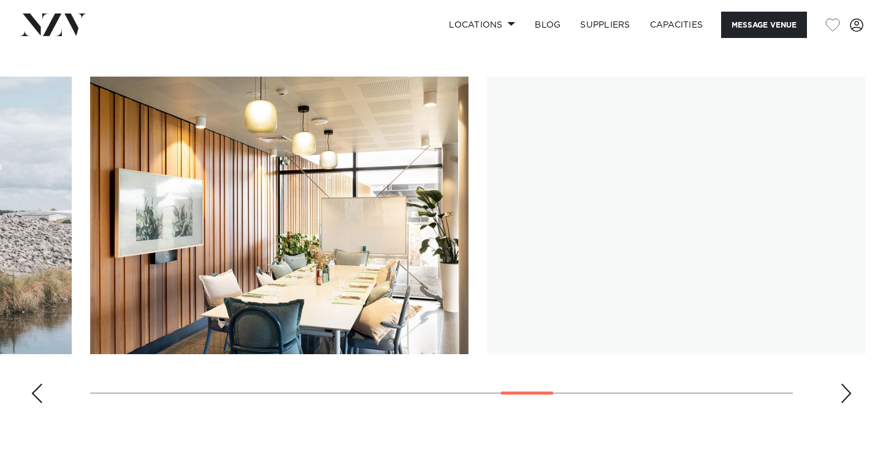
click at [848, 391] on div "Next slide" at bounding box center [846, 394] width 12 height 20
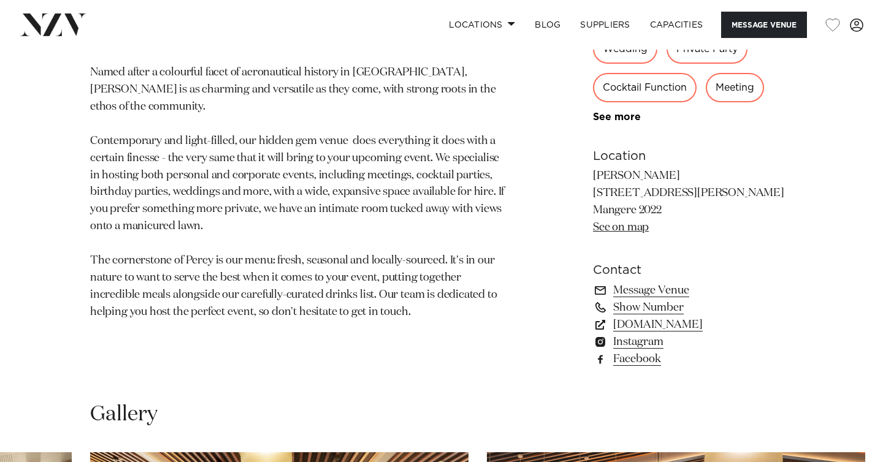
scroll to position [717, 0]
click at [633, 327] on link "percyevents.co.nz" at bounding box center [693, 325] width 200 height 17
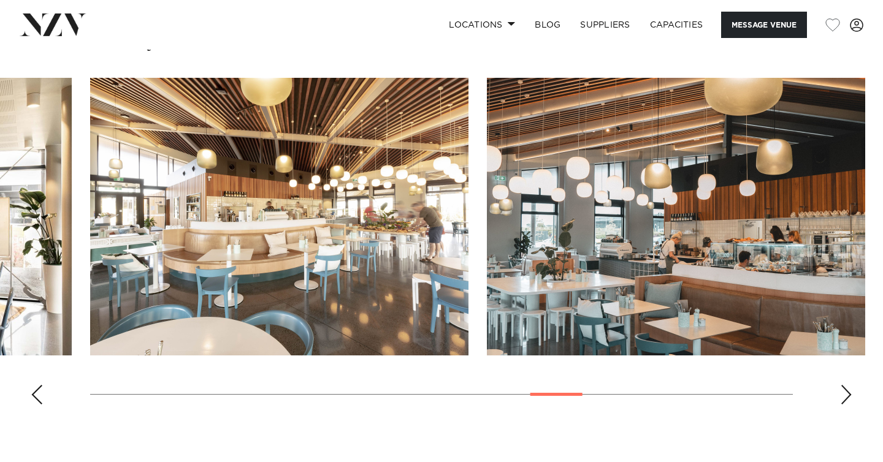
scroll to position [1107, 0]
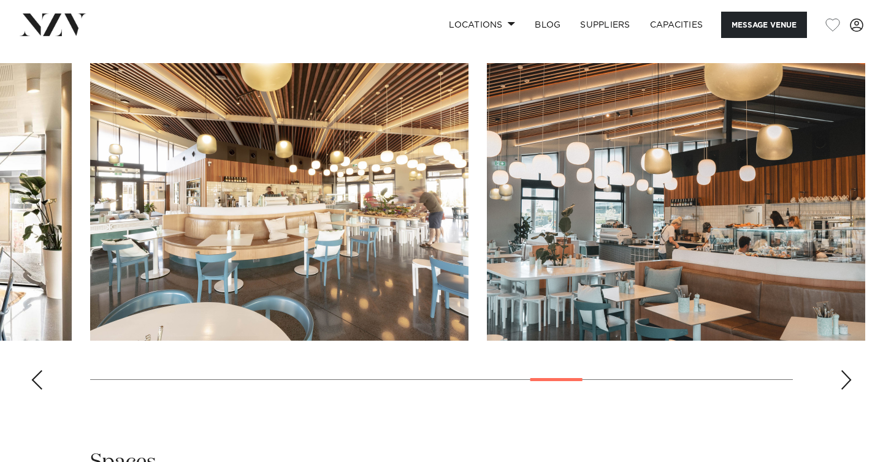
click at [844, 376] on div "Next slide" at bounding box center [846, 380] width 12 height 20
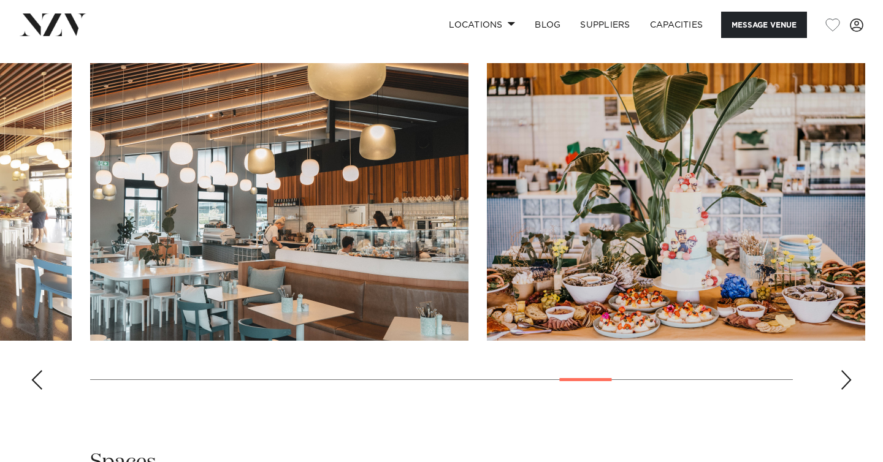
click at [844, 376] on div "Next slide" at bounding box center [846, 380] width 12 height 20
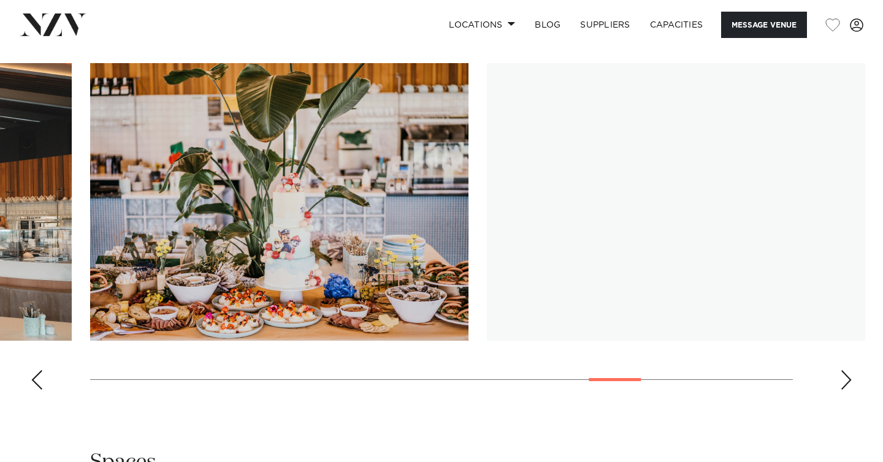
click at [844, 376] on div "Next slide" at bounding box center [846, 380] width 12 height 20
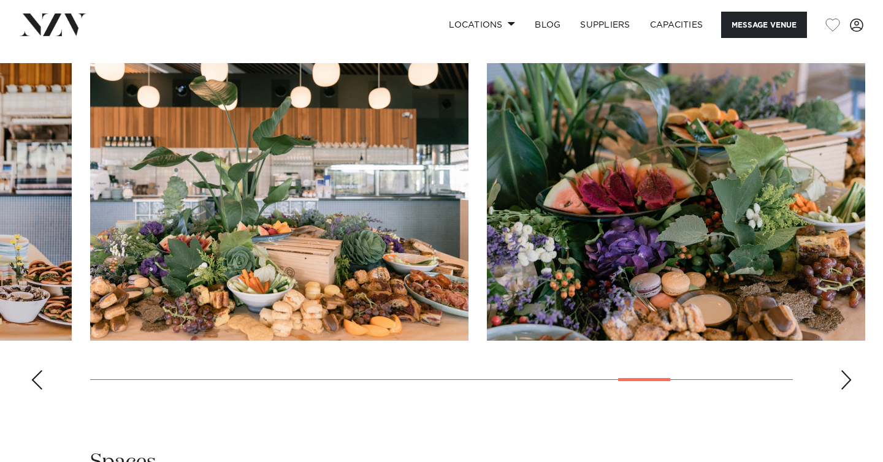
click at [844, 377] on div "Next slide" at bounding box center [846, 380] width 12 height 20
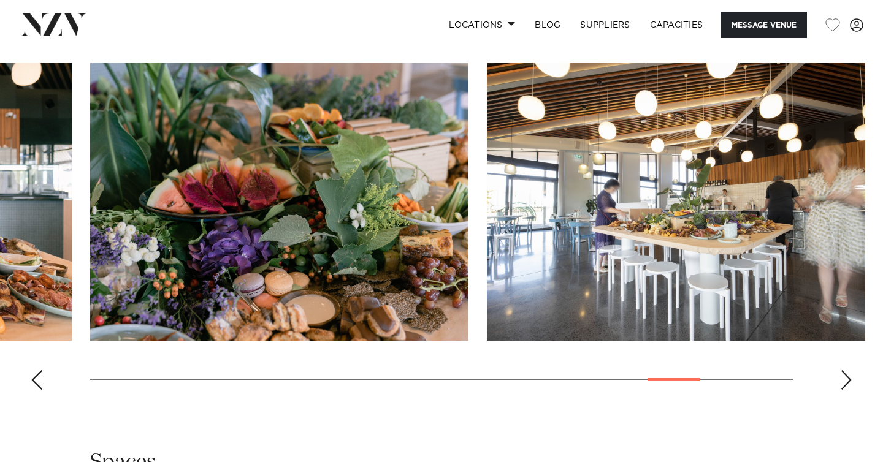
click at [844, 377] on div "Next slide" at bounding box center [846, 380] width 12 height 20
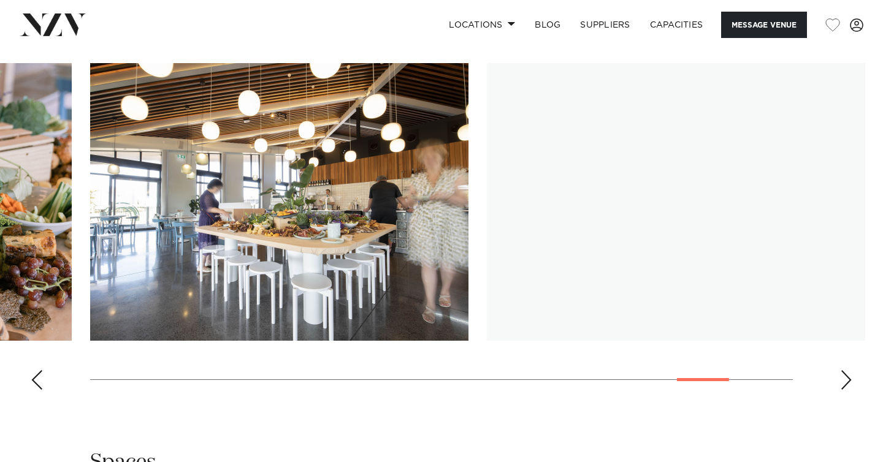
click at [844, 377] on div "Next slide" at bounding box center [846, 380] width 12 height 20
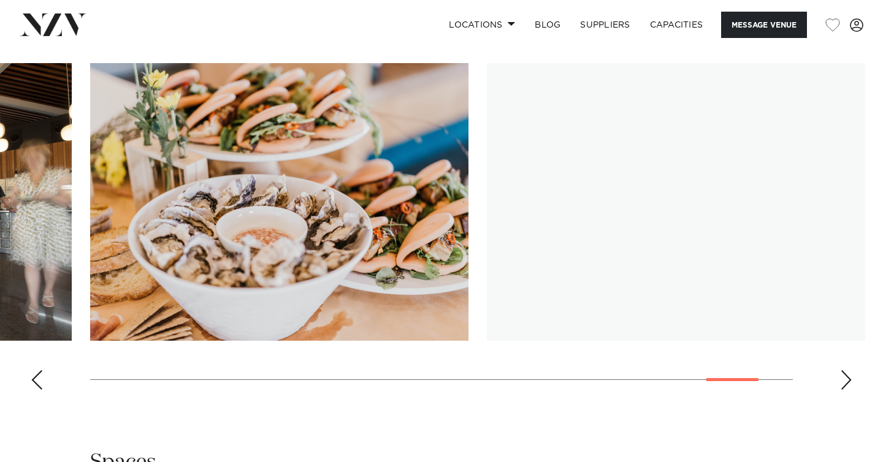
click at [844, 377] on div "Next slide" at bounding box center [846, 380] width 12 height 20
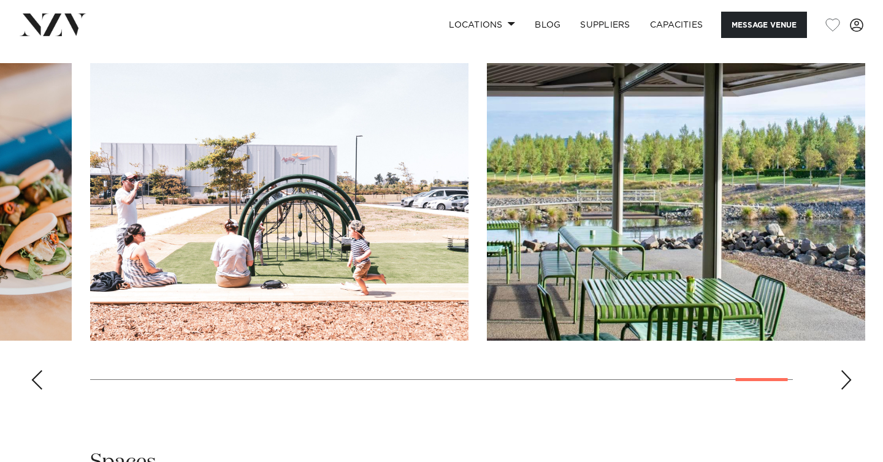
scroll to position [1083, 0]
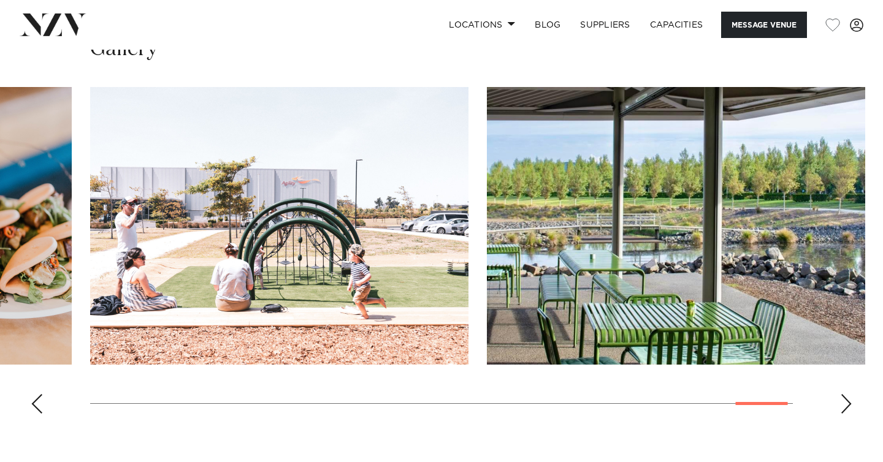
click at [845, 400] on div "Next slide" at bounding box center [846, 404] width 12 height 20
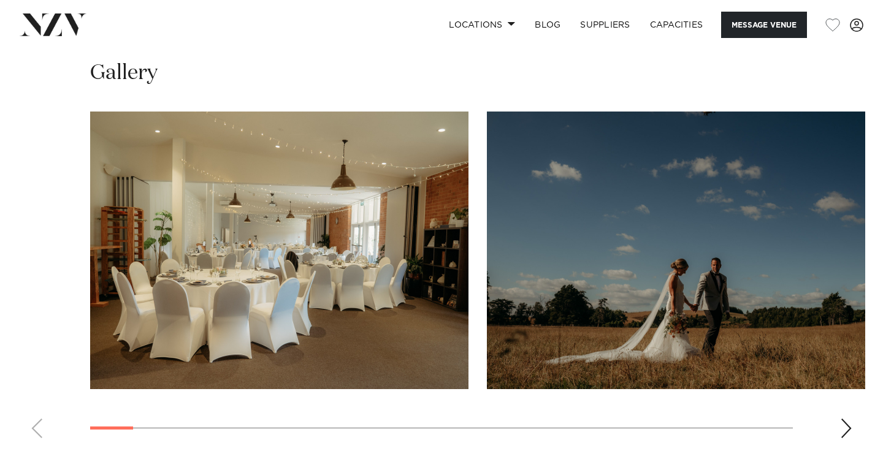
scroll to position [1297, 0]
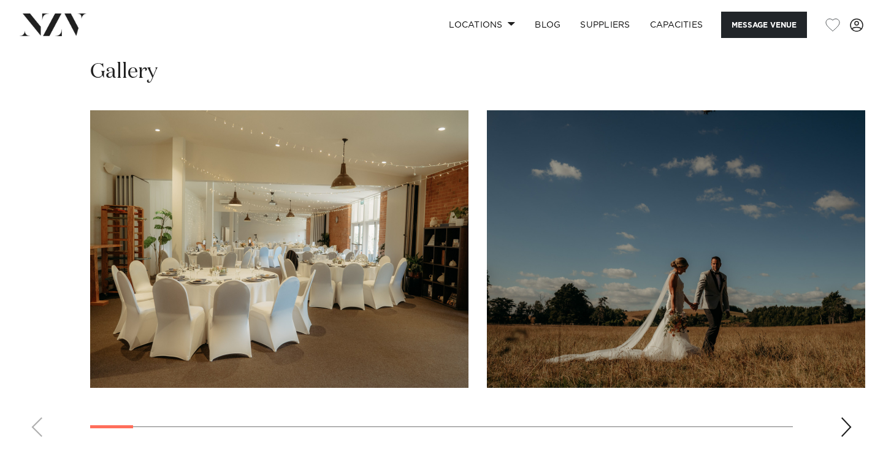
click at [847, 417] on div "Next slide" at bounding box center [846, 427] width 12 height 20
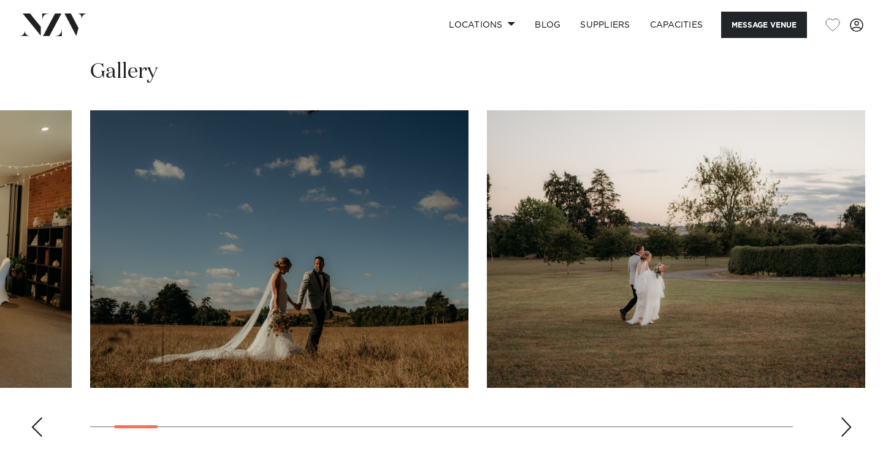
click at [847, 417] on div "Next slide" at bounding box center [846, 427] width 12 height 20
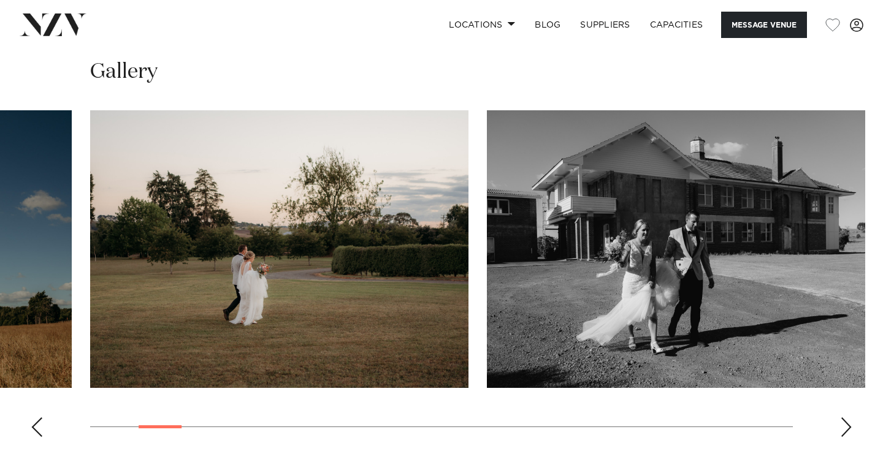
click at [848, 417] on div "Next slide" at bounding box center [846, 427] width 12 height 20
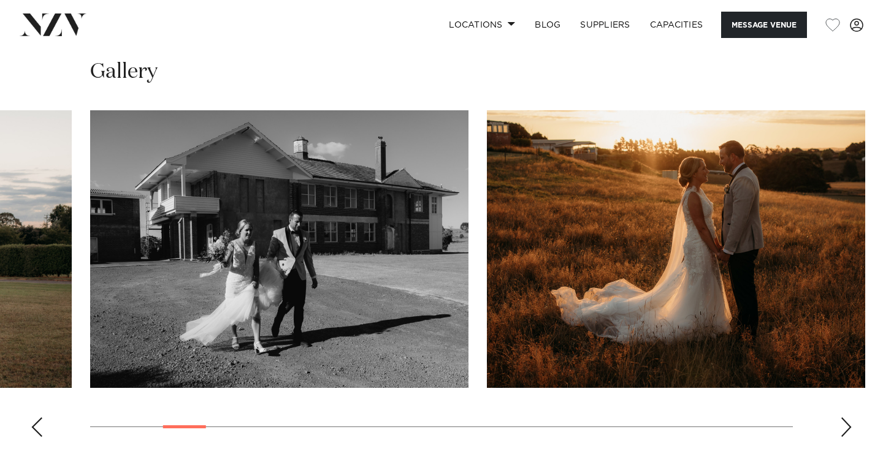
click at [848, 417] on div "Next slide" at bounding box center [846, 427] width 12 height 20
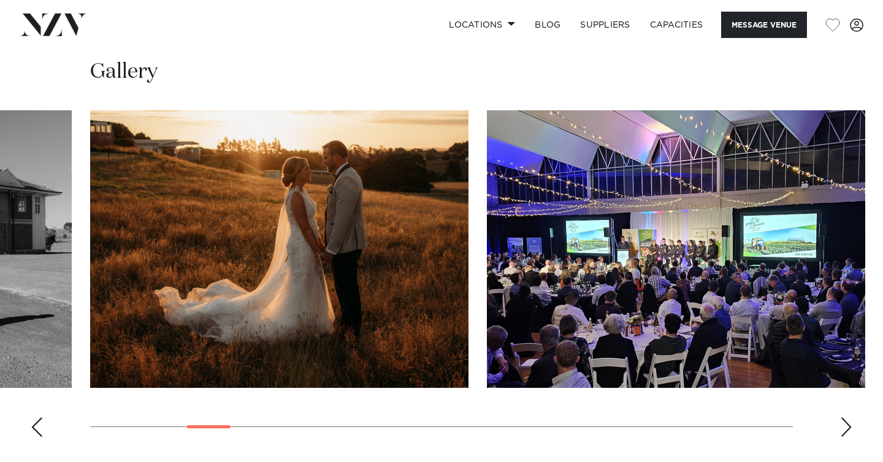
click at [848, 417] on div "Next slide" at bounding box center [846, 427] width 12 height 20
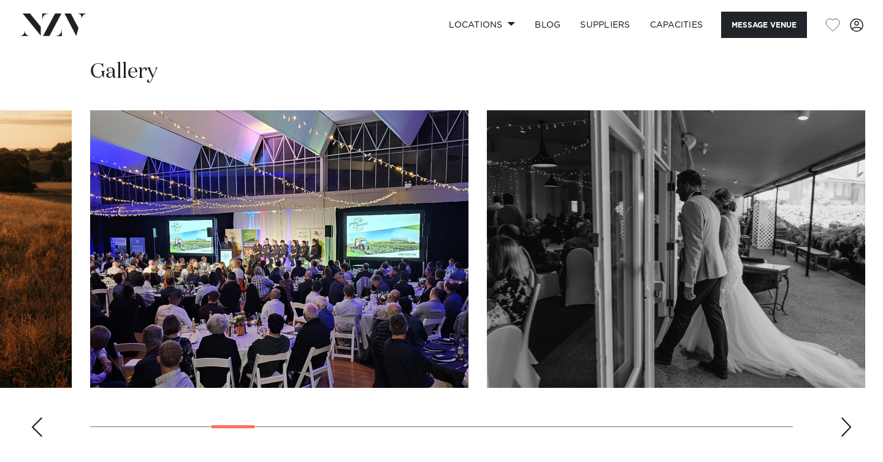
click at [848, 417] on div "Next slide" at bounding box center [846, 427] width 12 height 20
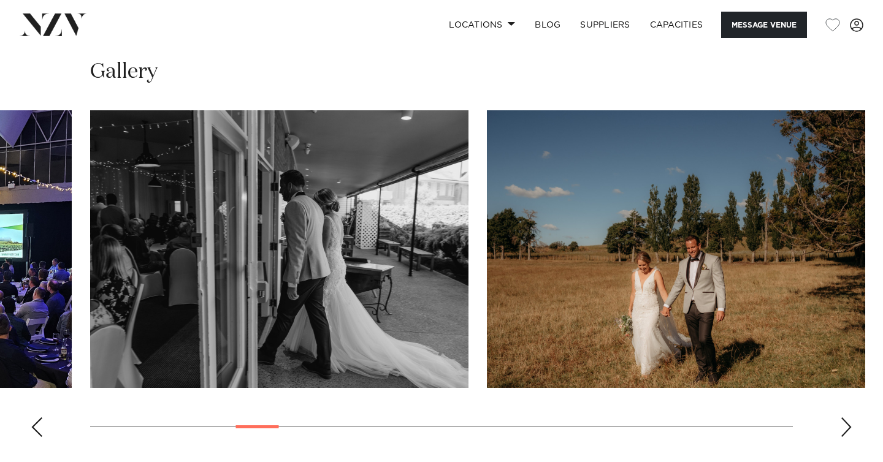
click at [848, 417] on div "Next slide" at bounding box center [846, 427] width 12 height 20
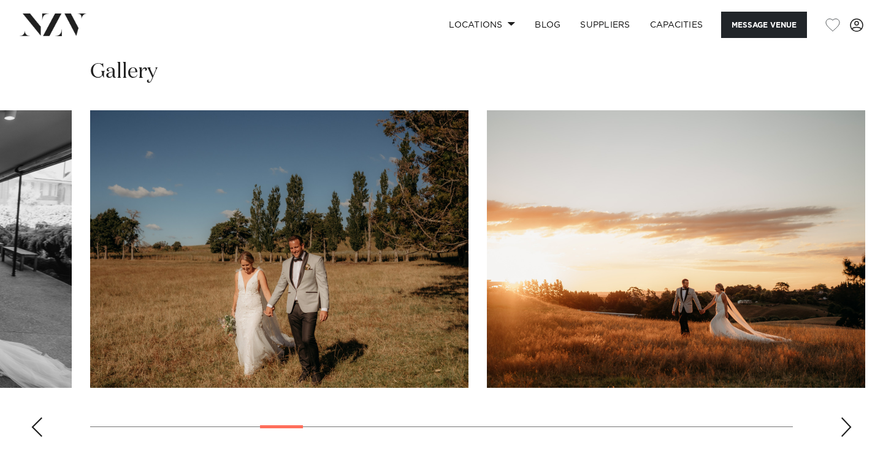
click at [848, 417] on div "Next slide" at bounding box center [846, 427] width 12 height 20
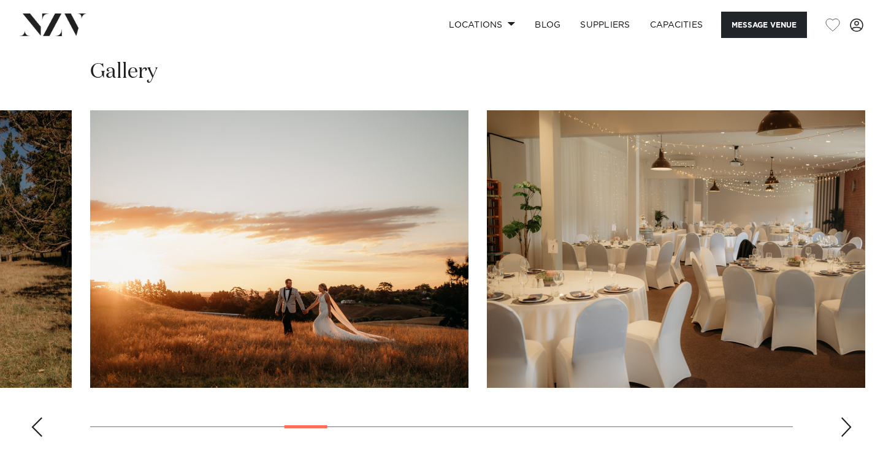
click at [848, 417] on div "Next slide" at bounding box center [846, 427] width 12 height 20
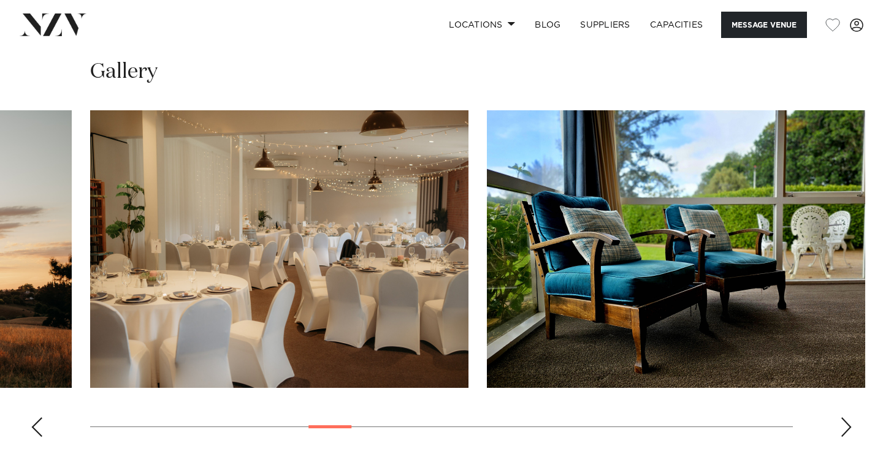
click at [848, 417] on div "Next slide" at bounding box center [846, 427] width 12 height 20
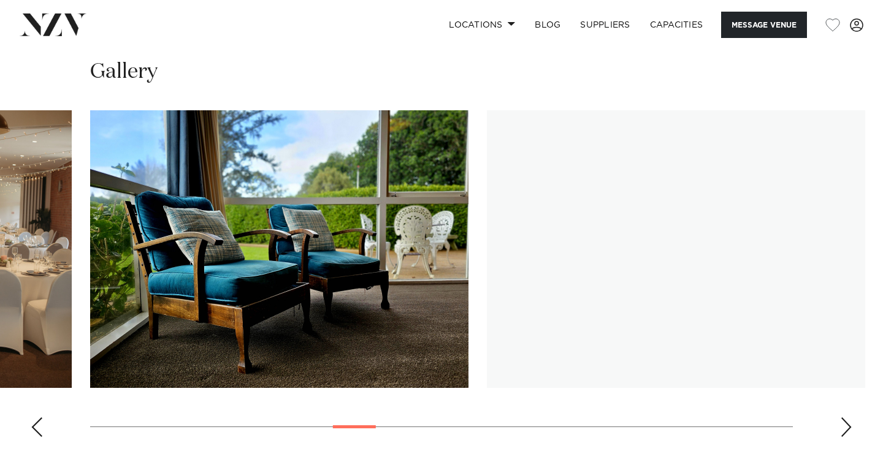
click at [848, 417] on div "Next slide" at bounding box center [846, 427] width 12 height 20
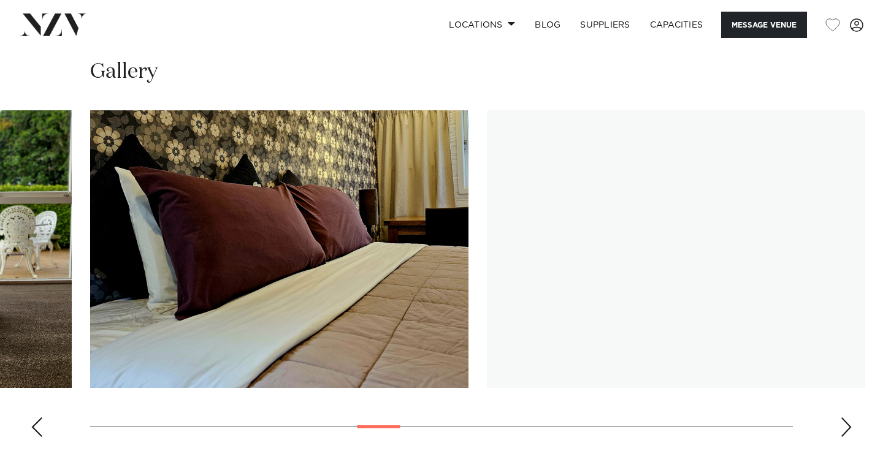
click at [848, 417] on div "Next slide" at bounding box center [846, 427] width 12 height 20
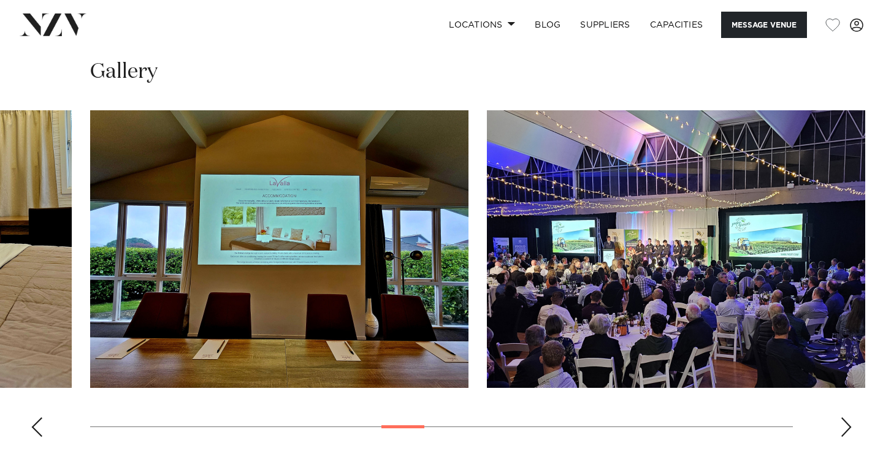
click at [848, 417] on div "Next slide" at bounding box center [846, 427] width 12 height 20
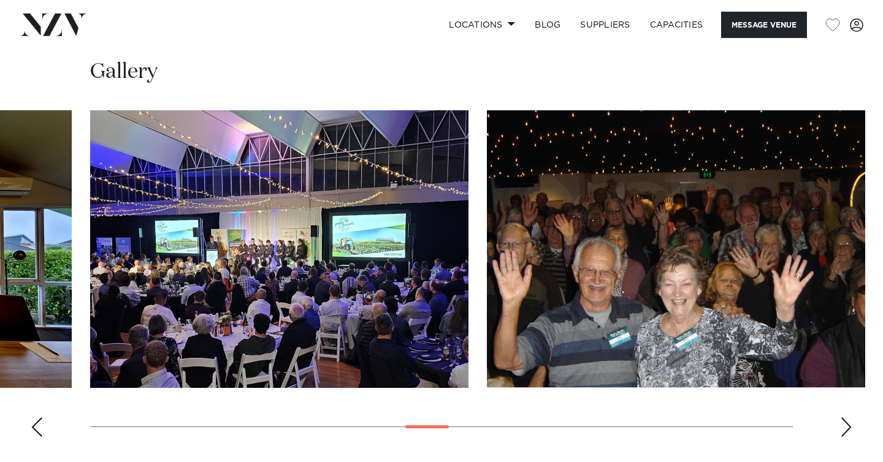
click at [251, 244] on img "14 / 29" at bounding box center [279, 249] width 378 height 278
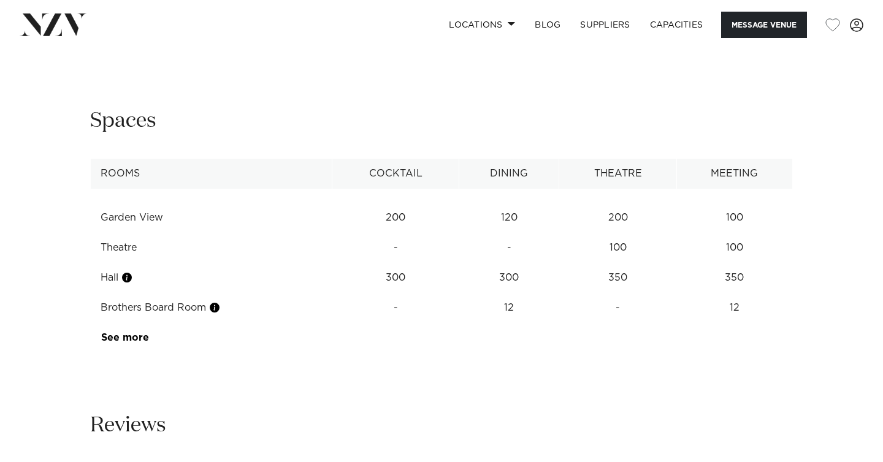
scroll to position [1683, 0]
click at [140, 335] on link "See more" at bounding box center [149, 340] width 96 height 10
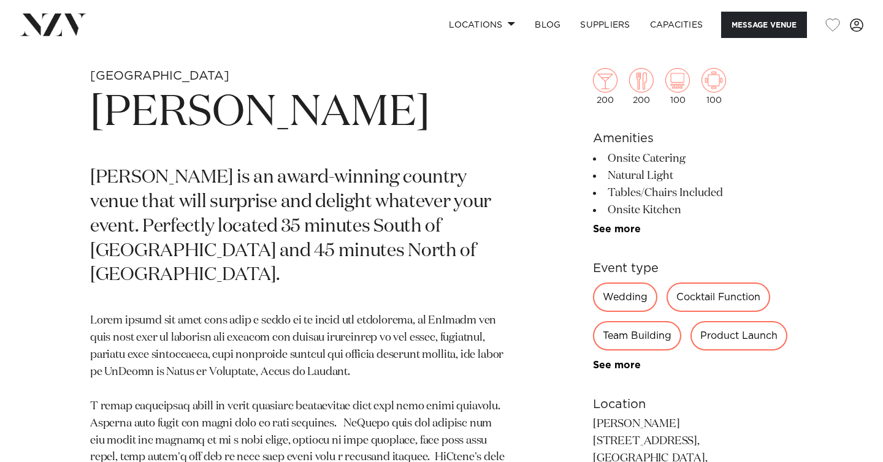
scroll to position [442, 0]
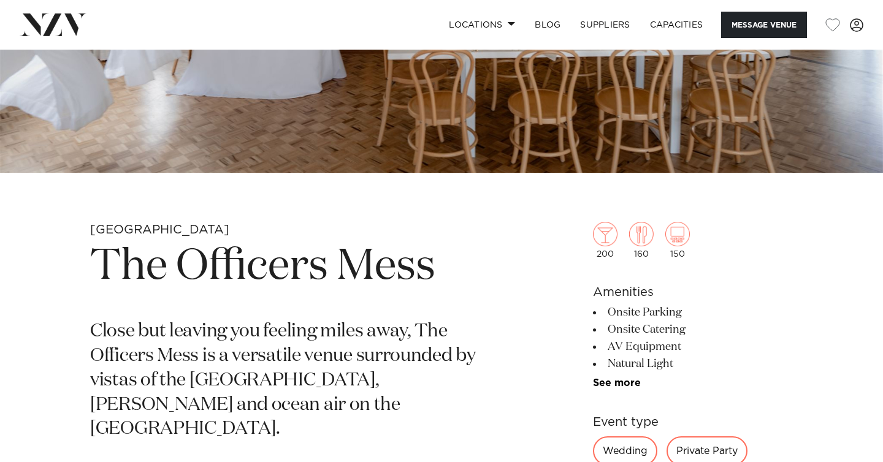
scroll to position [344, 0]
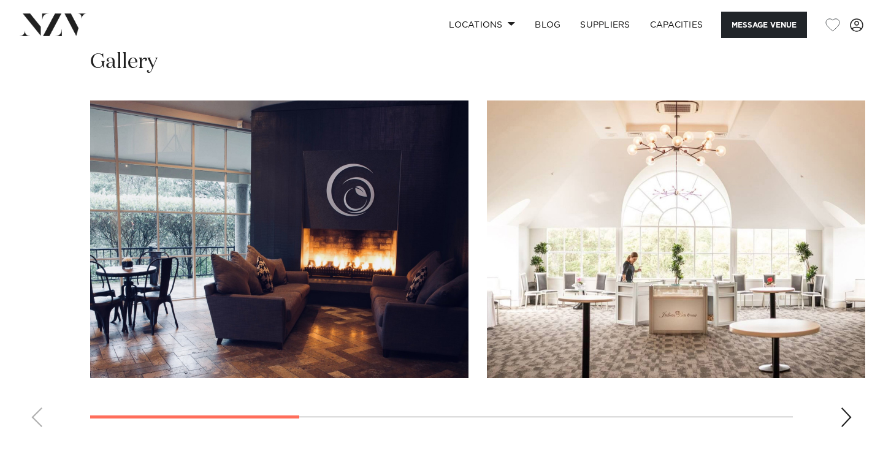
scroll to position [1113, 0]
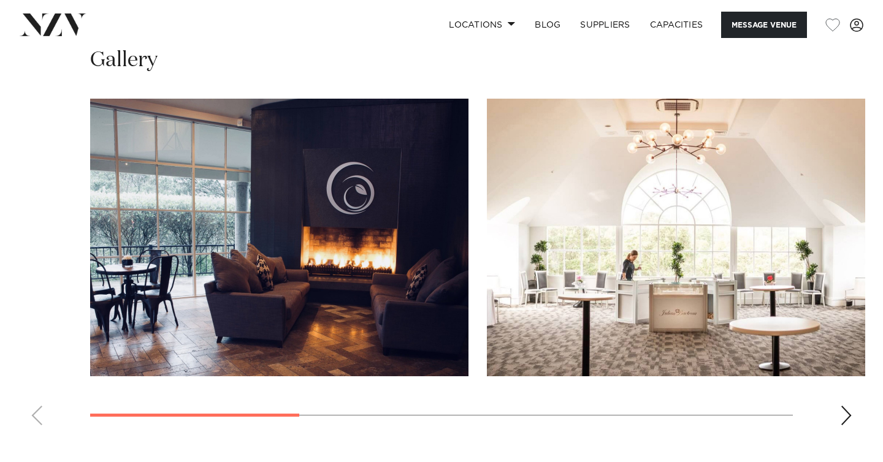
click at [842, 413] on div "Next slide" at bounding box center [846, 416] width 12 height 20
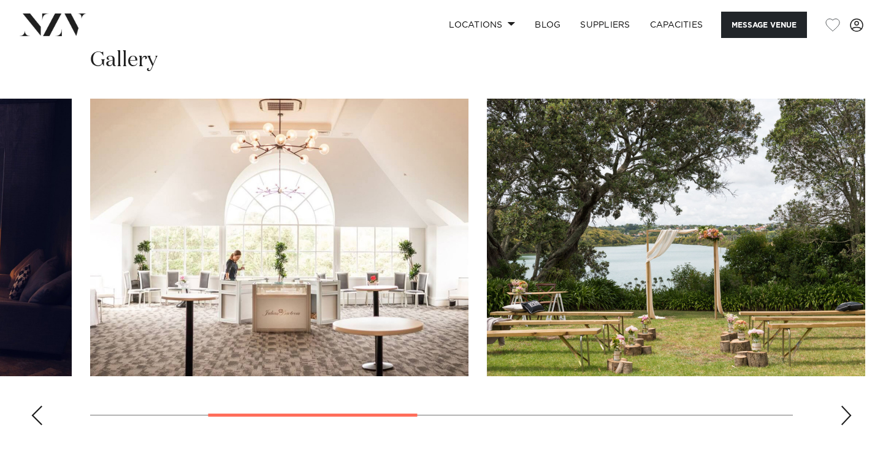
click at [846, 413] on div "Next slide" at bounding box center [846, 416] width 12 height 20
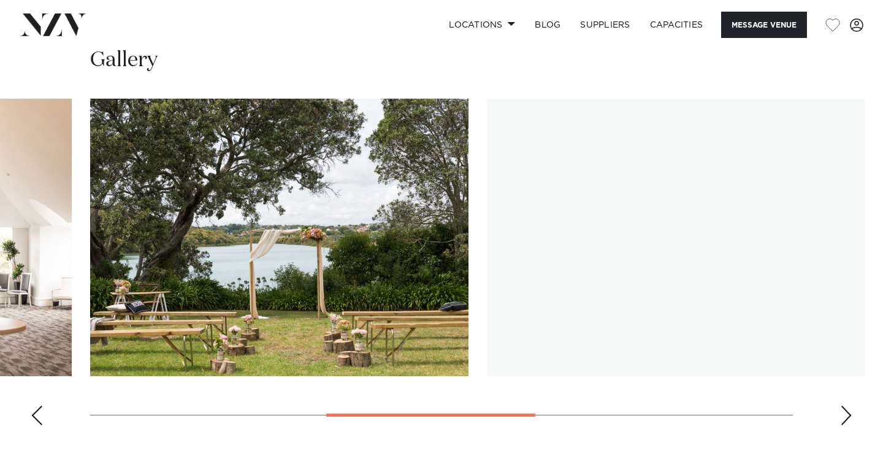
click at [846, 413] on div "Next slide" at bounding box center [846, 416] width 12 height 20
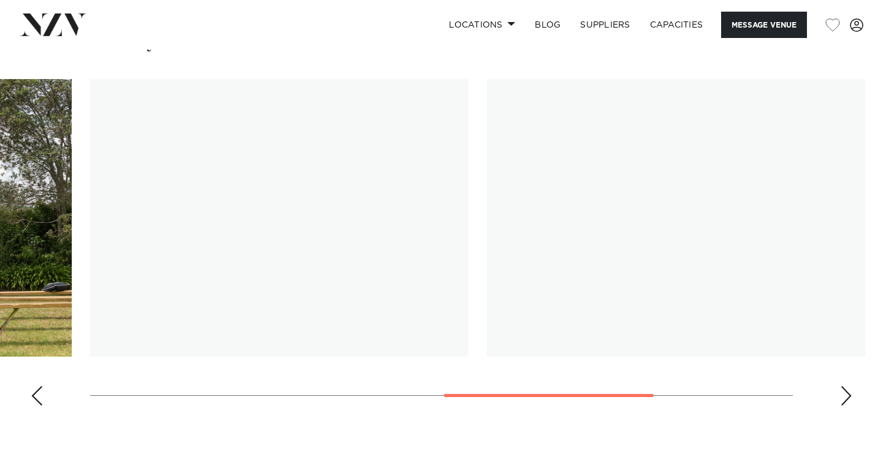
scroll to position [1130, 0]
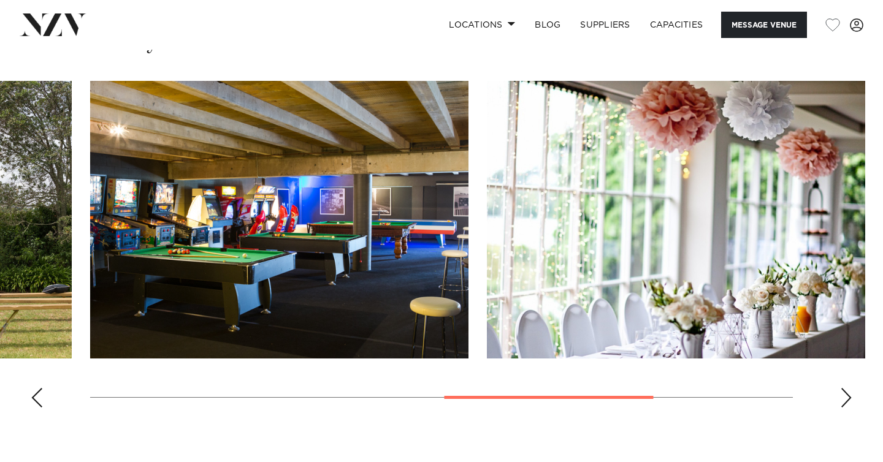
click at [850, 398] on div "Next slide" at bounding box center [846, 398] width 12 height 20
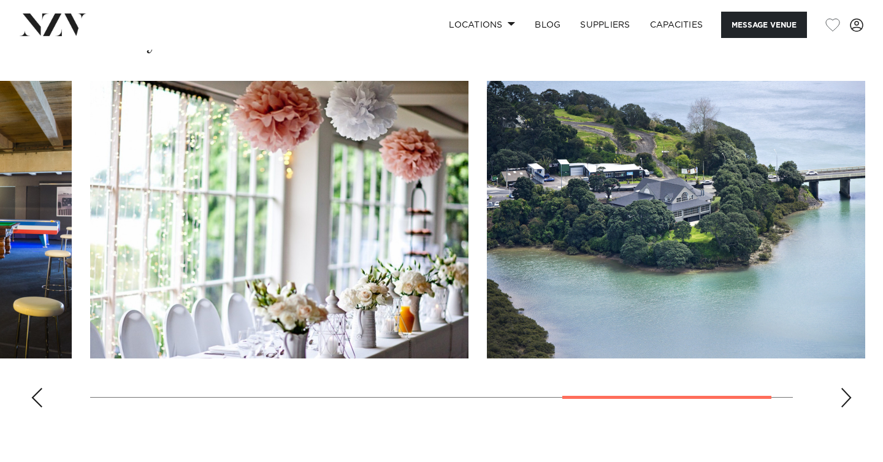
click at [850, 398] on div "Next slide" at bounding box center [846, 398] width 12 height 20
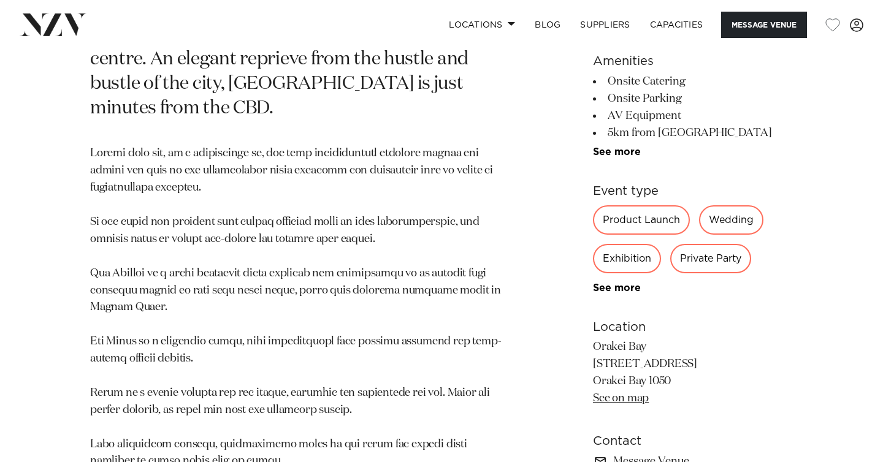
scroll to position [736, 0]
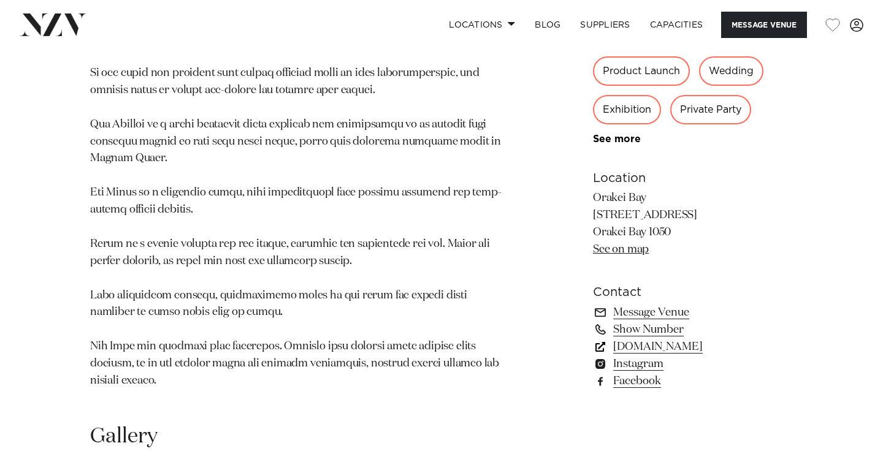
click at [633, 346] on link "orakeibay.co.nz" at bounding box center [693, 346] width 200 height 17
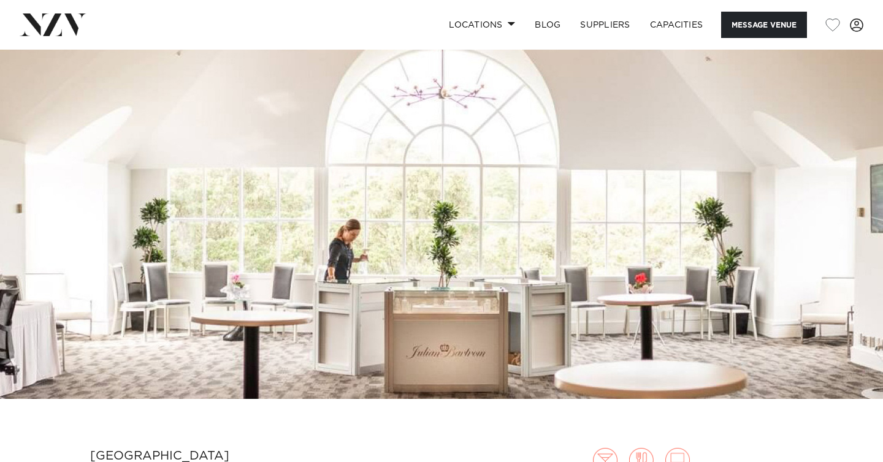
scroll to position [235, 0]
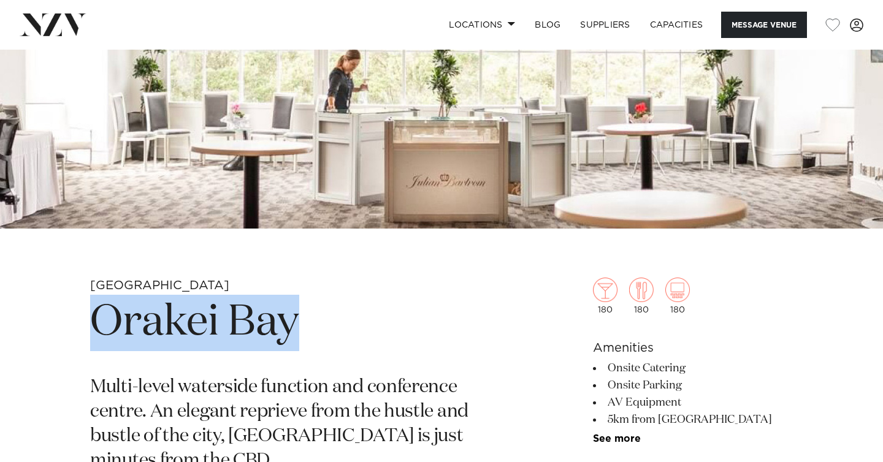
drag, startPoint x: 305, startPoint y: 332, endPoint x: 104, endPoint y: 327, distance: 201.1
click at [104, 327] on h1 "Orakei Bay" at bounding box center [298, 323] width 416 height 56
copy h1 "Orakei Bay"
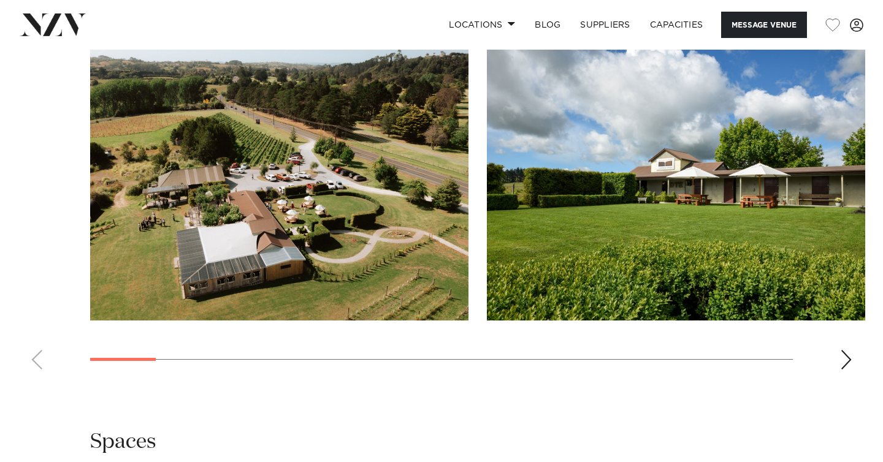
scroll to position [1199, 0]
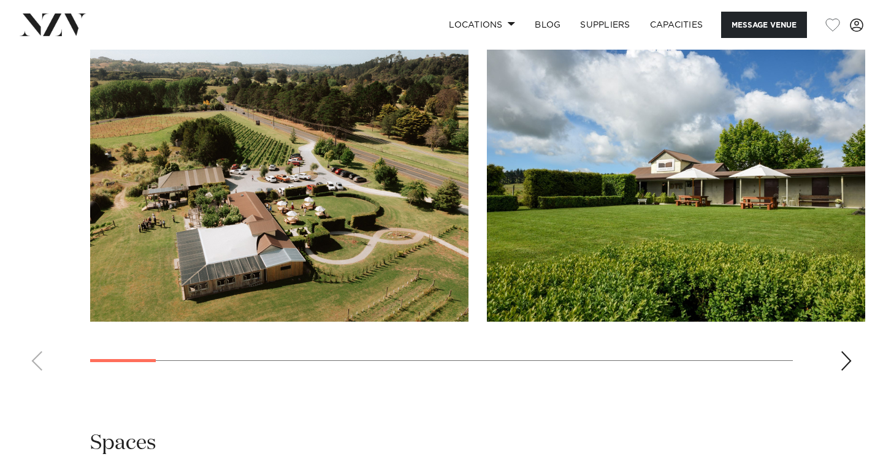
click at [848, 371] on div "Next slide" at bounding box center [846, 361] width 12 height 20
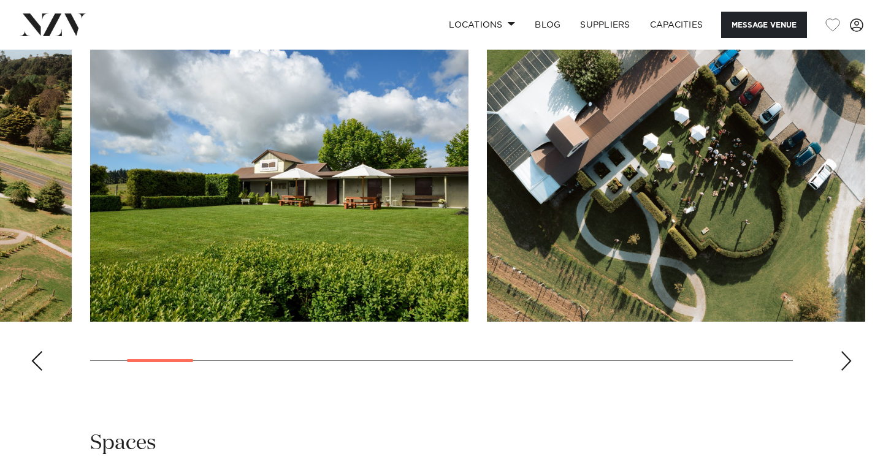
click at [848, 371] on div "Next slide" at bounding box center [846, 361] width 12 height 20
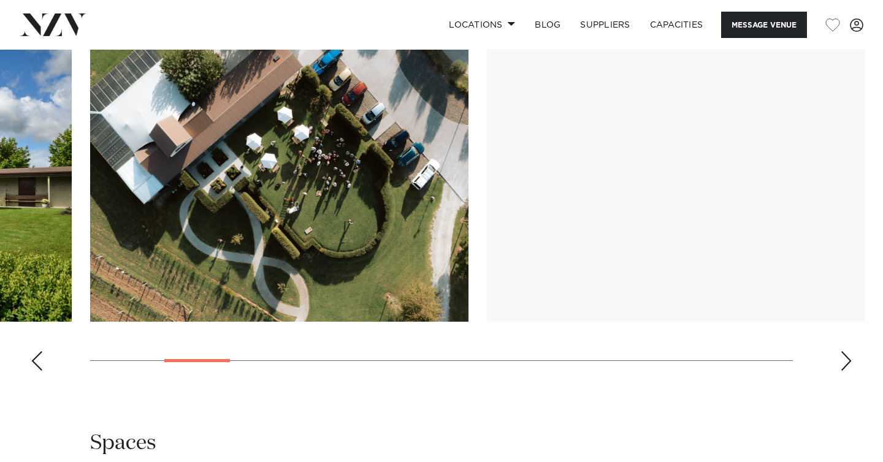
click at [848, 371] on div "Next slide" at bounding box center [846, 361] width 12 height 20
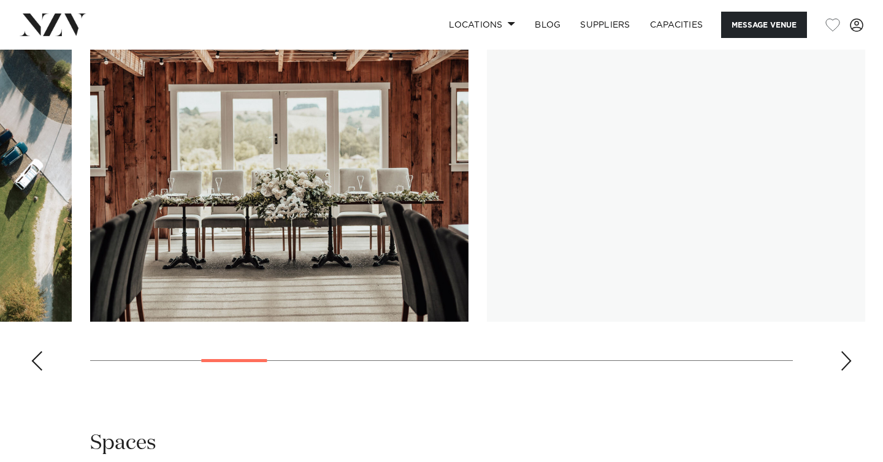
click at [848, 371] on div "Next slide" at bounding box center [846, 361] width 12 height 20
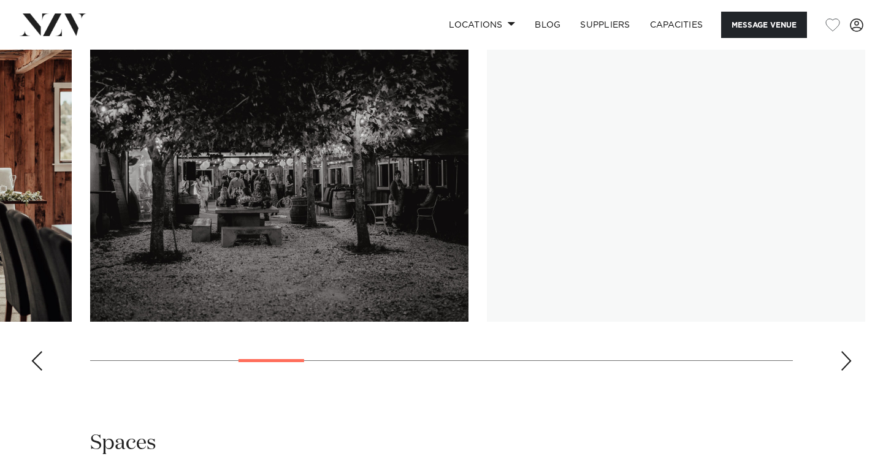
click at [848, 371] on div "Next slide" at bounding box center [846, 361] width 12 height 20
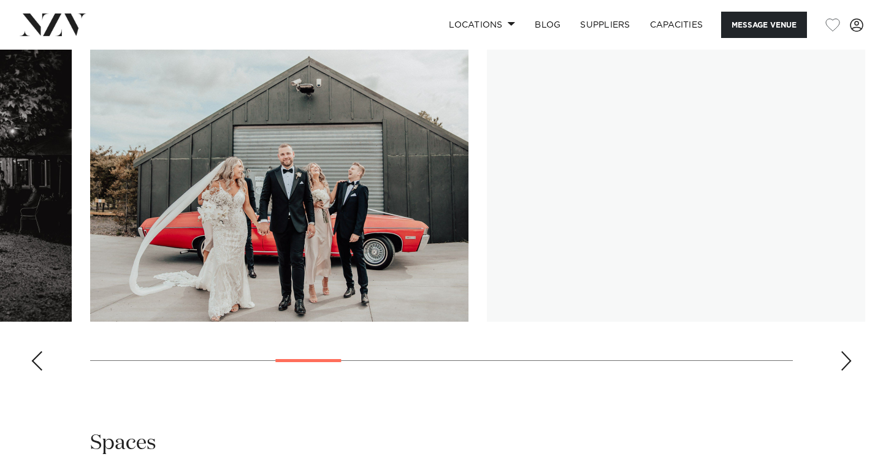
click at [848, 371] on div "Next slide" at bounding box center [846, 361] width 12 height 20
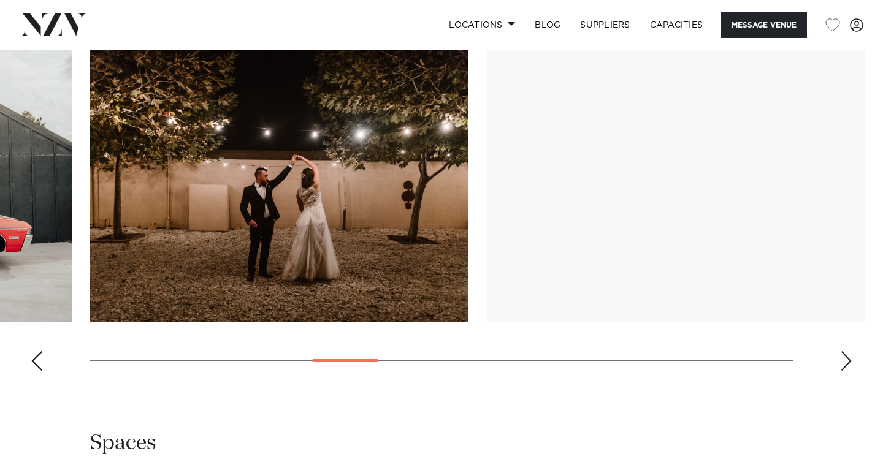
click at [848, 371] on div "Next slide" at bounding box center [846, 361] width 12 height 20
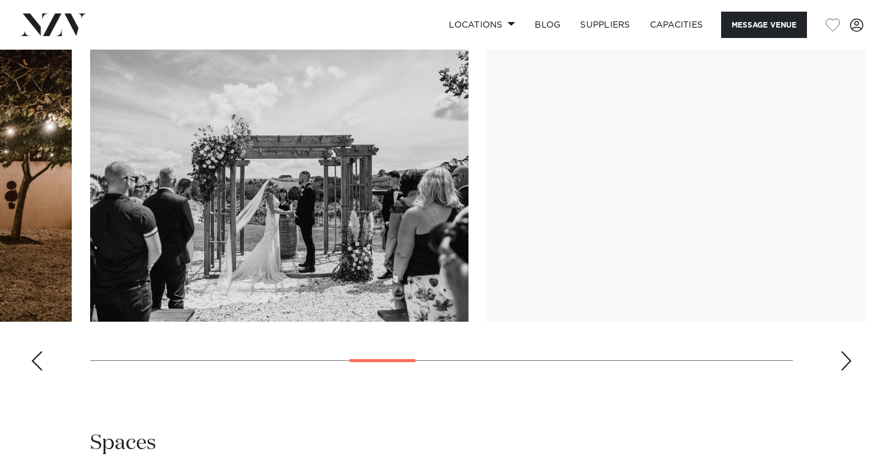
click at [848, 371] on div "Next slide" at bounding box center [846, 361] width 12 height 20
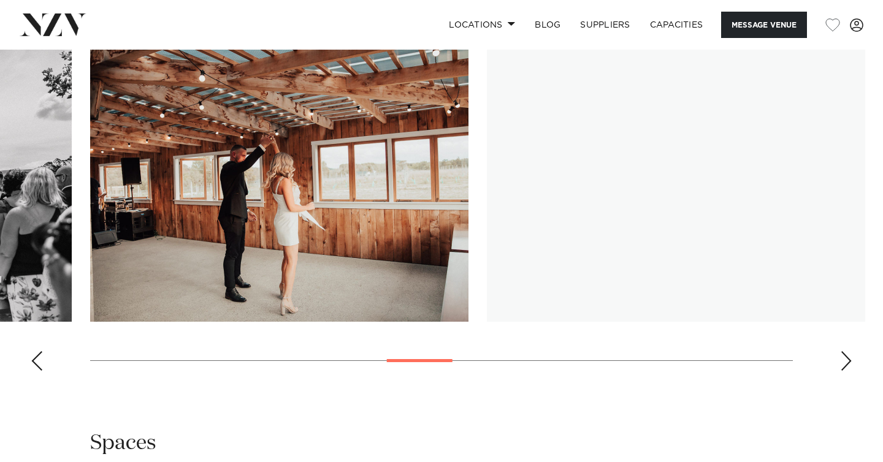
click at [848, 371] on div "Next slide" at bounding box center [846, 361] width 12 height 20
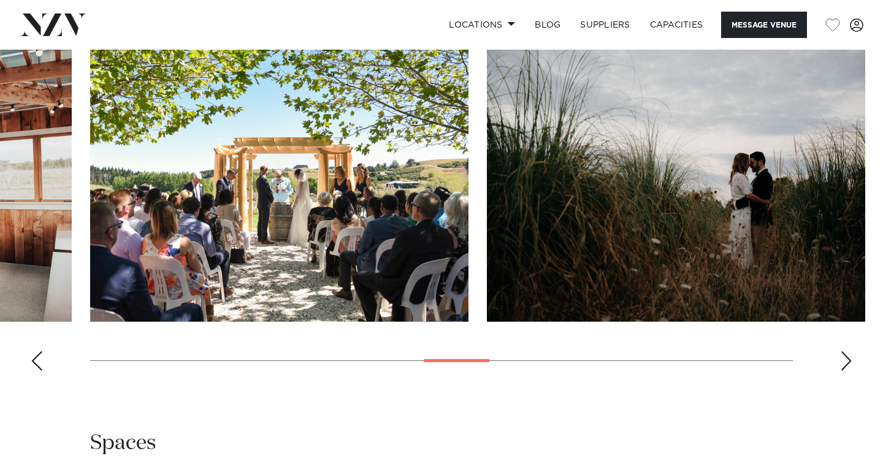
click at [848, 371] on div "Next slide" at bounding box center [846, 361] width 12 height 20
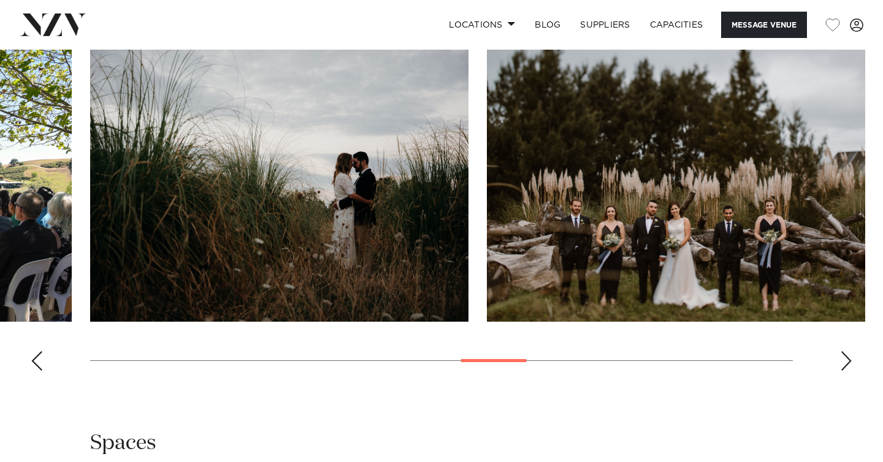
click at [848, 371] on div "Next slide" at bounding box center [846, 361] width 12 height 20
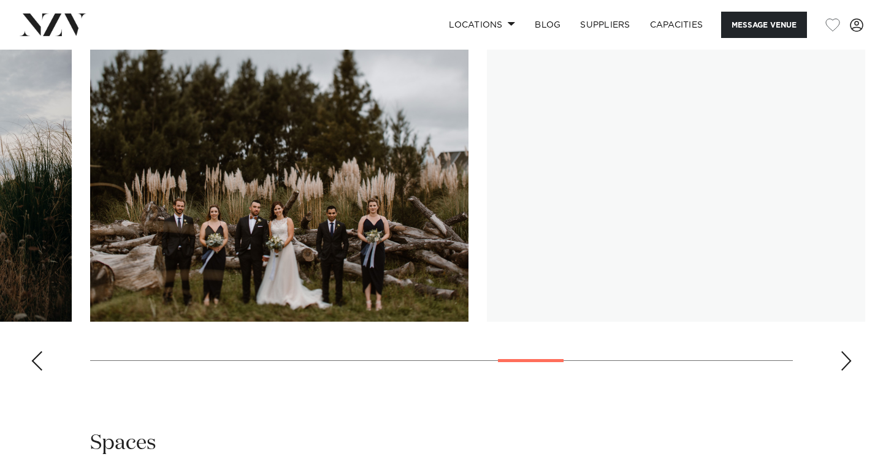
click at [848, 371] on div "Next slide" at bounding box center [846, 361] width 12 height 20
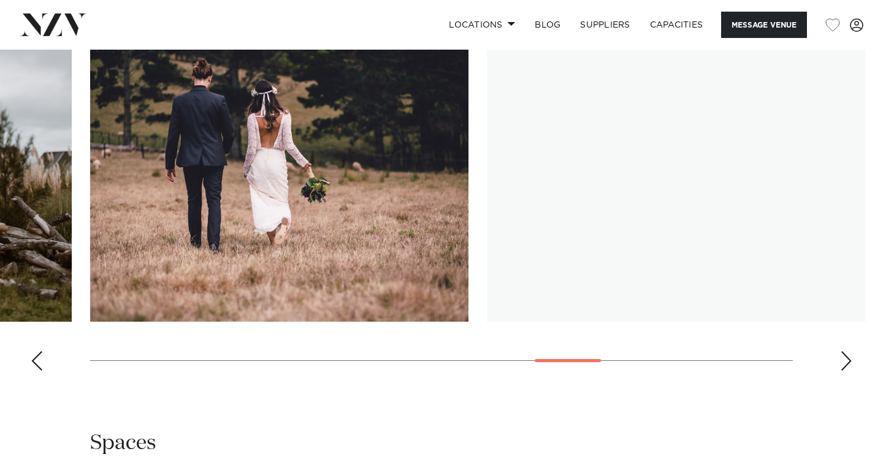
click at [848, 371] on div "Next slide" at bounding box center [846, 361] width 12 height 20
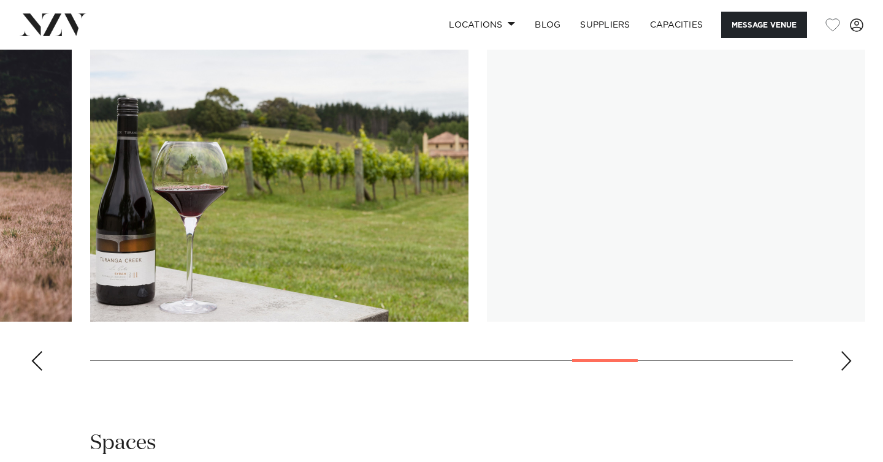
click at [848, 371] on div "Next slide" at bounding box center [846, 361] width 12 height 20
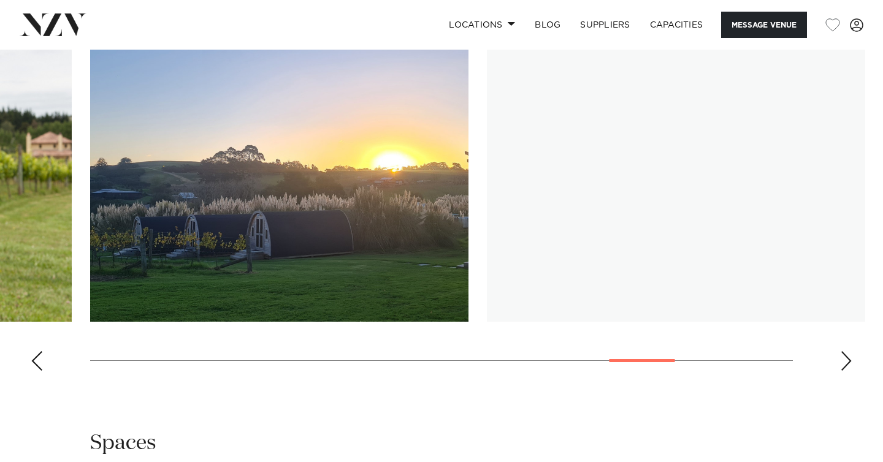
click at [848, 371] on div "Next slide" at bounding box center [846, 361] width 12 height 20
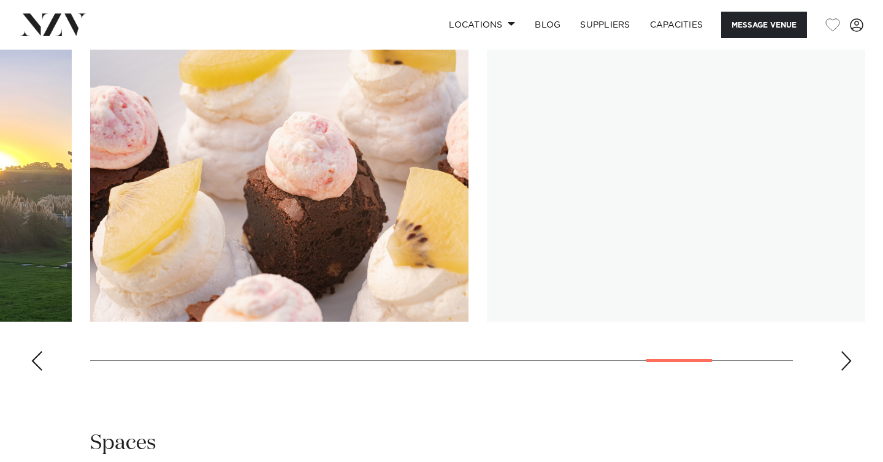
click at [848, 371] on div "Next slide" at bounding box center [846, 361] width 12 height 20
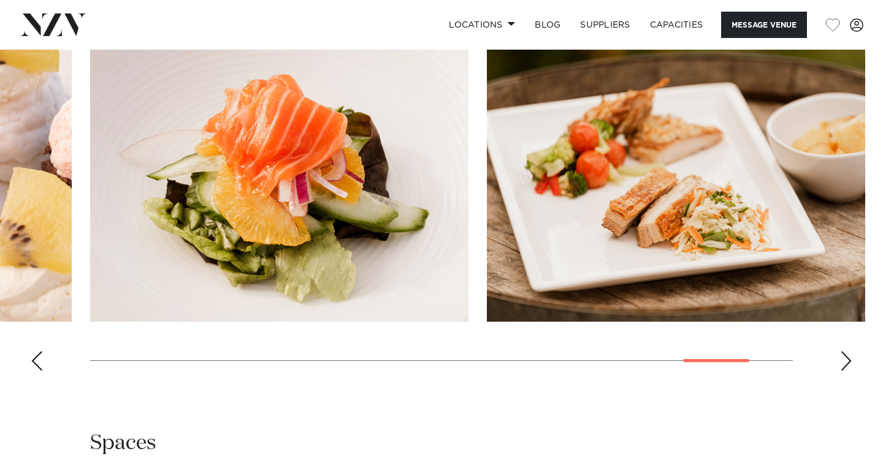
click at [848, 371] on div "Next slide" at bounding box center [846, 361] width 12 height 20
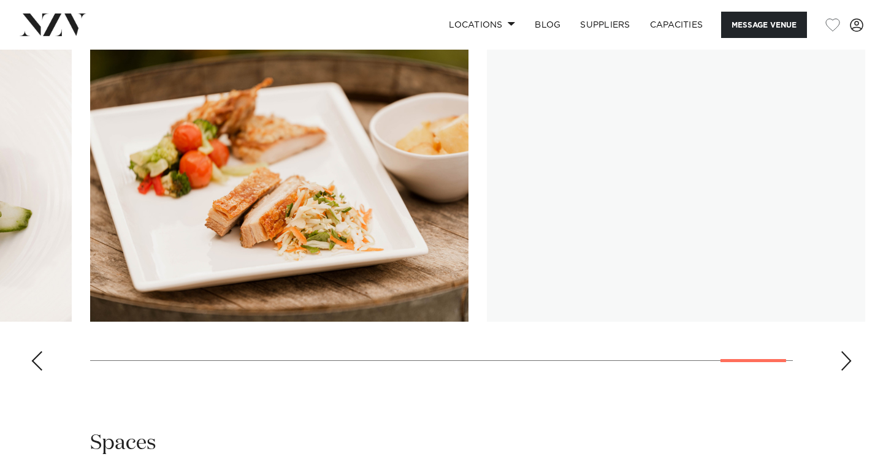
click at [848, 371] on div "Next slide" at bounding box center [846, 361] width 12 height 20
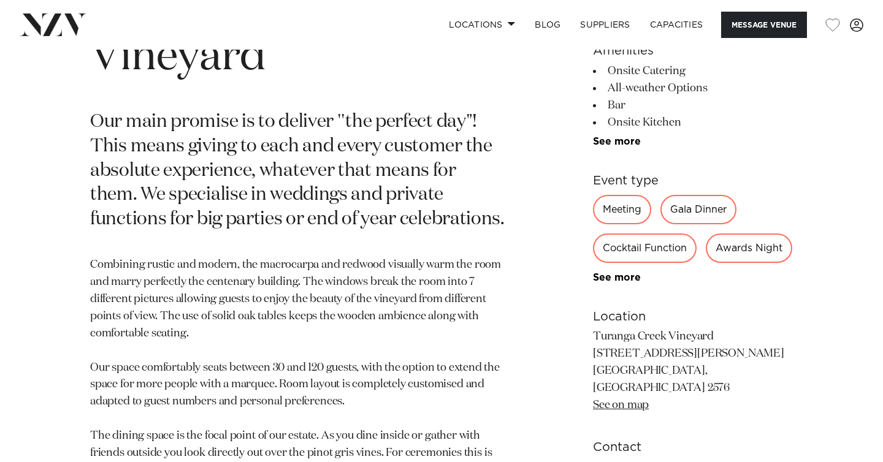
scroll to position [631, 0]
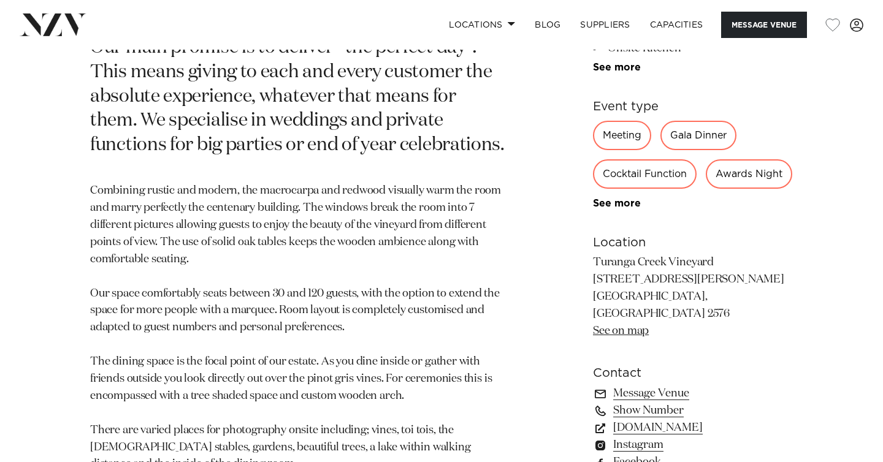
click at [631, 337] on link "See on map" at bounding box center [621, 331] width 56 height 11
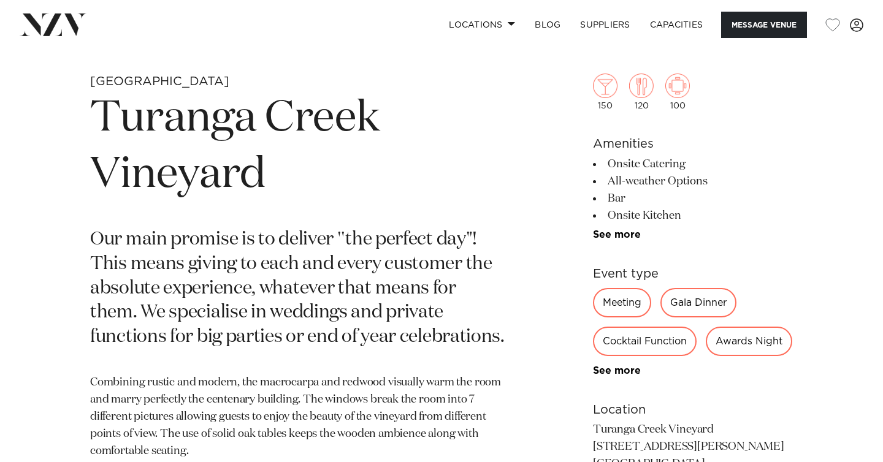
scroll to position [223, 0]
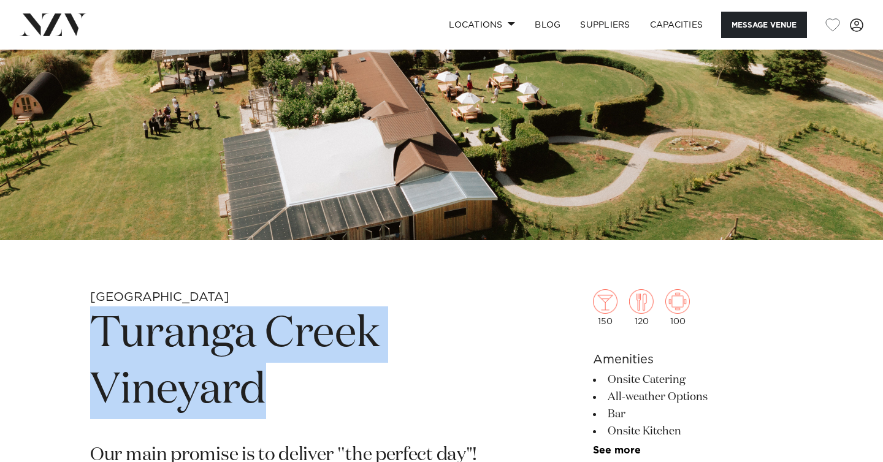
drag, startPoint x: 262, startPoint y: 392, endPoint x: 102, endPoint y: 330, distance: 172.4
click at [102, 330] on h1 "Turanga Creek Vineyard" at bounding box center [298, 363] width 416 height 113
copy h1 "Turanga Creek Vineyard"
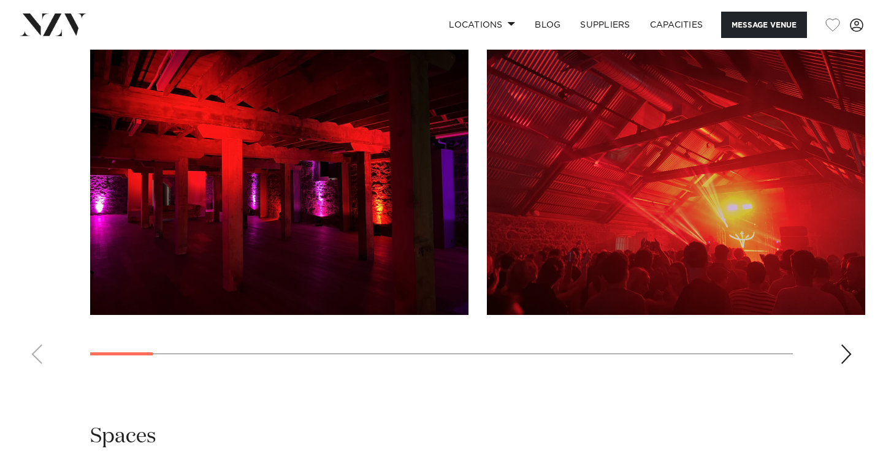
scroll to position [1195, 0]
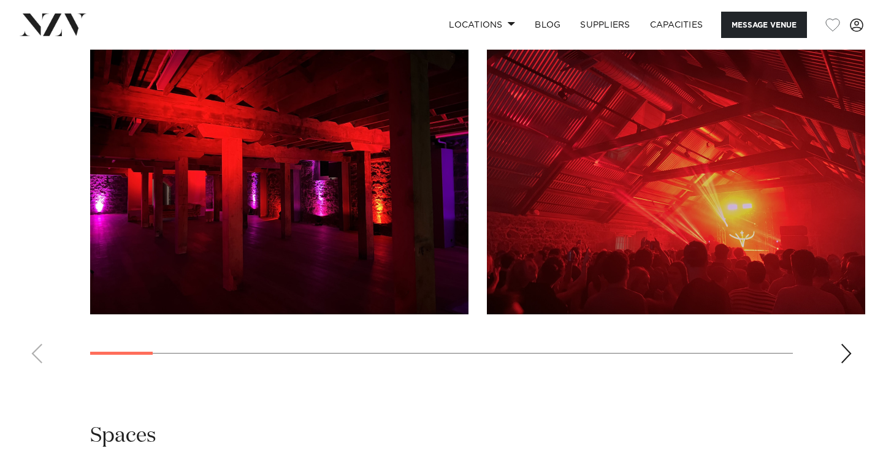
click at [843, 364] on div "Next slide" at bounding box center [846, 354] width 12 height 20
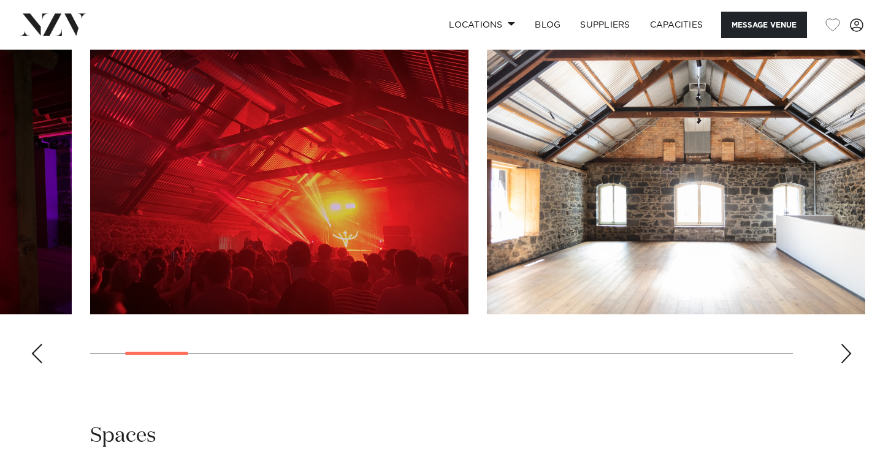
click at [843, 364] on div "Next slide" at bounding box center [846, 354] width 12 height 20
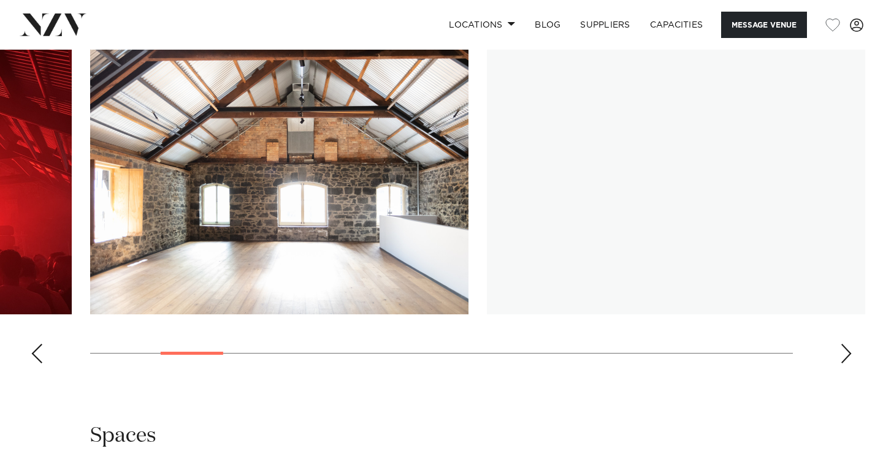
click at [843, 364] on div "Next slide" at bounding box center [846, 354] width 12 height 20
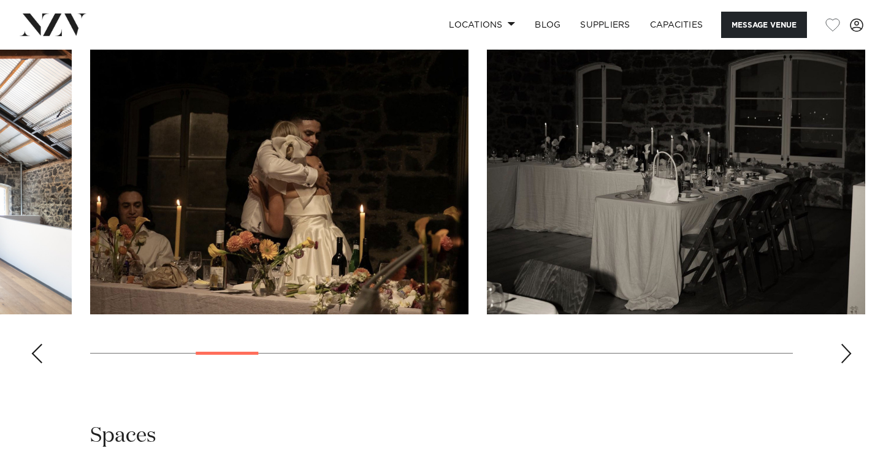
click at [843, 364] on div "Next slide" at bounding box center [846, 354] width 12 height 20
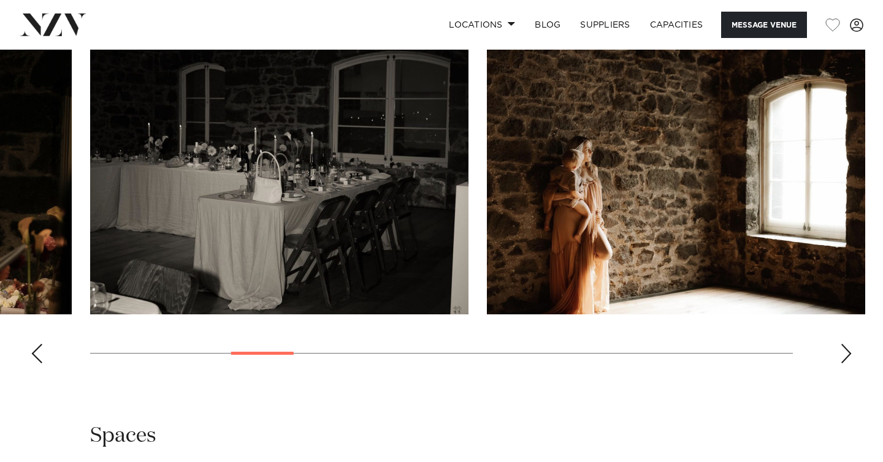
click at [843, 364] on div "Next slide" at bounding box center [846, 354] width 12 height 20
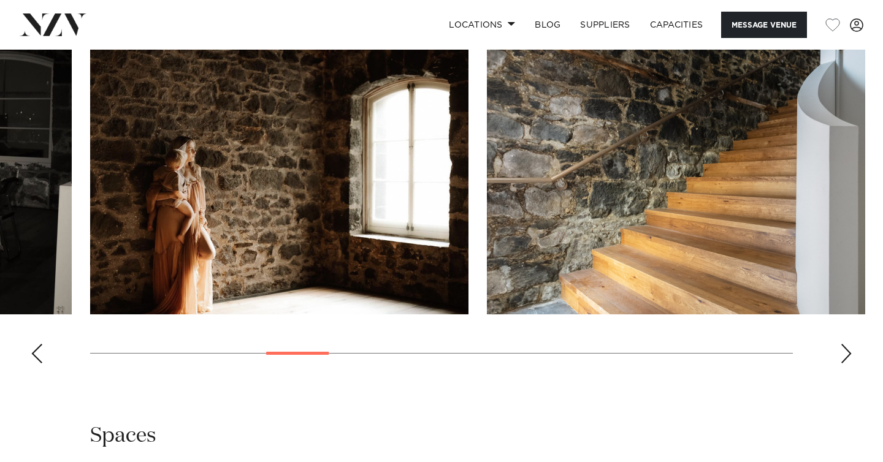
click at [843, 364] on div "Next slide" at bounding box center [846, 354] width 12 height 20
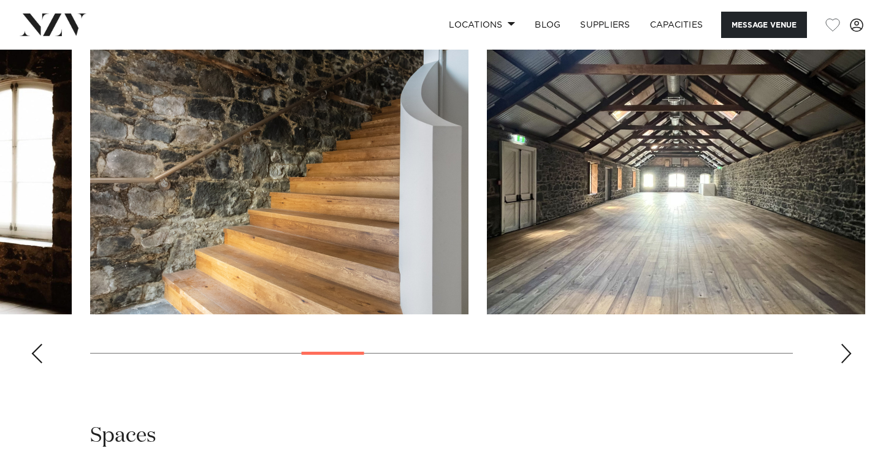
click at [843, 364] on div "Next slide" at bounding box center [846, 354] width 12 height 20
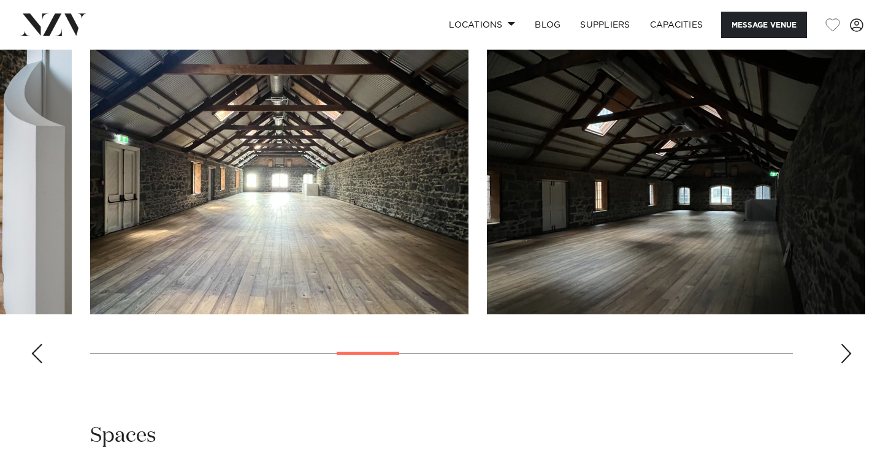
click at [842, 364] on div "Next slide" at bounding box center [846, 354] width 12 height 20
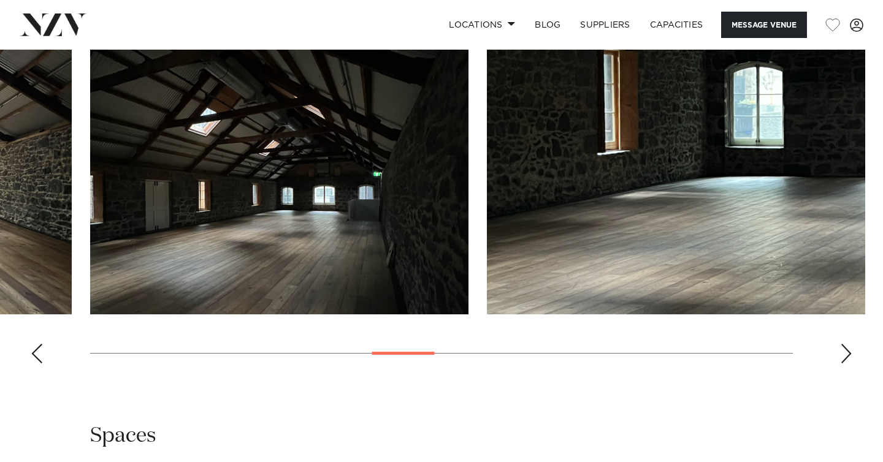
click at [842, 364] on div "Next slide" at bounding box center [846, 354] width 12 height 20
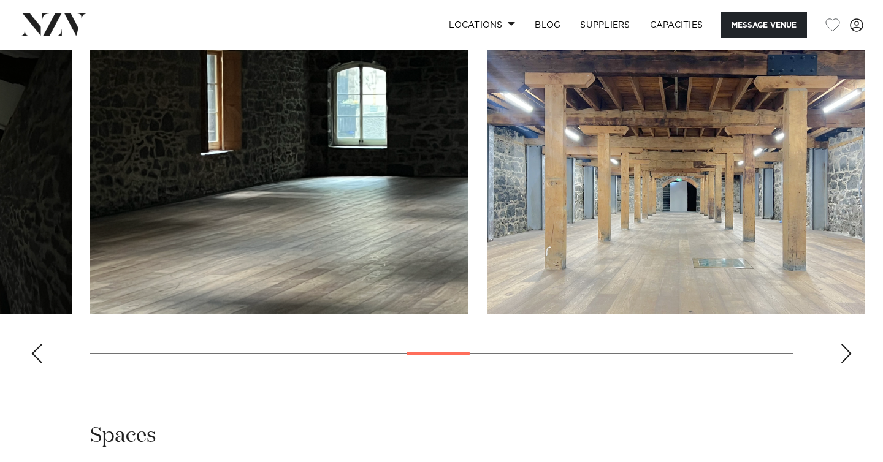
click at [842, 364] on div "Next slide" at bounding box center [846, 354] width 12 height 20
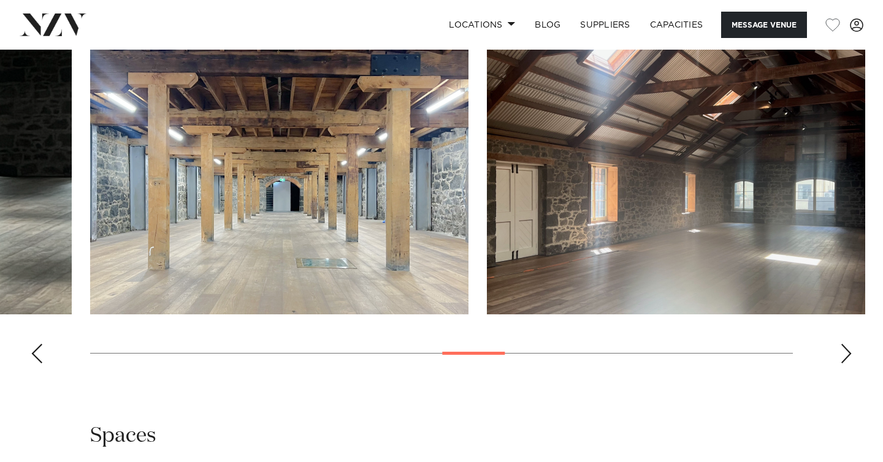
click at [842, 364] on div "Next slide" at bounding box center [846, 354] width 12 height 20
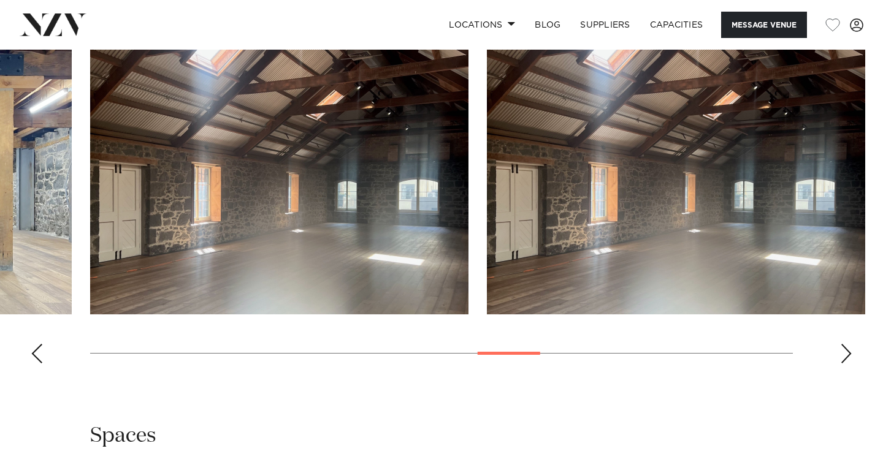
click at [842, 364] on div "Next slide" at bounding box center [846, 354] width 12 height 20
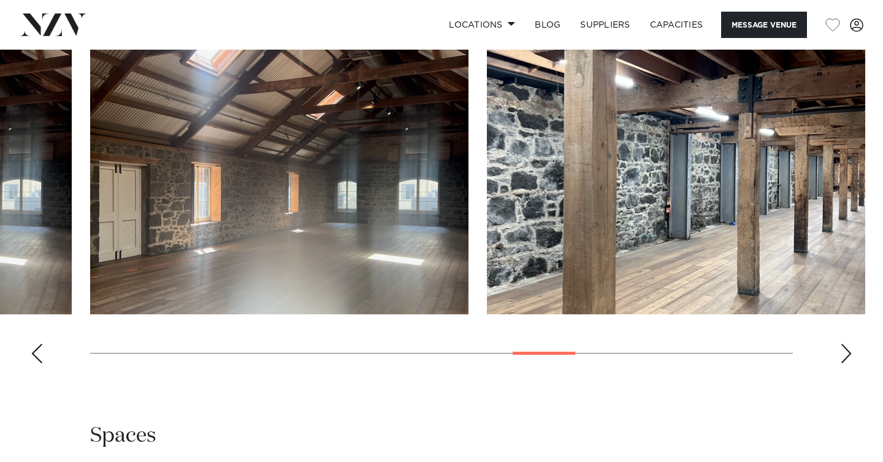
click at [842, 364] on div "Next slide" at bounding box center [846, 354] width 12 height 20
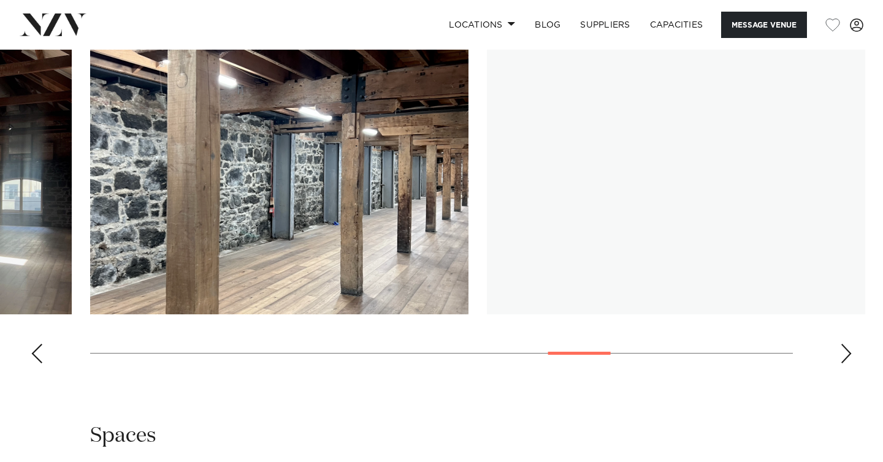
click at [842, 364] on div "Next slide" at bounding box center [846, 354] width 12 height 20
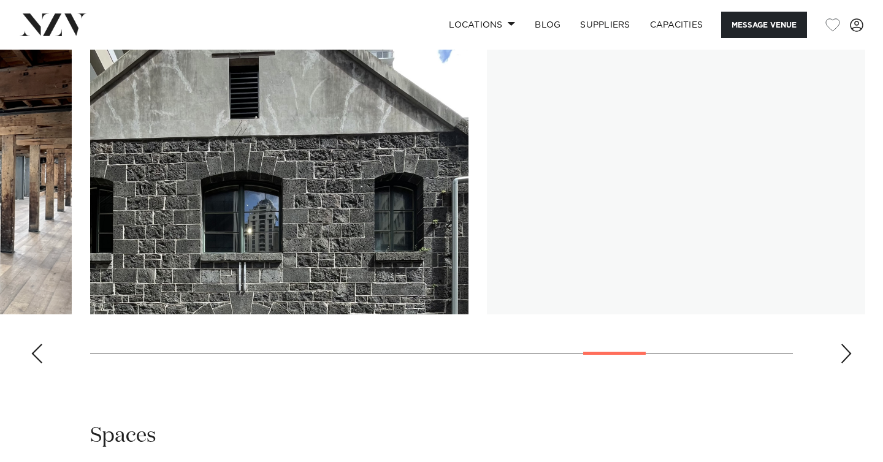
click at [842, 364] on div "Next slide" at bounding box center [846, 354] width 12 height 20
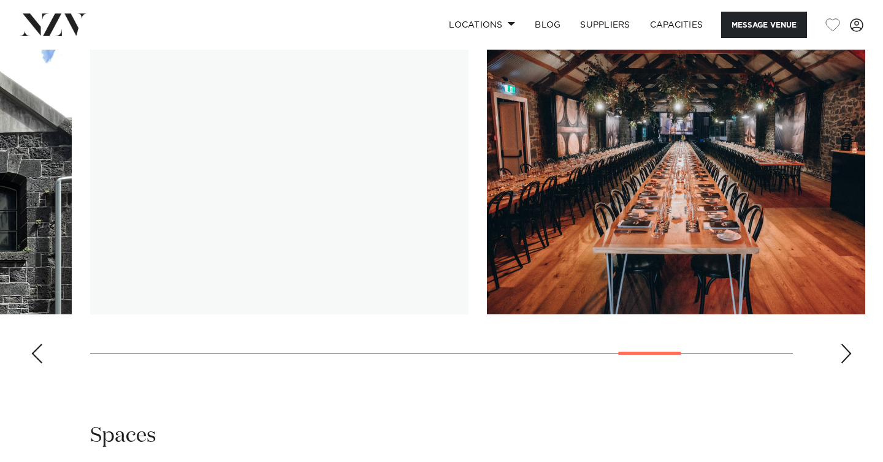
click at [842, 364] on div "Next slide" at bounding box center [846, 354] width 12 height 20
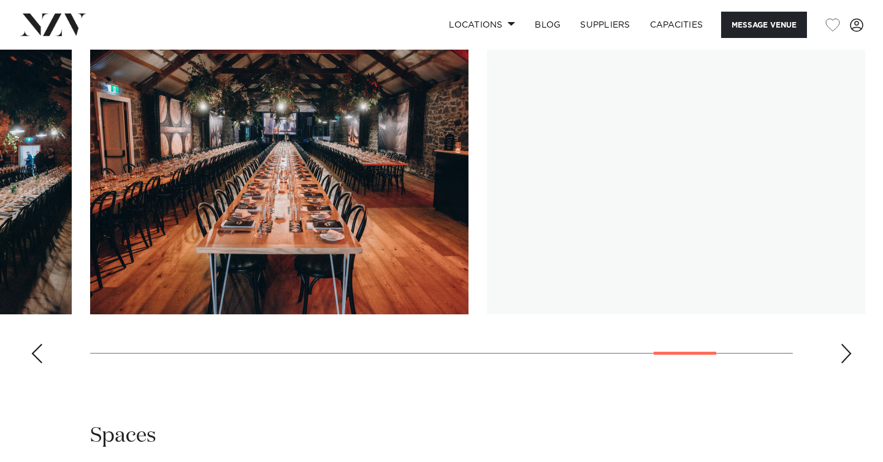
click at [842, 364] on div "Next slide" at bounding box center [846, 354] width 12 height 20
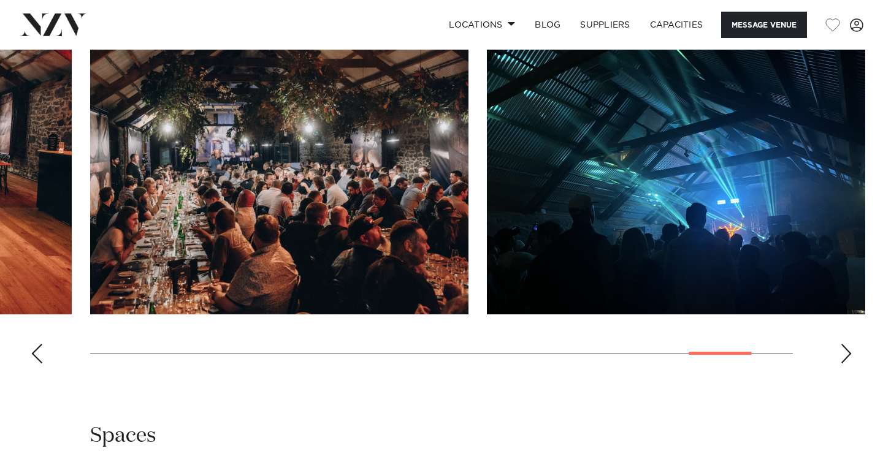
click at [842, 364] on div "Next slide" at bounding box center [846, 354] width 12 height 20
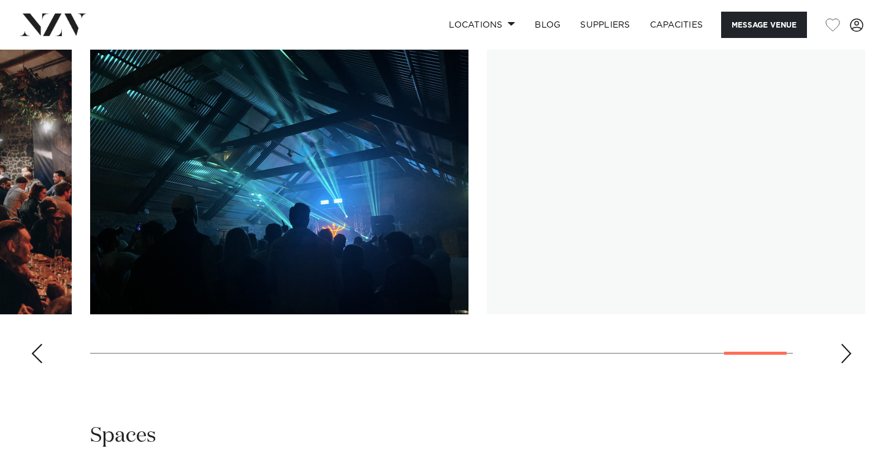
click at [43, 372] on swiper-container at bounding box center [441, 205] width 883 height 337
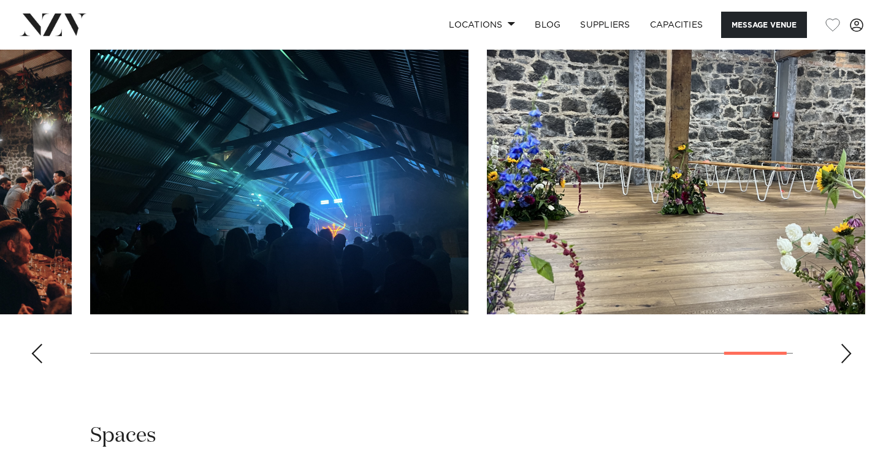
click at [36, 364] on div "Previous slide" at bounding box center [37, 354] width 12 height 20
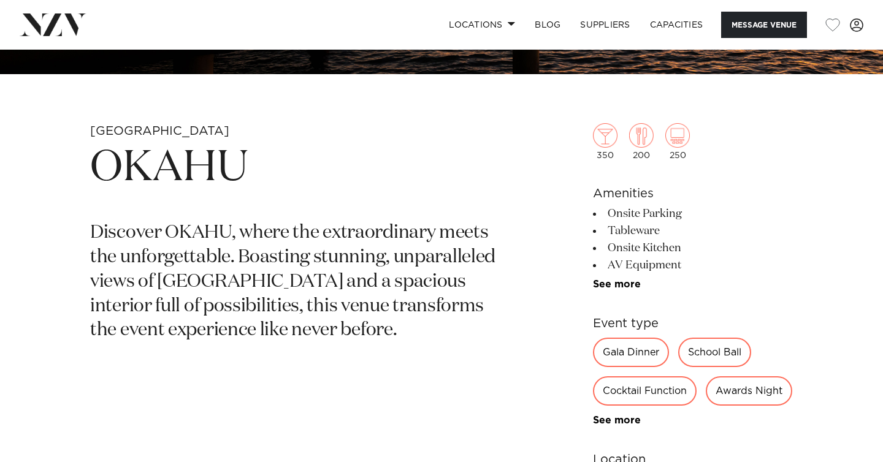
scroll to position [390, 0]
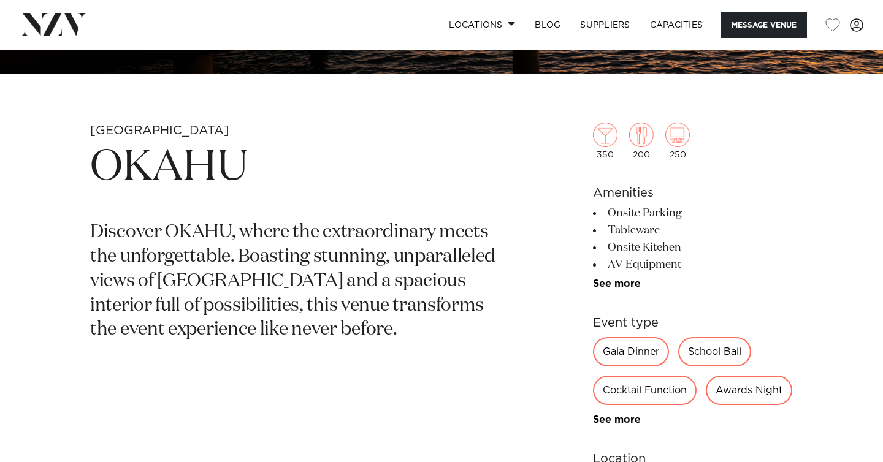
click at [291, 289] on p "Discover OKAHU, where the extraordinary meets the unforgettable. Boasting stunn…" at bounding box center [298, 282] width 416 height 122
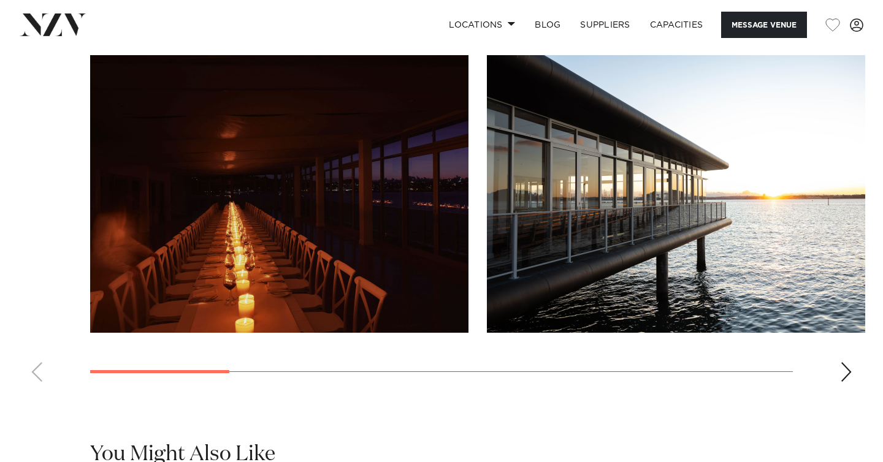
scroll to position [1123, 0]
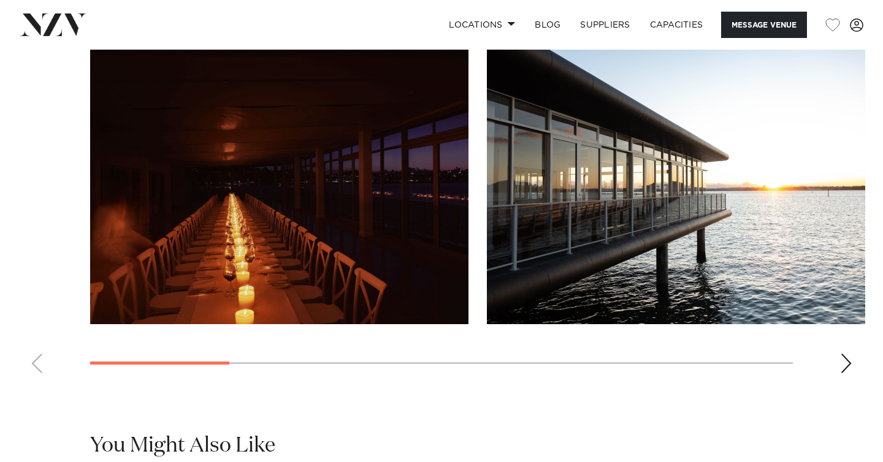
click at [845, 373] on div "Next slide" at bounding box center [846, 364] width 12 height 20
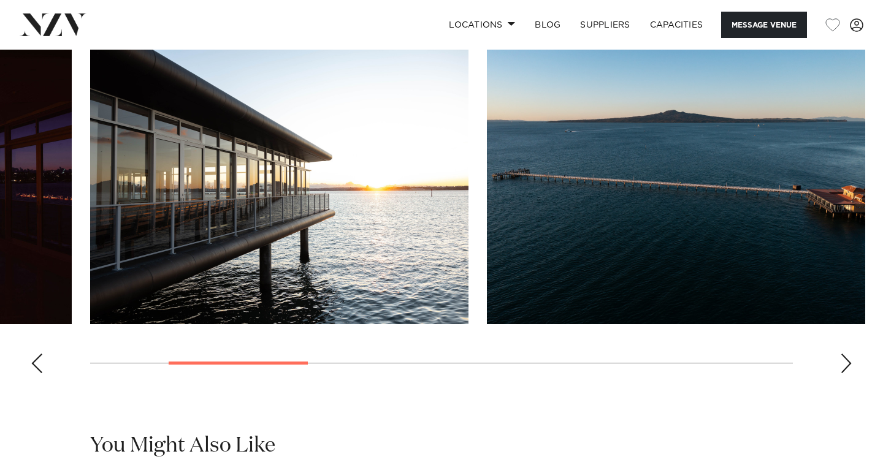
click at [845, 373] on div "Next slide" at bounding box center [846, 364] width 12 height 20
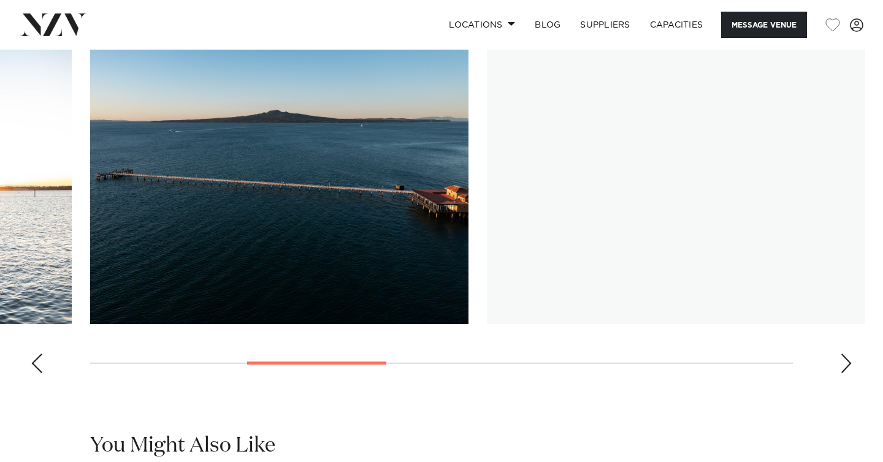
click at [845, 373] on div "Next slide" at bounding box center [846, 364] width 12 height 20
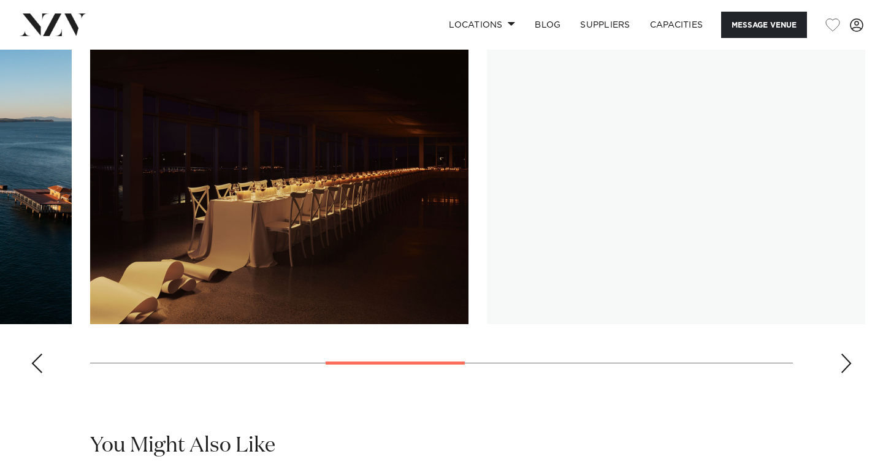
click at [845, 373] on div "Next slide" at bounding box center [846, 364] width 12 height 20
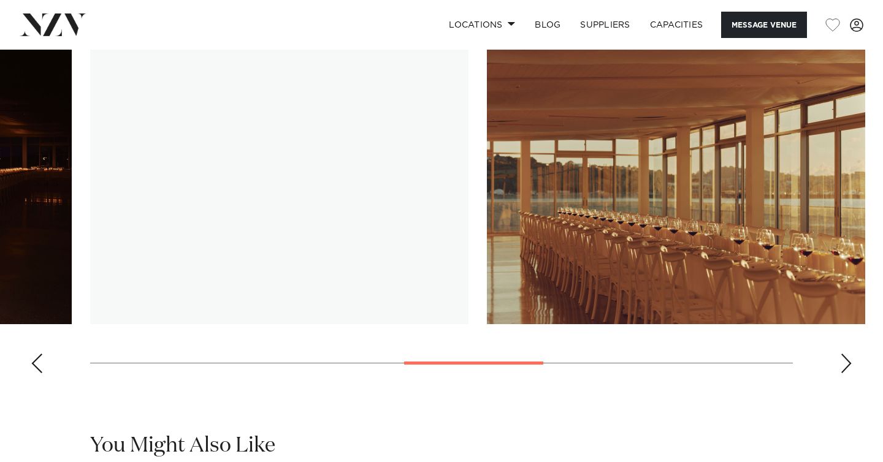
click at [33, 373] on div "Previous slide" at bounding box center [37, 364] width 12 height 20
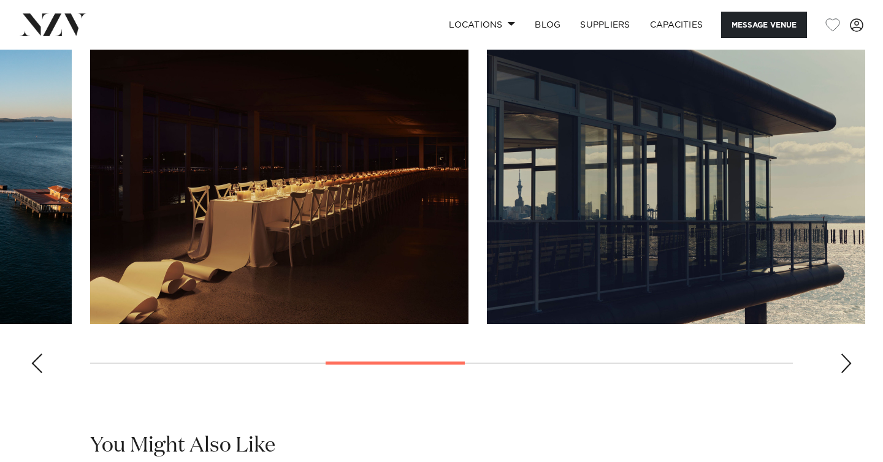
click at [845, 373] on div "Next slide" at bounding box center [846, 364] width 12 height 20
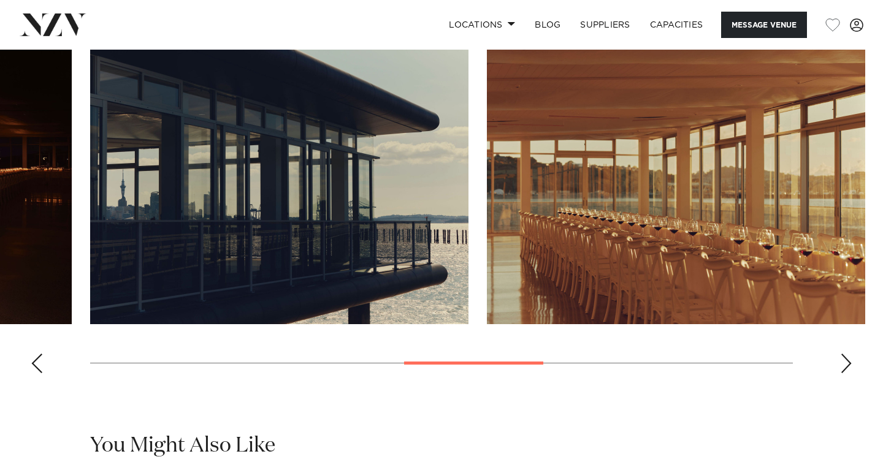
click at [845, 373] on div "Next slide" at bounding box center [846, 364] width 12 height 20
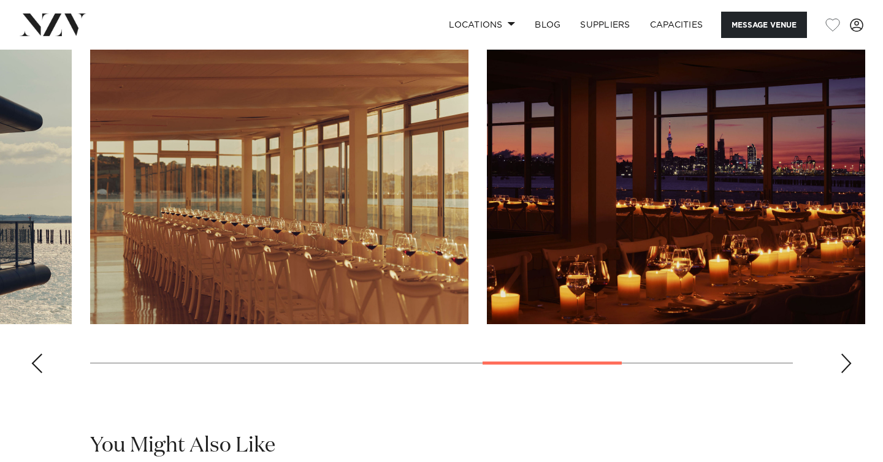
click at [846, 373] on div "Next slide" at bounding box center [846, 364] width 12 height 20
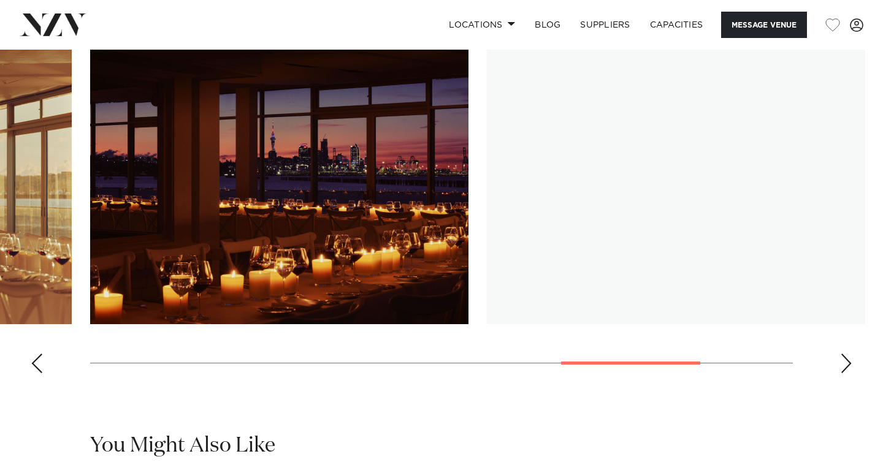
click at [846, 373] on div "Next slide" at bounding box center [846, 364] width 12 height 20
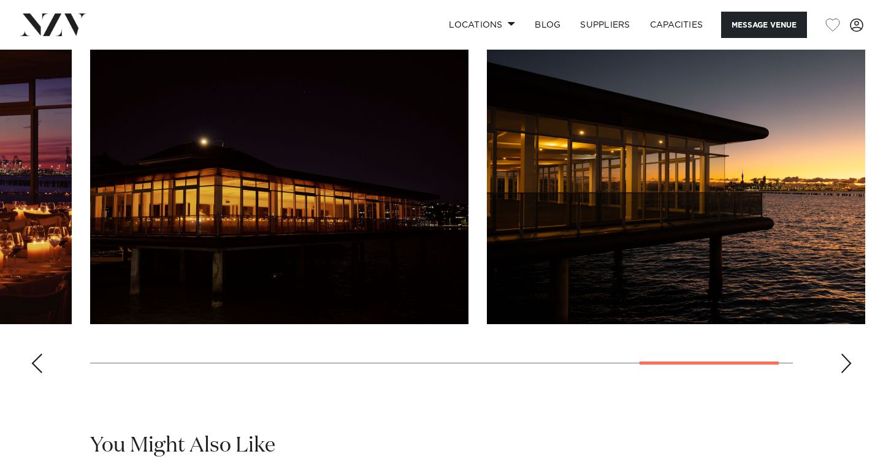
click at [846, 373] on div "Next slide" at bounding box center [846, 364] width 12 height 20
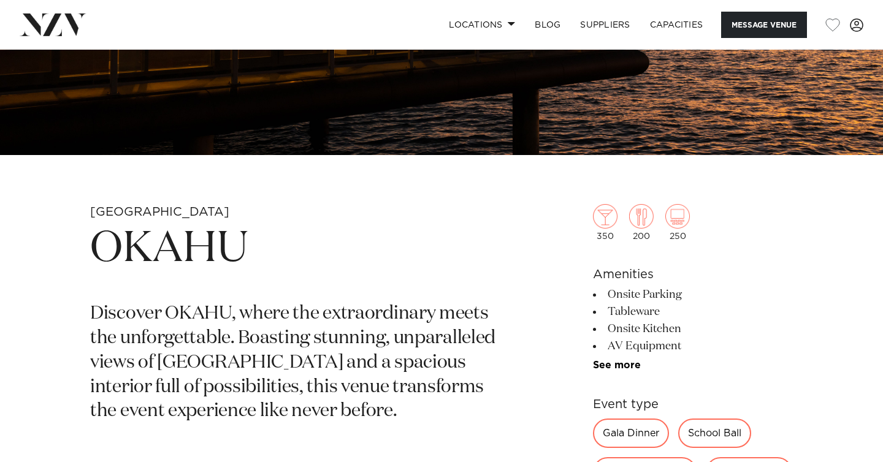
scroll to position [310, 0]
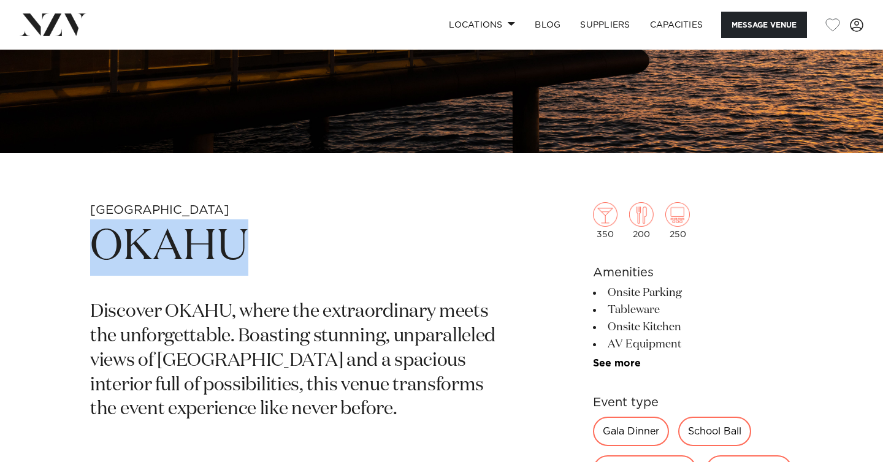
drag, startPoint x: 275, startPoint y: 256, endPoint x: 101, endPoint y: 229, distance: 176.2
click at [101, 229] on h1 "OKAHU" at bounding box center [298, 247] width 416 height 56
copy h1 "OKAHU"
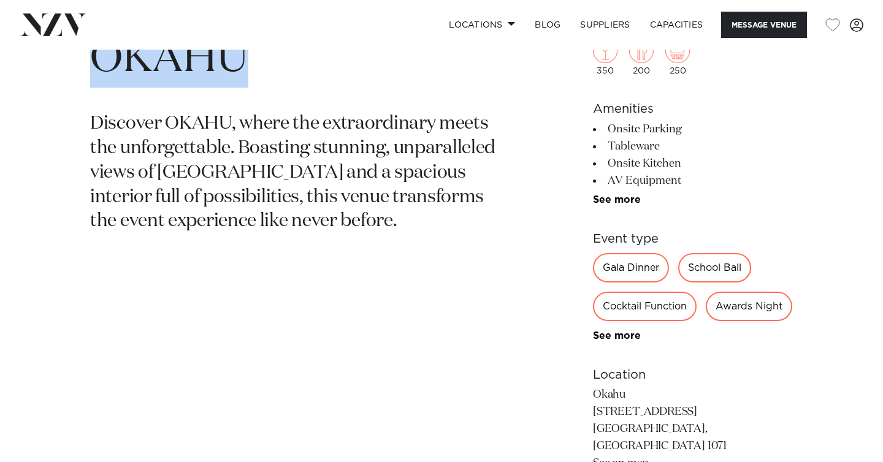
scroll to position [0, 0]
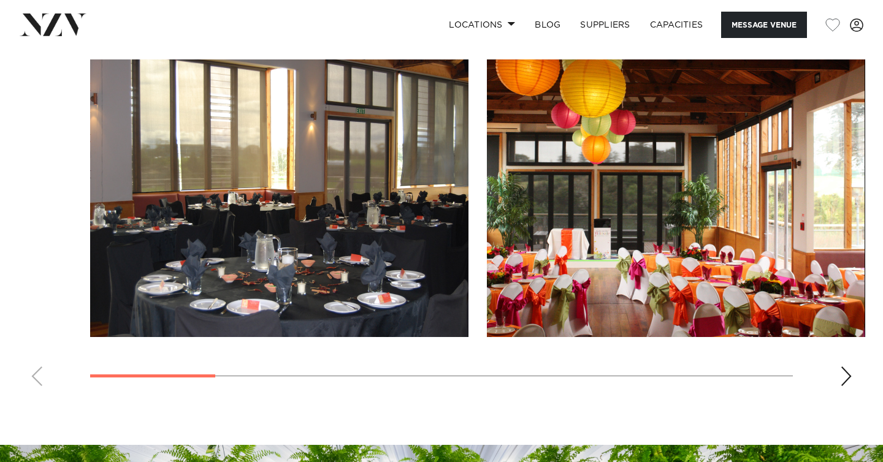
scroll to position [1107, 0]
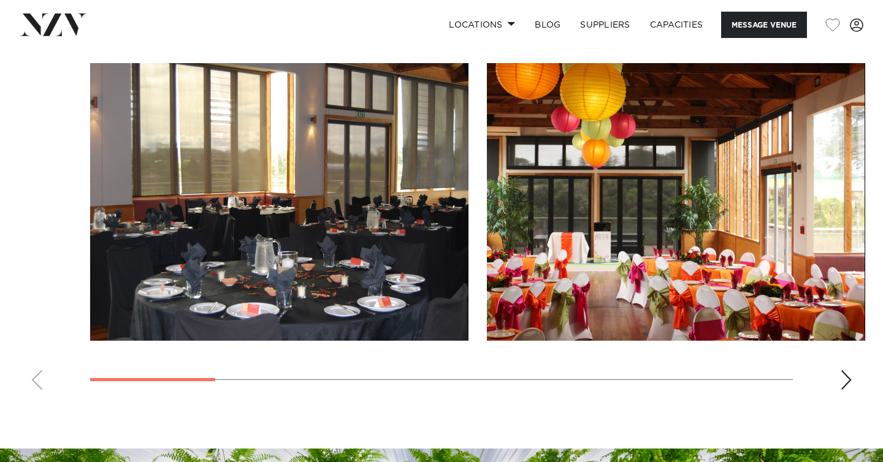
click at [847, 387] on div "Next slide" at bounding box center [846, 380] width 12 height 20
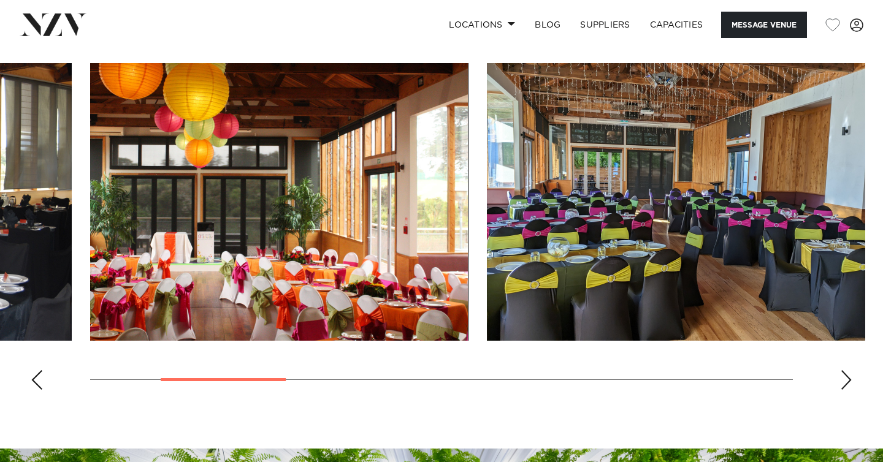
click at [847, 387] on div "Next slide" at bounding box center [846, 380] width 12 height 20
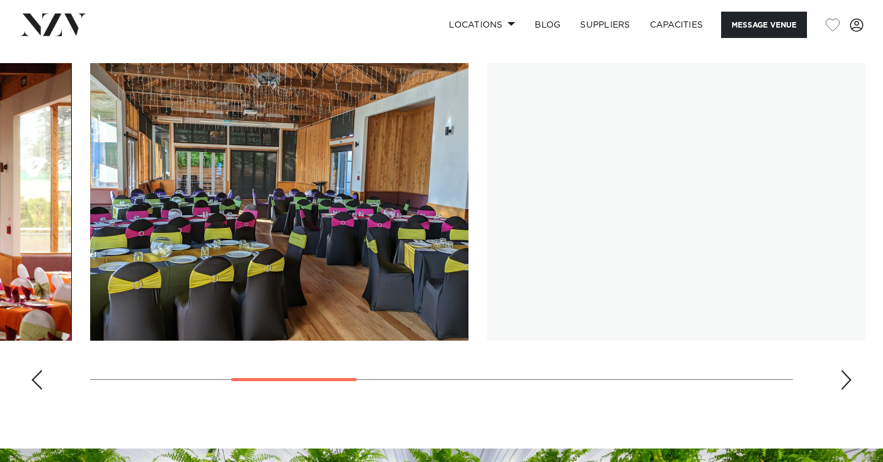
click at [847, 387] on div "Next slide" at bounding box center [846, 380] width 12 height 20
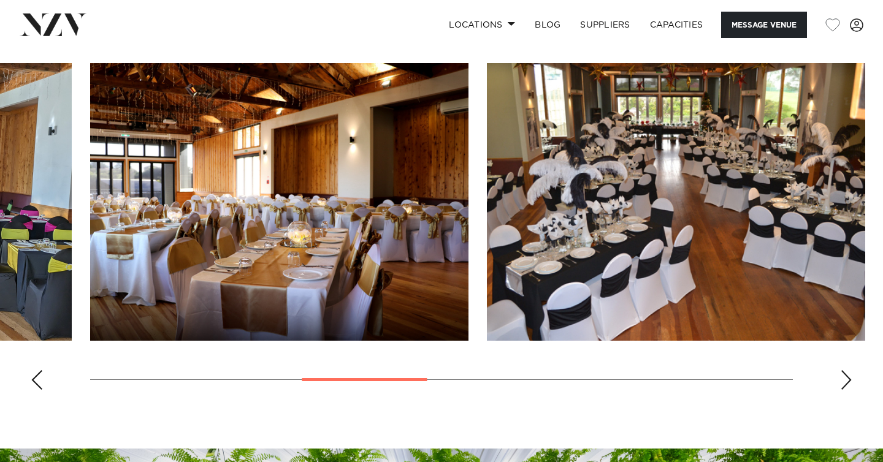
click at [847, 387] on div "Next slide" at bounding box center [846, 380] width 12 height 20
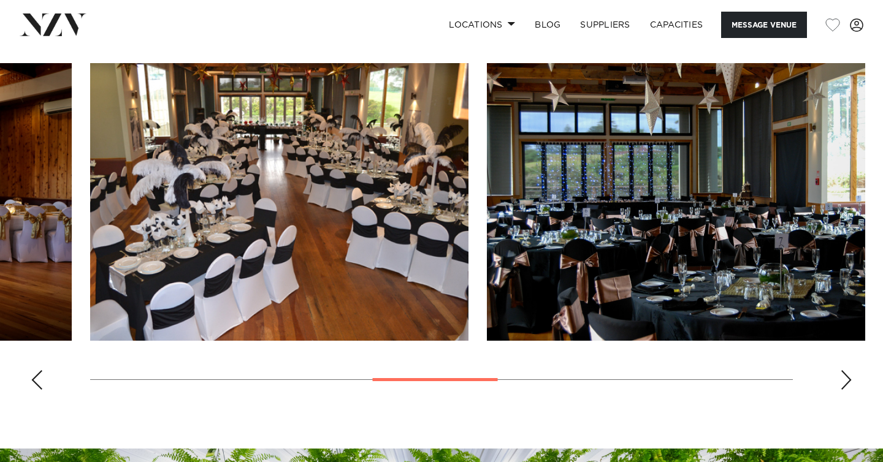
click at [847, 387] on div "Next slide" at bounding box center [846, 380] width 12 height 20
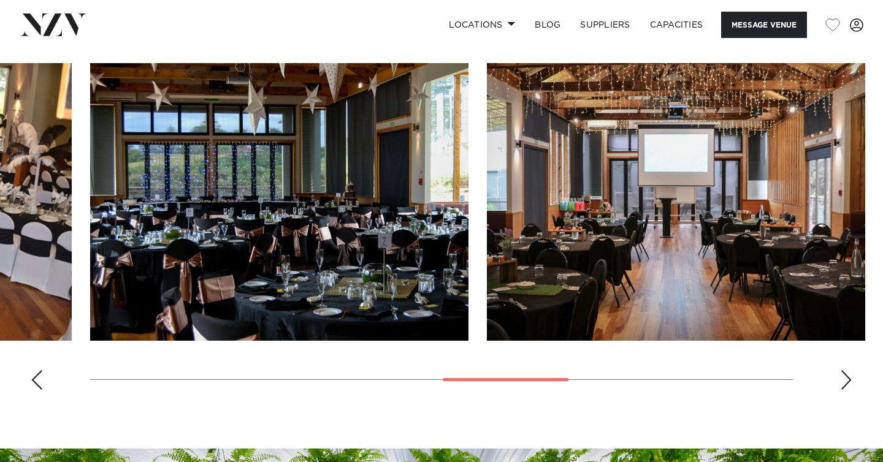
click at [847, 387] on div "Next slide" at bounding box center [846, 380] width 12 height 20
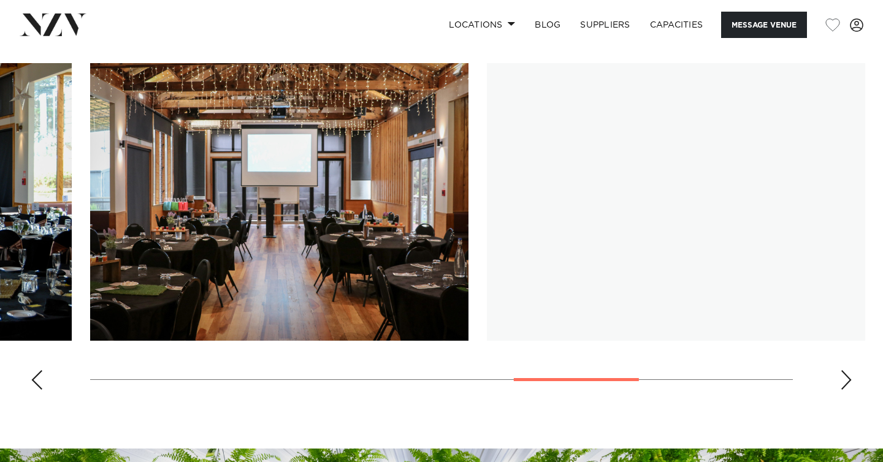
click at [847, 387] on div "Next slide" at bounding box center [846, 380] width 12 height 20
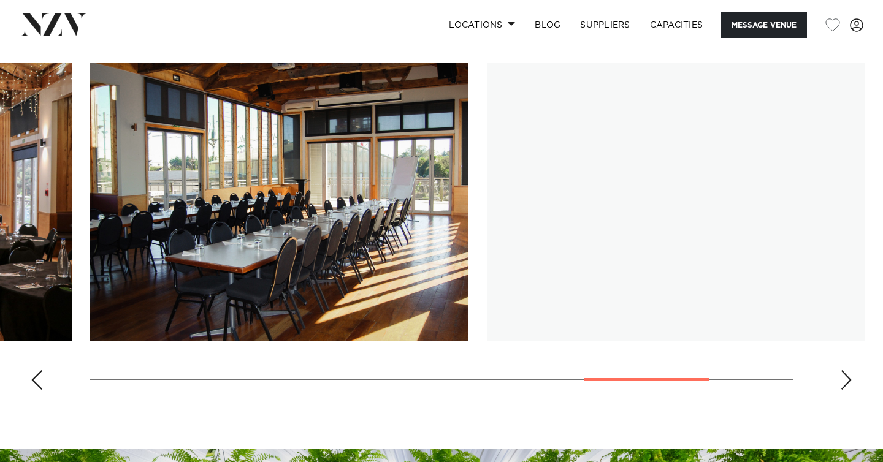
scroll to position [1090, 0]
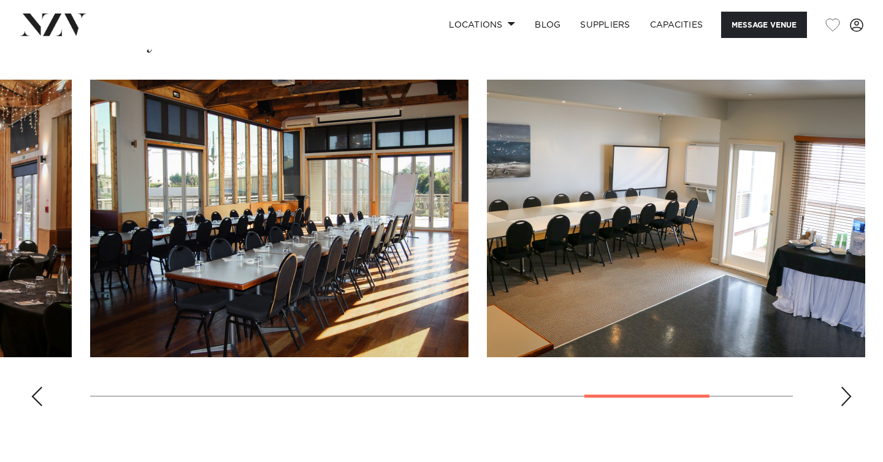
click at [844, 402] on div "Next slide" at bounding box center [846, 397] width 12 height 20
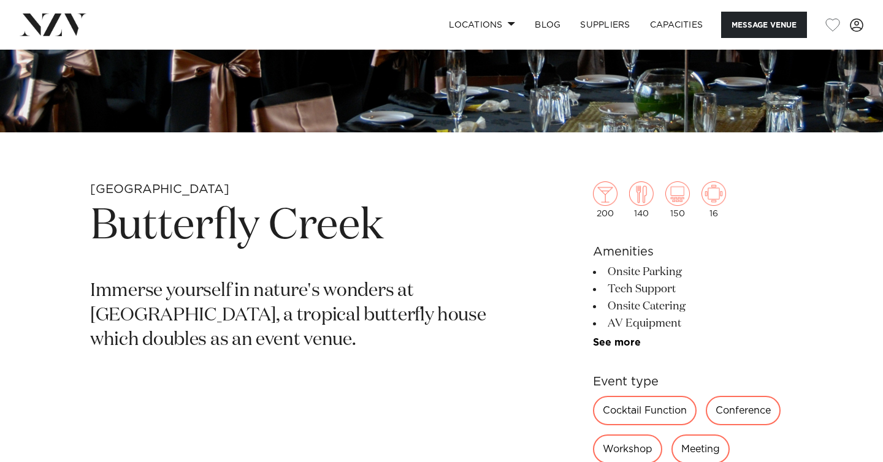
scroll to position [334, 0]
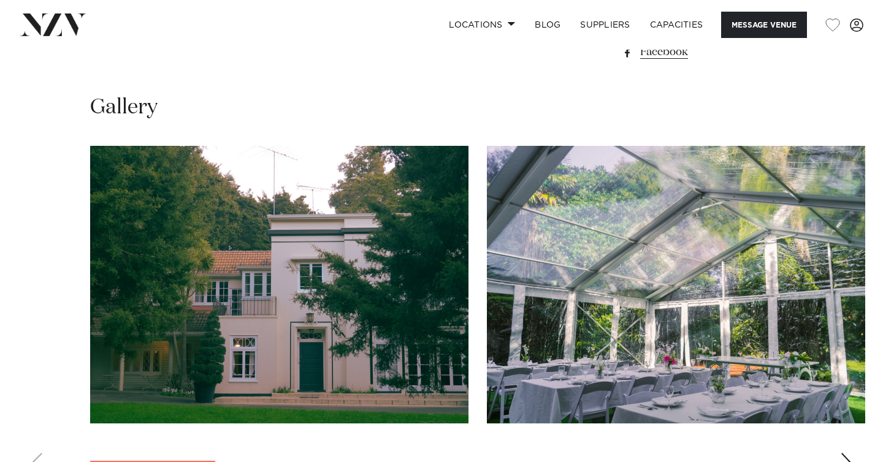
scroll to position [1126, 0]
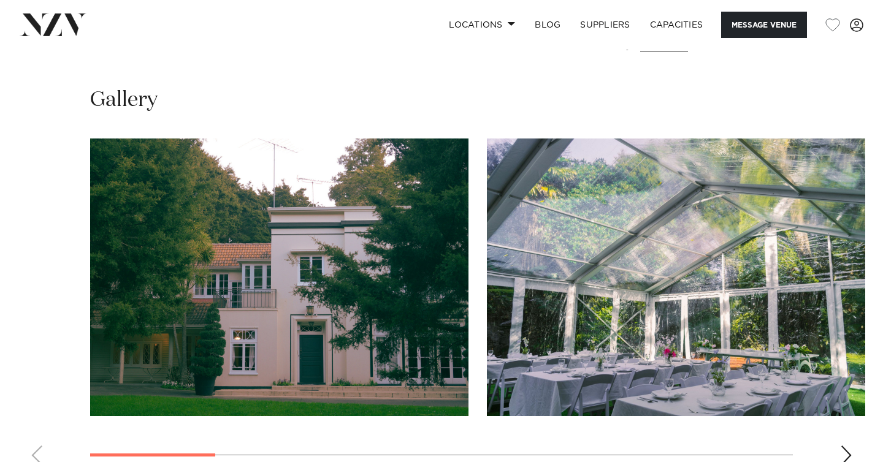
click at [853, 357] on swiper-container at bounding box center [441, 307] width 883 height 337
click at [846, 446] on div "Next slide" at bounding box center [846, 456] width 12 height 20
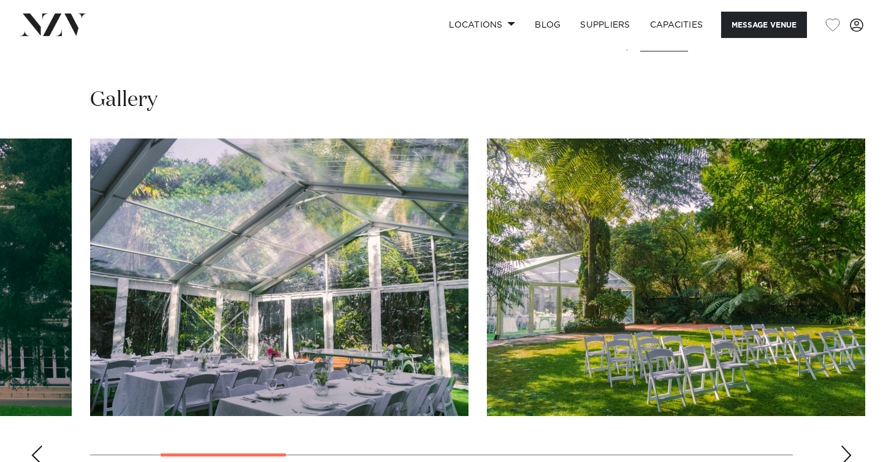
click at [846, 446] on div "Next slide" at bounding box center [846, 456] width 12 height 20
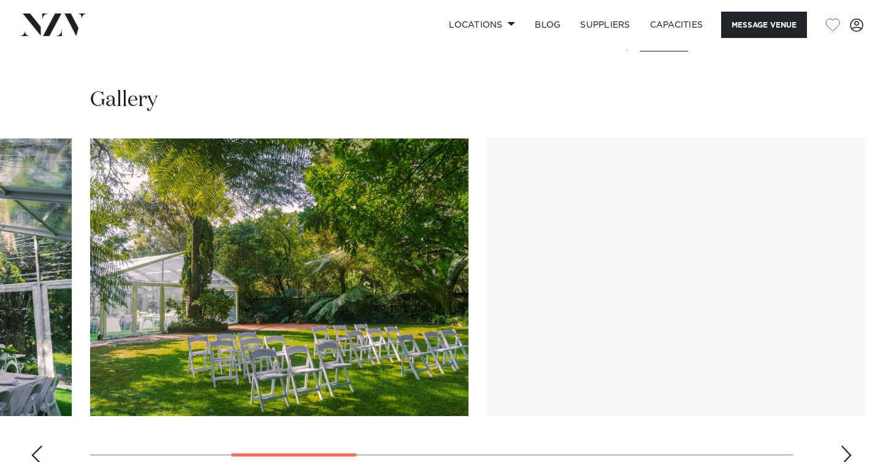
click at [846, 446] on div "Next slide" at bounding box center [846, 456] width 12 height 20
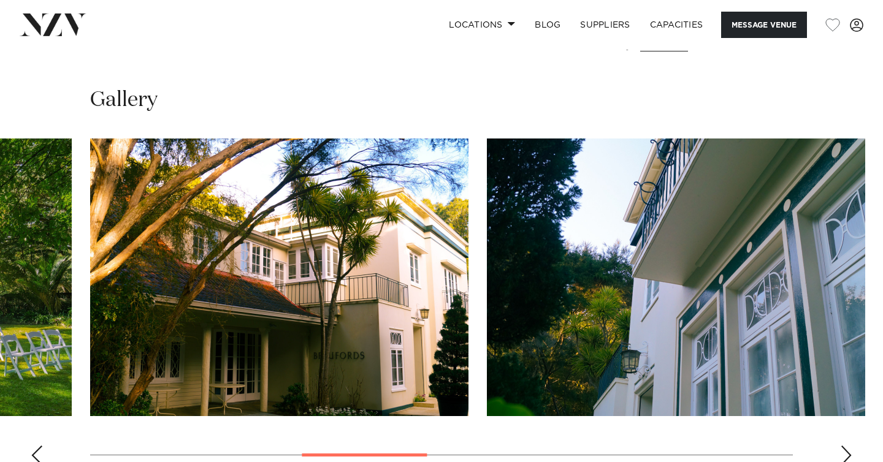
click at [846, 446] on div "Next slide" at bounding box center [846, 456] width 12 height 20
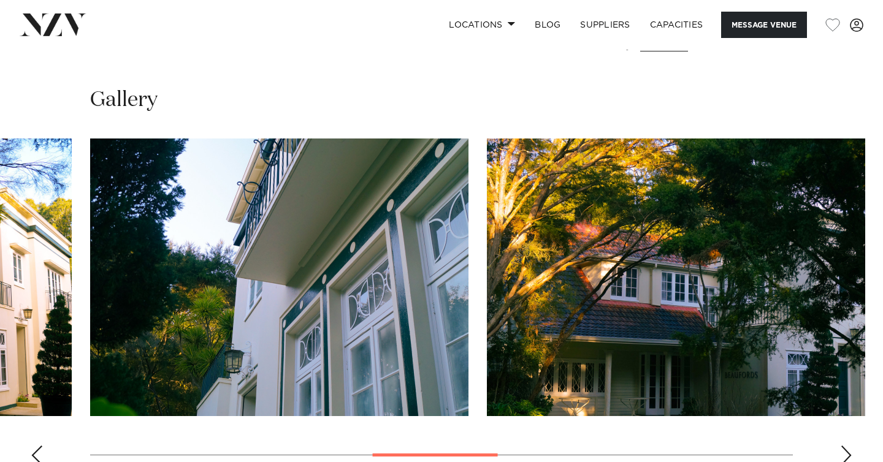
click at [846, 446] on div "Next slide" at bounding box center [846, 456] width 12 height 20
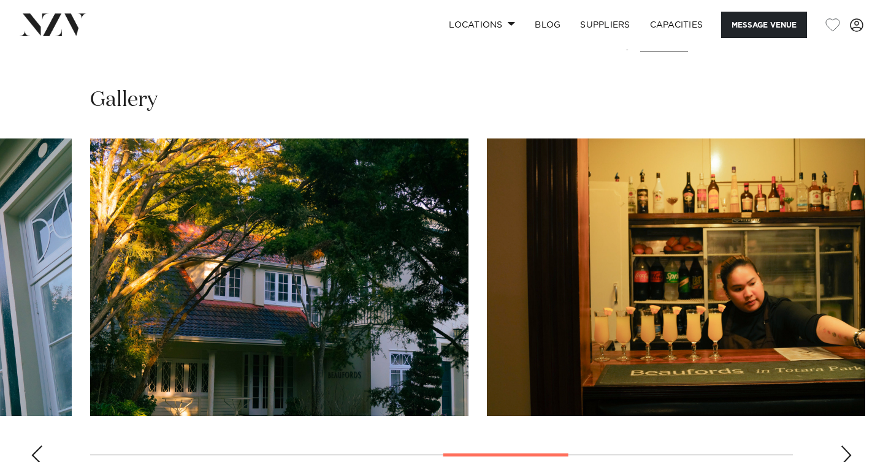
click at [846, 446] on div "Next slide" at bounding box center [846, 456] width 12 height 20
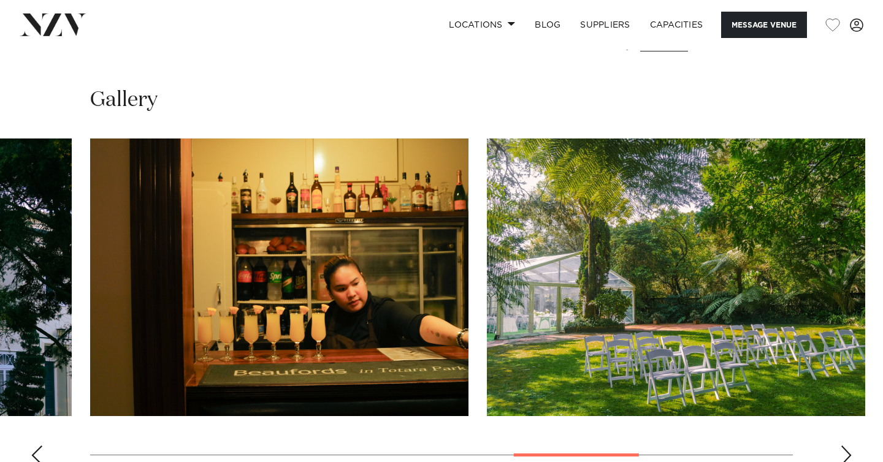
click at [846, 446] on div "Next slide" at bounding box center [846, 456] width 12 height 20
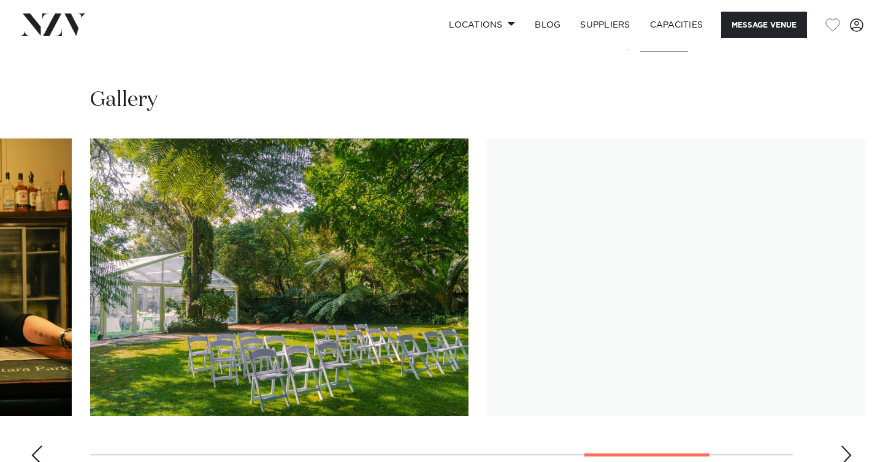
click at [846, 446] on div "Next slide" at bounding box center [846, 456] width 12 height 20
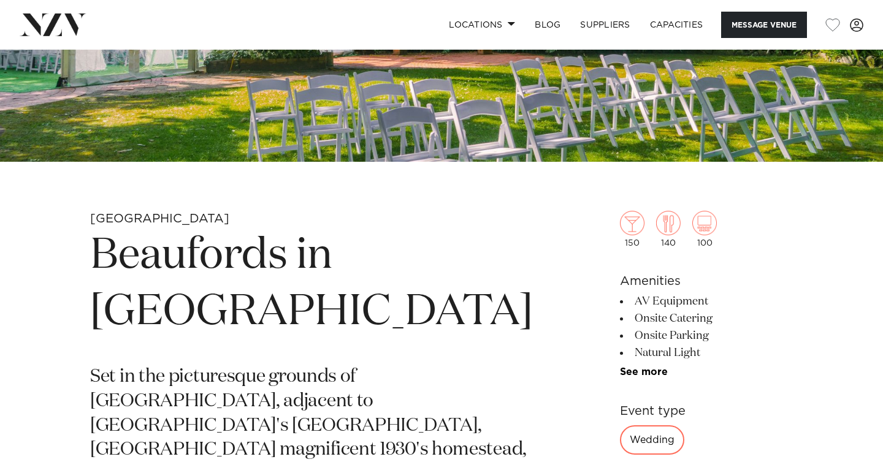
scroll to position [313, 0]
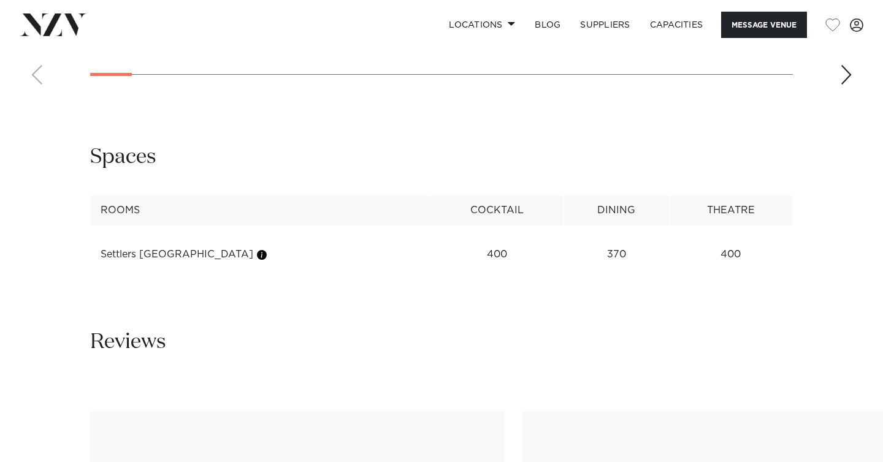
scroll to position [1507, 0]
